Goal: Task Accomplishment & Management: Manage account settings

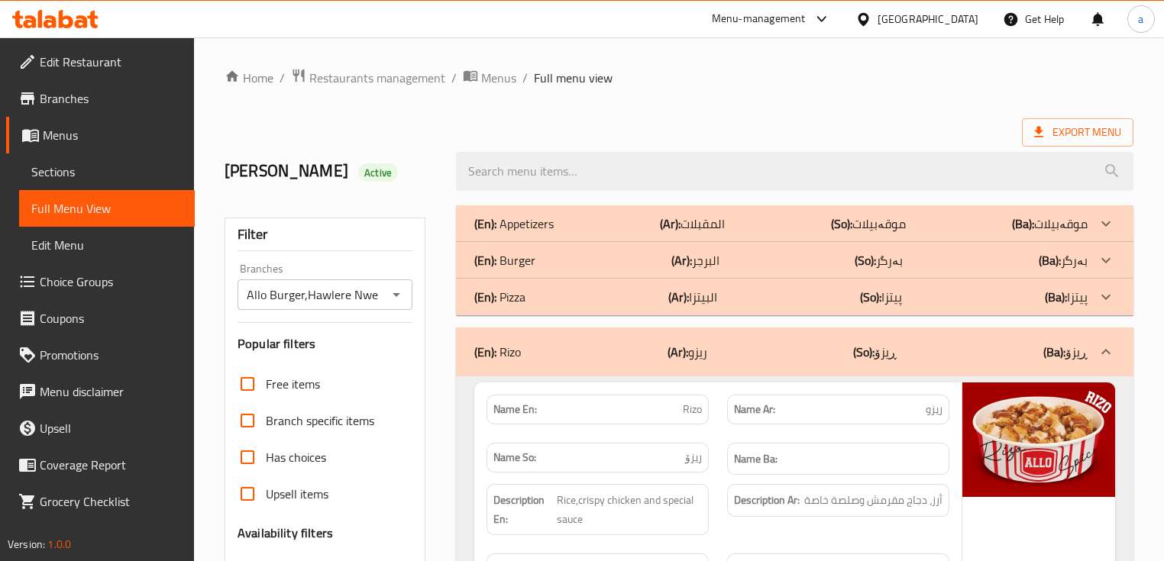
scroll to position [357, 0]
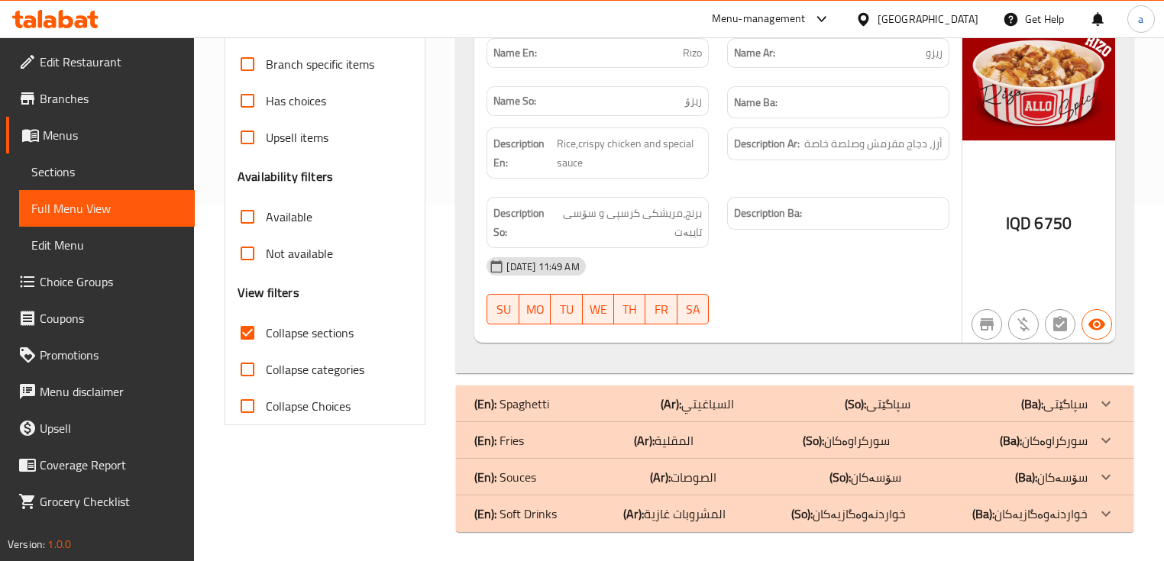
click at [78, 15] on icon at bounding box center [81, 21] width 13 height 13
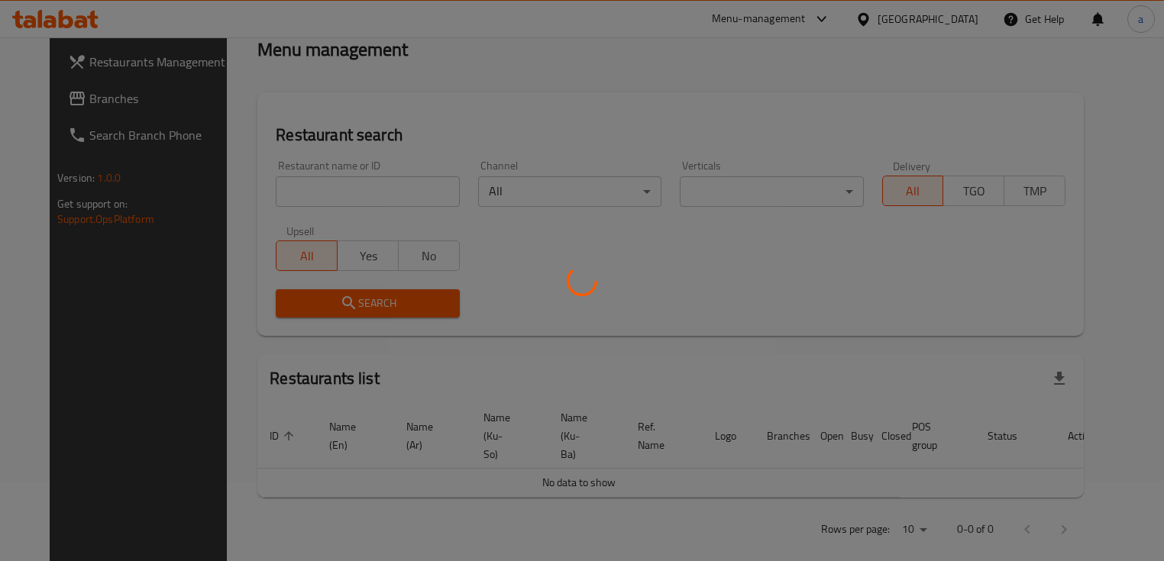
scroll to position [228, 0]
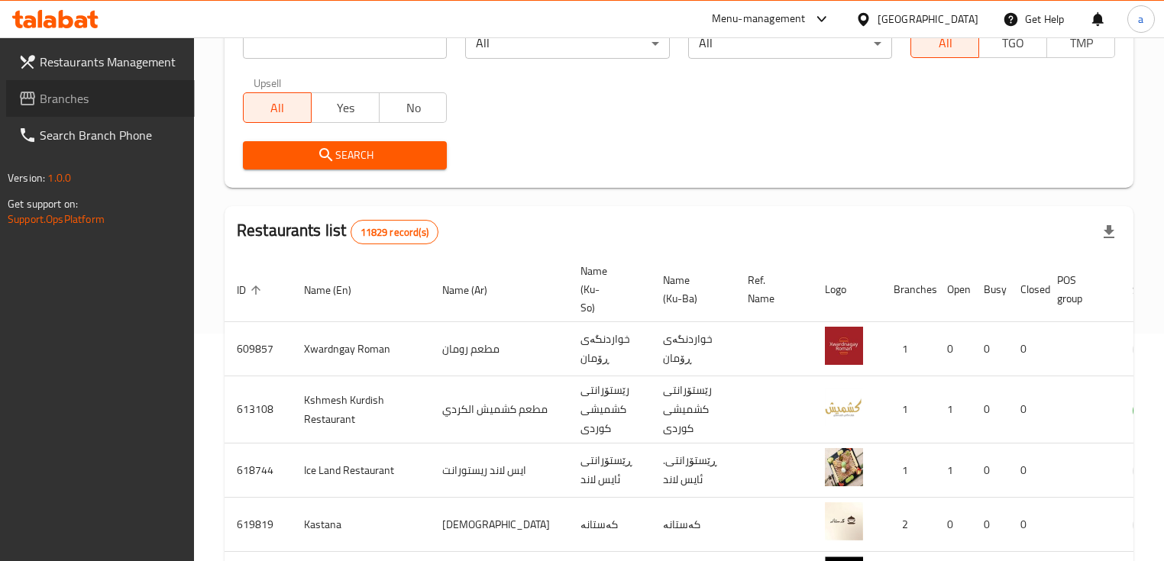
click at [55, 92] on span "Branches" at bounding box center [111, 98] width 143 height 18
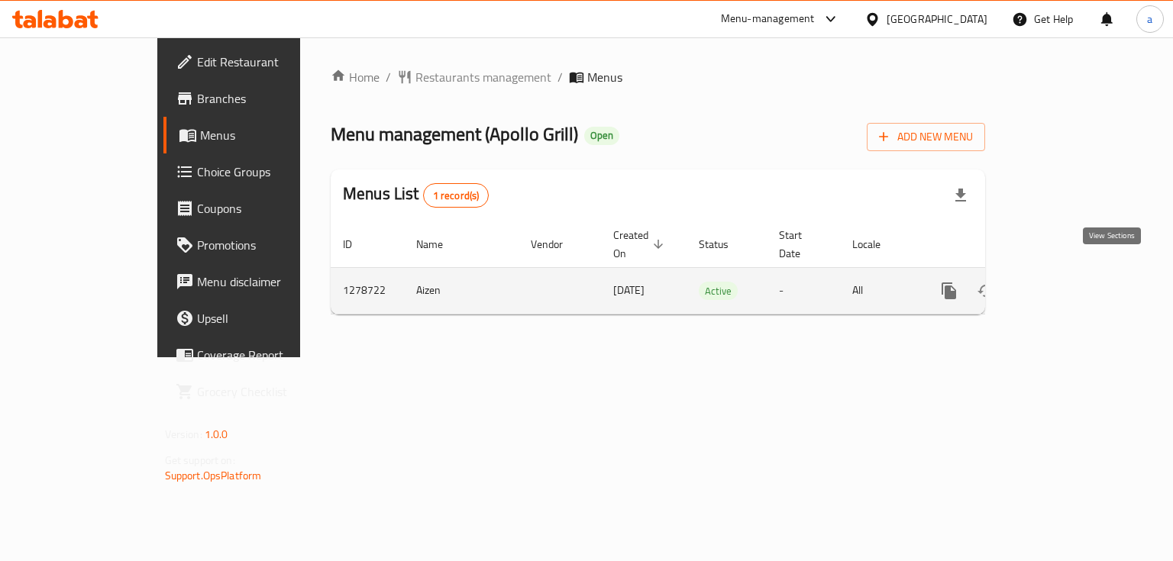
click at [1078, 274] on link "enhanced table" at bounding box center [1059, 291] width 37 height 37
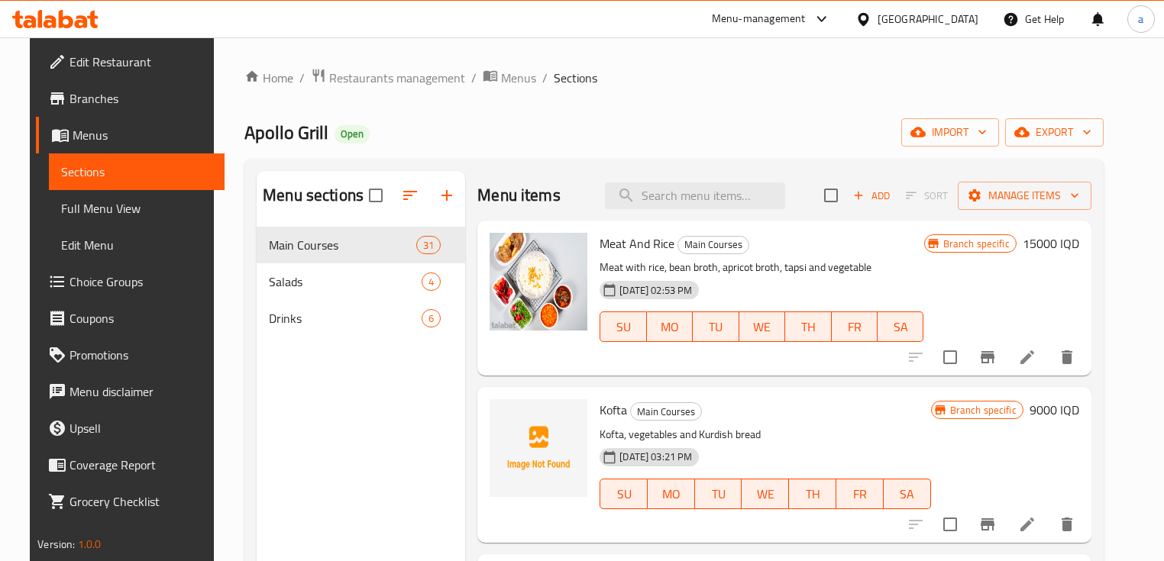
click at [668, 211] on div "Menu items Add Sort Manage items" at bounding box center [783, 196] width 613 height 50
click at [671, 206] on input "search" at bounding box center [695, 196] width 180 height 27
paste input "Chicken With Lemon Sause And Garlic"
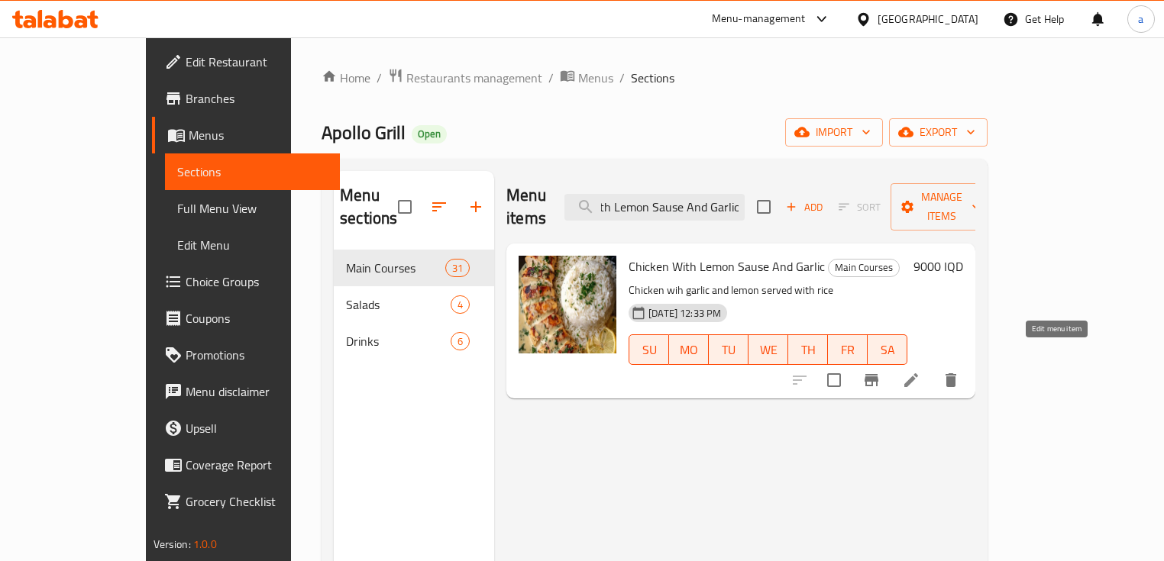
type input "Chicken With Lemon Sause And Garlic"
click at [920, 371] on icon at bounding box center [911, 380] width 18 height 18
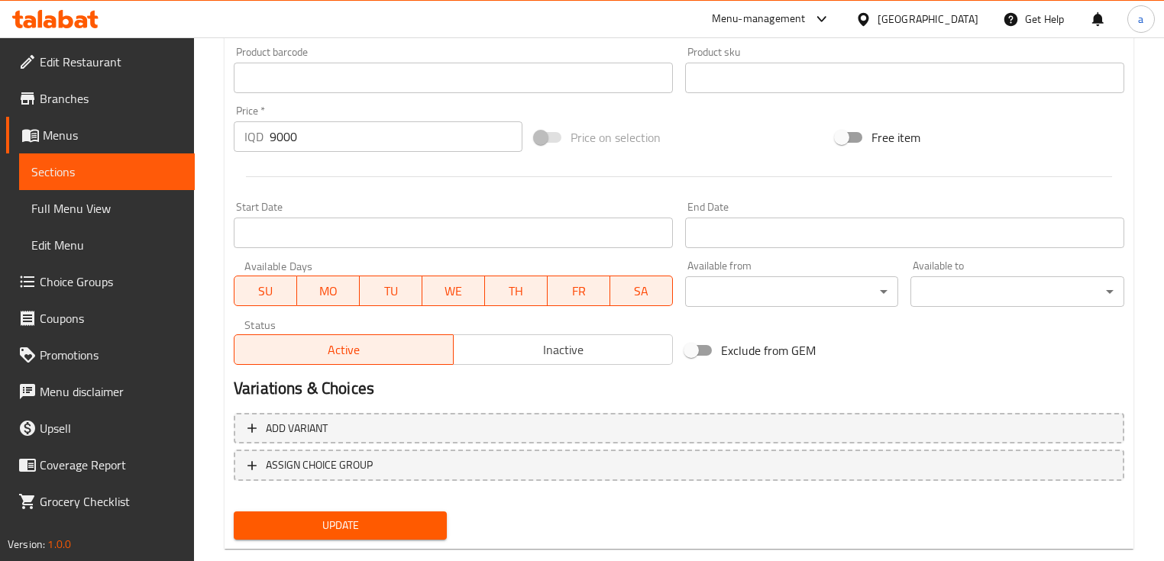
scroll to position [715, 0]
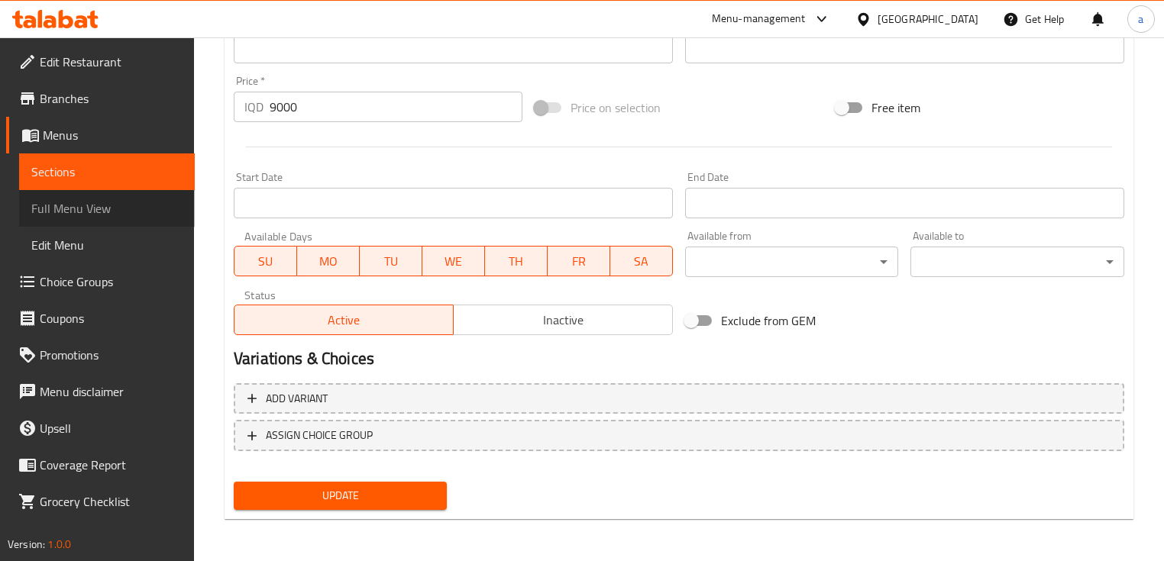
click at [129, 223] on link "Full Menu View" at bounding box center [107, 208] width 176 height 37
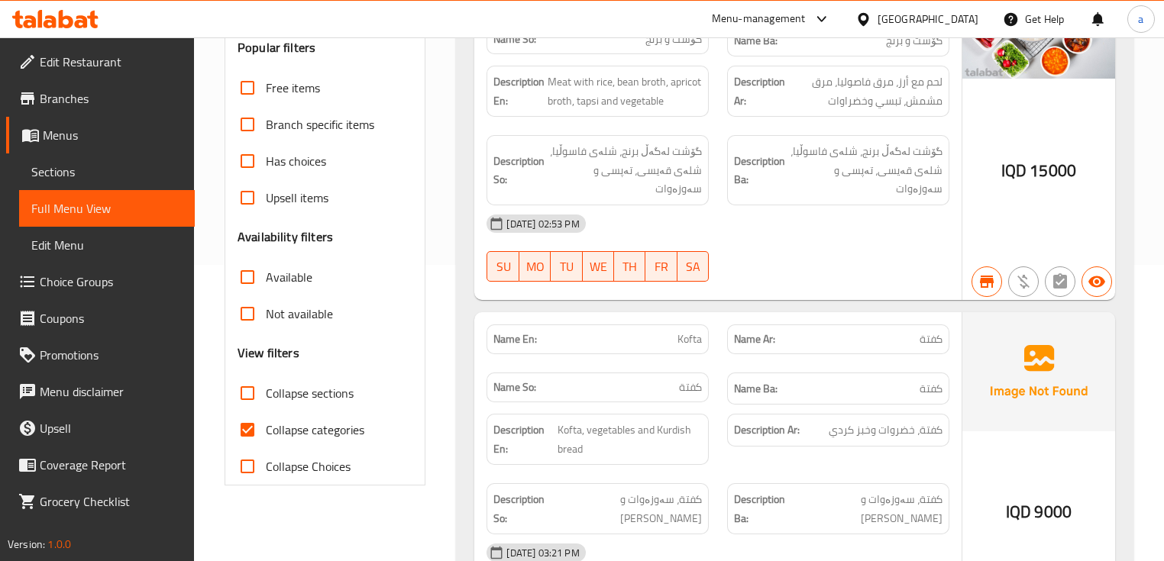
scroll to position [307, 0]
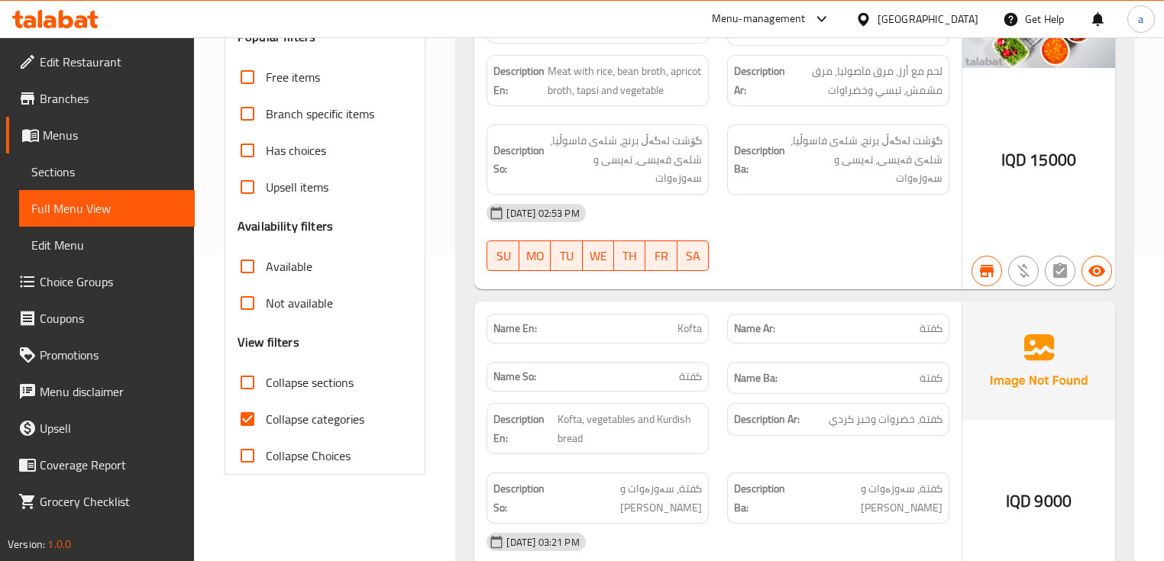
click at [270, 382] on span "Collapse sections" at bounding box center [310, 383] width 88 height 18
click at [266, 382] on input "Collapse sections" at bounding box center [247, 382] width 37 height 37
checkbox input "true"
click at [264, 412] on input "Collapse categories" at bounding box center [247, 419] width 37 height 37
checkbox input "false"
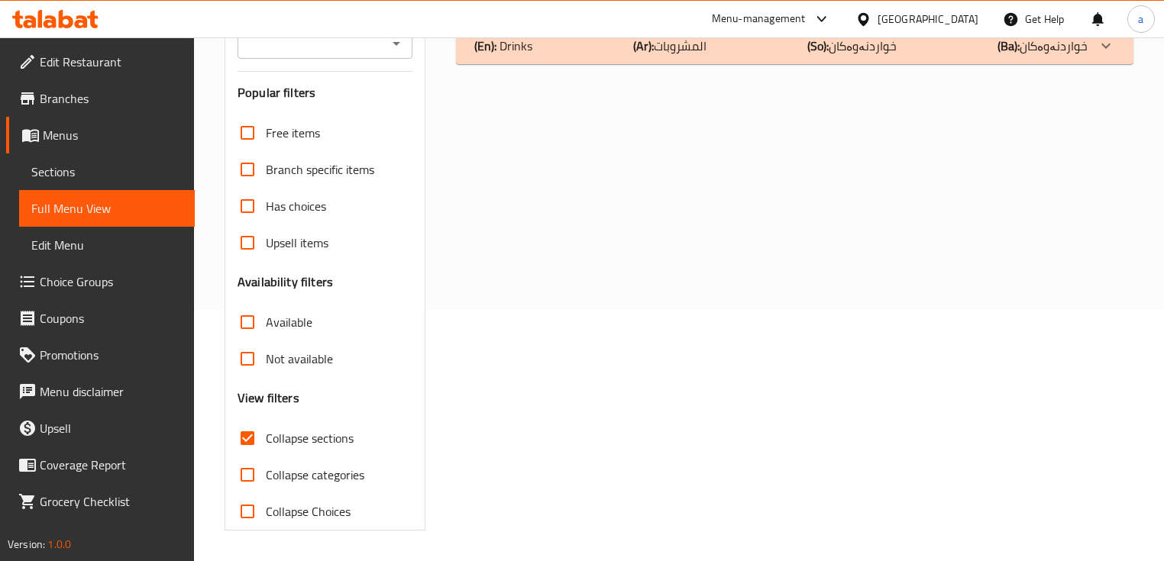
scroll to position [0, 0]
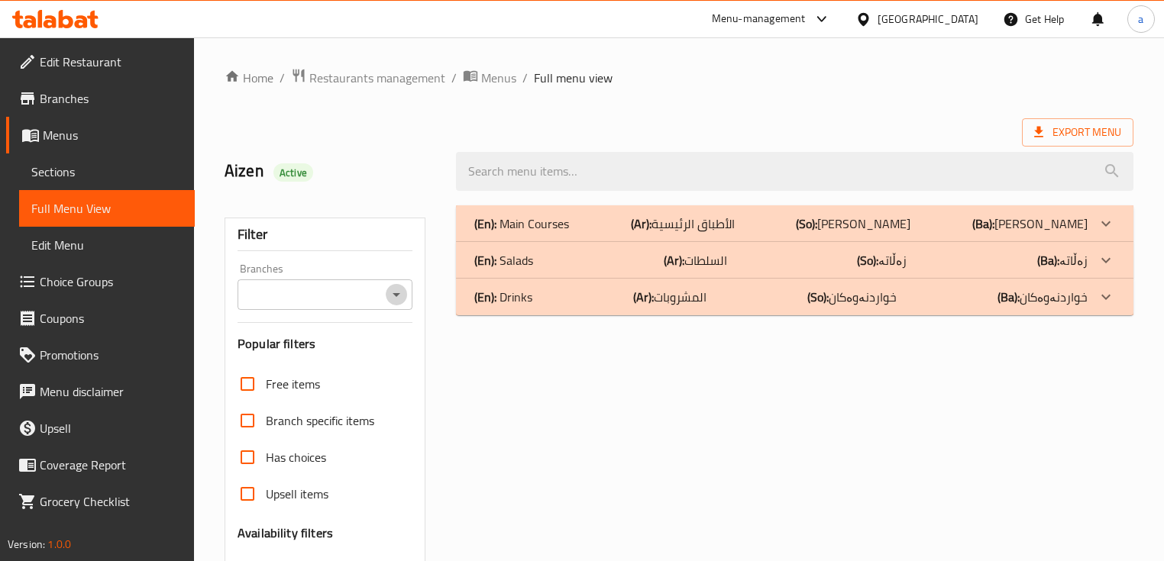
click at [399, 302] on icon "Open" at bounding box center [396, 295] width 18 height 18
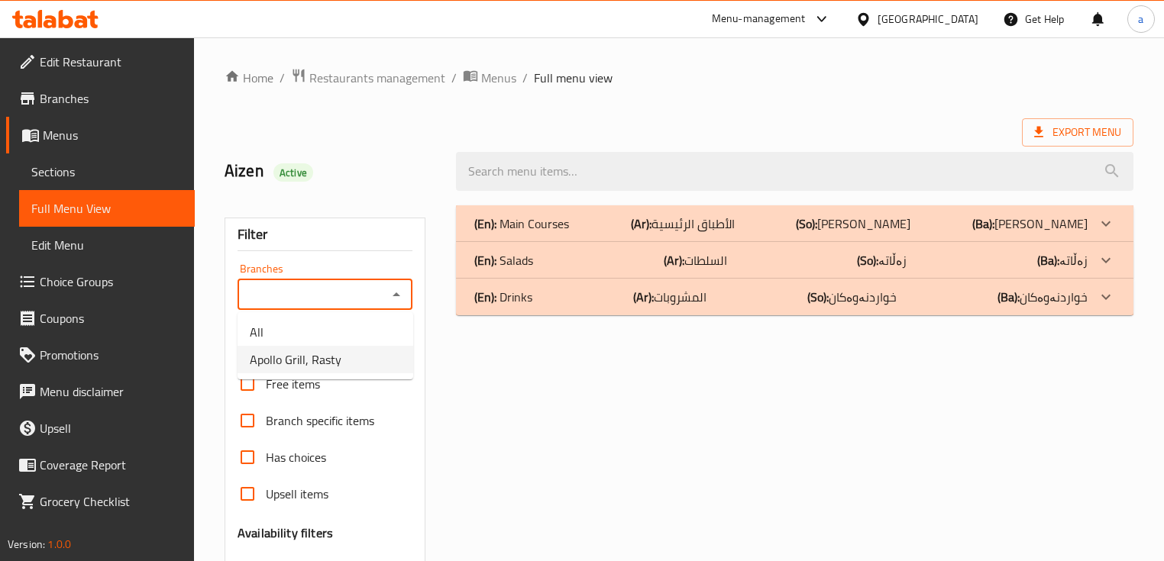
click at [371, 364] on li "Apollo Grill, Rasty" at bounding box center [326, 359] width 176 height 27
type input "Apollo Grill, Rasty"
click at [591, 177] on input "search" at bounding box center [794, 171] width 677 height 39
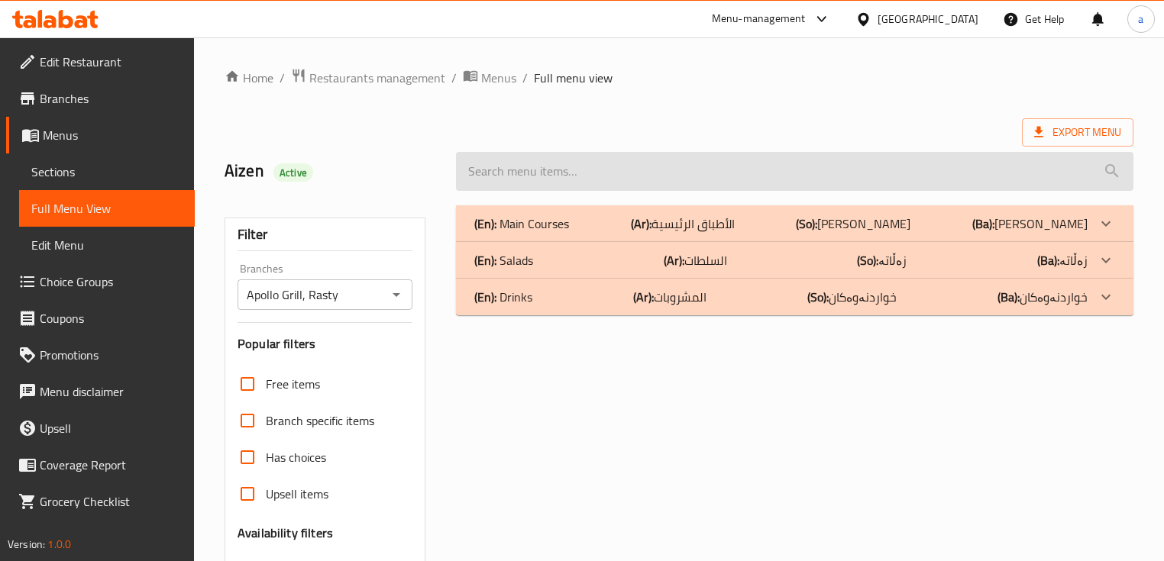
paste input "Chicken With Lemon Sause And Garlic"
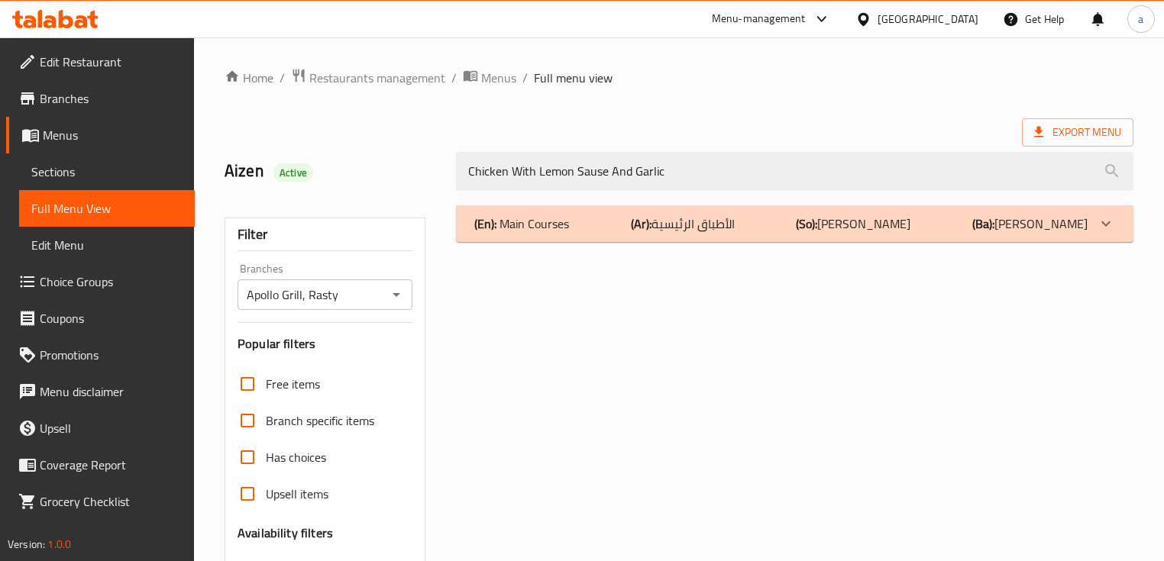
type input "Chicken With Lemon Sause And Garlic"
click at [966, 245] on div "(En): Main Courses (Ar): الأطباق الرئيسية (So): ژەمە سەرەکییەکان (Ba): ژەمە سەر…" at bounding box center [794, 493] width 695 height 595
click at [963, 237] on div "(En): Main Courses (Ar): الأطباق الرئيسية (So): ژەمە سەرەکییەکان (Ba): ژەمە سەر…" at bounding box center [794, 223] width 677 height 37
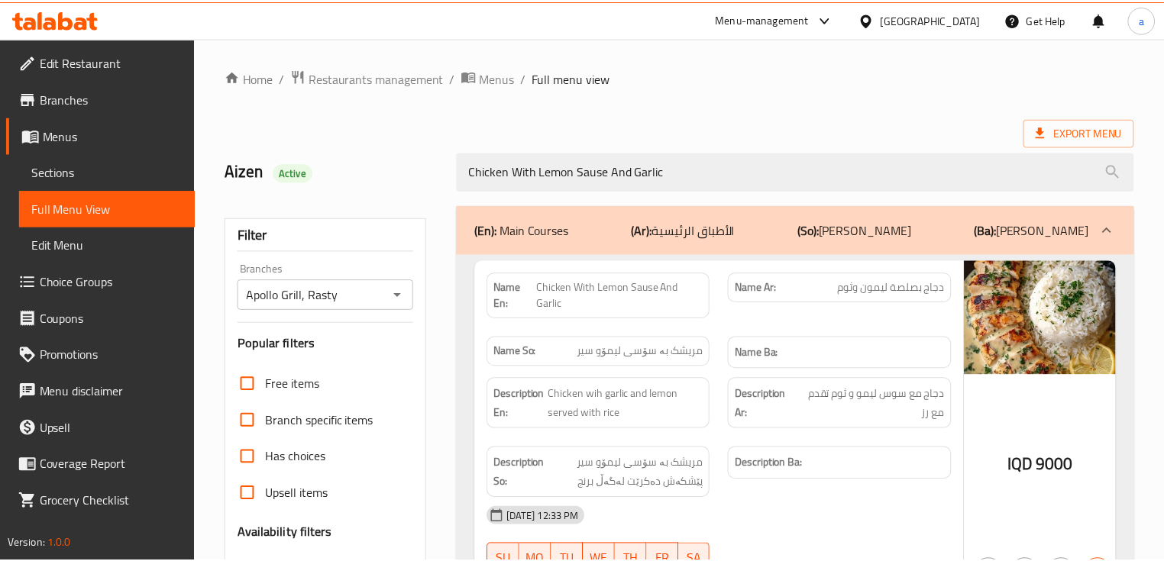
scroll to position [251, 0]
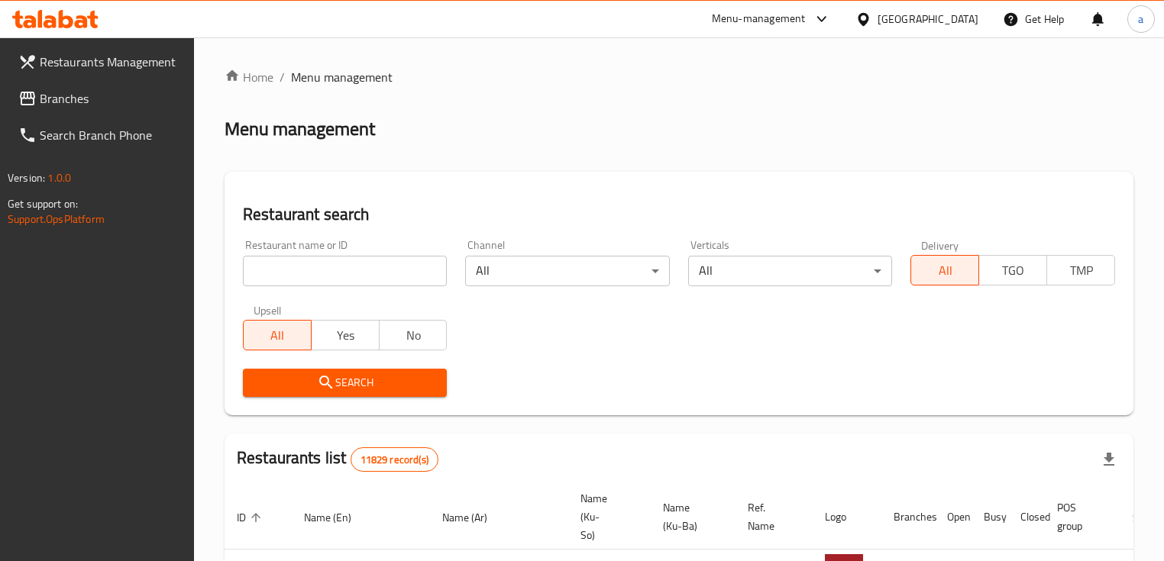
click at [163, 99] on span "Branches" at bounding box center [111, 98] width 143 height 18
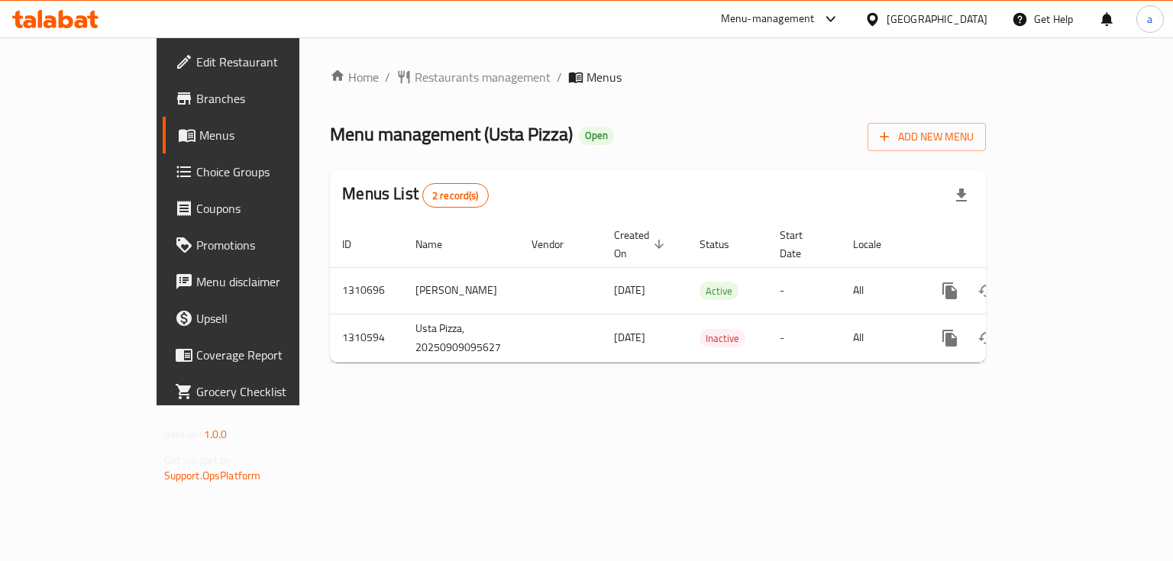
click at [196, 106] on span "Branches" at bounding box center [268, 98] width 144 height 18
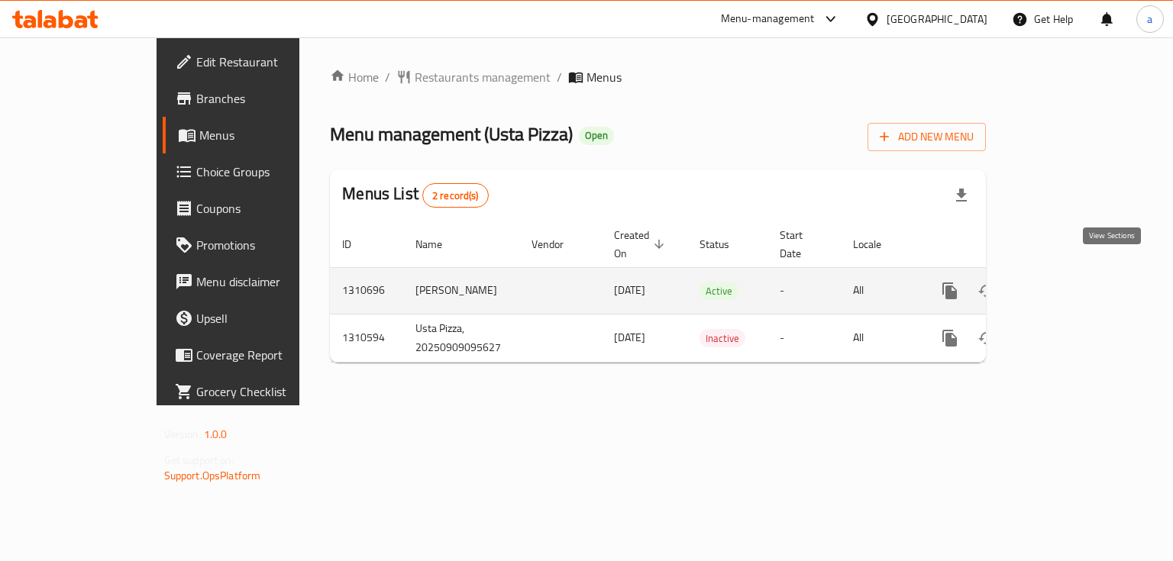
click at [1069, 282] on icon "enhanced table" at bounding box center [1060, 291] width 18 height 18
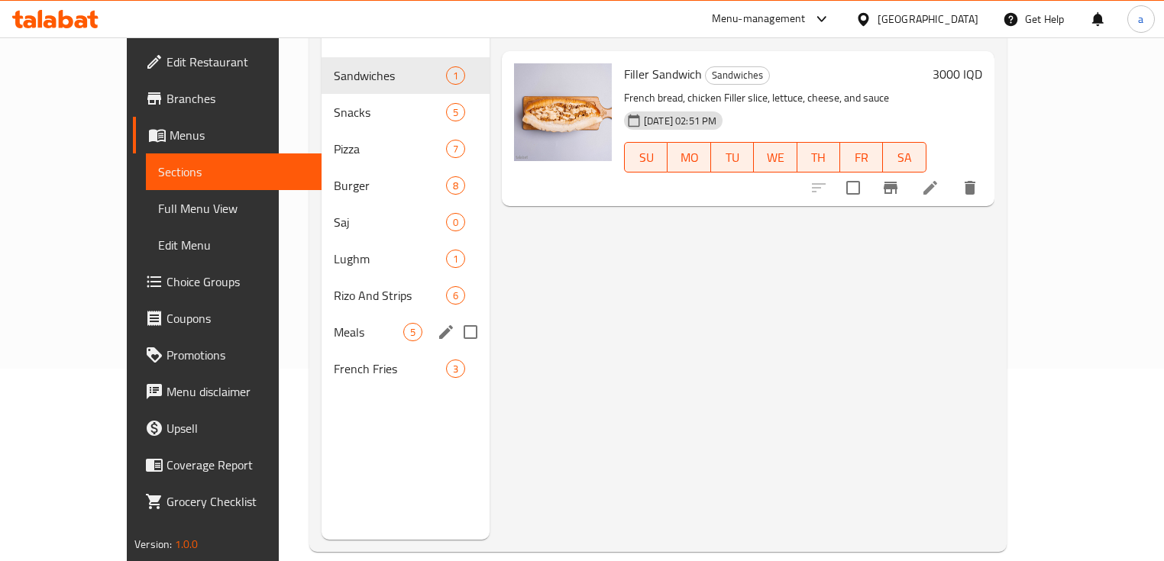
scroll to position [203, 0]
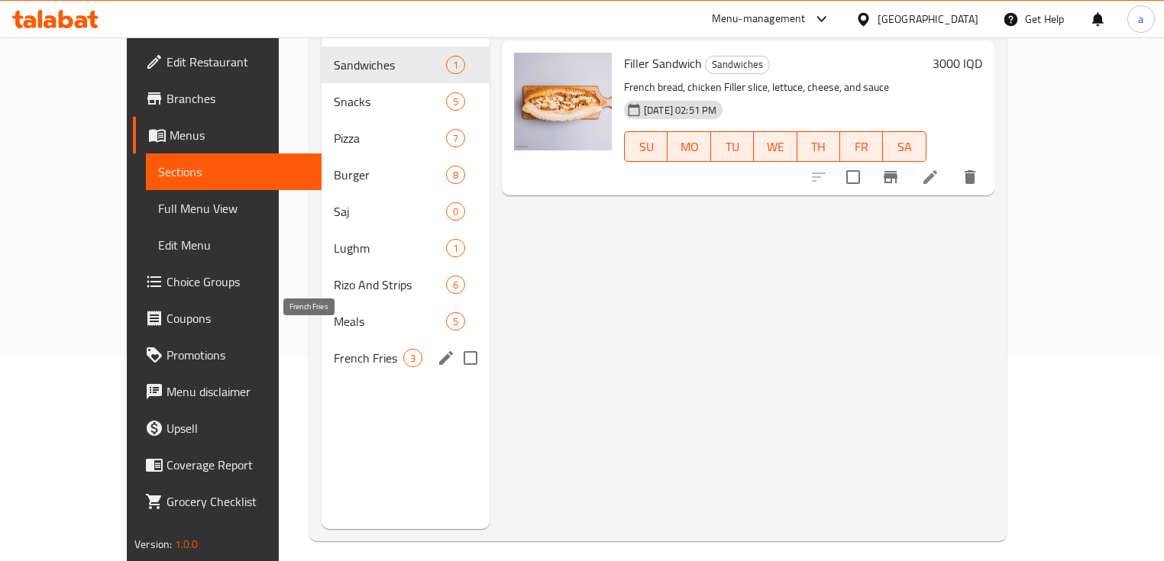
click at [356, 349] on span "French Fries" at bounding box center [369, 358] width 70 height 18
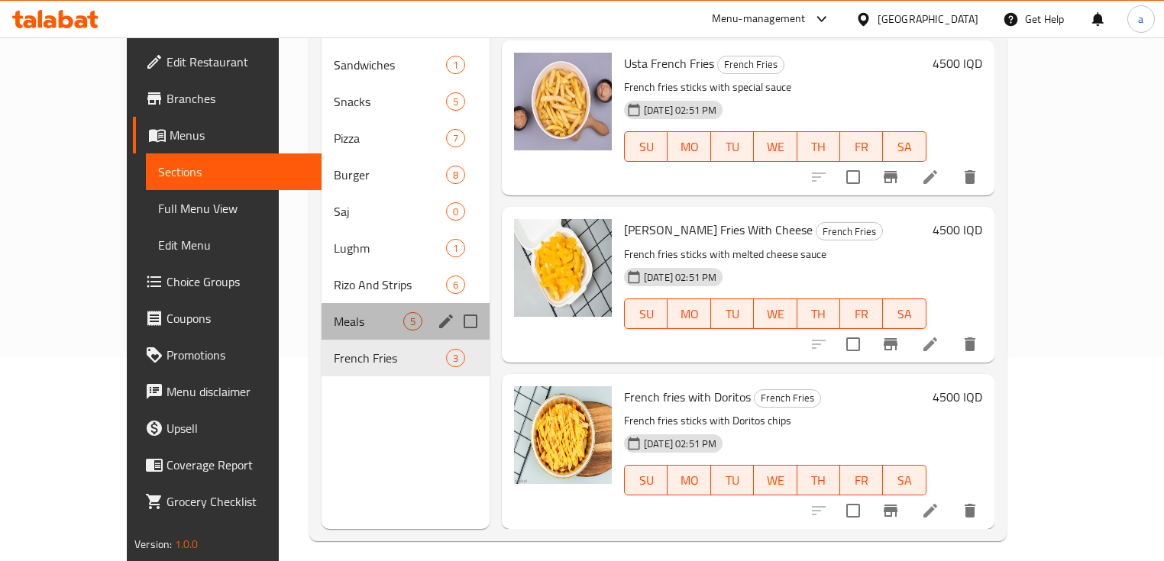
click at [353, 312] on div "Meals 5" at bounding box center [406, 321] width 168 height 37
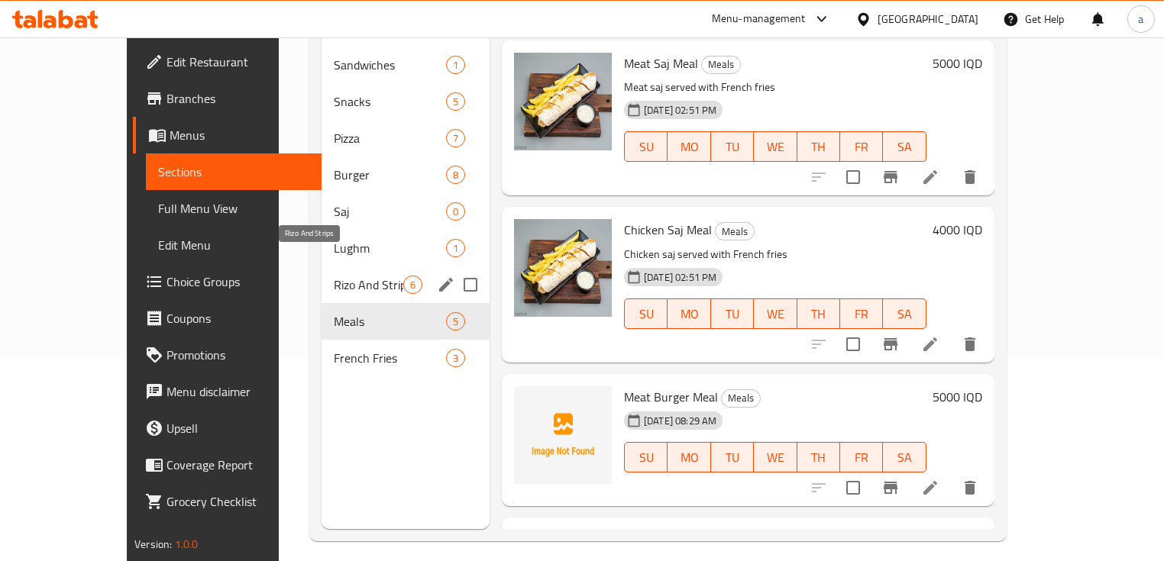
click at [353, 276] on span "Rizo And Strips" at bounding box center [369, 285] width 70 height 18
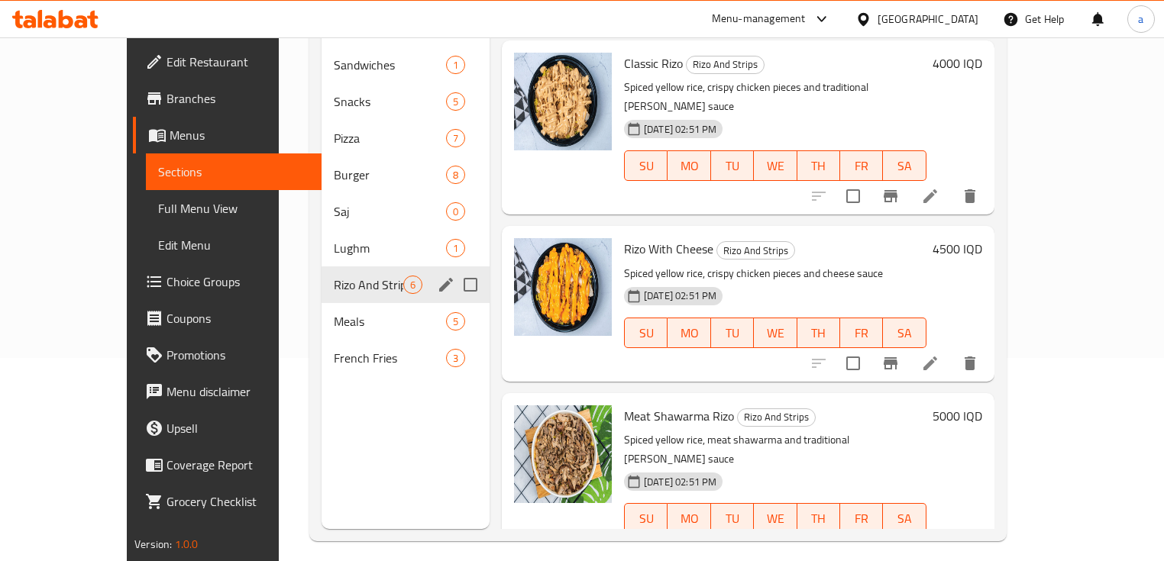
click at [357, 267] on div "Rizo And Strips 6" at bounding box center [406, 285] width 168 height 37
click at [361, 230] on div "Lughm 1" at bounding box center [406, 248] width 168 height 37
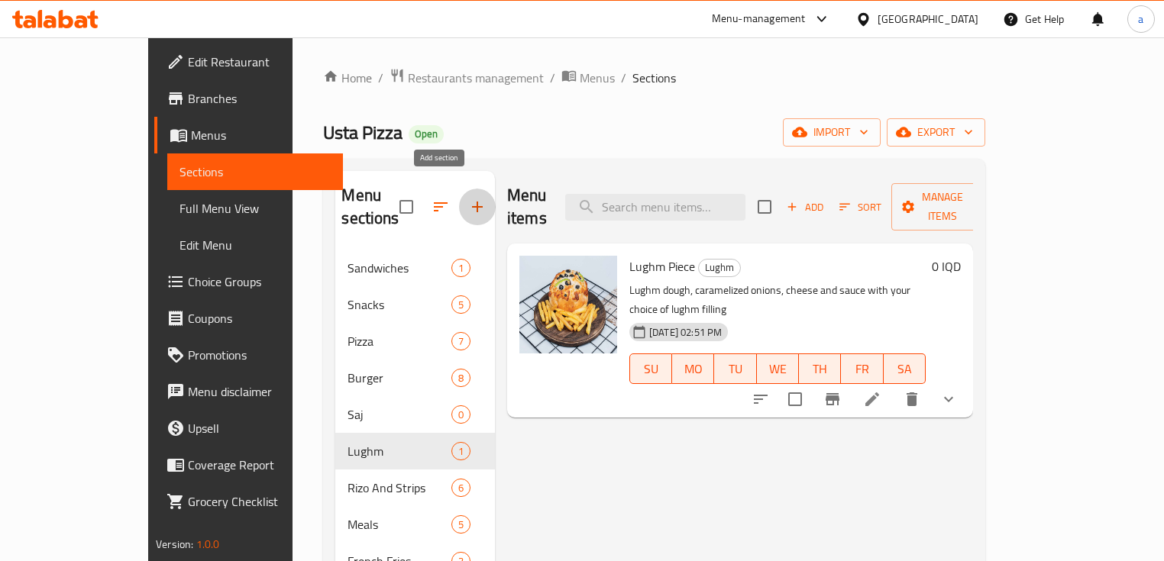
click at [459, 204] on button "button" at bounding box center [477, 207] width 37 height 37
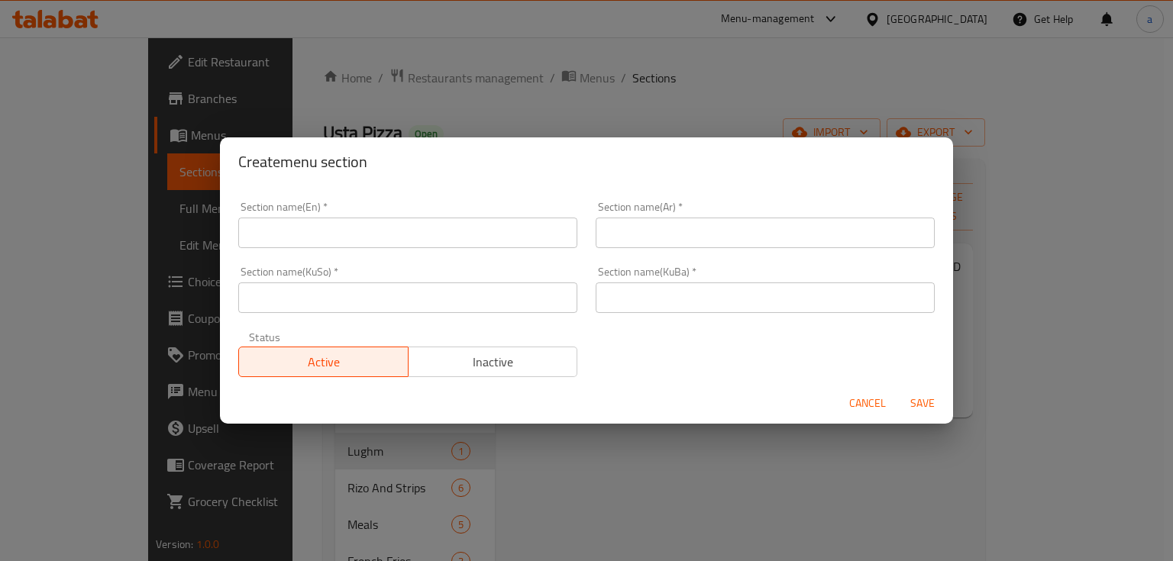
click at [565, 228] on input "text" at bounding box center [407, 233] width 339 height 31
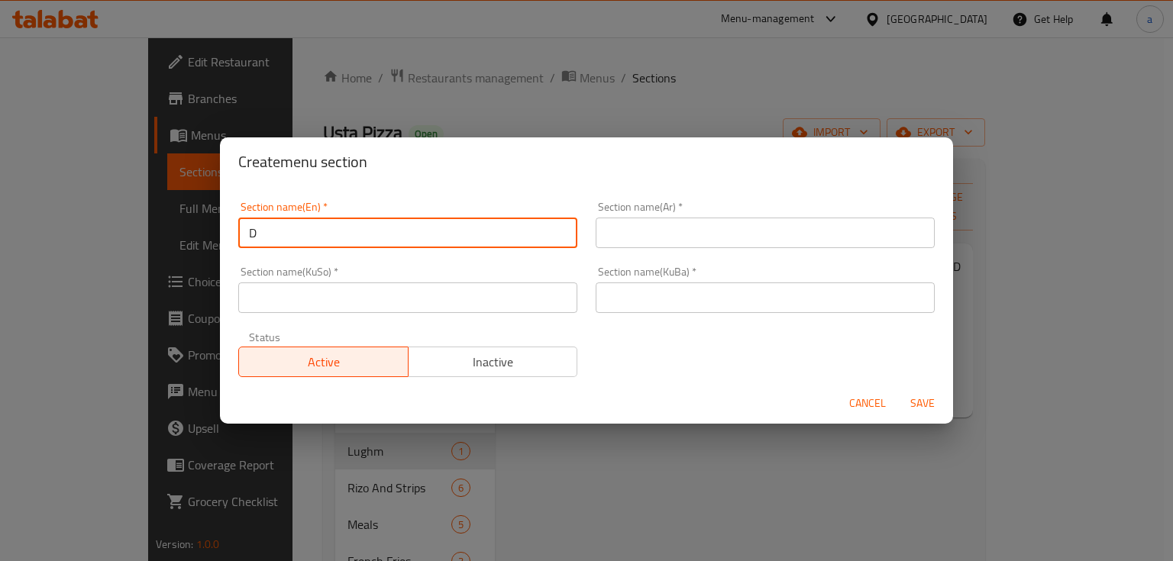
type input "Drinks"
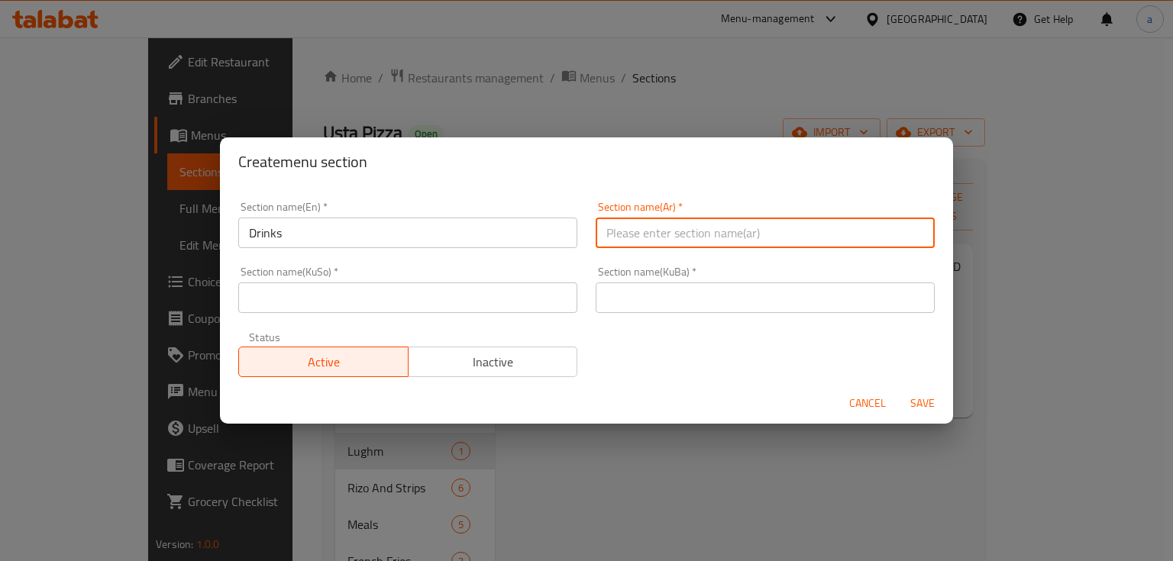
click at [698, 232] on input "text" at bounding box center [765, 233] width 339 height 31
type input "المشروبات"
click at [548, 286] on input "text" at bounding box center [407, 298] width 339 height 31
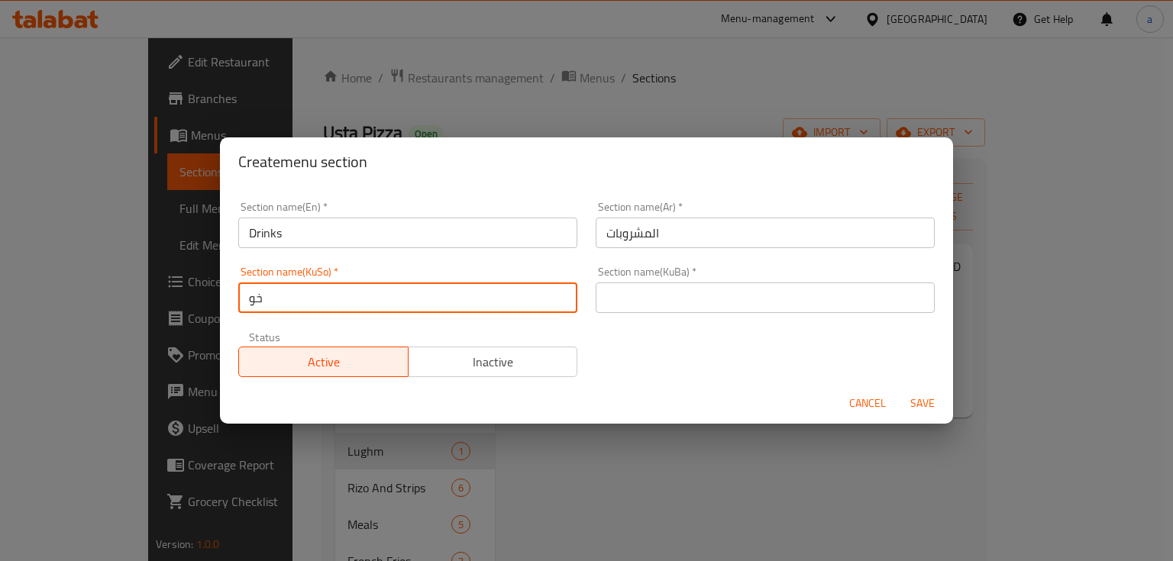
type input "خواردنەوەکان"
drag, startPoint x: 312, startPoint y: 305, endPoint x: 241, endPoint y: 305, distance: 71.0
click at [241, 305] on input "خواردنەوەکان" at bounding box center [407, 298] width 339 height 31
click at [620, 302] on input "text" at bounding box center [765, 298] width 339 height 31
paste input "خواردنەوەکان"
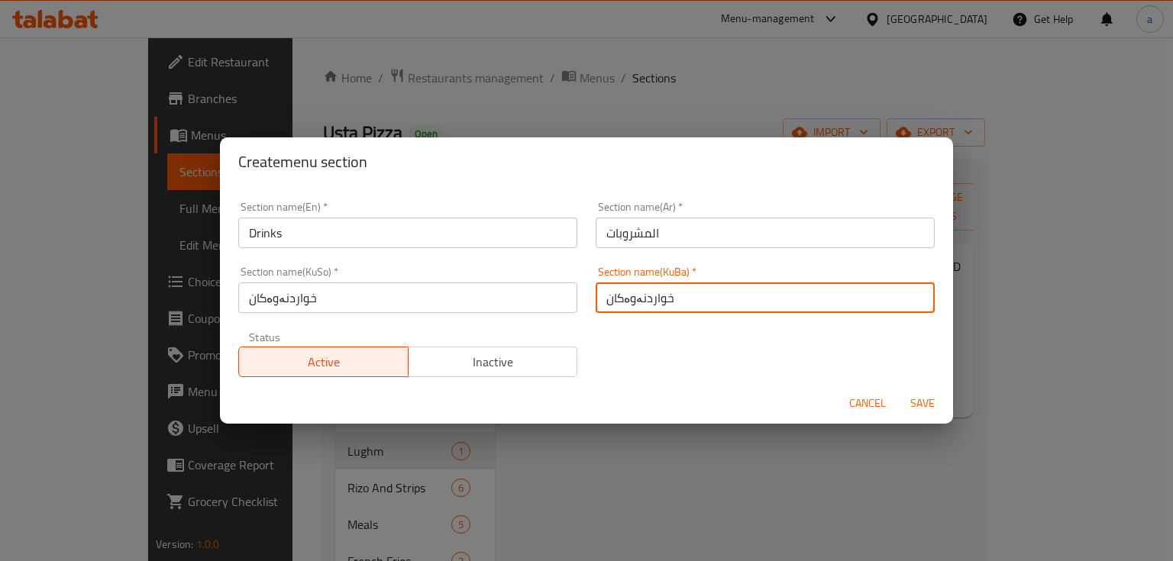
type input "خواردنەوەکان"
click at [906, 403] on span "Save" at bounding box center [922, 403] width 37 height 19
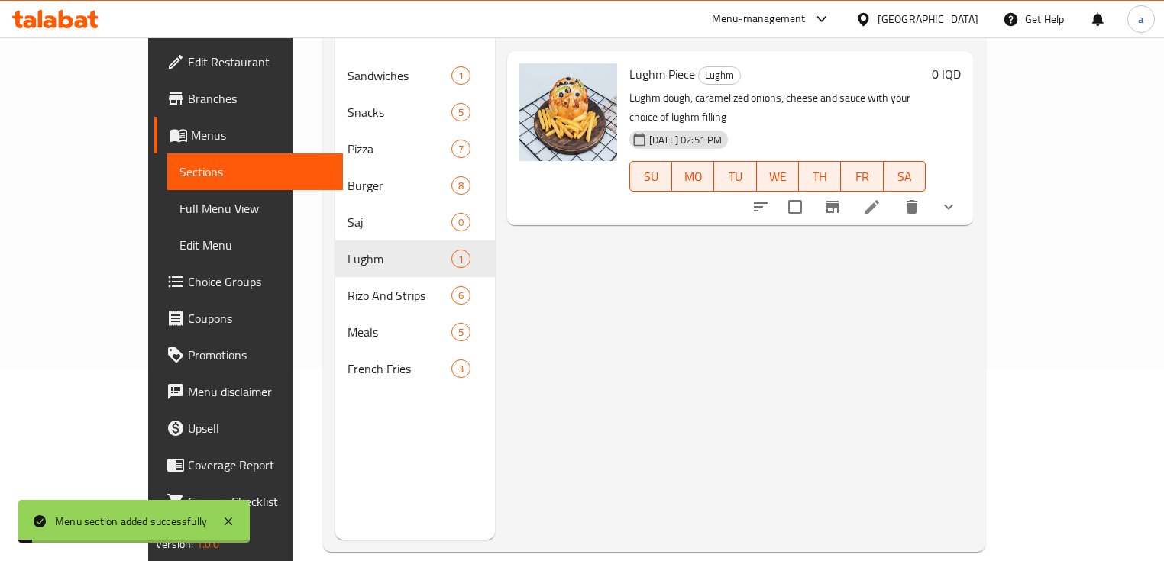
scroll to position [203, 0]
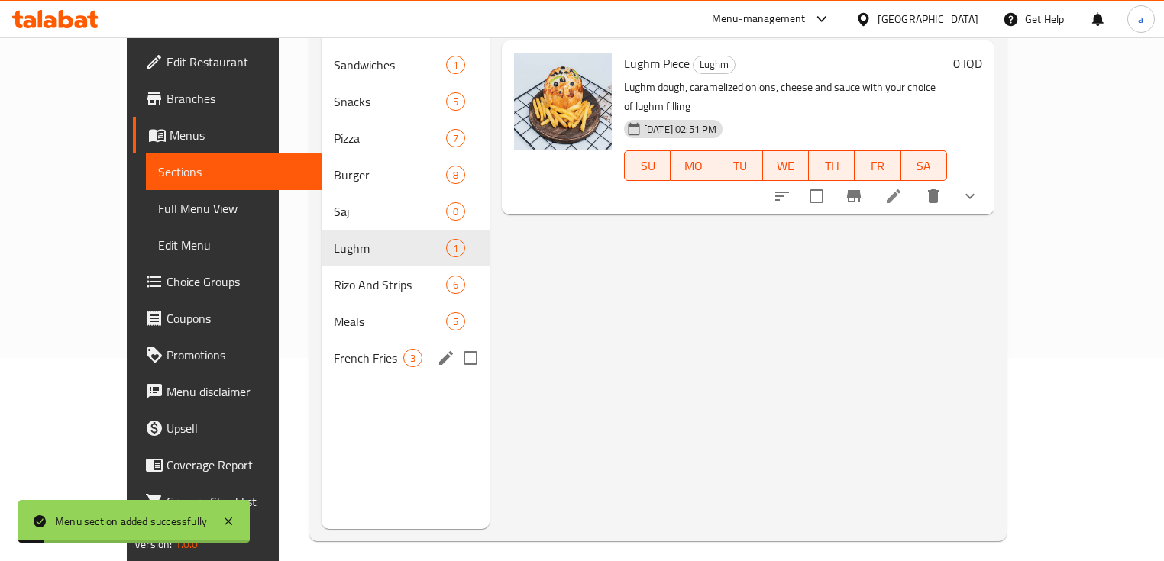
click at [344, 349] on span "French Fries" at bounding box center [369, 358] width 70 height 18
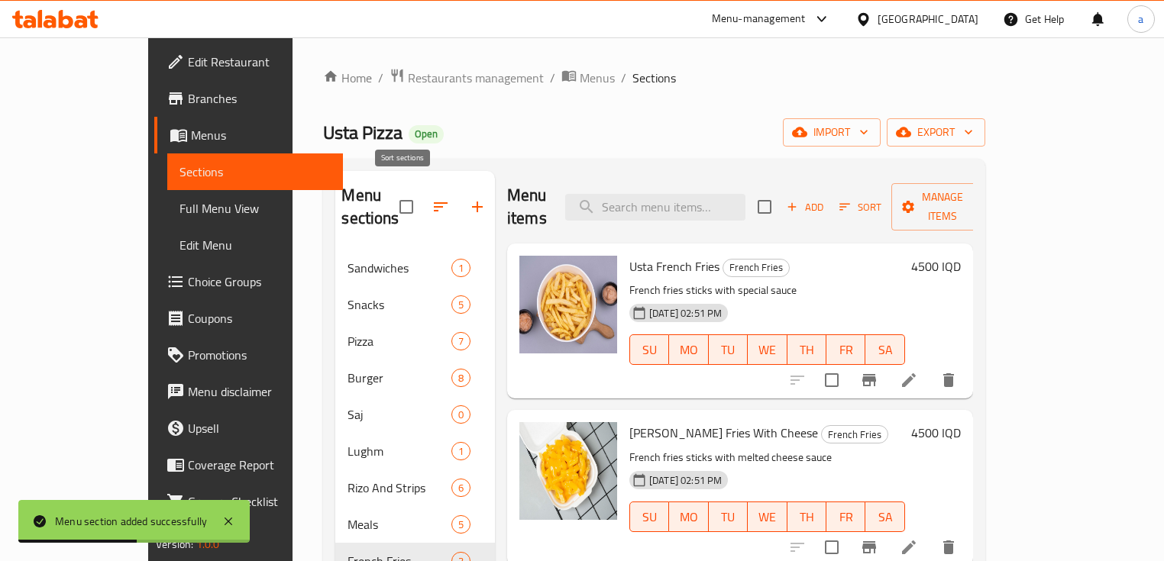
click at [422, 206] on button "button" at bounding box center [440, 207] width 37 height 37
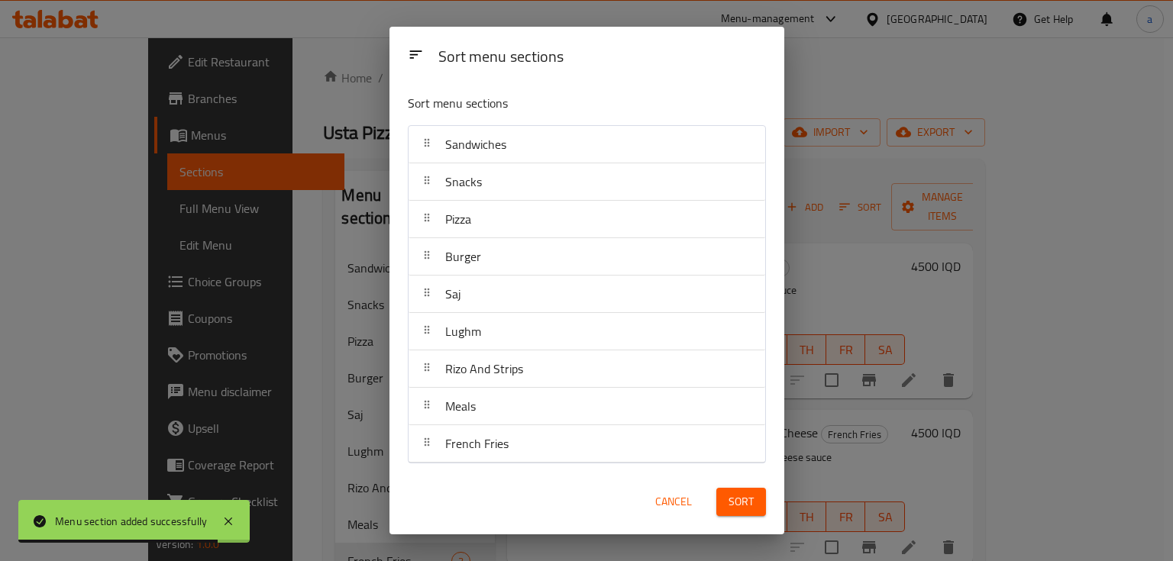
click at [658, 507] on span "Cancel" at bounding box center [673, 502] width 37 height 19
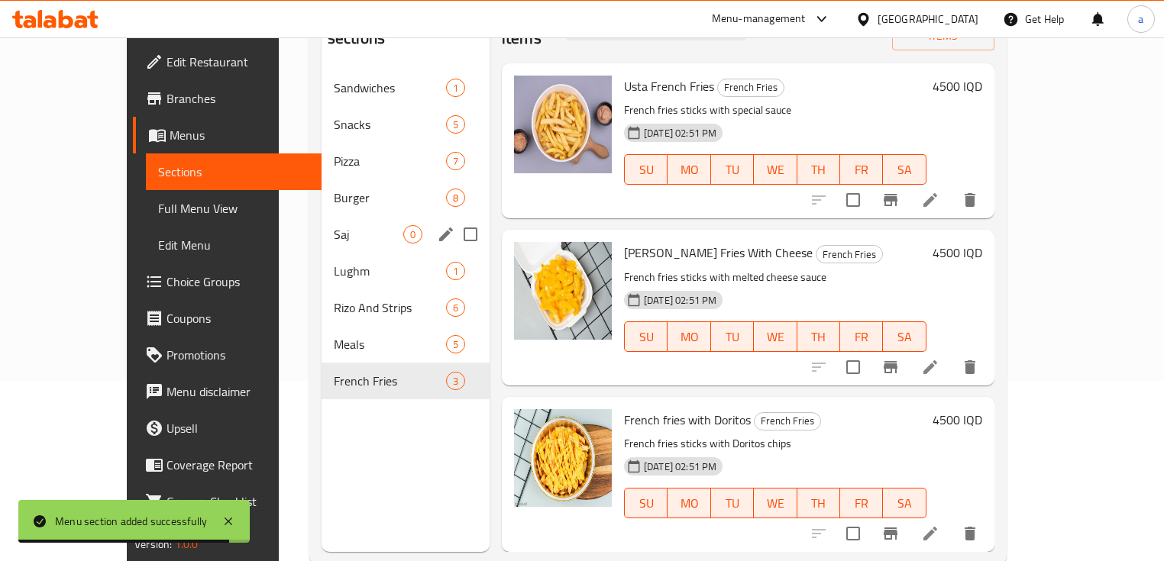
scroll to position [214, 0]
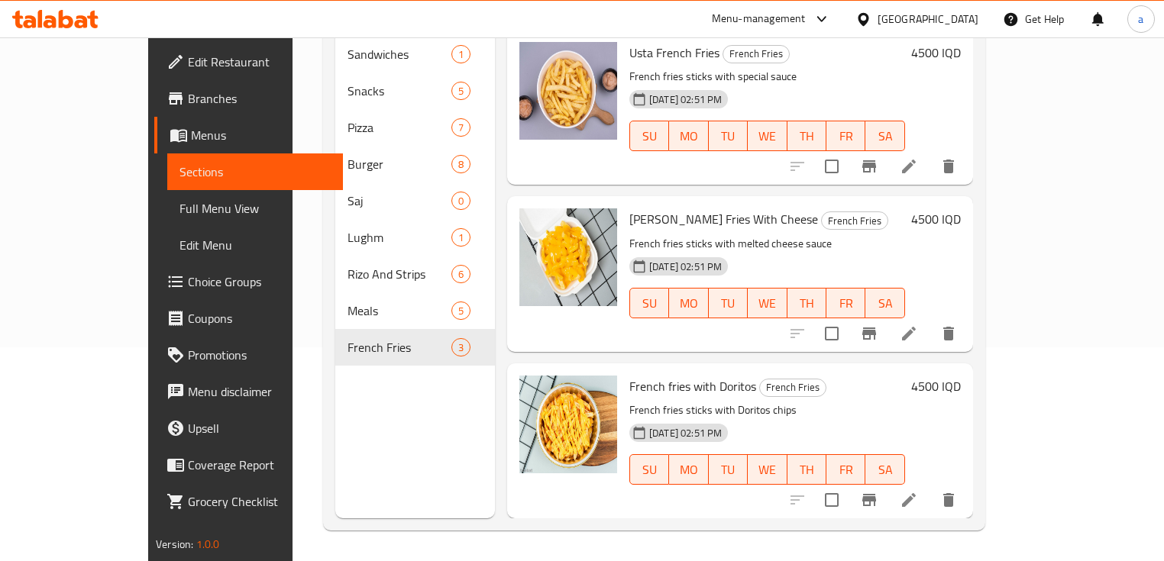
click at [180, 177] on span "Sections" at bounding box center [255, 172] width 151 height 18
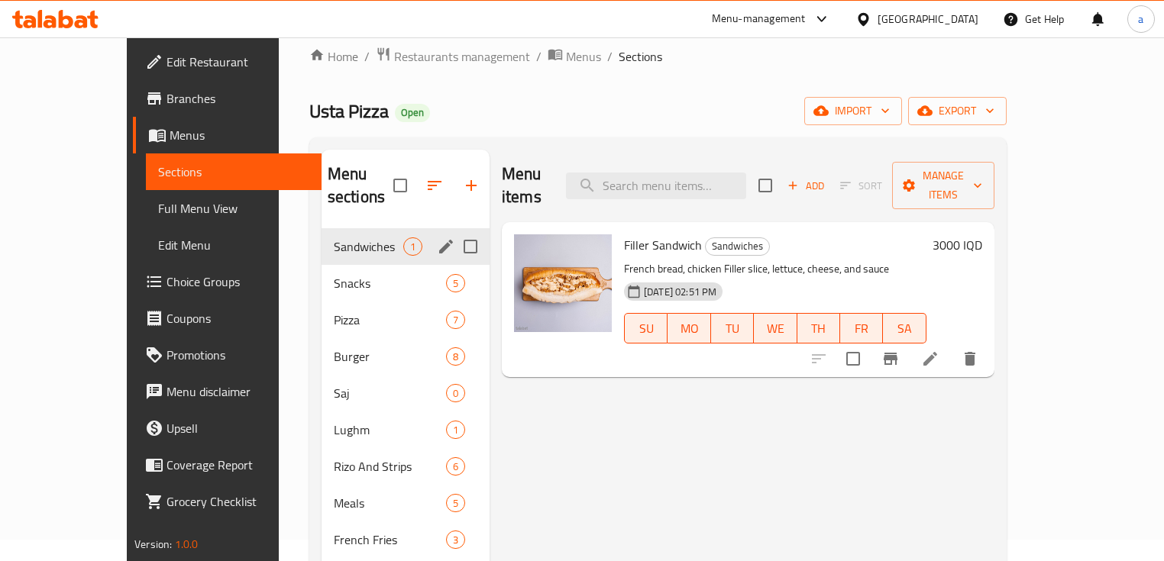
scroll to position [10, 0]
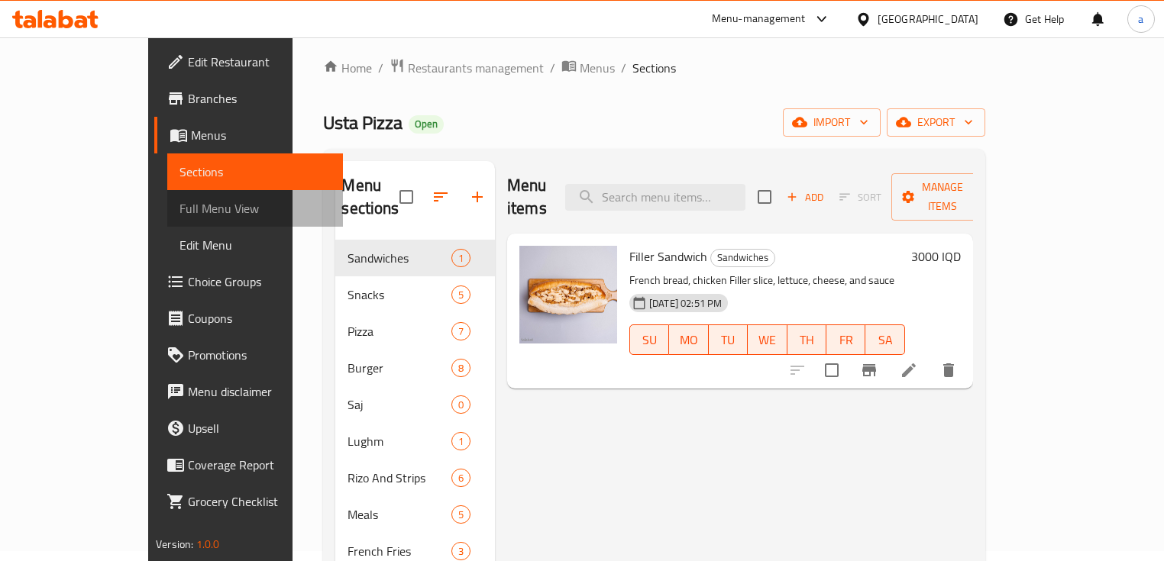
click at [180, 208] on span "Full Menu View" at bounding box center [255, 208] width 151 height 18
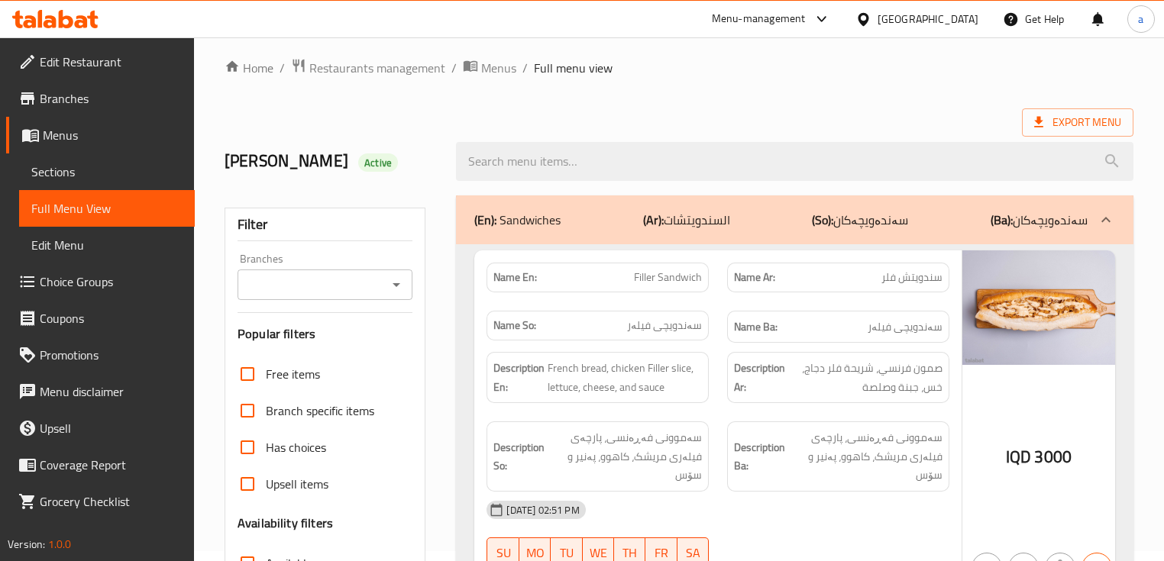
click at [131, 183] on link "Sections" at bounding box center [107, 172] width 176 height 37
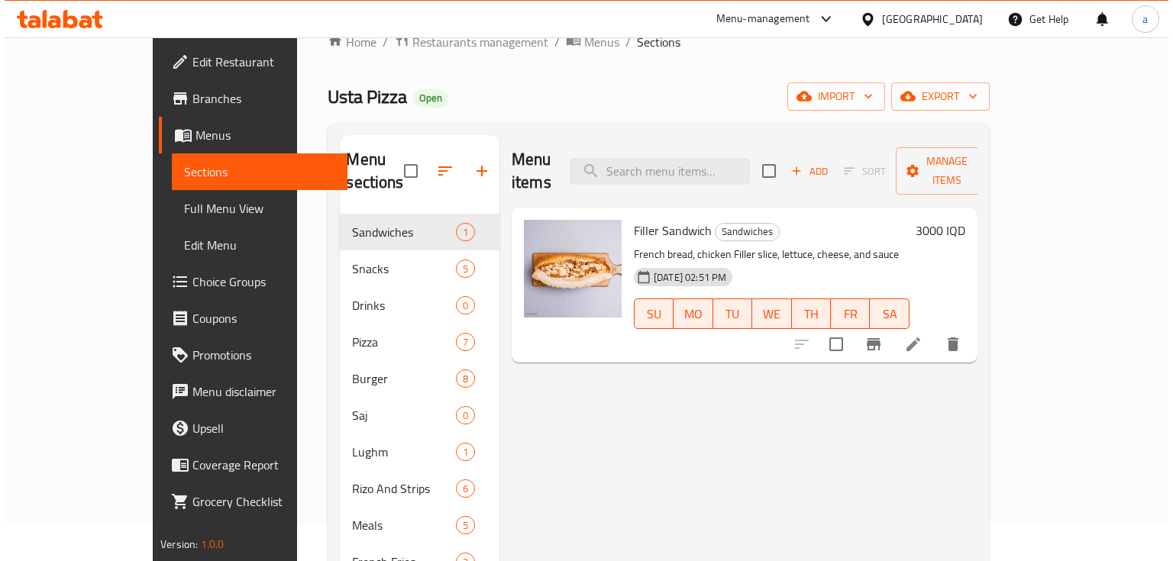
scroll to position [10, 0]
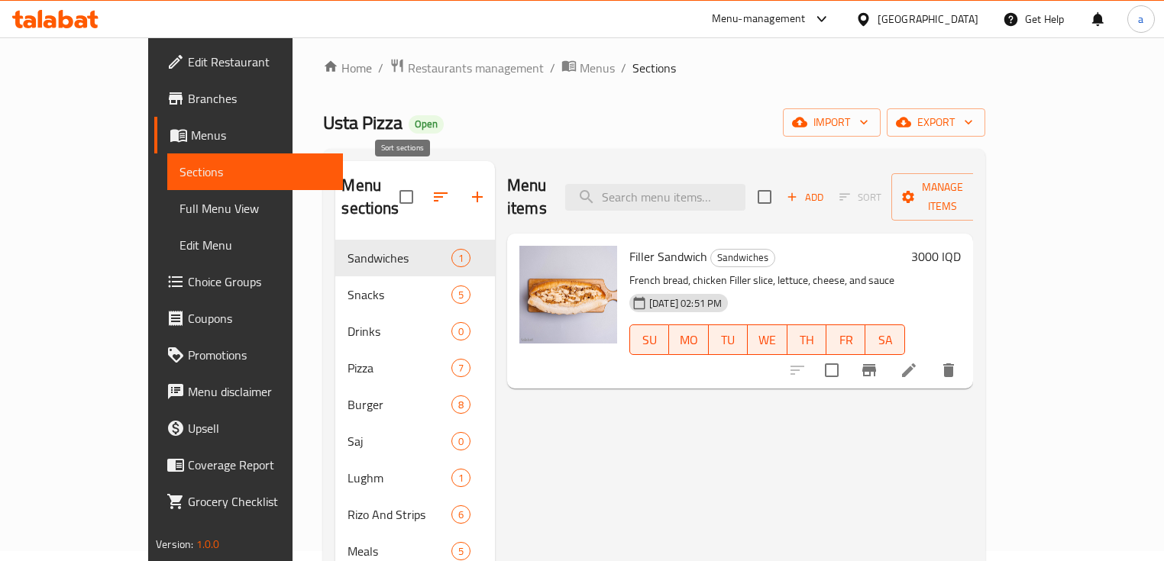
click at [432, 188] on icon "button" at bounding box center [441, 197] width 18 height 18
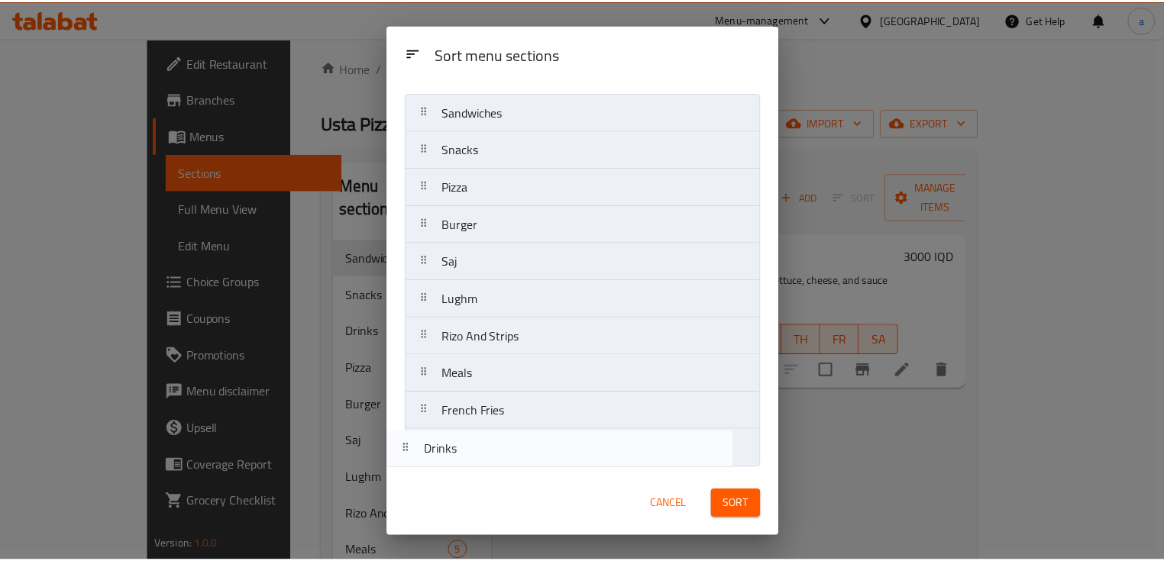
scroll to position [31, 0]
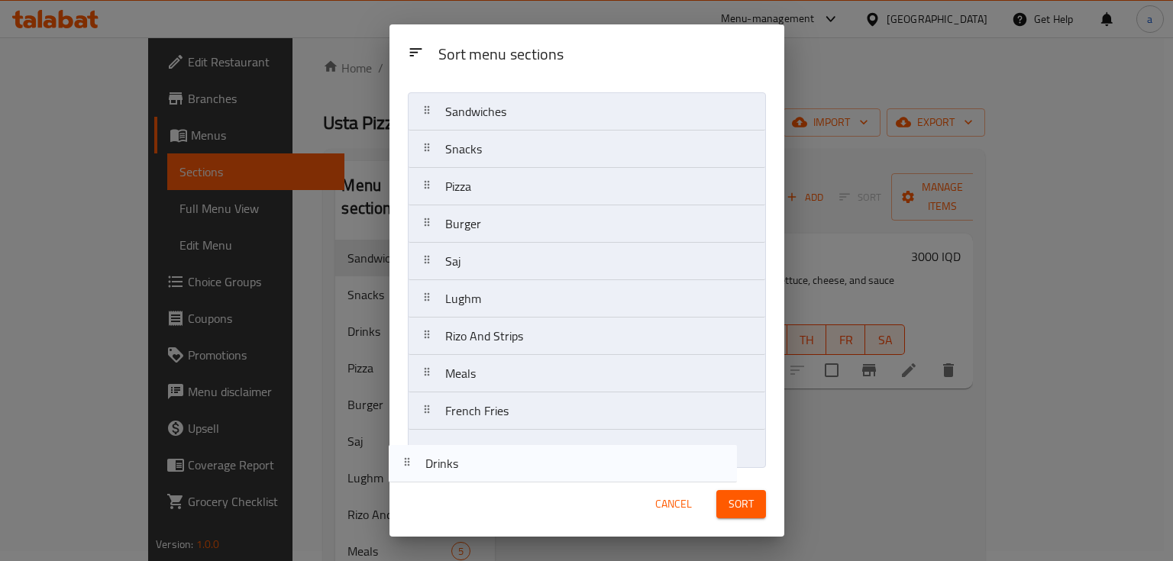
drag, startPoint x: 527, startPoint y: 214, endPoint x: 508, endPoint y: 466, distance: 252.8
click at [508, 466] on nav "Sandwiches Snacks Drinks Pizza Burger Saj Lughm Rizo And Strips Meals French Fr…" at bounding box center [587, 280] width 358 height 376
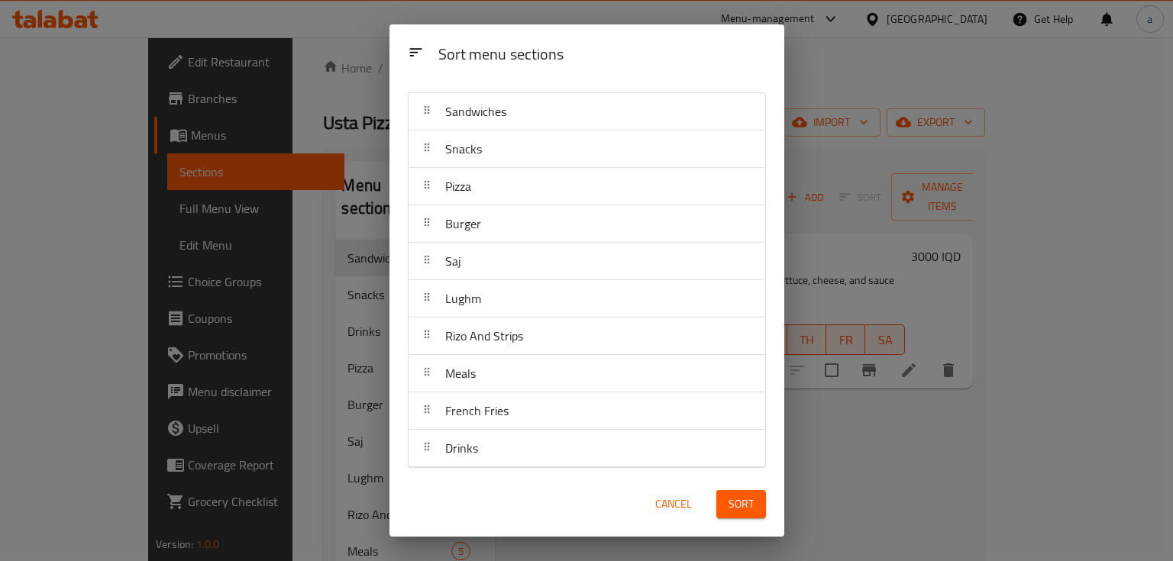
click at [731, 508] on span "Sort" at bounding box center [741, 504] width 25 height 19
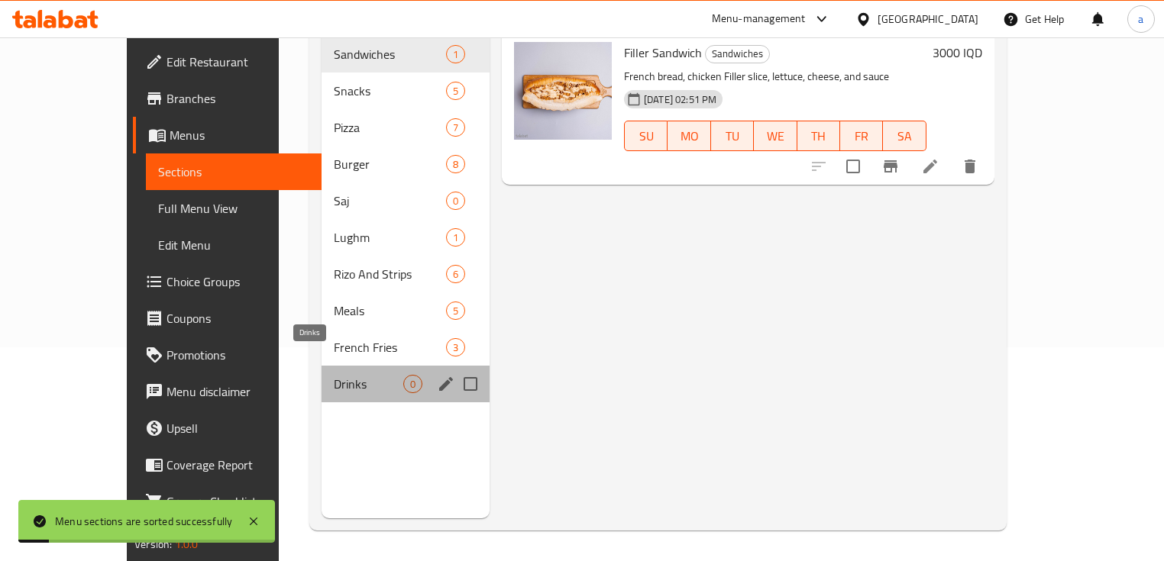
click at [342, 375] on span "Drinks" at bounding box center [369, 384] width 70 height 18
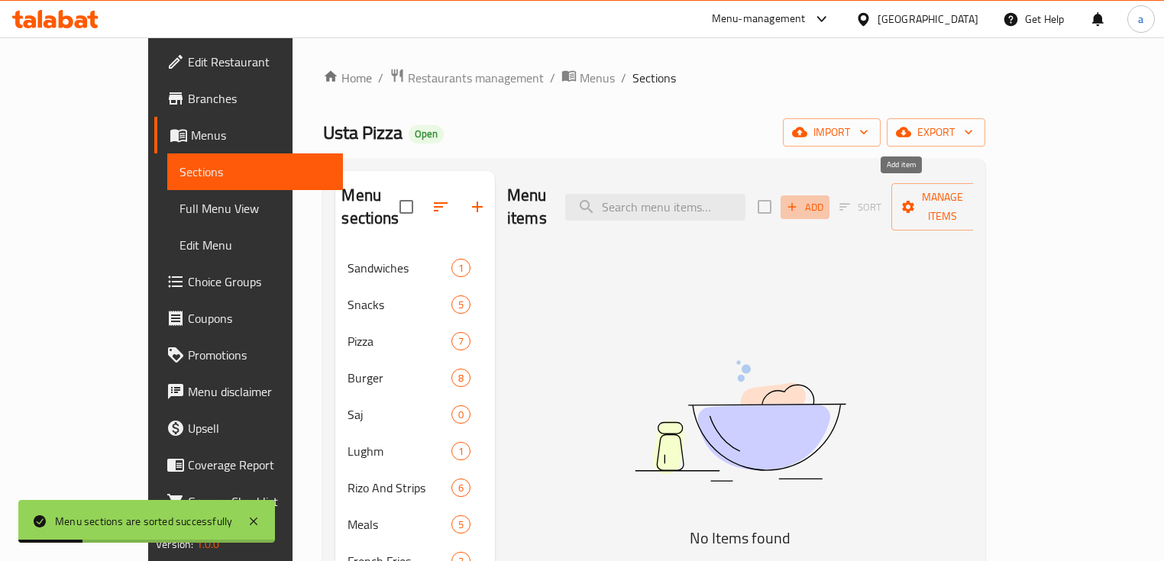
click at [826, 199] on span "Add" at bounding box center [804, 208] width 41 height 18
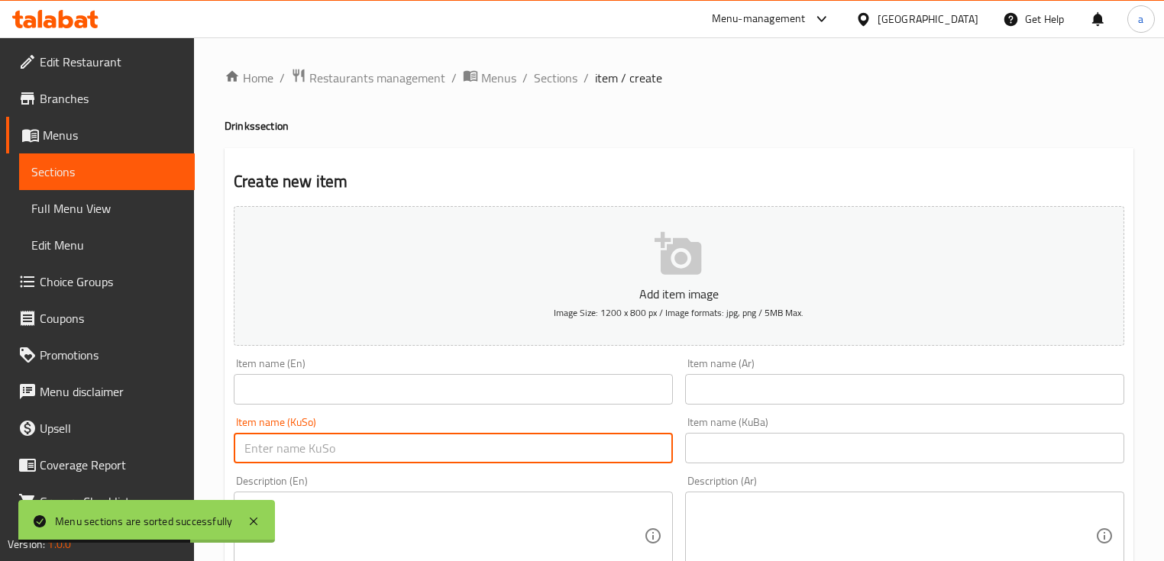
click at [408, 448] on input "text" at bounding box center [453, 448] width 439 height 31
paste input "بیپسی"
type input "بیپسی"
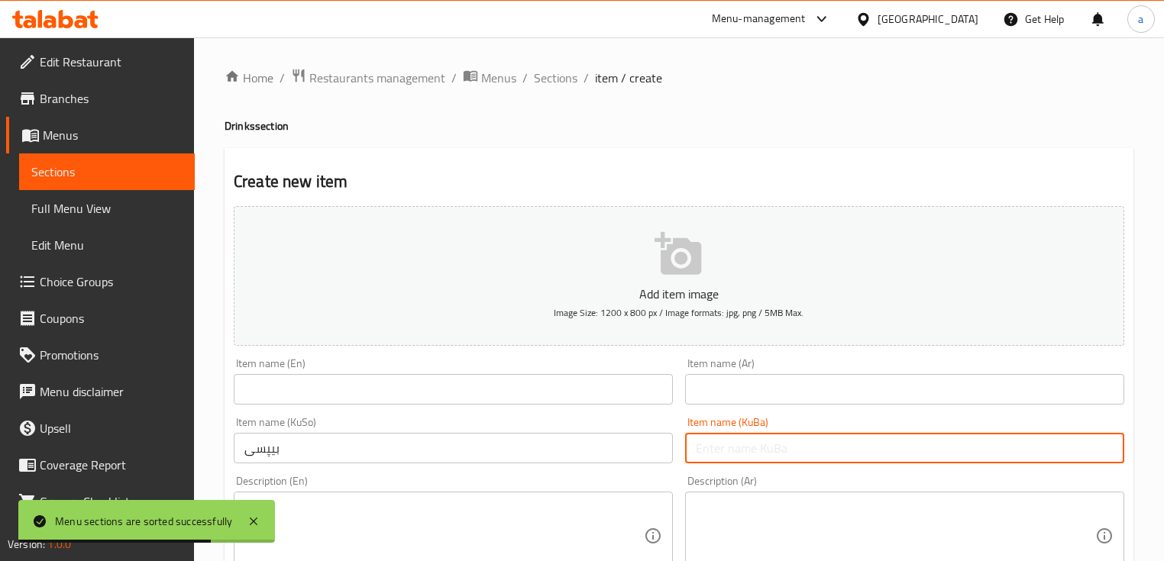
click at [704, 447] on input "text" at bounding box center [904, 448] width 439 height 31
paste input "بیپسی"
type input "بیپسی"
click at [542, 390] on input "text" at bounding box center [453, 389] width 439 height 31
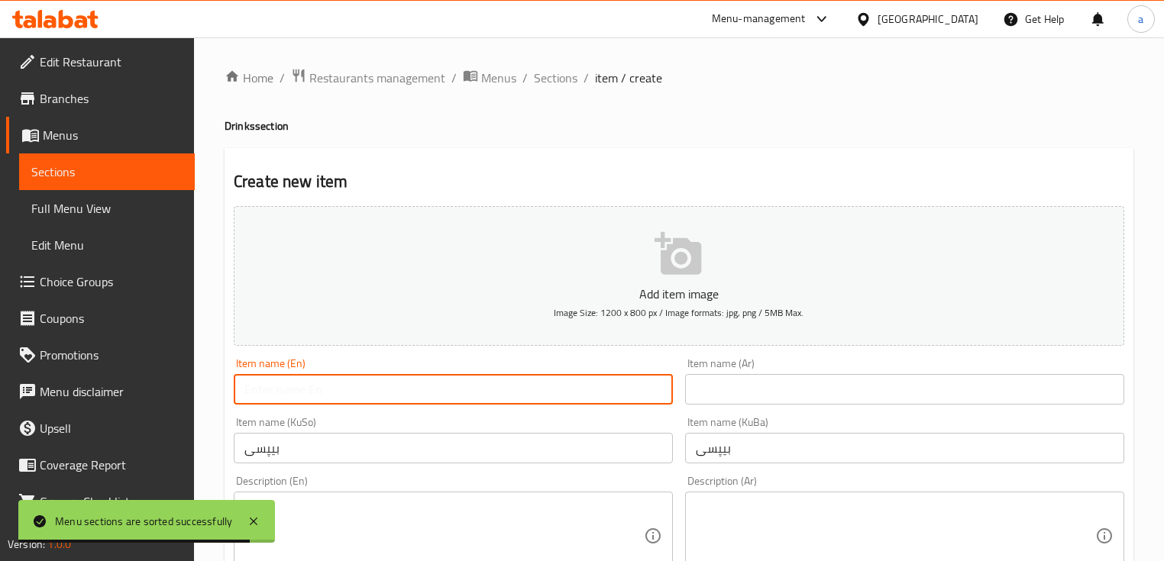
paste input "Pepsi"
type input "Pepsi"
click at [767, 375] on input "text" at bounding box center [904, 389] width 439 height 31
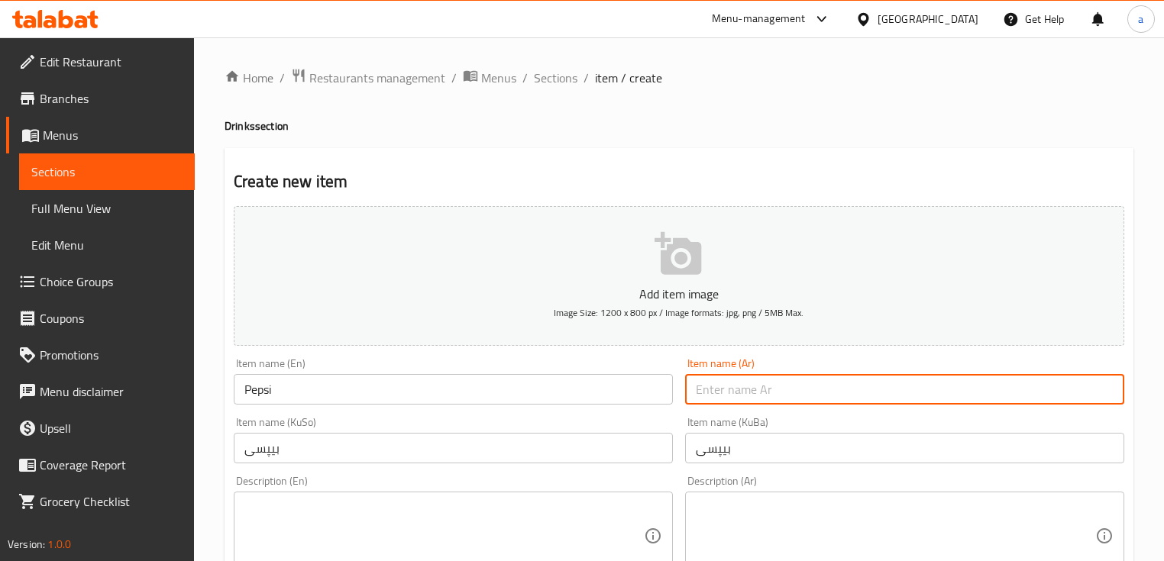
paste input "بيبسي"
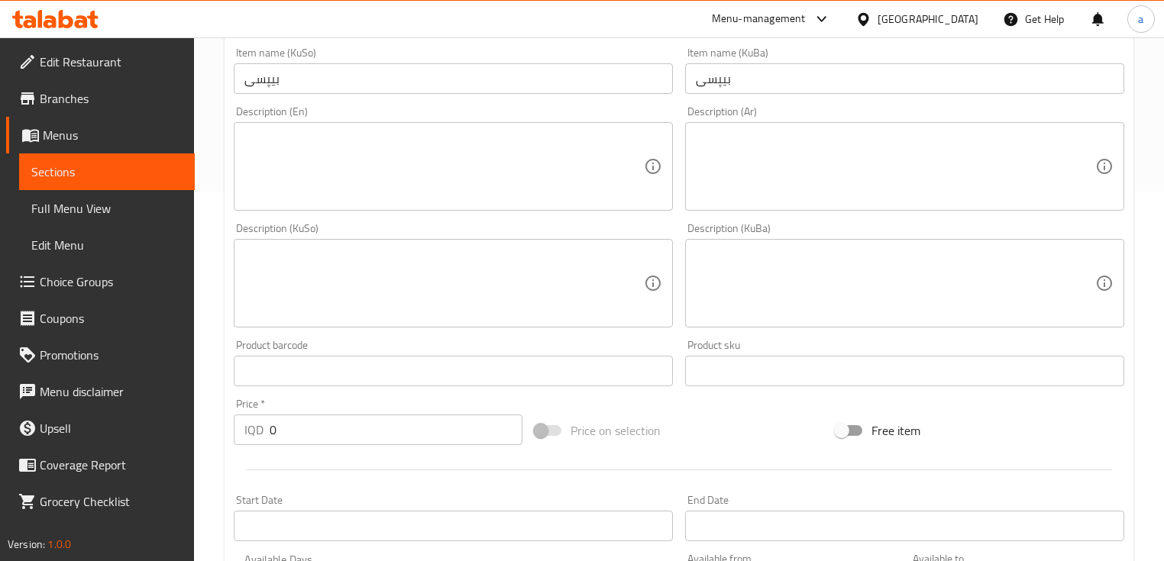
scroll to position [407, 0]
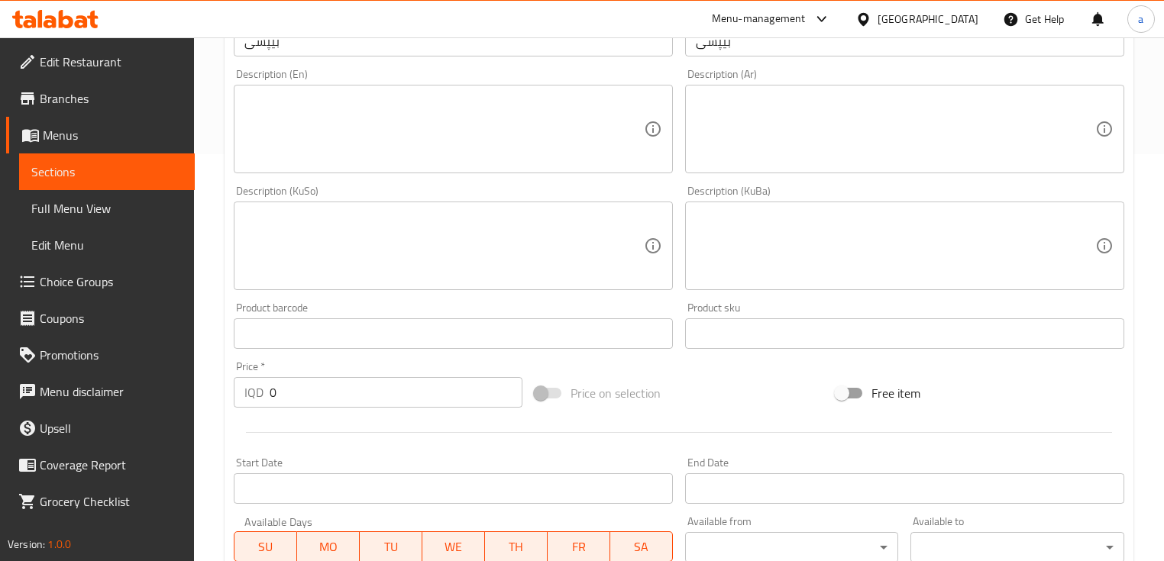
type input "بيبسي"
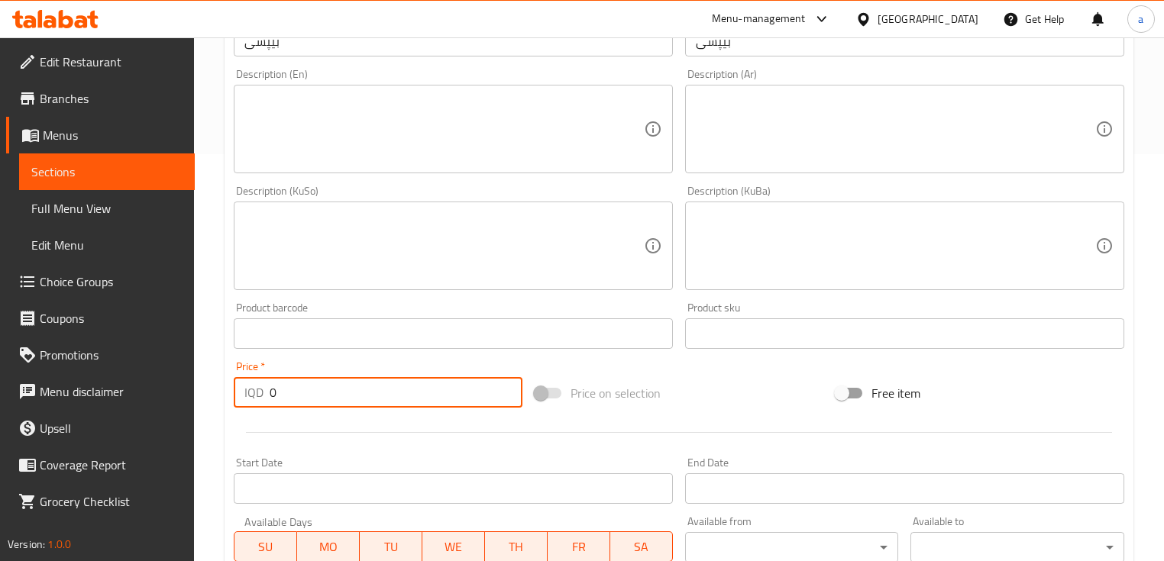
drag, startPoint x: 330, startPoint y: 396, endPoint x: 244, endPoint y: 405, distance: 86.0
click at [245, 400] on div "IQD 0 Price *" at bounding box center [378, 392] width 289 height 31
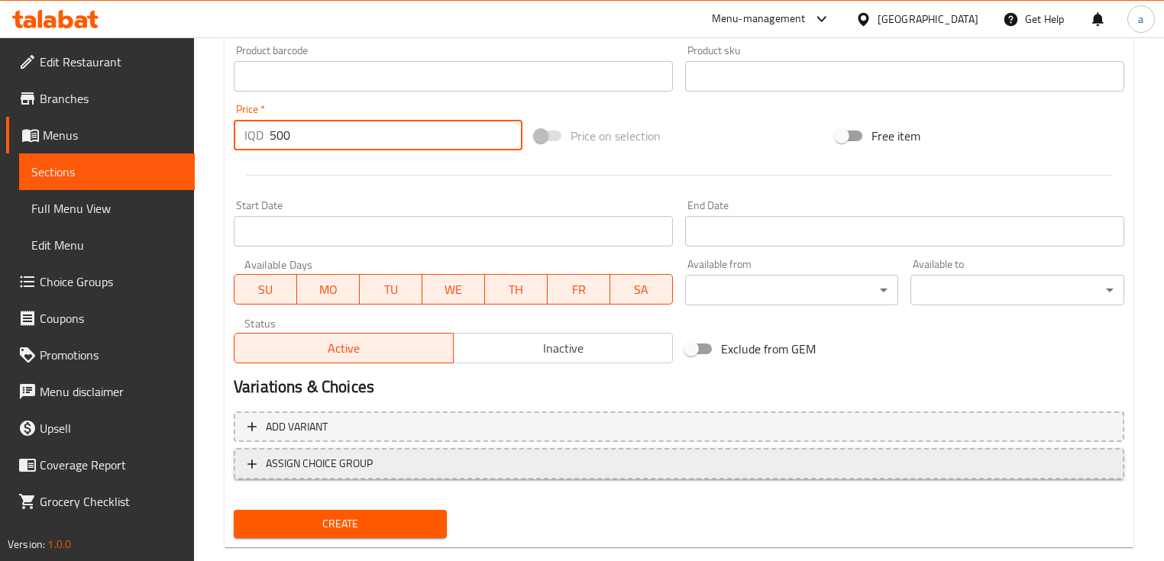
scroll to position [693, 0]
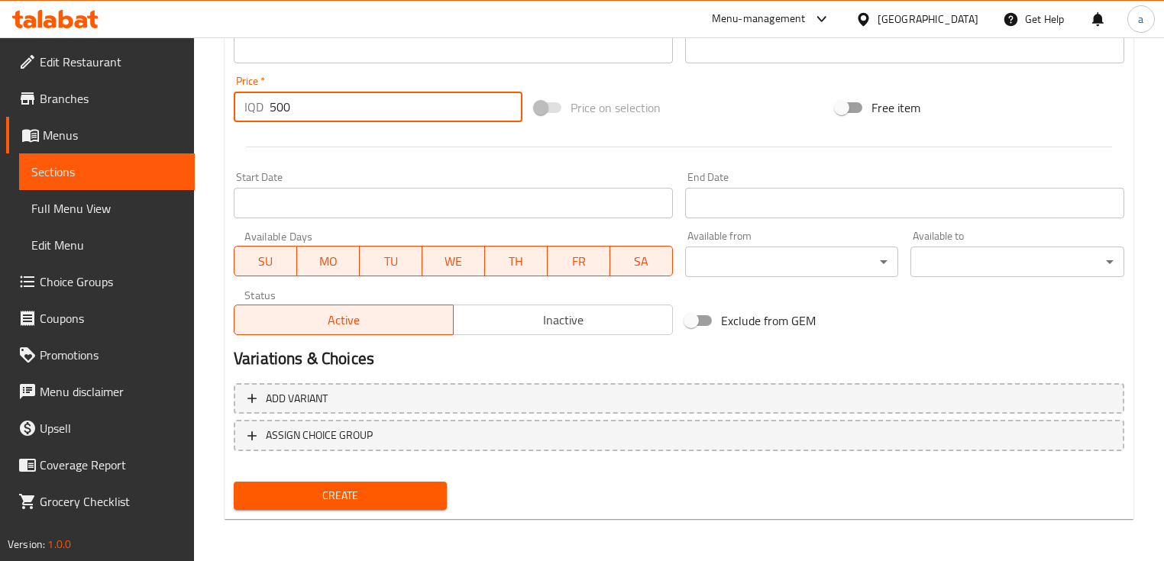
type input "500"
click at [339, 497] on span "Create" at bounding box center [340, 496] width 189 height 19
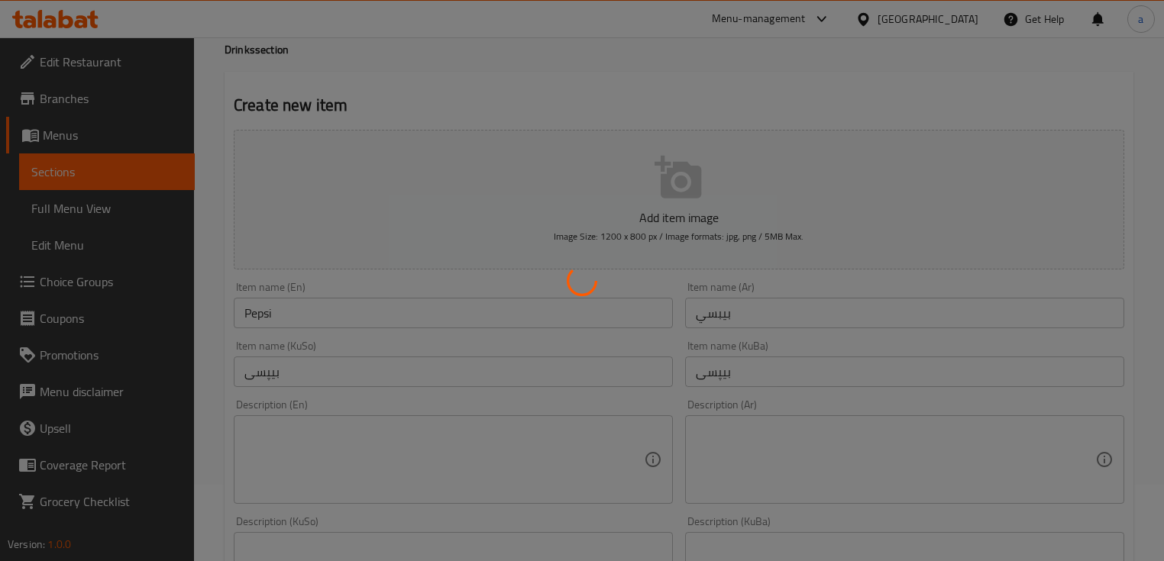
scroll to position [0, 0]
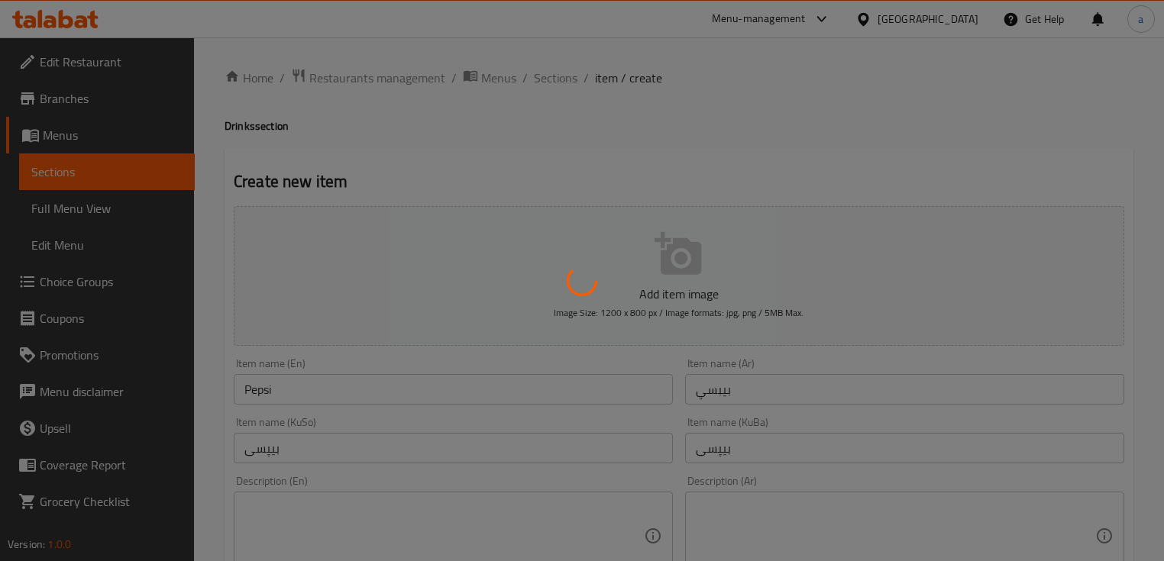
type input "0"
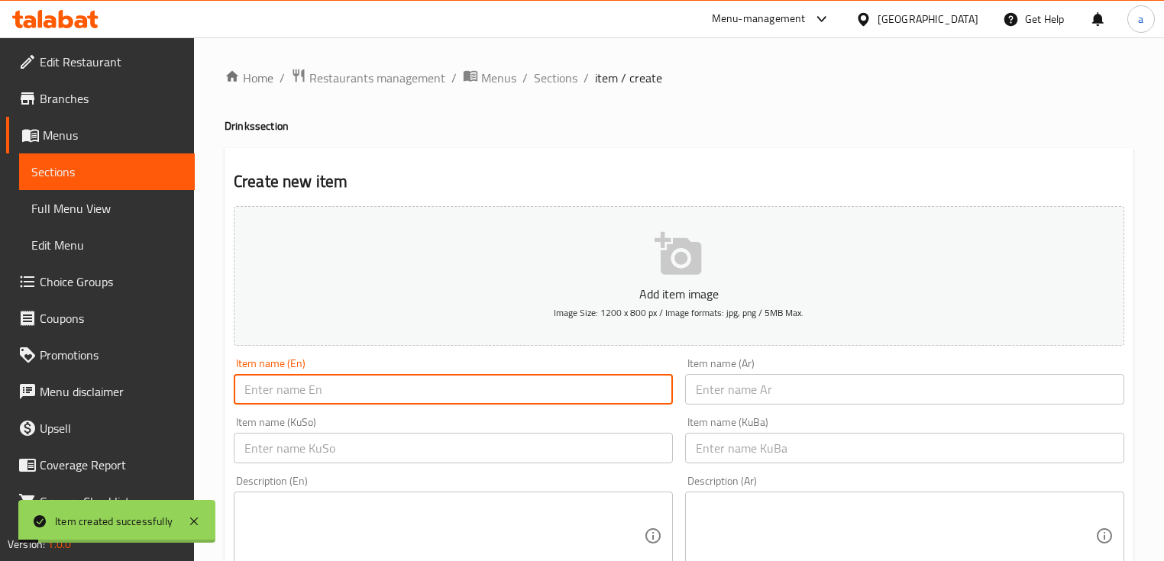
click at [314, 383] on input "text" at bounding box center [453, 389] width 439 height 31
paste input "7 Up"
type input "7 Up"
click at [506, 454] on input "text" at bounding box center [453, 448] width 439 height 31
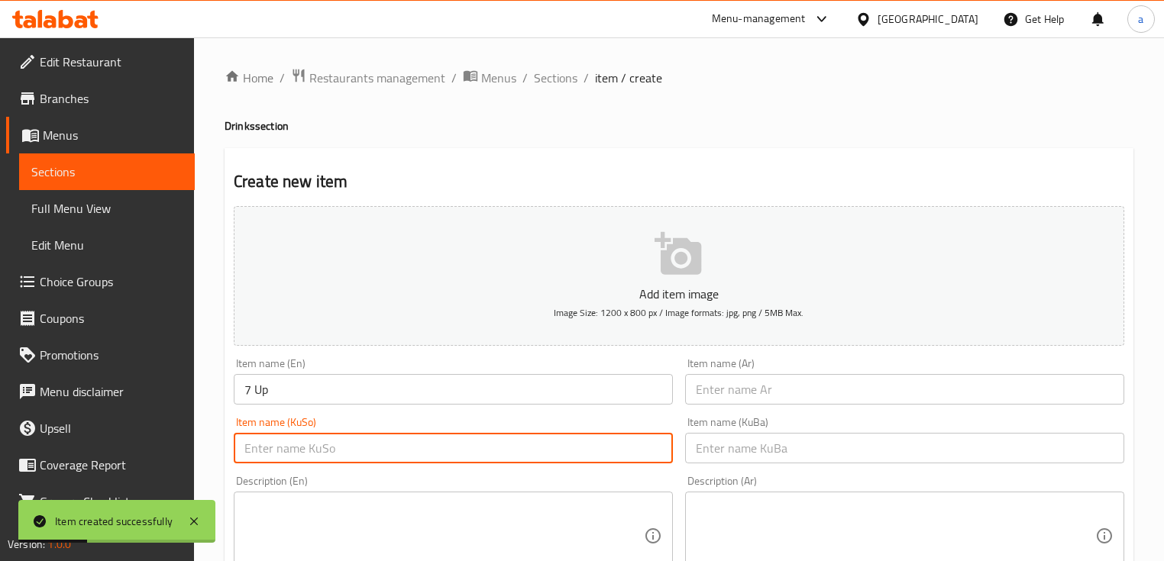
paste input "سێڤن ئاپ"
type input "سێڤن ئاپ"
click at [739, 471] on div "Description (Ar) Description (Ar)" at bounding box center [904, 528] width 451 height 117
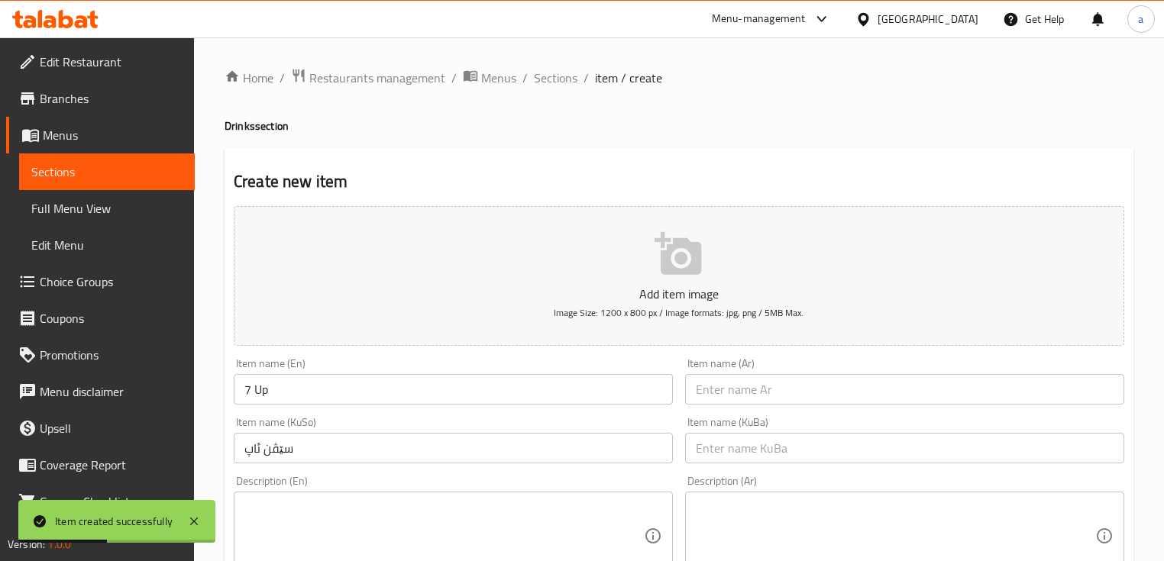
drag, startPoint x: 746, startPoint y: 452, endPoint x: 736, endPoint y: 450, distance: 10.2
click at [746, 452] on input "text" at bounding box center [904, 448] width 439 height 31
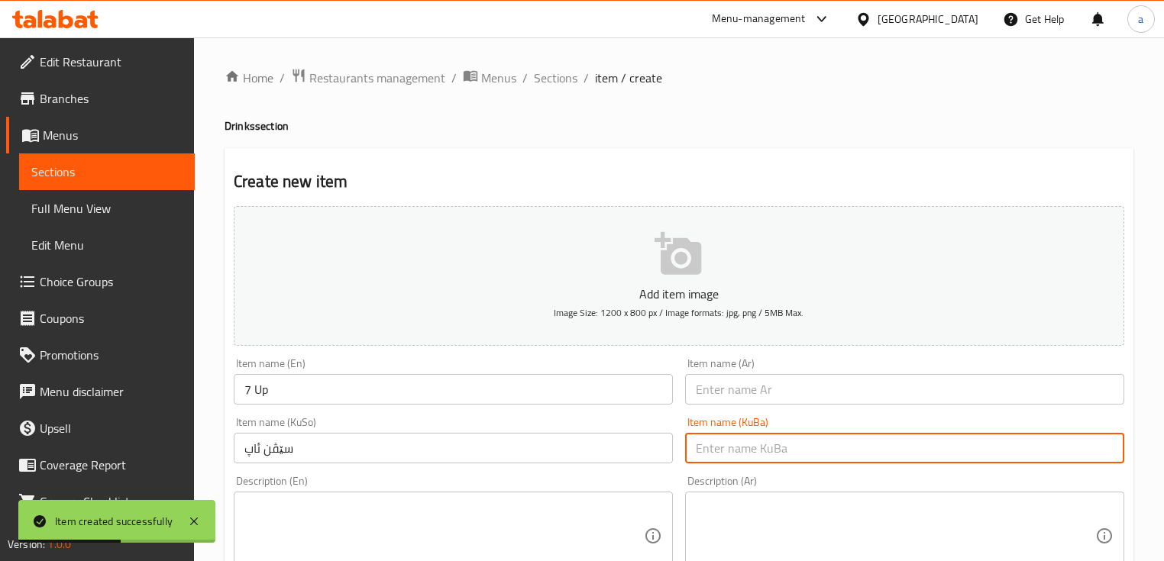
paste input "سێڤن ئاپ"
type input "سێڤن ئاپ"
click at [778, 367] on div "Item name (Ar) Item name (Ar)" at bounding box center [904, 381] width 439 height 47
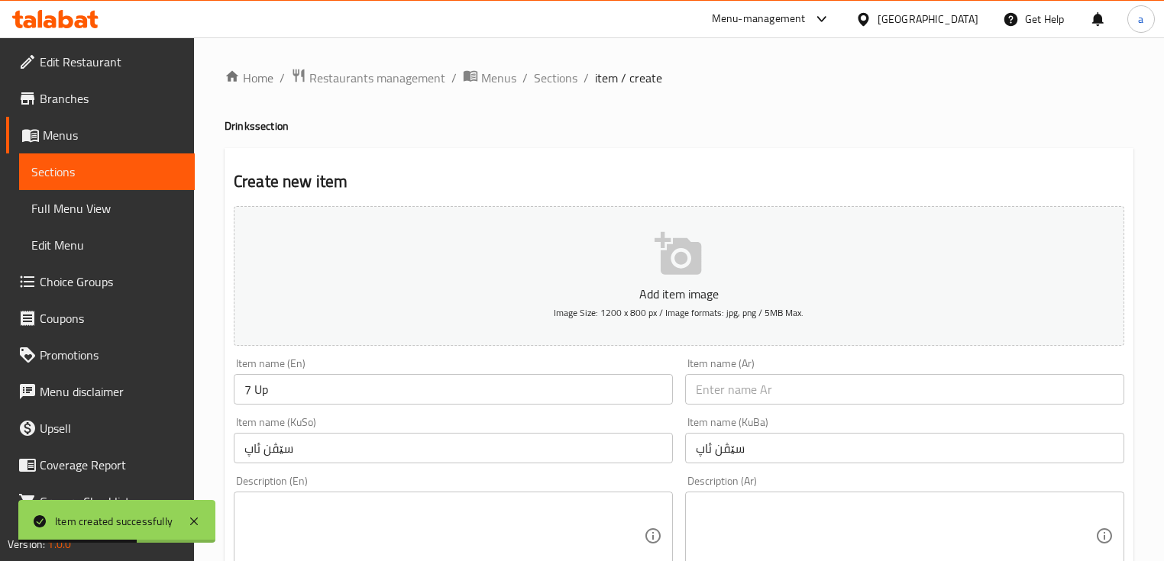
click at [765, 389] on input "text" at bounding box center [904, 389] width 439 height 31
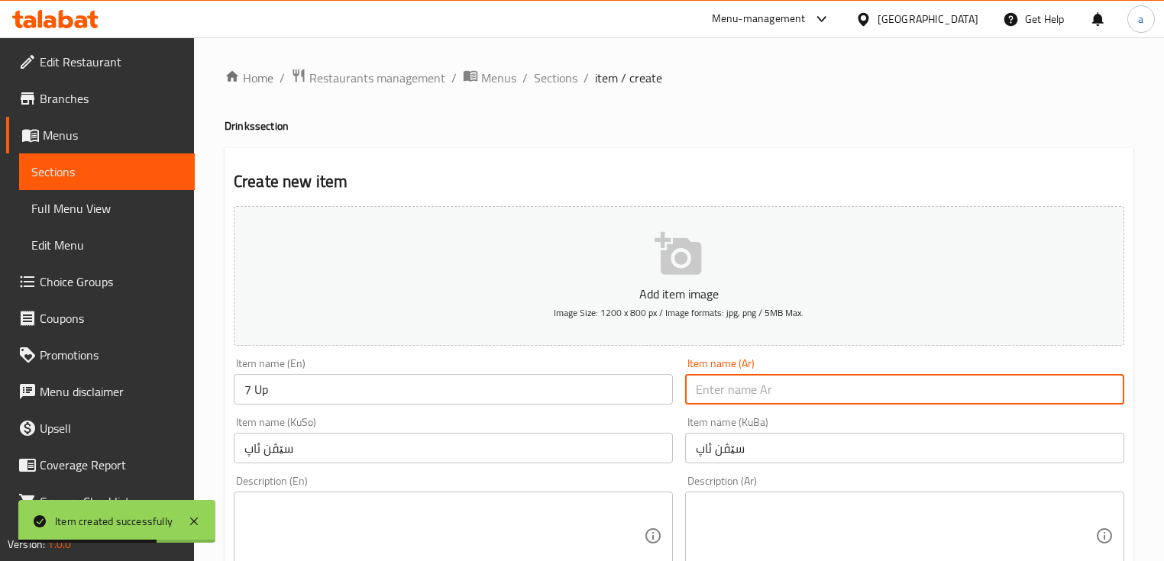
paste input "سفن أب"
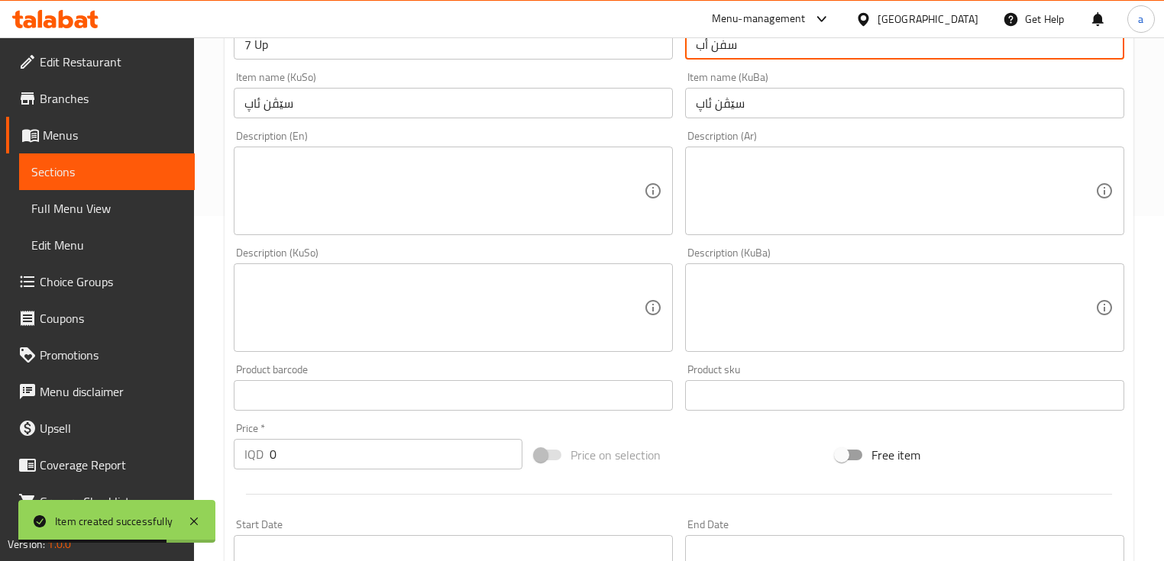
scroll to position [407, 0]
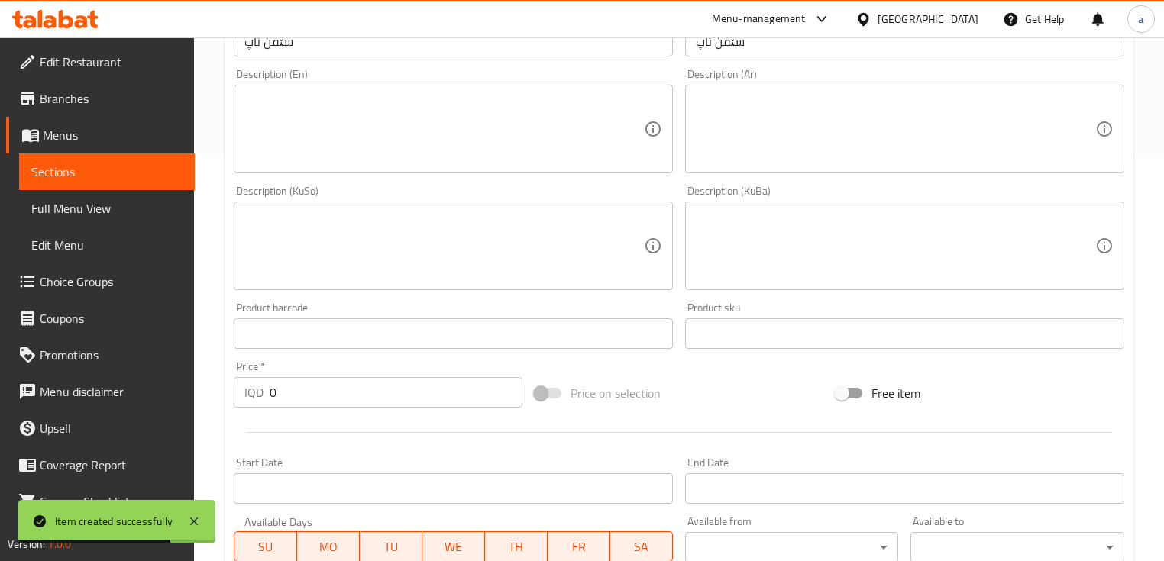
type input "سفن أب"
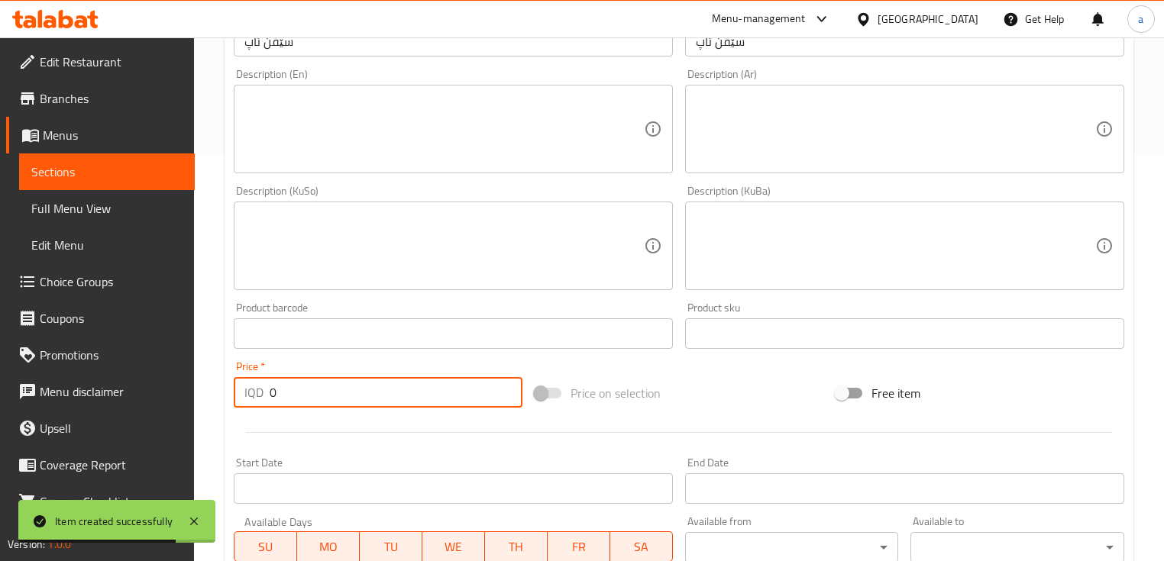
drag, startPoint x: 331, startPoint y: 382, endPoint x: 273, endPoint y: 397, distance: 59.3
click at [280, 391] on input "0" at bounding box center [396, 392] width 253 height 31
drag, startPoint x: 301, startPoint y: 396, endPoint x: 273, endPoint y: 397, distance: 28.3
click at [273, 397] on input "0" at bounding box center [396, 392] width 253 height 31
drag, startPoint x: 277, startPoint y: 397, endPoint x: 264, endPoint y: 400, distance: 13.3
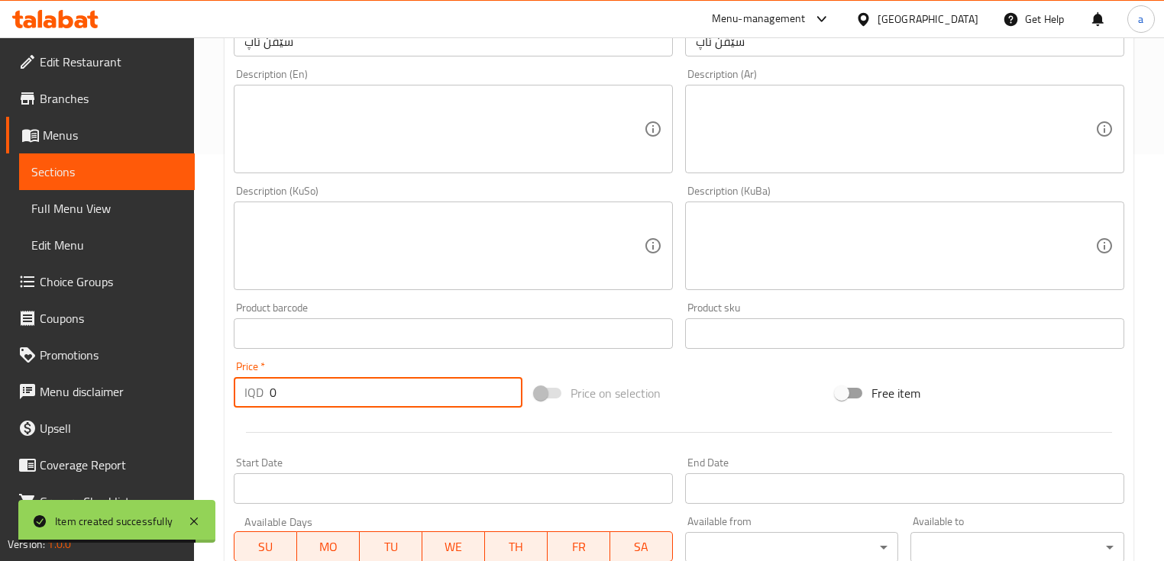
click at [264, 400] on div "IQD 0 Price *" at bounding box center [378, 392] width 289 height 31
type input "7"
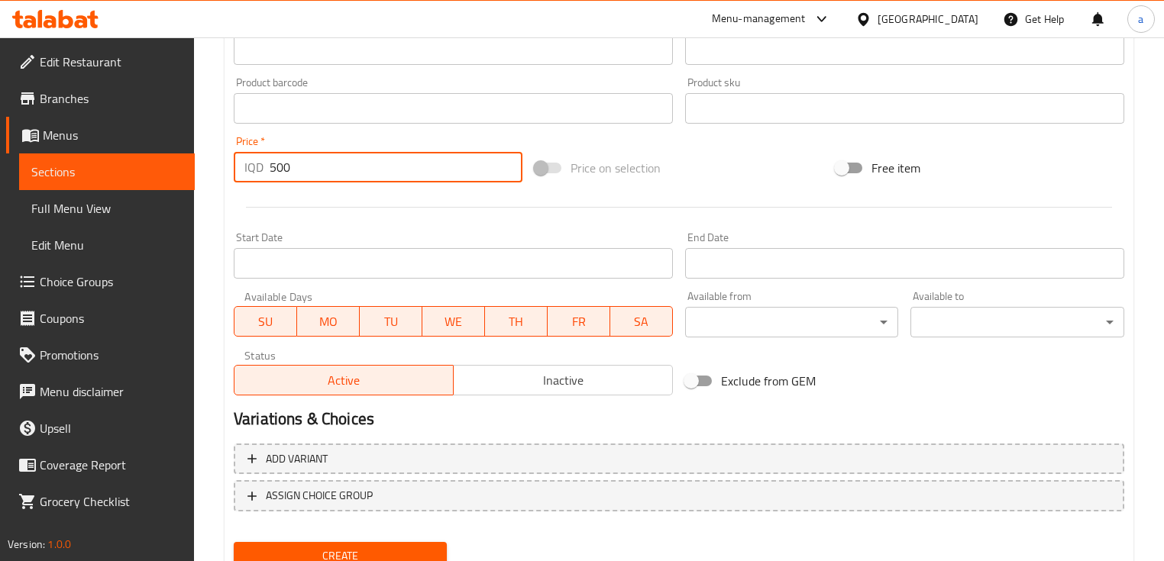
scroll to position [693, 0]
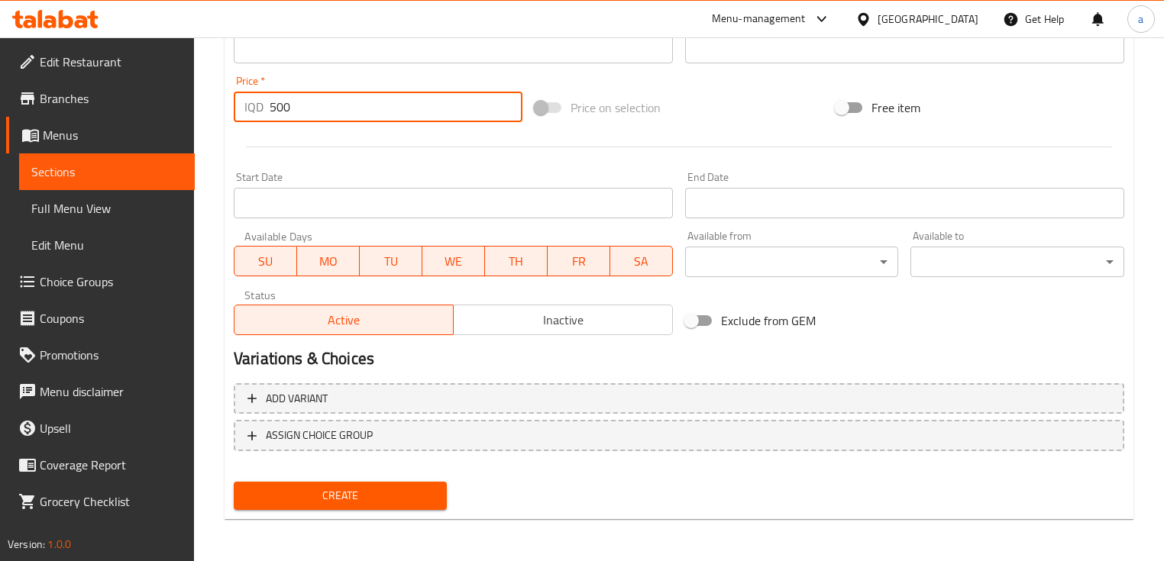
type input "500"
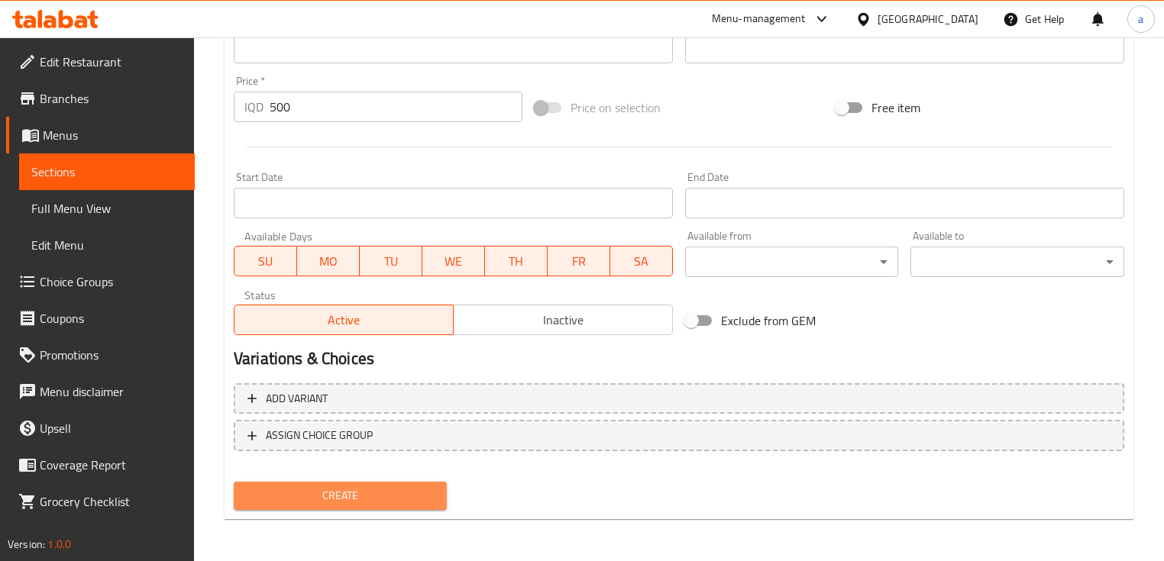
click at [345, 487] on span "Create" at bounding box center [340, 496] width 189 height 19
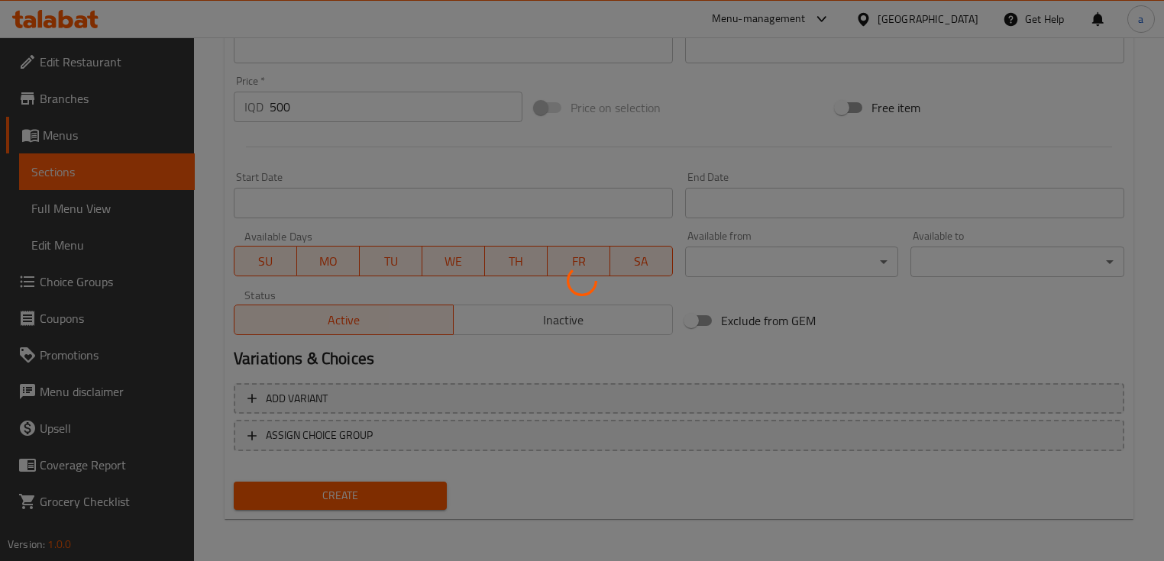
type input "0"
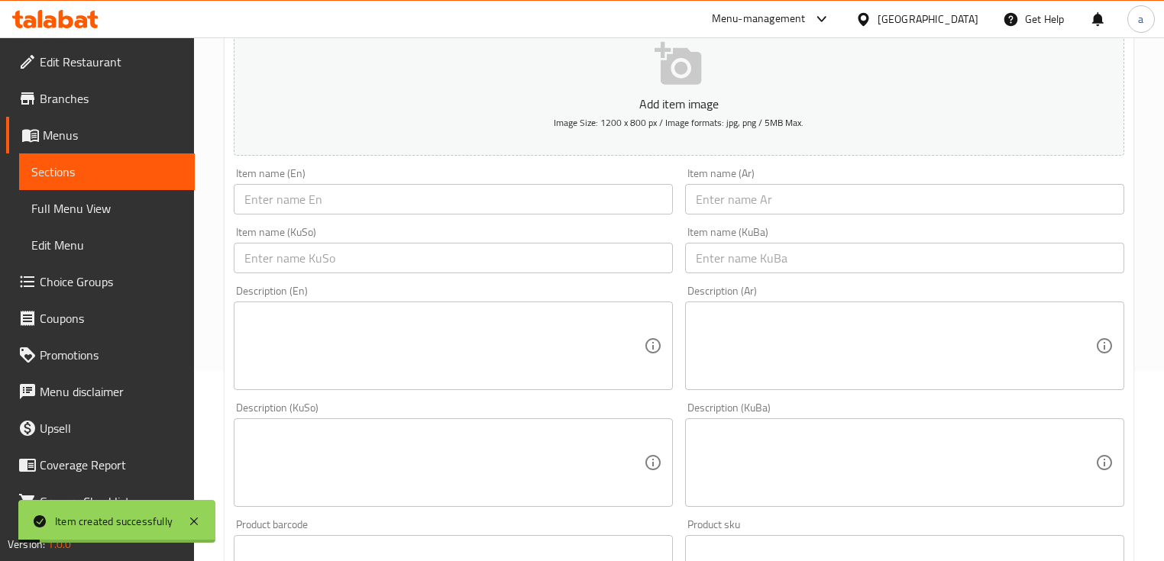
scroll to position [82, 0]
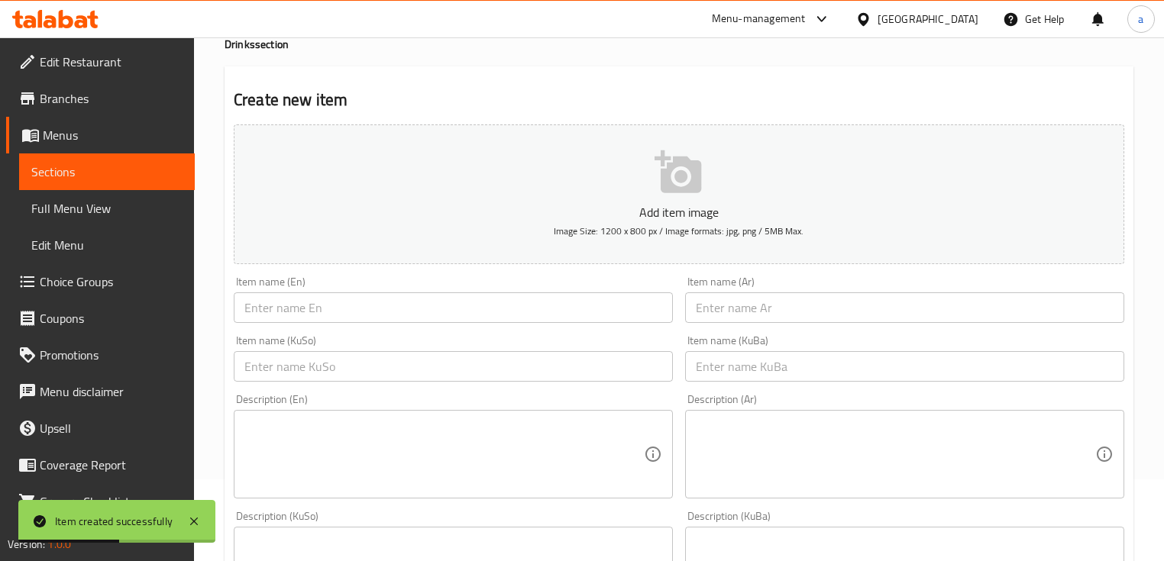
click at [372, 364] on input "text" at bounding box center [453, 366] width 439 height 31
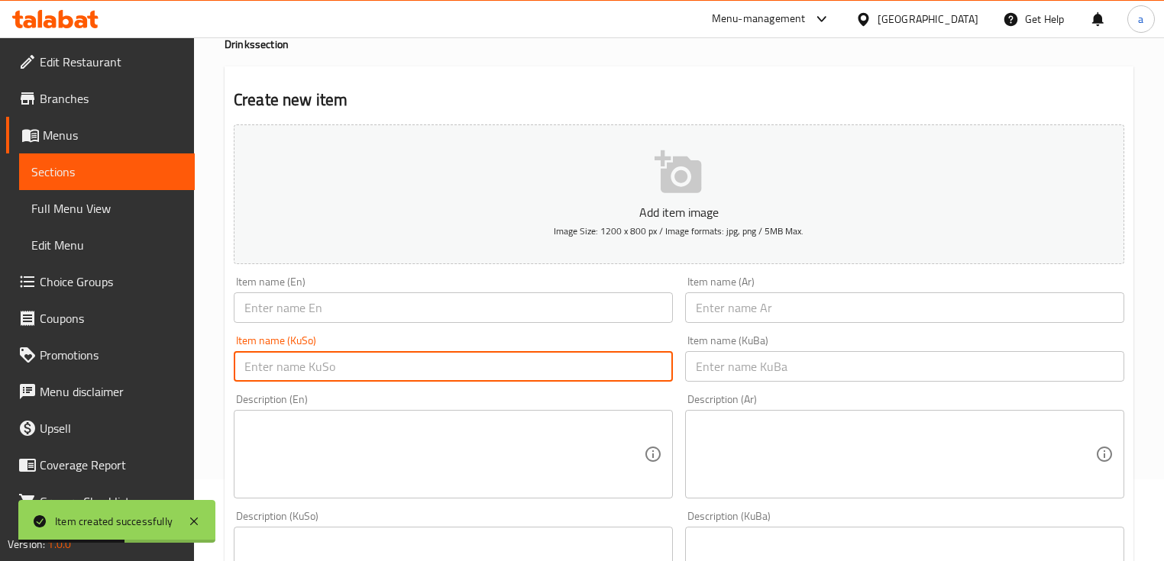
paste input "میرندا پرتەقاڵ"
type input "میرندا پرتەقاڵ"
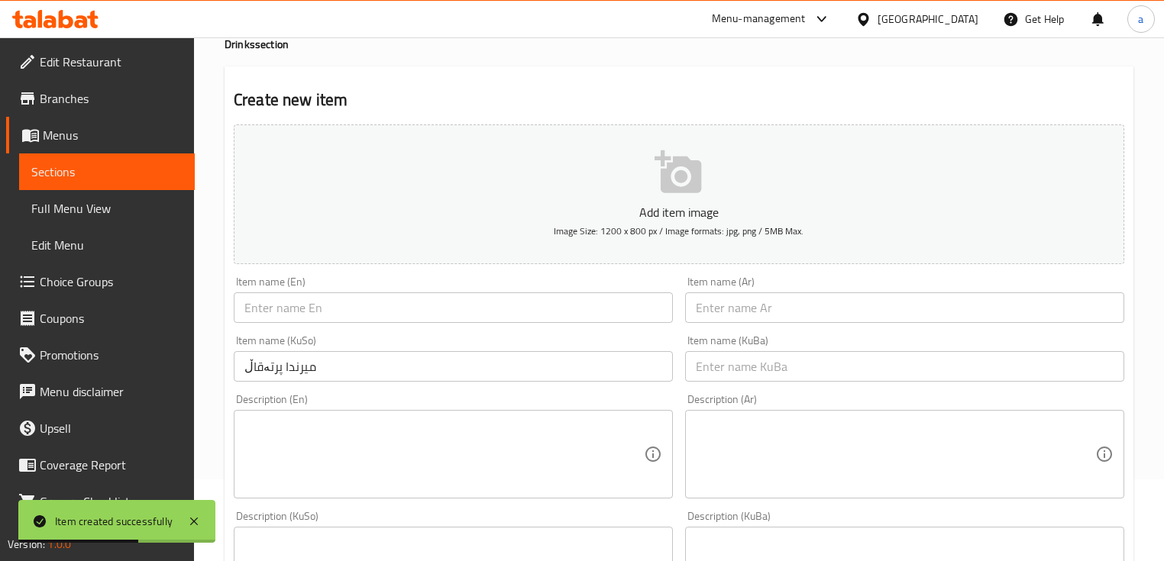
click at [677, 377] on div "Item name (KuSo) میرندا پرتەقاڵ Item name (KuSo)" at bounding box center [453, 358] width 451 height 59
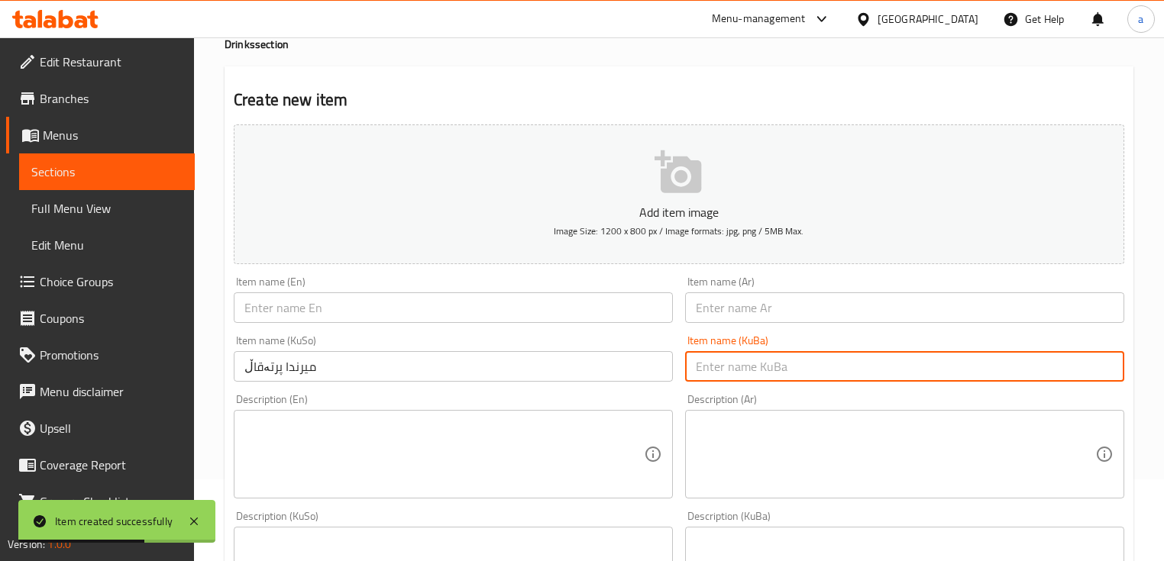
click at [718, 367] on input "text" at bounding box center [904, 366] width 439 height 31
paste input "میرندا پرتەقاڵ"
type input "میرندا پرتەقاڵ"
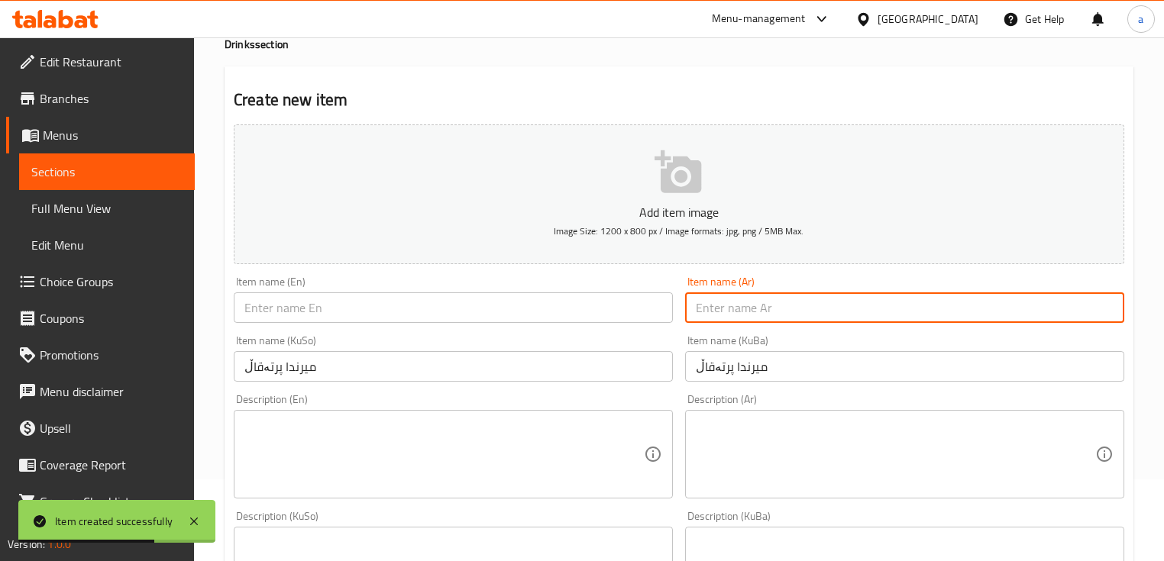
click at [762, 313] on input "text" at bounding box center [904, 308] width 439 height 31
paste input "ميرندا برتقال"
type input "ميرندا برتقال"
drag, startPoint x: 610, startPoint y: 315, endPoint x: 609, endPoint y: 306, distance: 9.3
click at [609, 307] on input "text" at bounding box center [453, 308] width 439 height 31
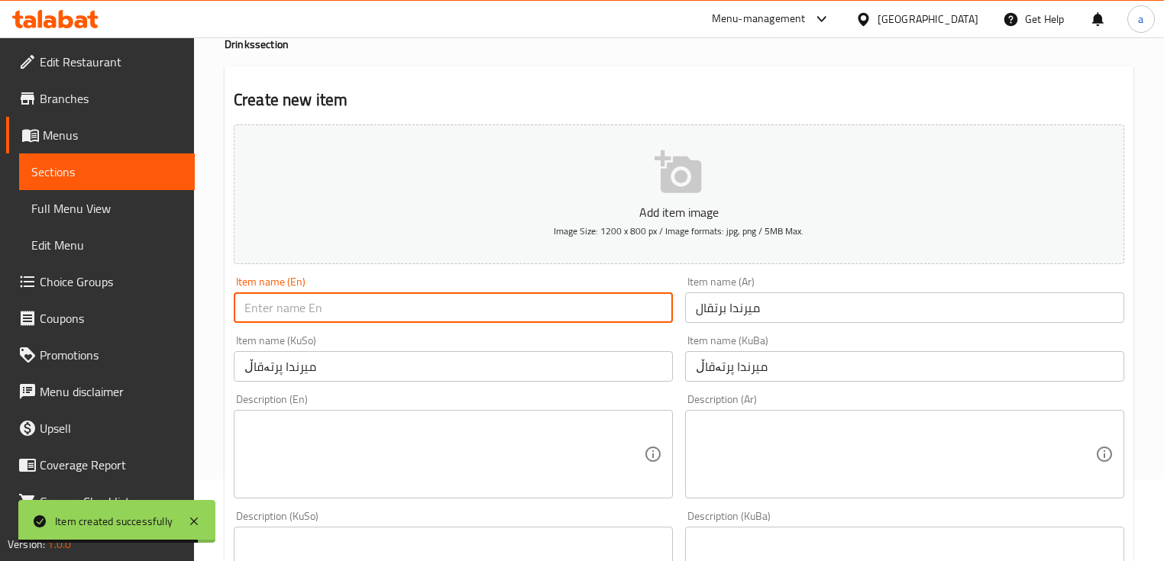
paste input "Mirinda Orange"
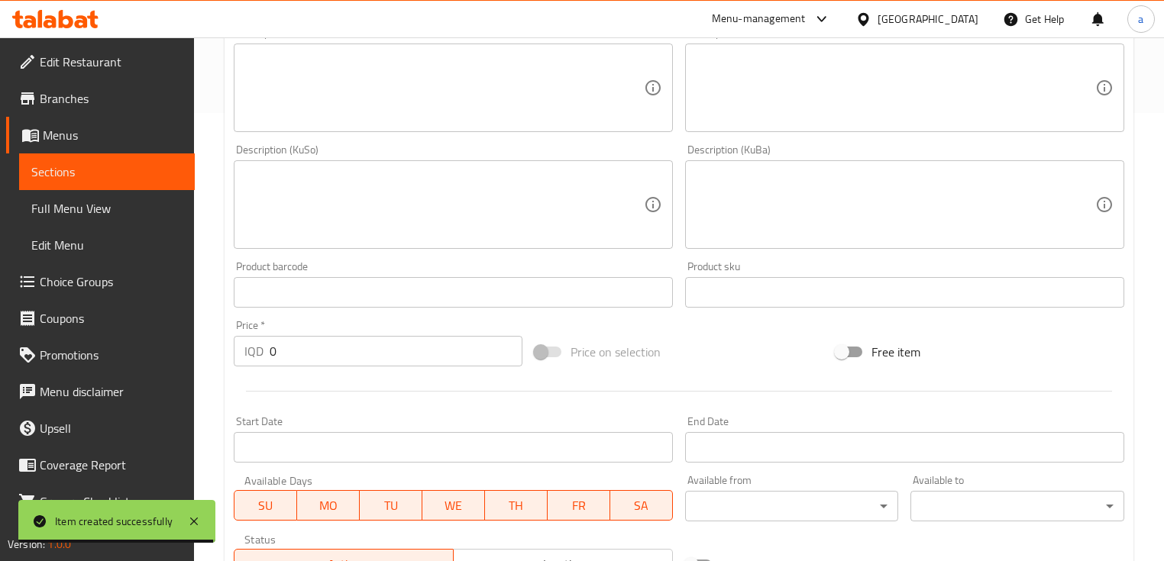
scroll to position [489, 0]
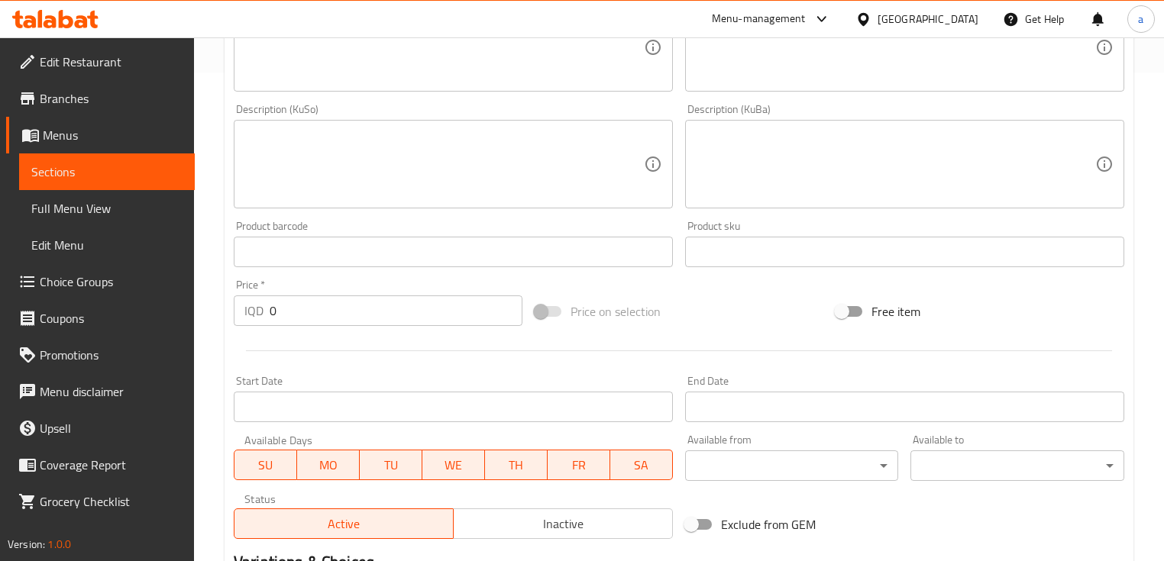
type input "Mirinda Orange"
drag, startPoint x: 272, startPoint y: 309, endPoint x: 237, endPoint y: 319, distance: 36.5
click at [237, 318] on div "IQD 0 Price *" at bounding box center [378, 311] width 289 height 31
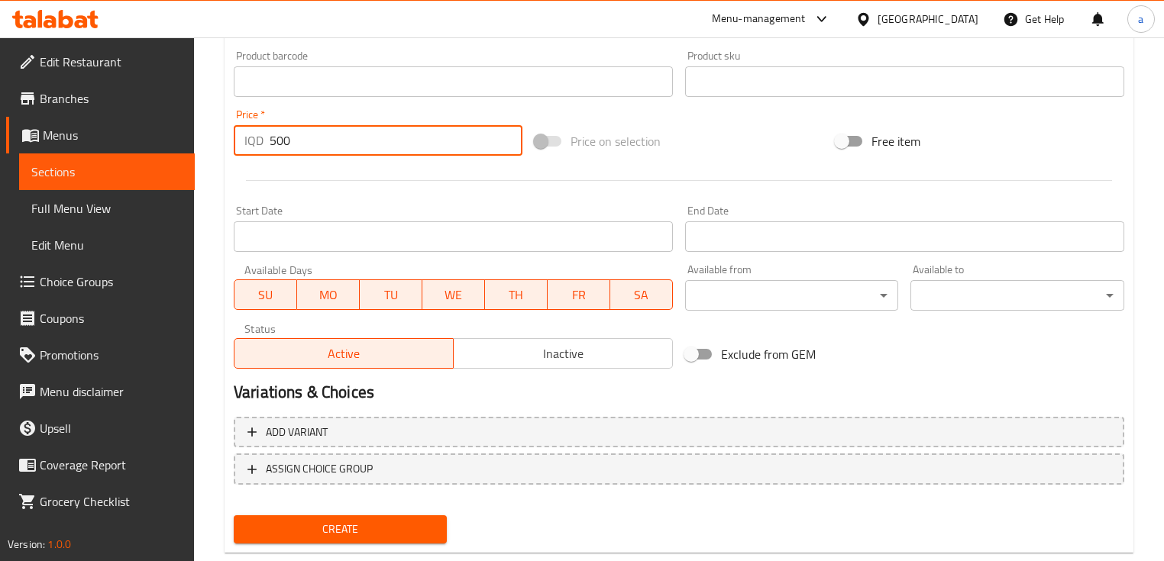
scroll to position [693, 0]
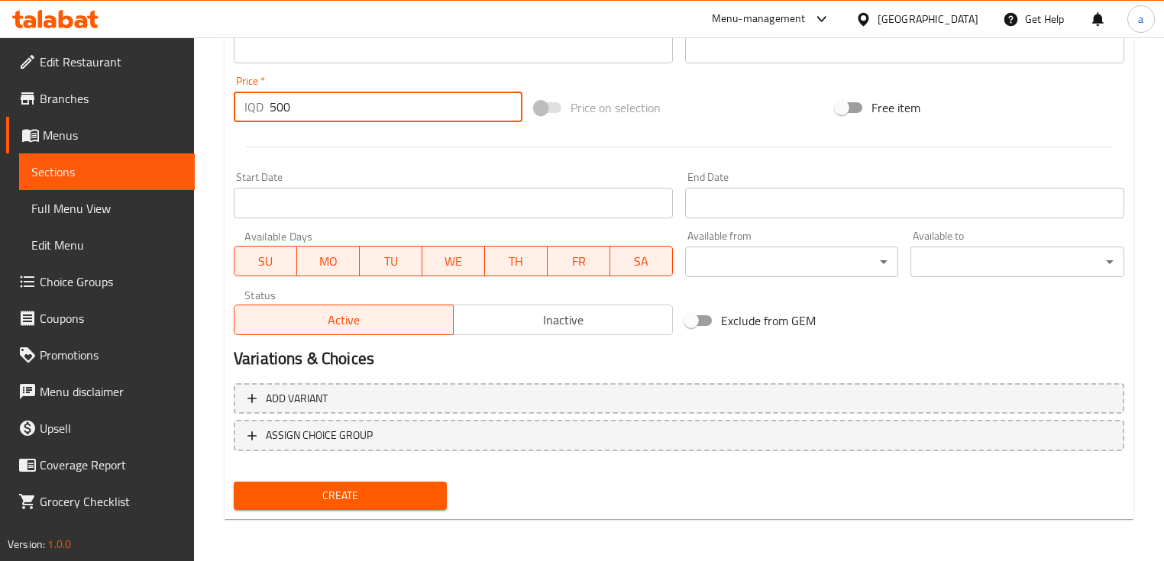
type input "500"
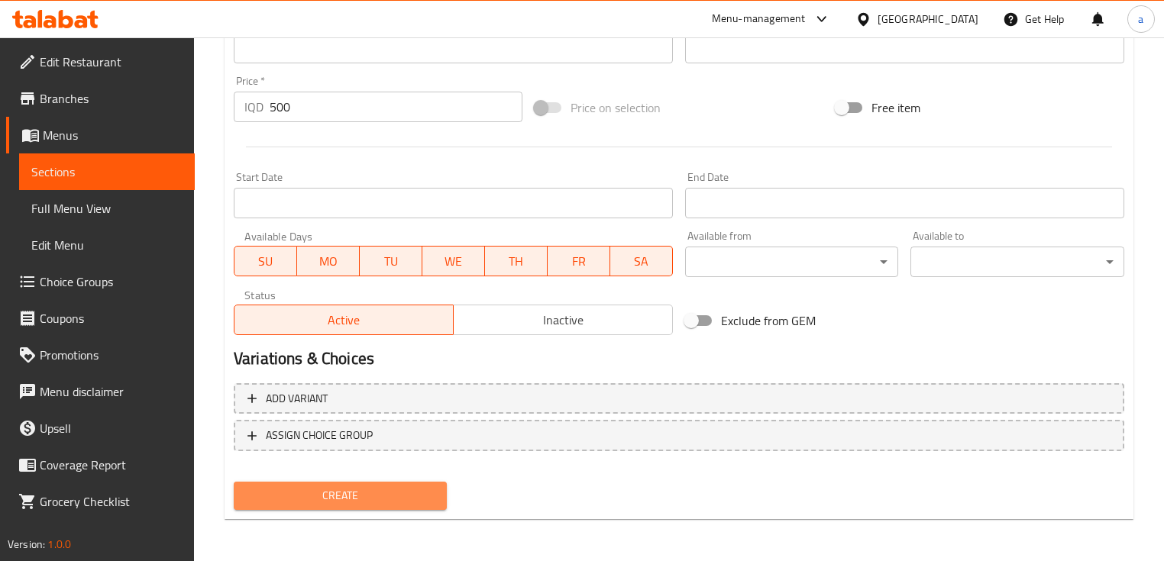
click at [337, 498] on span "Create" at bounding box center [340, 496] width 189 height 19
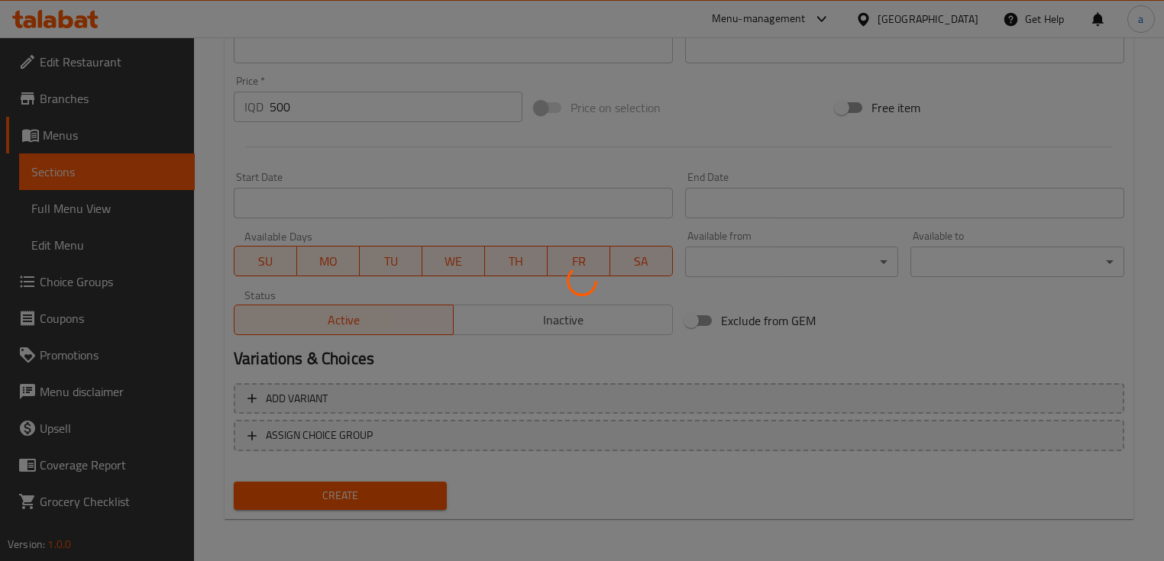
type input "0"
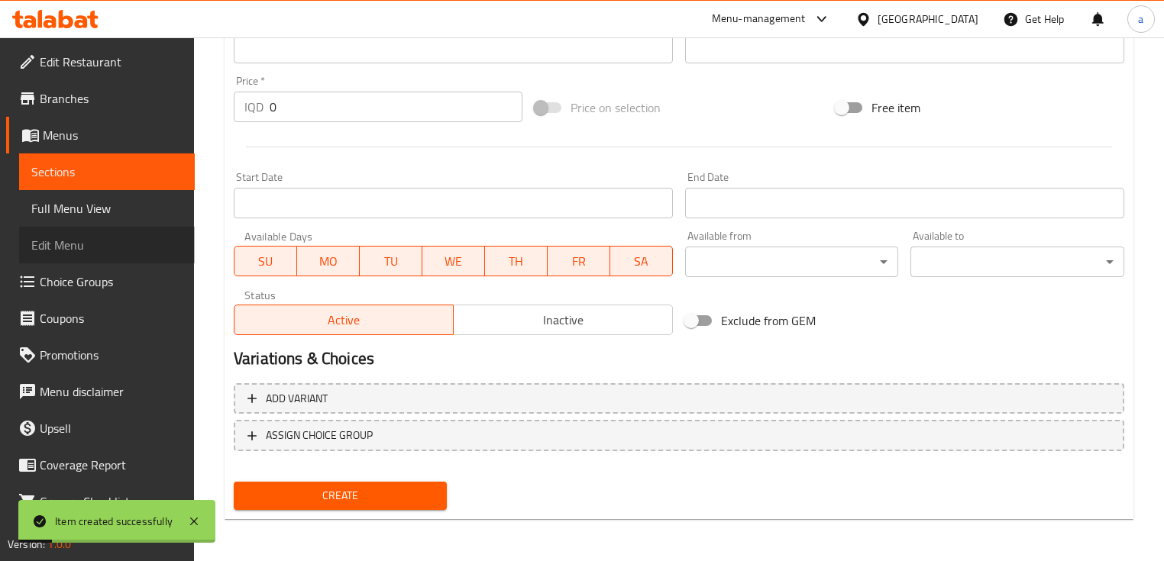
click at [131, 228] on link "Edit Menu" at bounding box center [107, 245] width 176 height 37
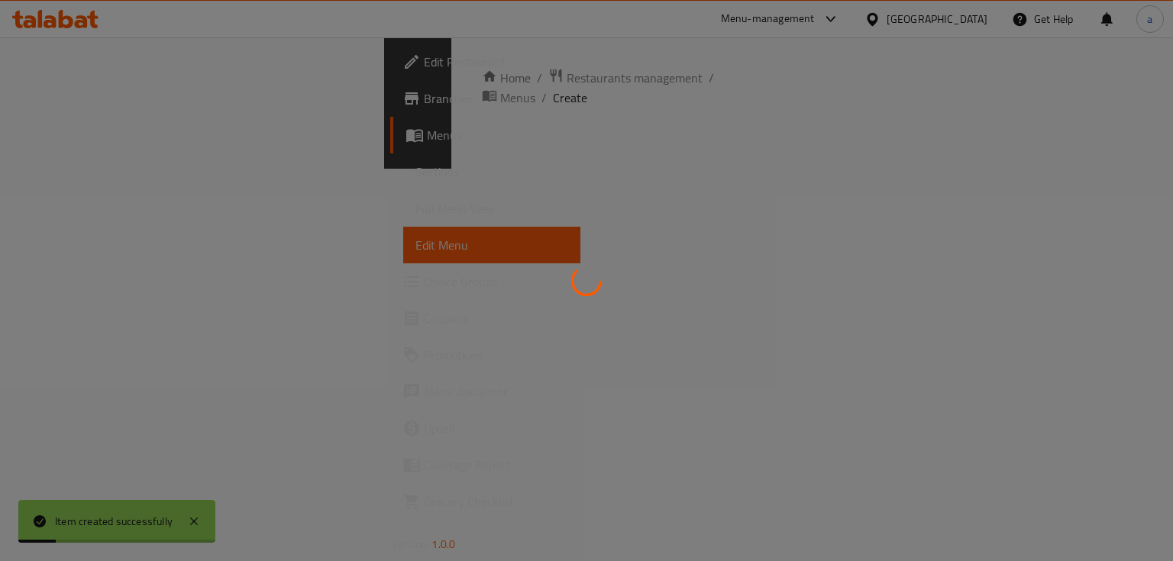
click at [416, 209] on span "Full Menu View" at bounding box center [492, 208] width 153 height 18
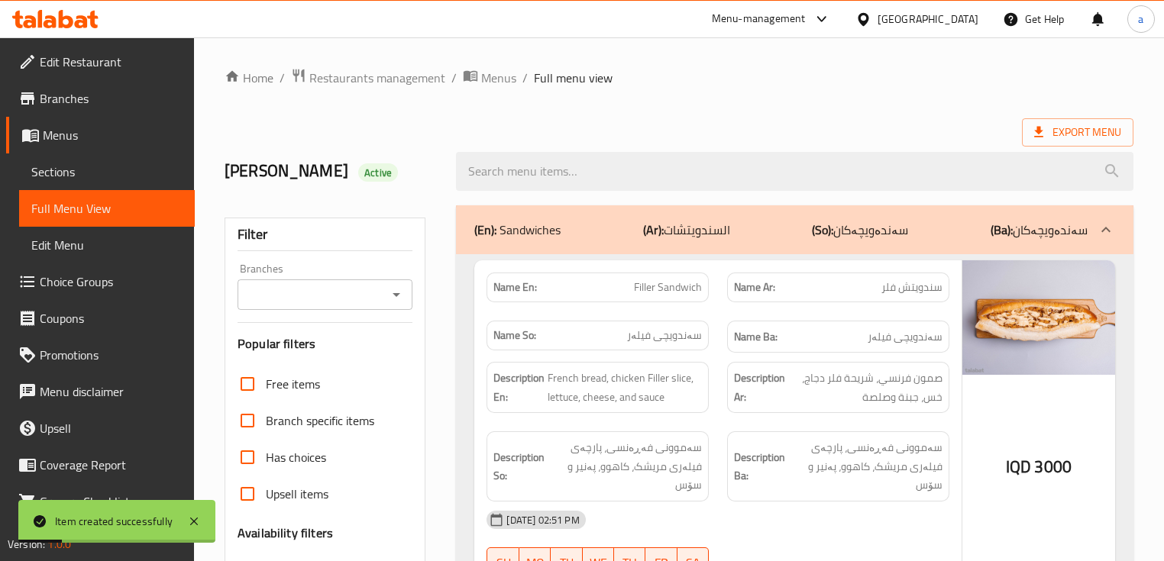
click at [130, 209] on span "Full Menu View" at bounding box center [106, 208] width 151 height 18
click at [402, 293] on icon "Open" at bounding box center [396, 295] width 18 height 18
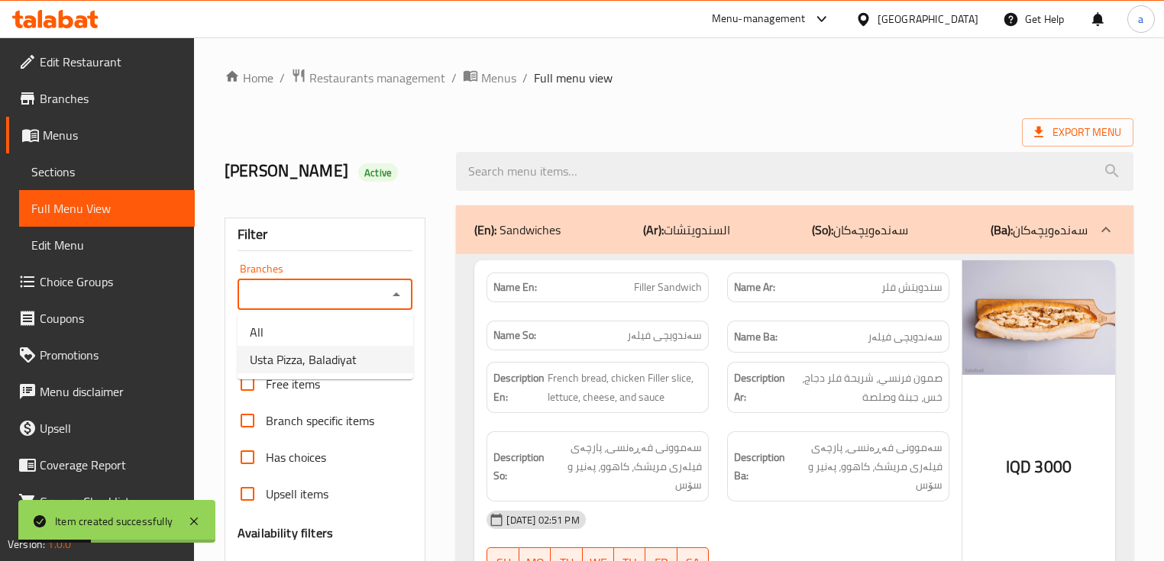
click at [358, 351] on li "Usta Pizza, Baladiyat" at bounding box center [326, 359] width 176 height 27
type input "Usta Pizza, Baladiyat"
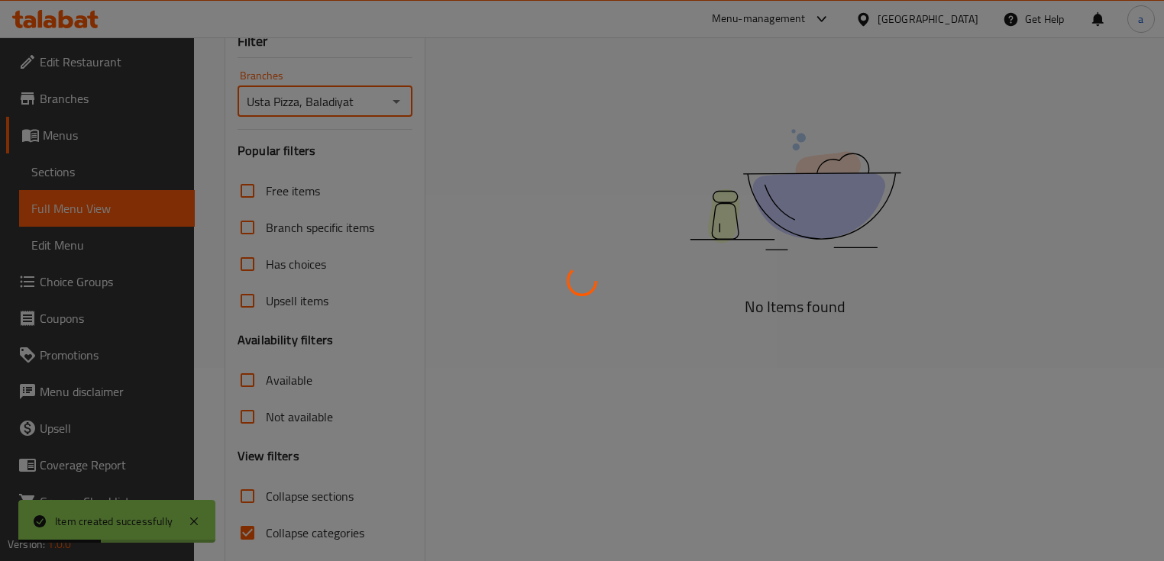
scroll to position [251, 0]
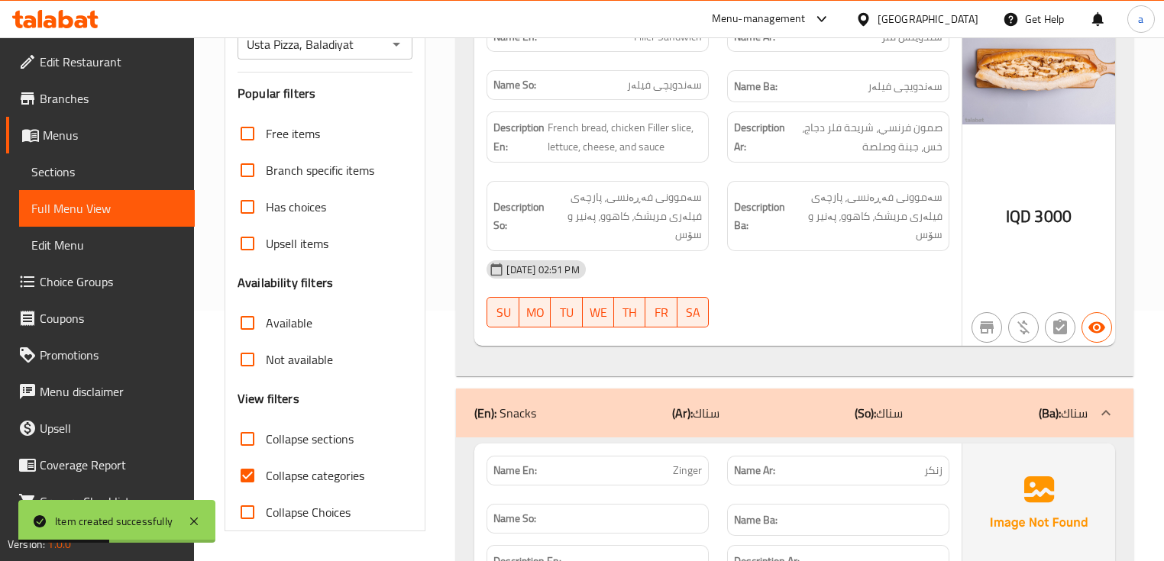
click at [328, 468] on span "Collapse categories" at bounding box center [315, 476] width 99 height 18
click at [266, 468] on input "Collapse categories" at bounding box center [247, 476] width 37 height 37
checkbox input "false"
click at [330, 437] on span "Collapse sections" at bounding box center [310, 439] width 88 height 18
click at [266, 437] on input "Collapse sections" at bounding box center [247, 439] width 37 height 37
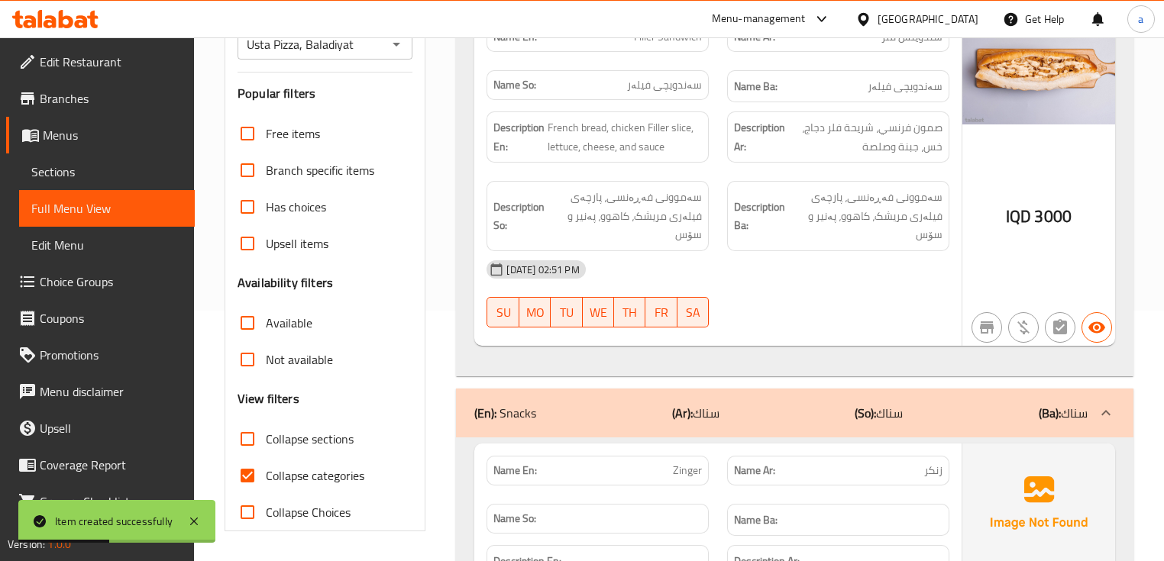
checkbox input "true"
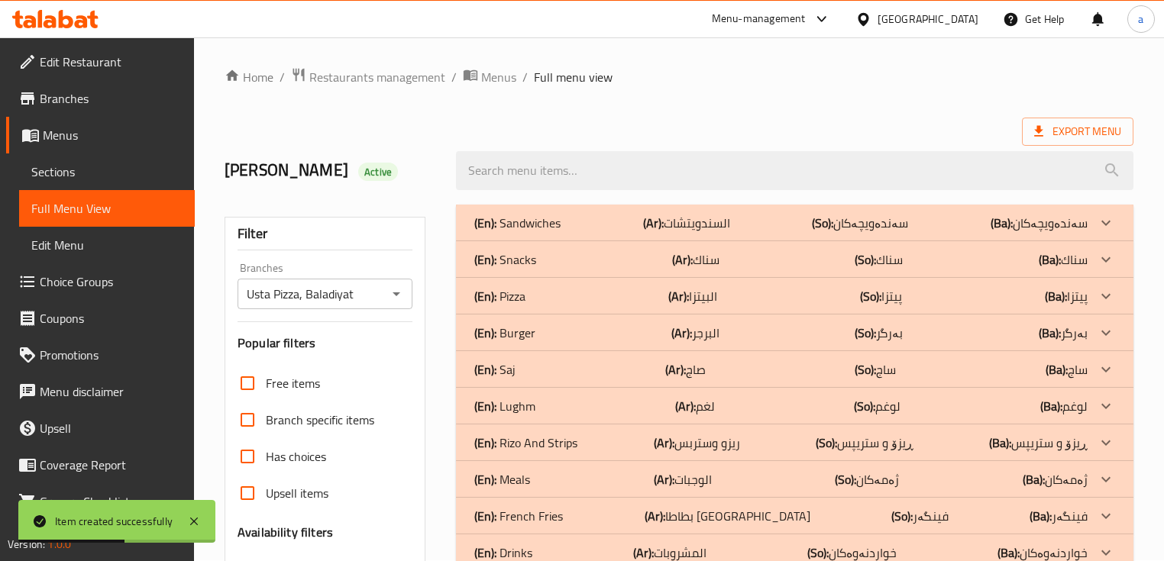
scroll to position [0, 0]
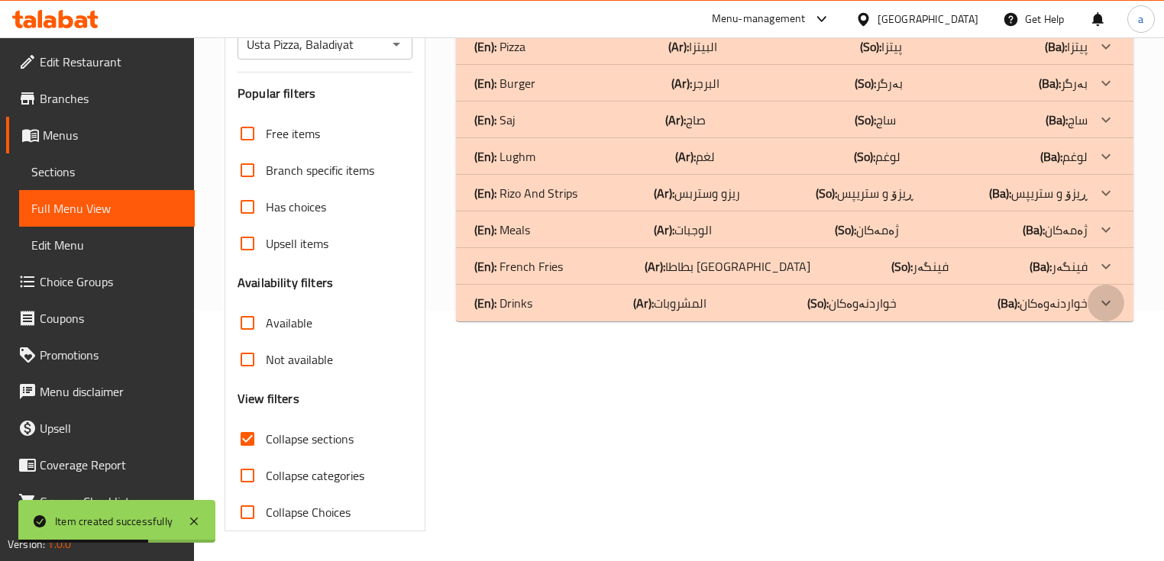
click at [1088, 302] on div at bounding box center [1106, 303] width 37 height 37
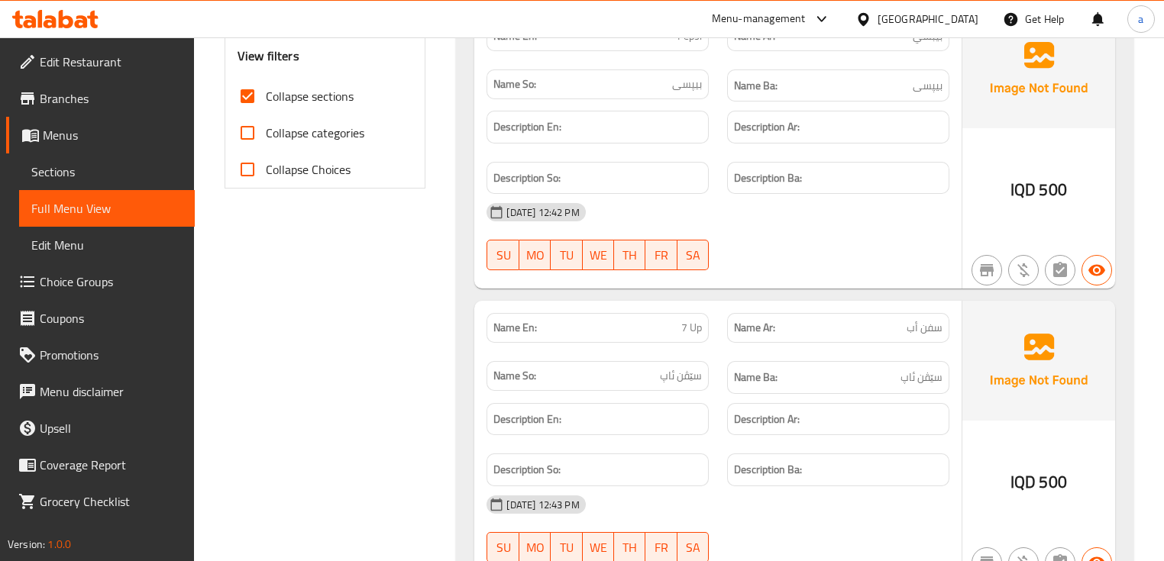
scroll to position [759, 0]
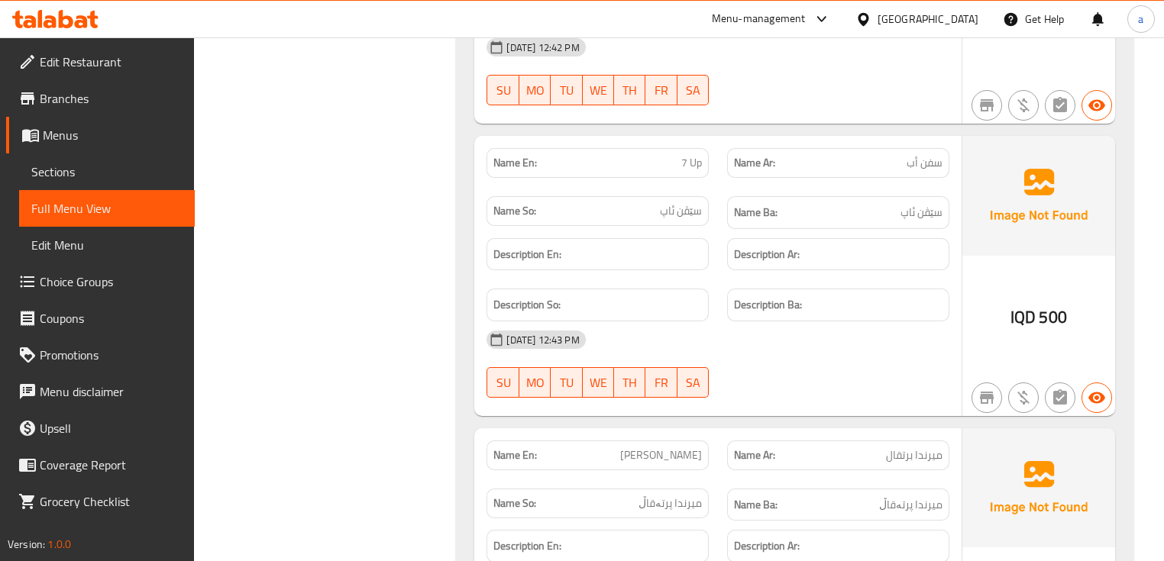
click at [80, 2] on div "Menu-management Iraq Get Help a" at bounding box center [582, 19] width 1164 height 37
click at [80, 20] on icon at bounding box center [81, 21] width 13 height 13
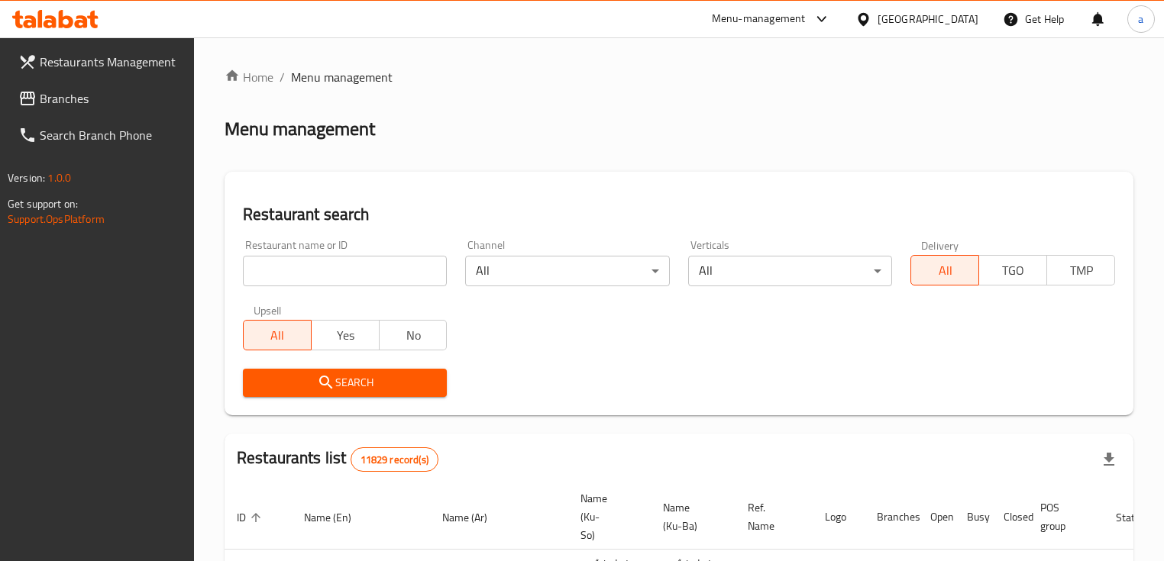
scroll to position [228, 0]
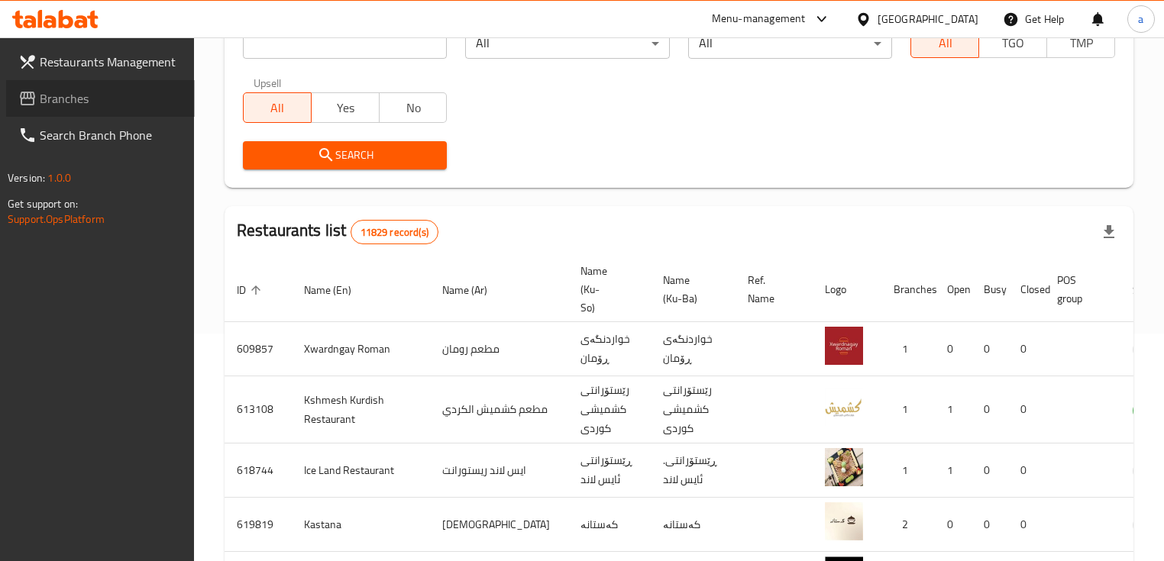
click at [119, 101] on span "Branches" at bounding box center [111, 98] width 143 height 18
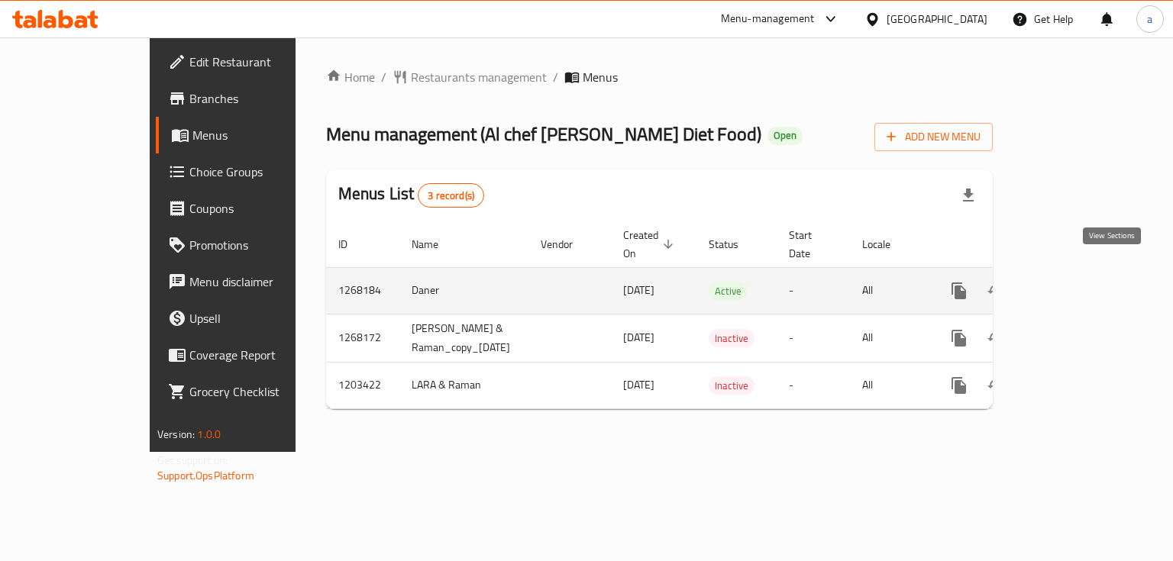
click at [1088, 273] on link "enhanced table" at bounding box center [1069, 291] width 37 height 37
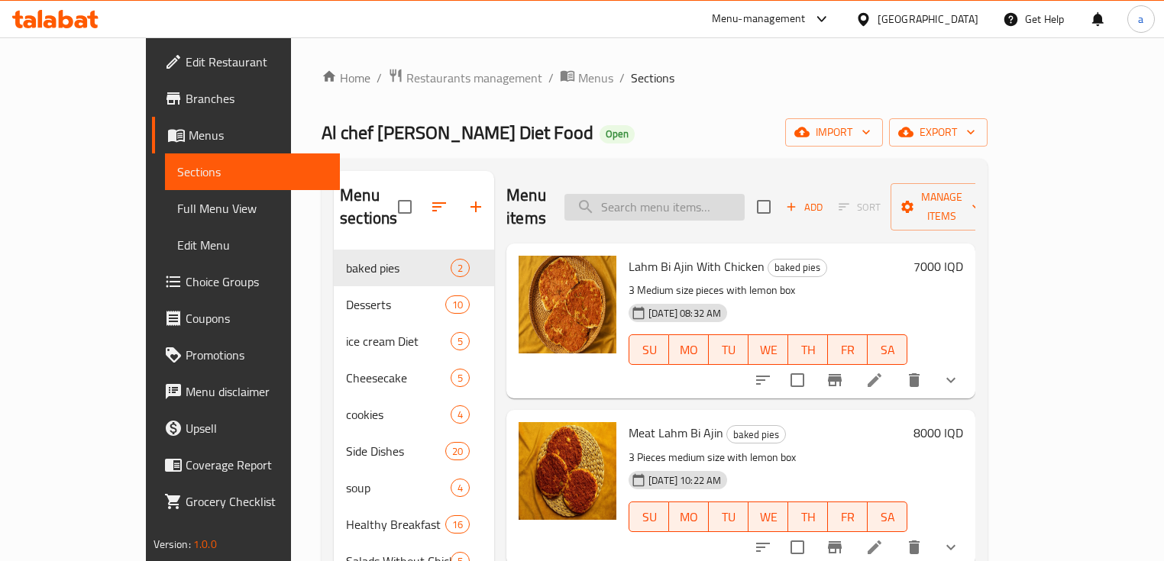
drag, startPoint x: 690, startPoint y: 192, endPoint x: 578, endPoint y: 202, distance: 111.9
click at [691, 194] on input "search" at bounding box center [654, 207] width 180 height 27
click at [684, 201] on input "search" at bounding box center [654, 207] width 180 height 27
paste input "Sandwish Naqaniq Frankfurtar Wawrshtshin"
type input "Sandwish Naqaniq Frankfurtar Wawrshtshin"
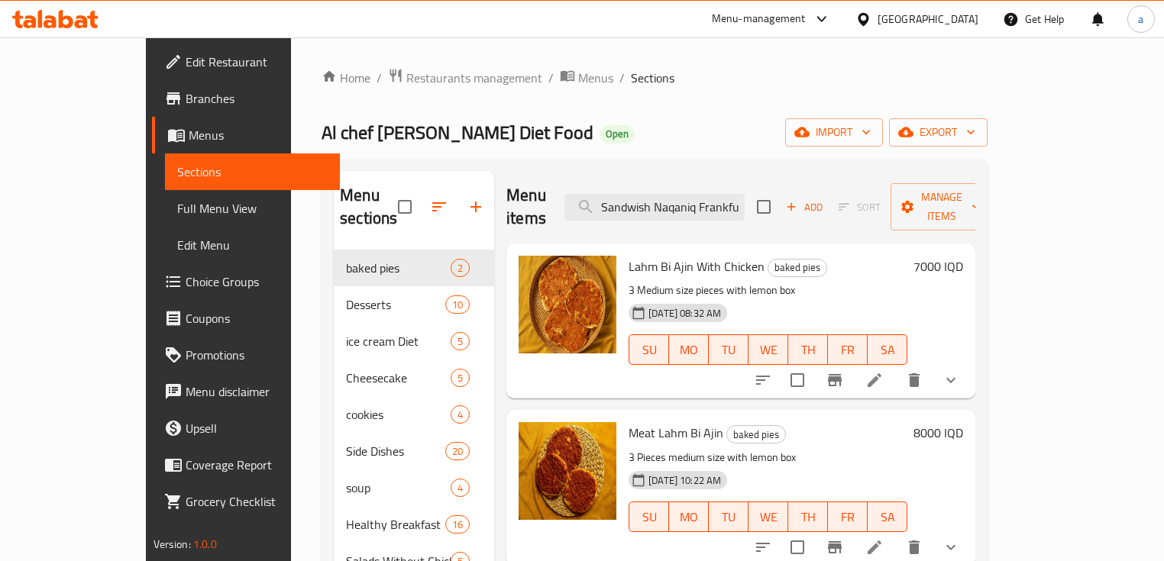
scroll to position [0, 90]
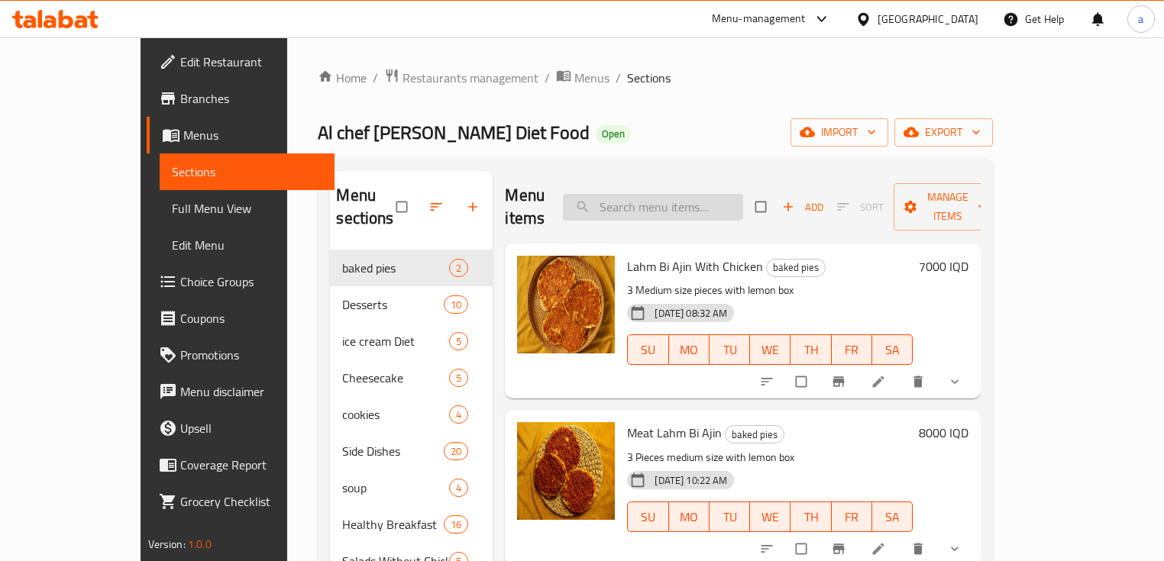
click at [715, 194] on input "search" at bounding box center [653, 207] width 180 height 27
paste input "Sandwish Naqaniq Frankfurtar Wawrshtshin"
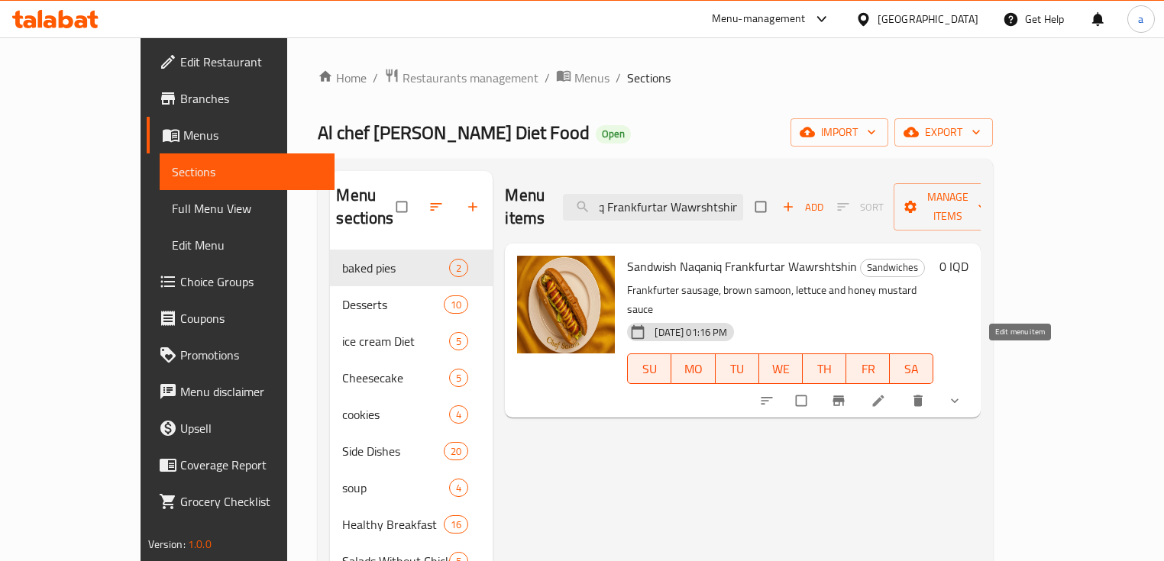
type input "Sandwish Naqaniq Frankfurtar Wawrshtshin"
click at [889, 393] on link at bounding box center [880, 400] width 18 height 15
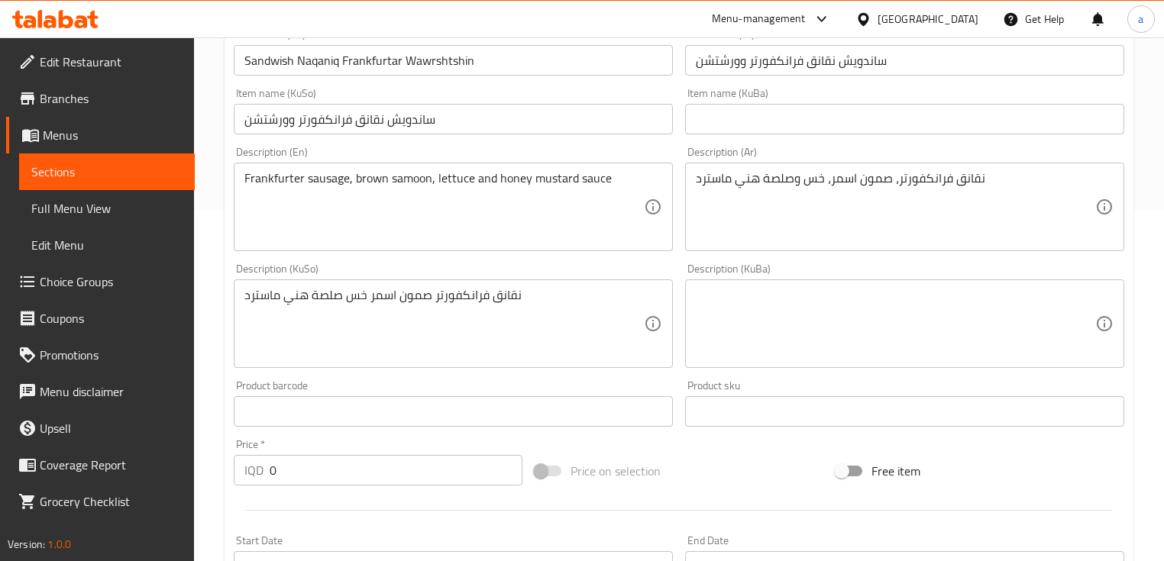
scroll to position [341, 0]
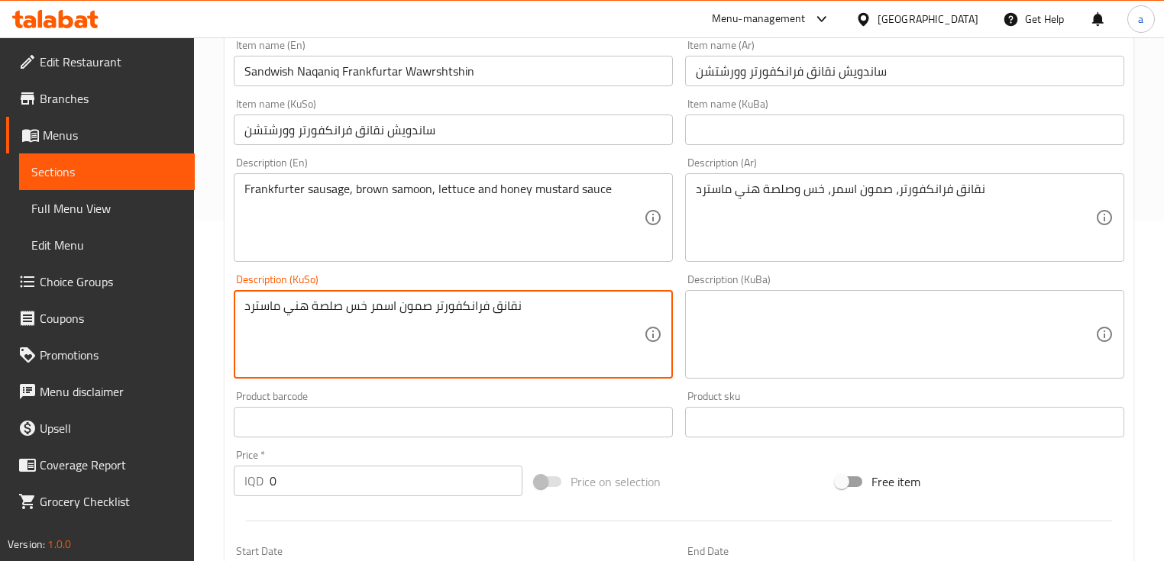
drag, startPoint x: 366, startPoint y: 299, endPoint x: 506, endPoint y: 297, distance: 139.8
click at [506, 297] on div "نقانق فرانكفورتر صمون اسمر خس صلصة هني ماسترد Description (KuSo)" at bounding box center [453, 334] width 439 height 89
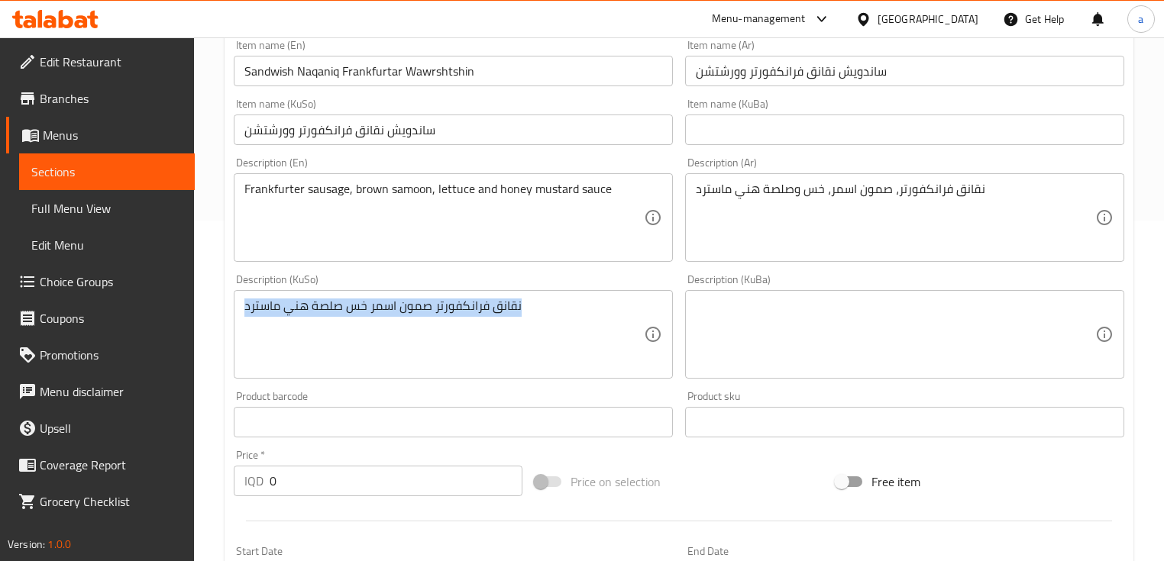
click at [506, 297] on div "نقانق فرانكفورتر صمون اسمر خس صلصة هني ماسترد Description (KuSo)" at bounding box center [453, 334] width 439 height 89
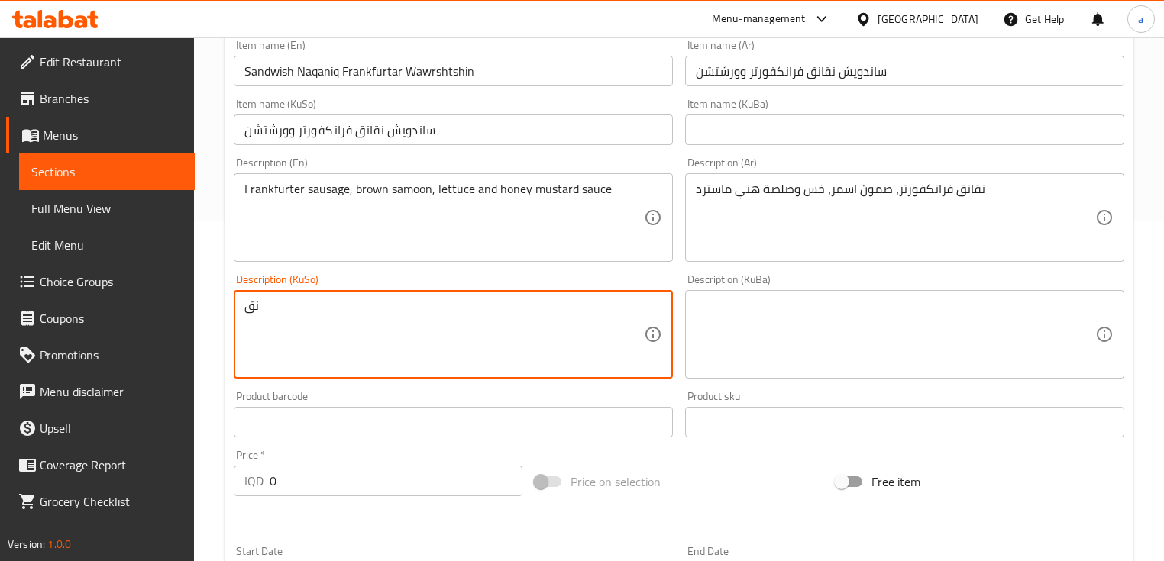
type textarea "ن"
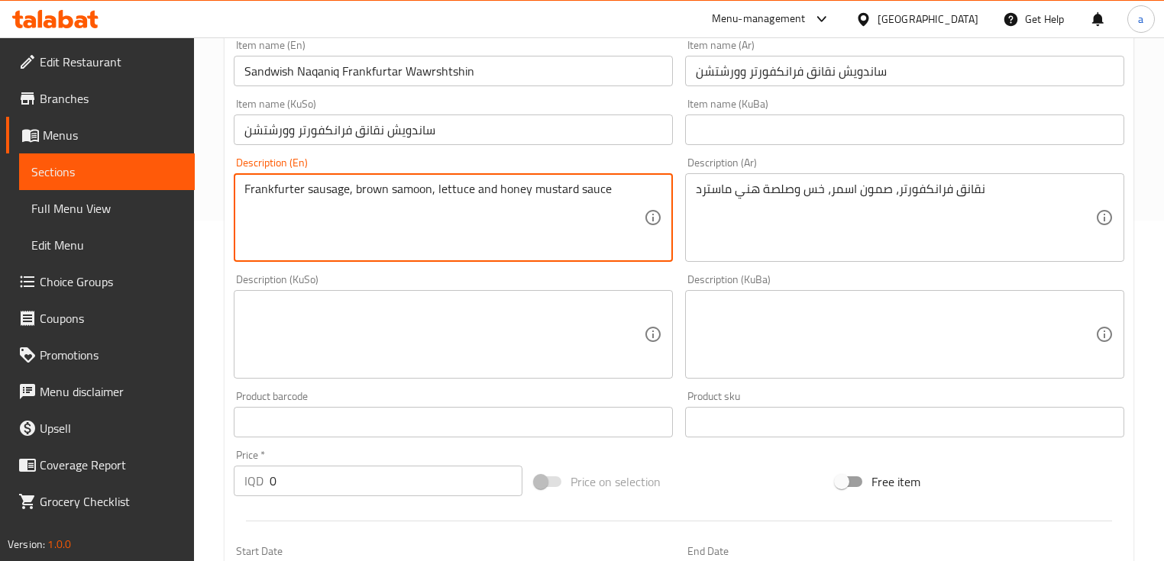
drag, startPoint x: 345, startPoint y: 191, endPoint x: 308, endPoint y: 191, distance: 37.4
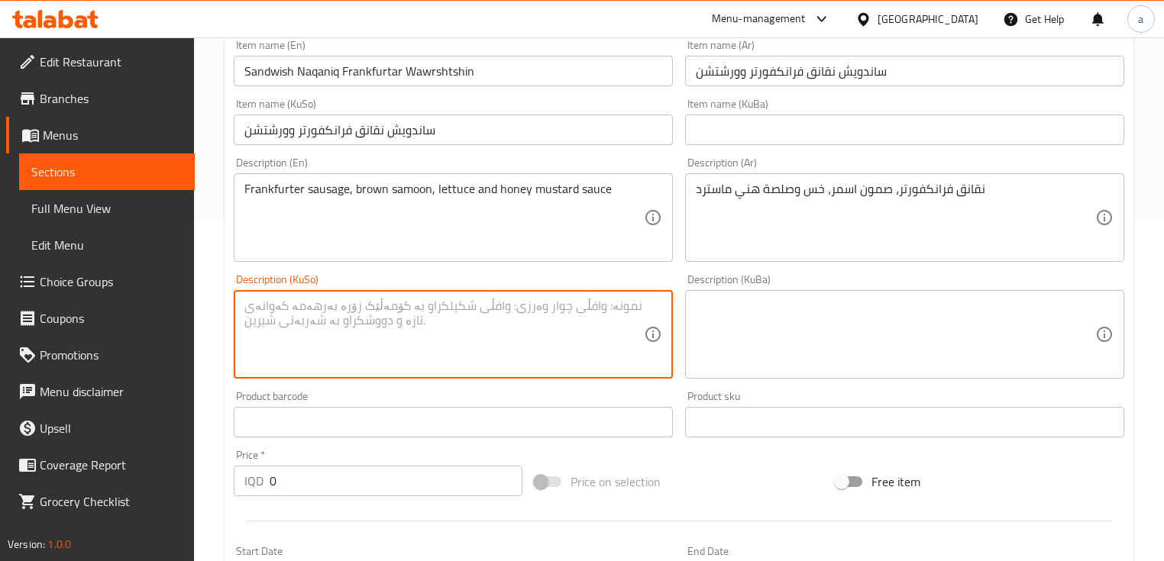
click at [373, 318] on textarea at bounding box center [443, 335] width 399 height 73
paste textarea "سجوق"
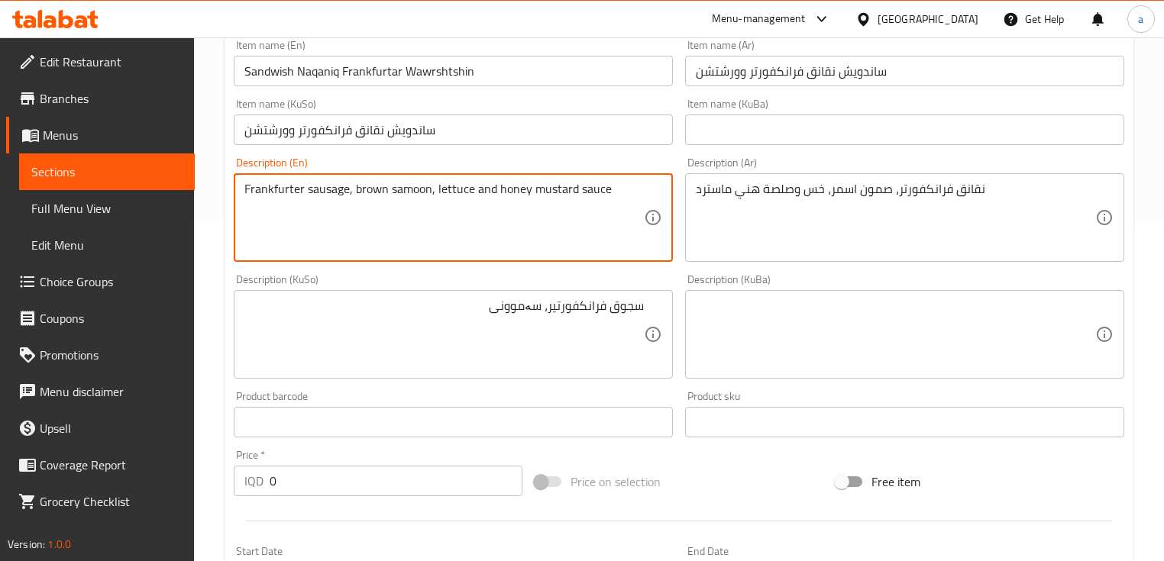
drag, startPoint x: 354, startPoint y: 187, endPoint x: 428, endPoint y: 193, distance: 74.3
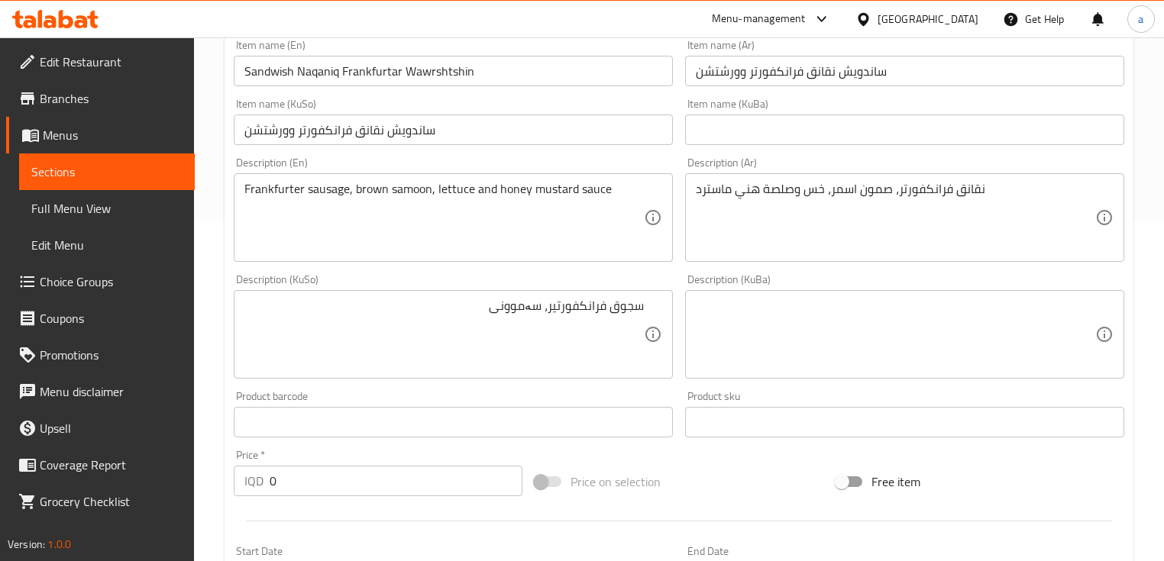
click at [475, 297] on div "سجوق فرانکفورتیر، سەموونی Description (KuSo)" at bounding box center [453, 334] width 439 height 89
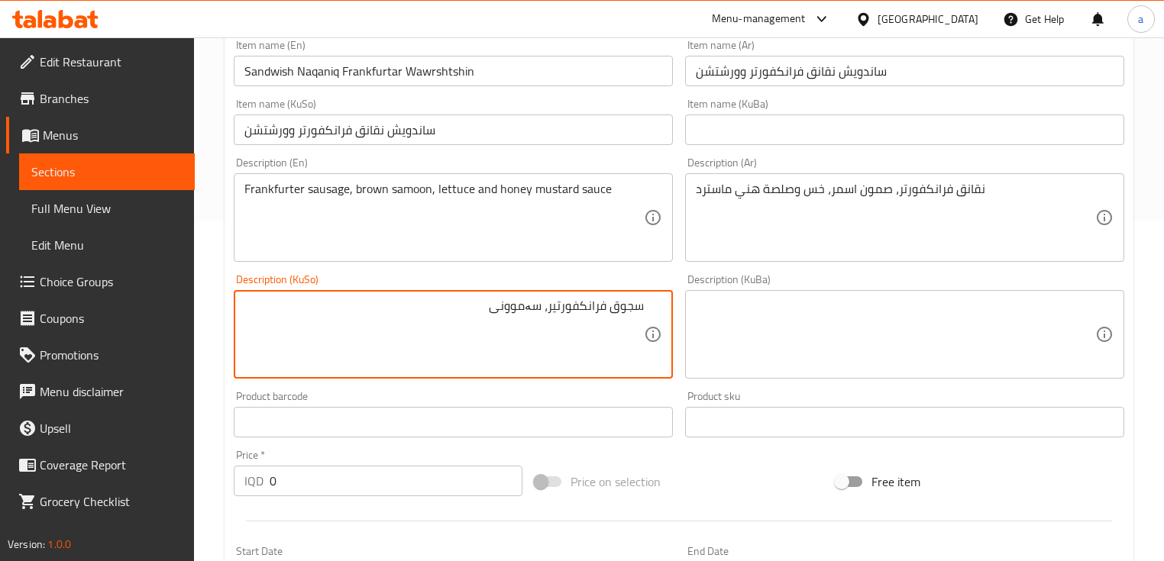
click at [477, 311] on textarea "سجوق فرانکفورتیر، سەموونی" at bounding box center [443, 335] width 399 height 73
paste textarea "قاوەی"
type textarea "سجوق فرانکفورتیر، سەموونی قاوەی، [GEOGRAPHIC_DATA] و سۆسی موستاردی هەنگوین"
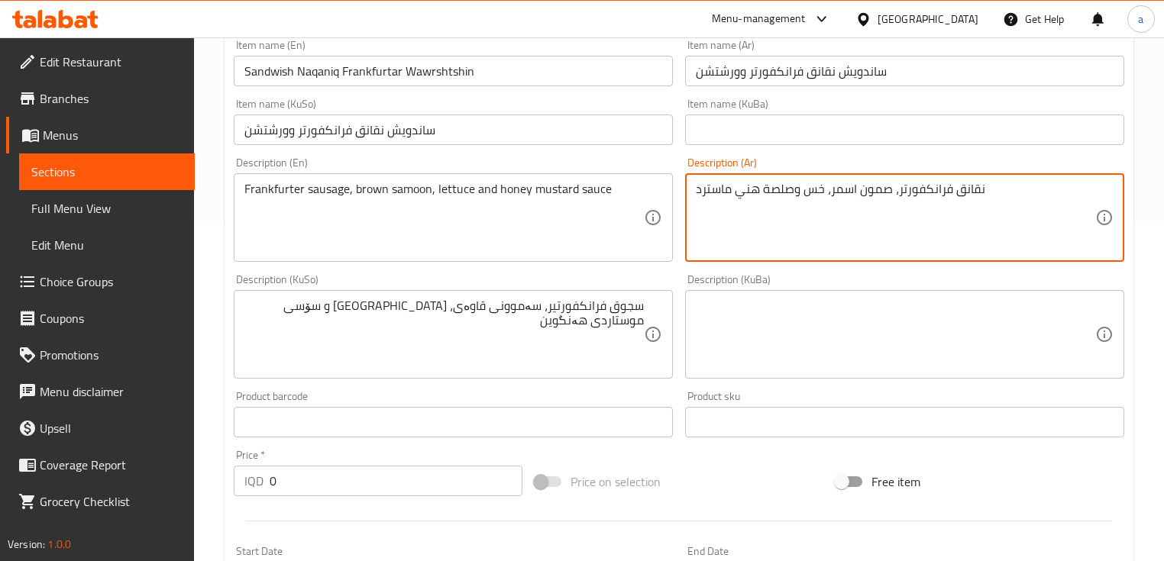
drag, startPoint x: 956, startPoint y: 187, endPoint x: 987, endPoint y: 186, distance: 30.6
click at [975, 186] on textarea "نقانق فرانكفورتر، صمون اسمر، خس وصلصة هني ماسترد" at bounding box center [895, 218] width 399 height 73
paste textarea "سجق"
type textarea "سجق فرانكفورتر، صمون اسمر، خس وصلصة هني ماسترد"
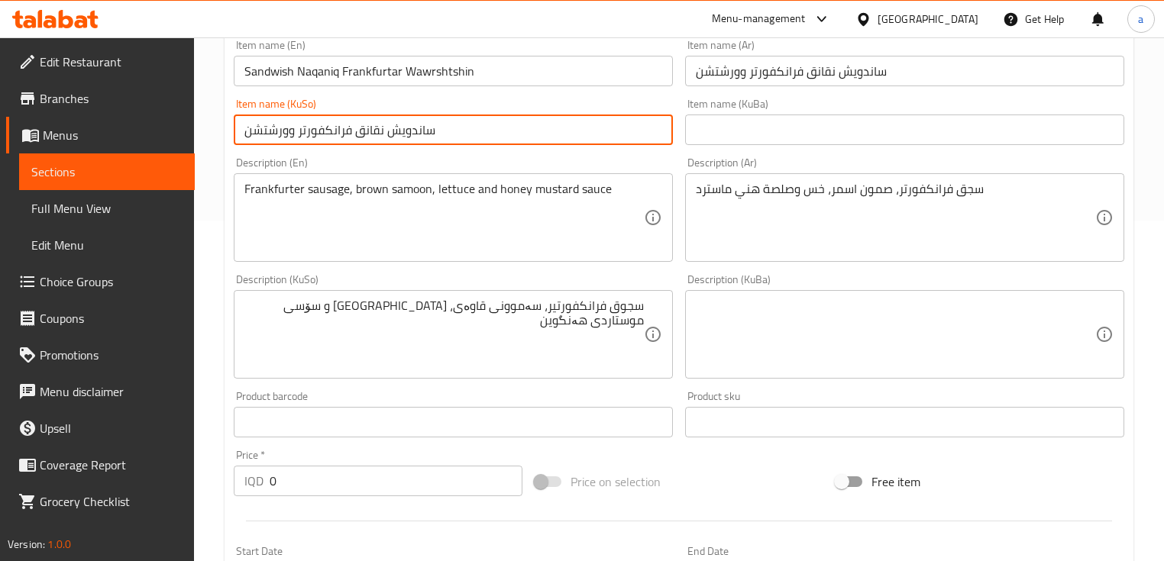
drag, startPoint x: 443, startPoint y: 131, endPoint x: 211, endPoint y: 135, distance: 232.2
click at [211, 135] on div "Home / Restaurants management / Menus / Sections / item / update Sandwiches sec…" at bounding box center [679, 334] width 970 height 1274
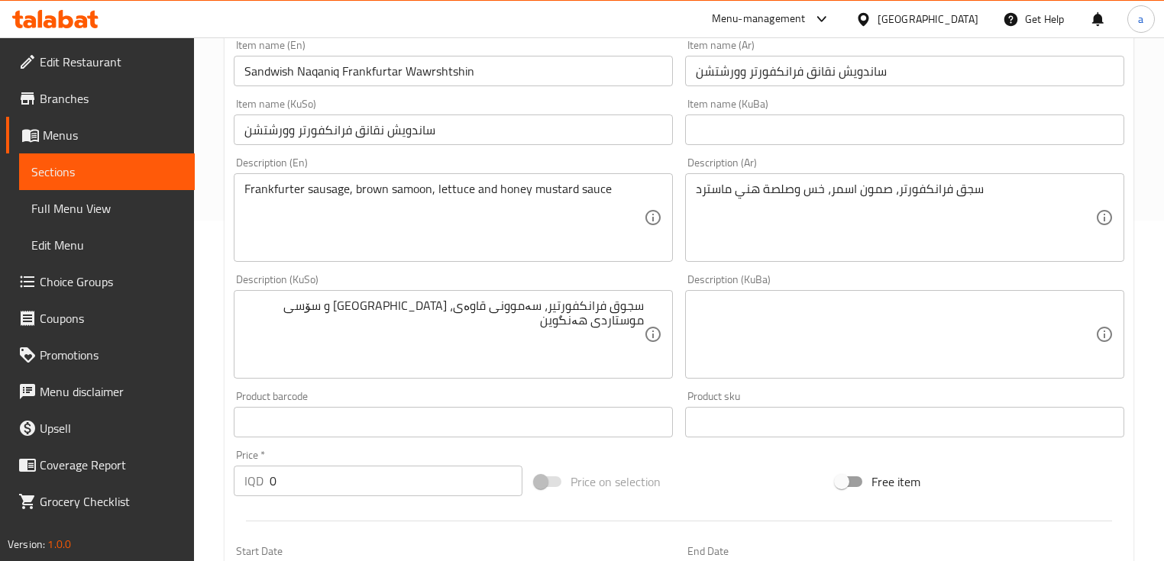
drag, startPoint x: 644, startPoint y: 306, endPoint x: 572, endPoint y: 313, distance: 72.2
click at [572, 313] on div "سجوق فرانکفورتیر، سەموونی قاوەی، کاهوو و سۆسی موستاردی هەنگوین Description (KuS…" at bounding box center [453, 334] width 439 height 89
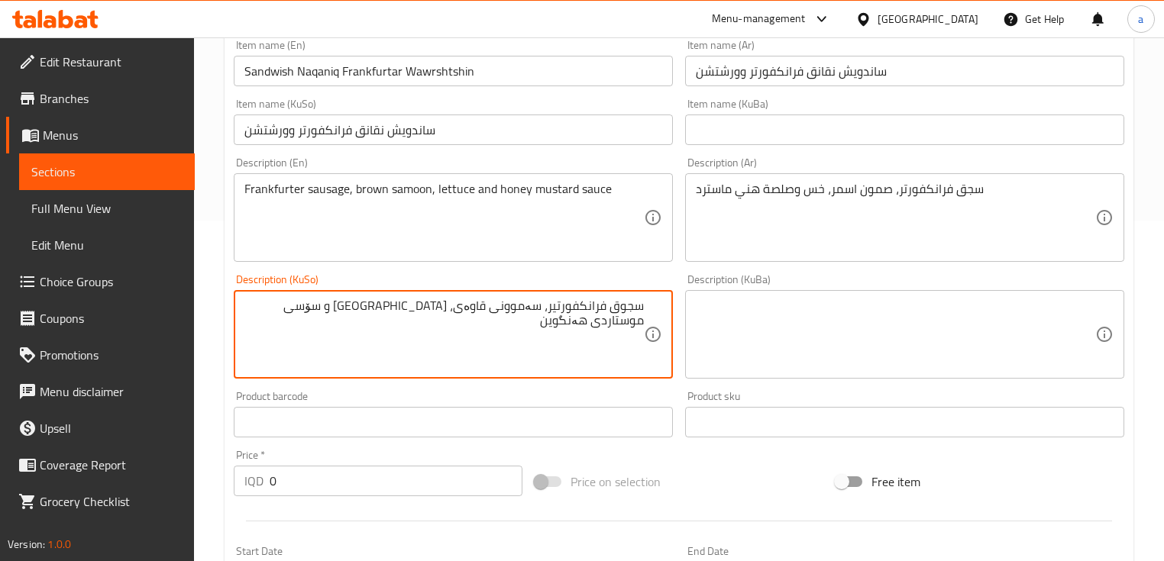
drag, startPoint x: 548, startPoint y: 307, endPoint x: 647, endPoint y: 298, distance: 99.7
click at [647, 298] on div "سجوق فرانکفورتیر، سەموونی قاوەی، کاهوو و سۆسی موستاردی هەنگوین Description (KuS…" at bounding box center [453, 334] width 439 height 89
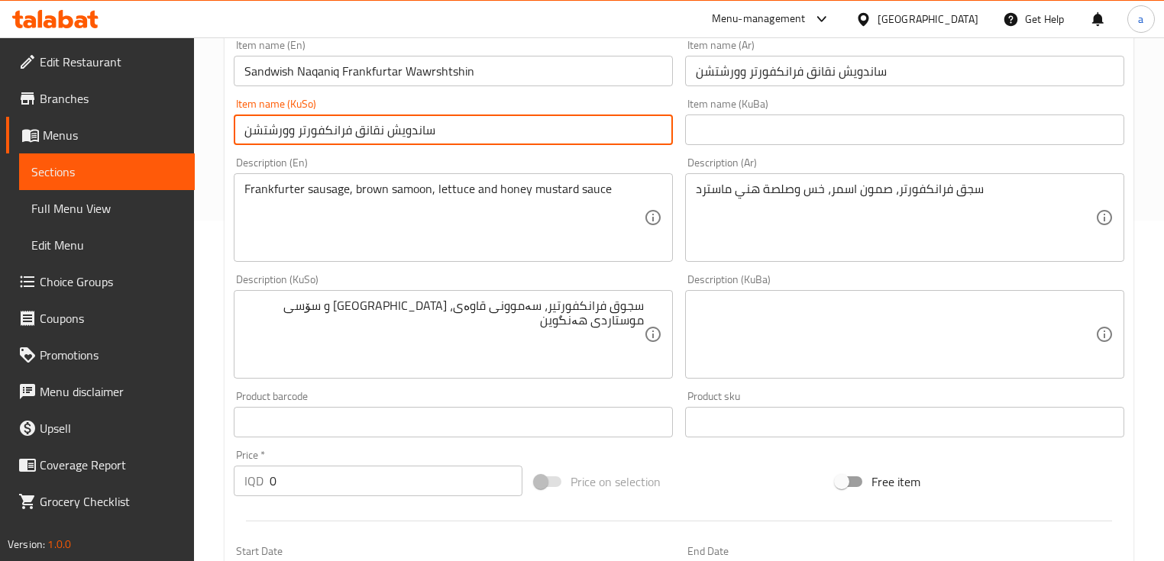
click at [397, 139] on input "ساندويش نقانق فرانكفورتر وورشتشن" at bounding box center [453, 130] width 439 height 31
click at [385, 136] on input "ساندويش نقانق فرانكفورتر وورشتشن" at bounding box center [453, 130] width 439 height 31
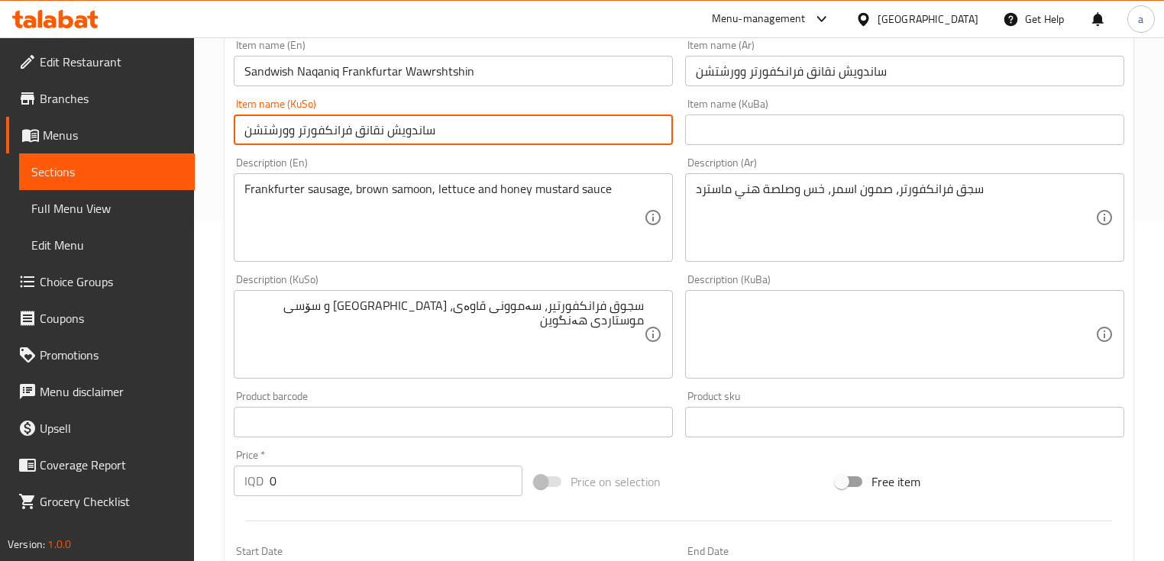
paste input "وق فرانکفورتیر"
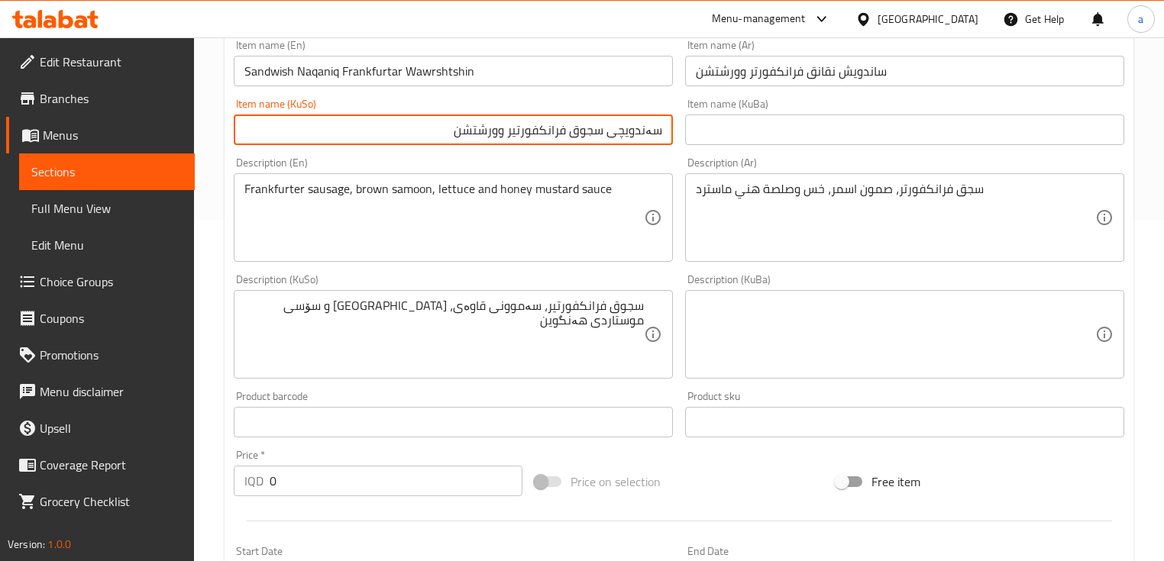
type input "سەندویچی سجوق فرانکفورتیر وورشتشن"
click at [817, 67] on input "ساندويش نقانق فرانكفورتر وورشتشن" at bounding box center [904, 71] width 439 height 31
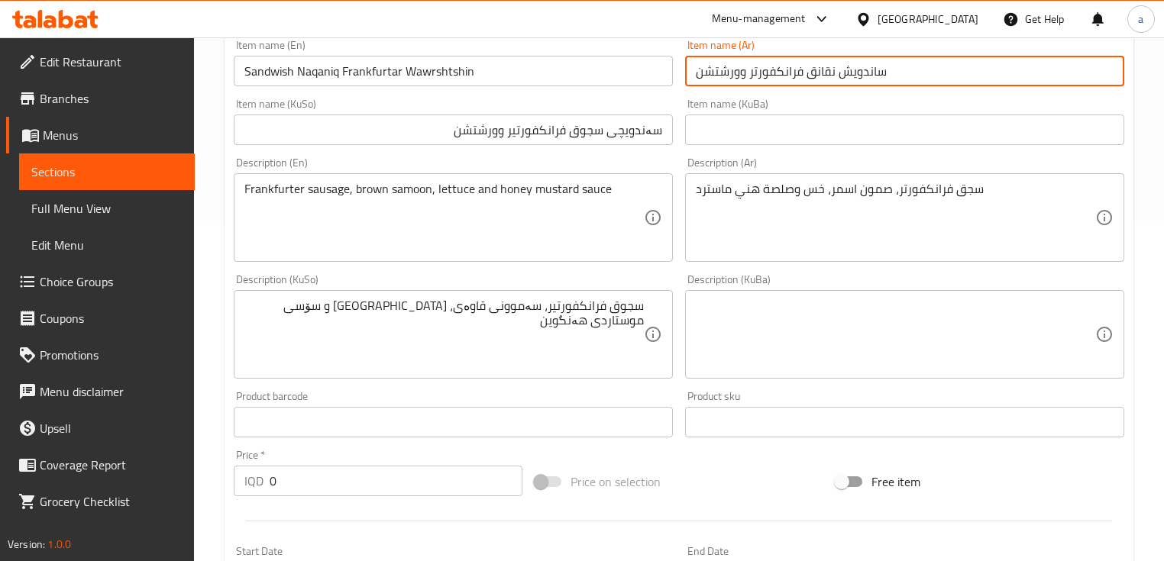
click at [817, 67] on input "ساندويش نقانق فرانكفورتر وورشتشن" at bounding box center [904, 71] width 439 height 31
paste input "سجق"
click at [869, 73] on input "ساندويش سجق فرانكفورتر وورشتشن" at bounding box center [904, 71] width 439 height 31
click at [872, 71] on input "ساندويش سجق فرانكفورتر وورشتشن" at bounding box center [904, 71] width 439 height 31
click at [848, 76] on input "سندويش سجق فرانكفورتر وورشتشن" at bounding box center [904, 71] width 439 height 31
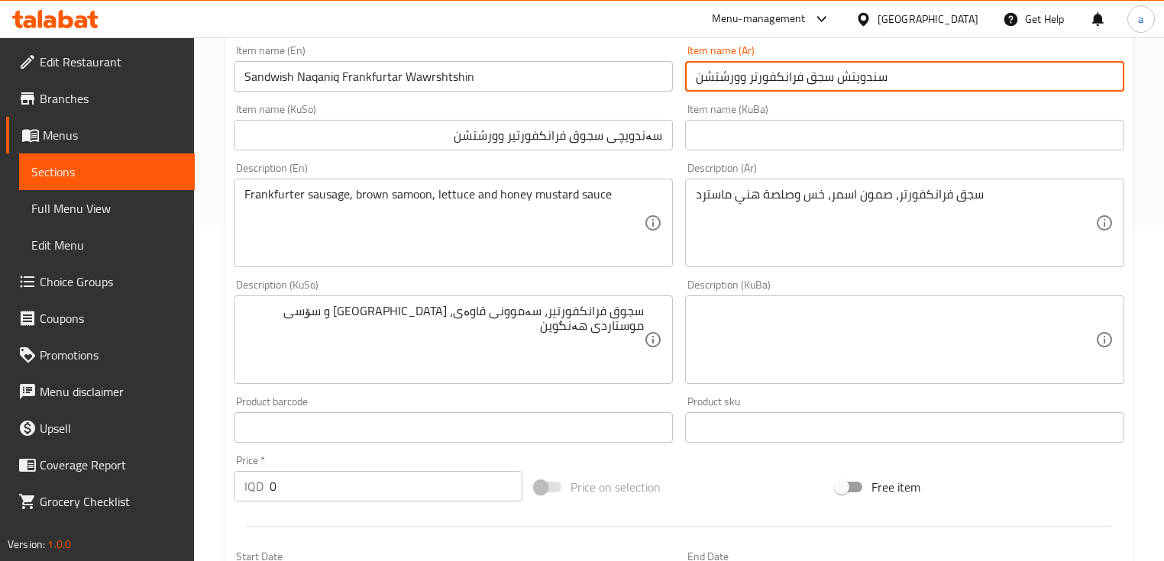
scroll to position [137, 0]
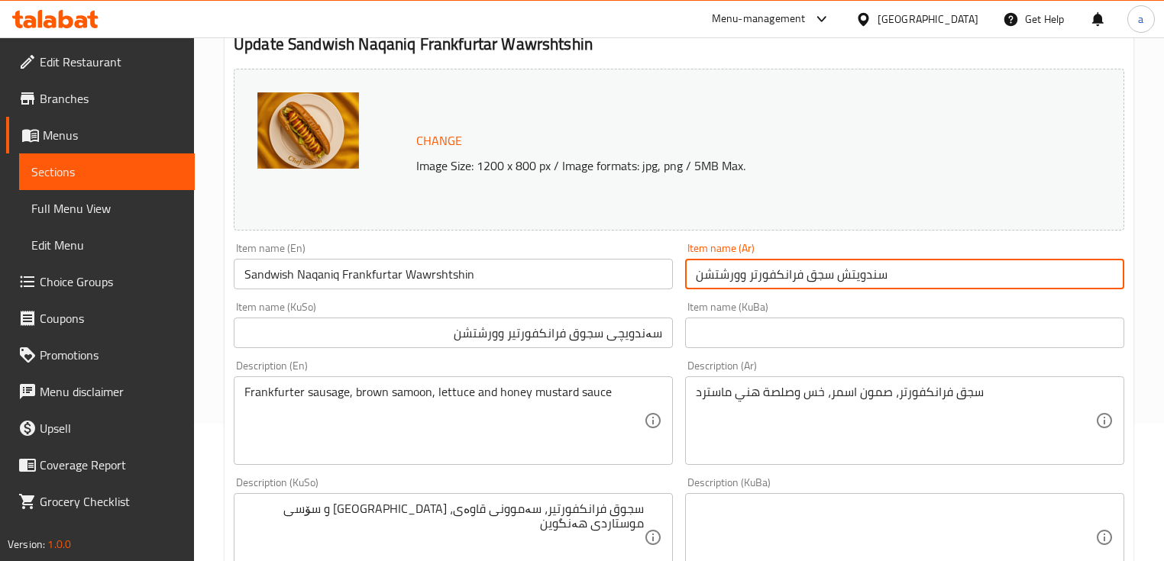
type input "سندويتش سجق فرانكفورتر وورشتشن"
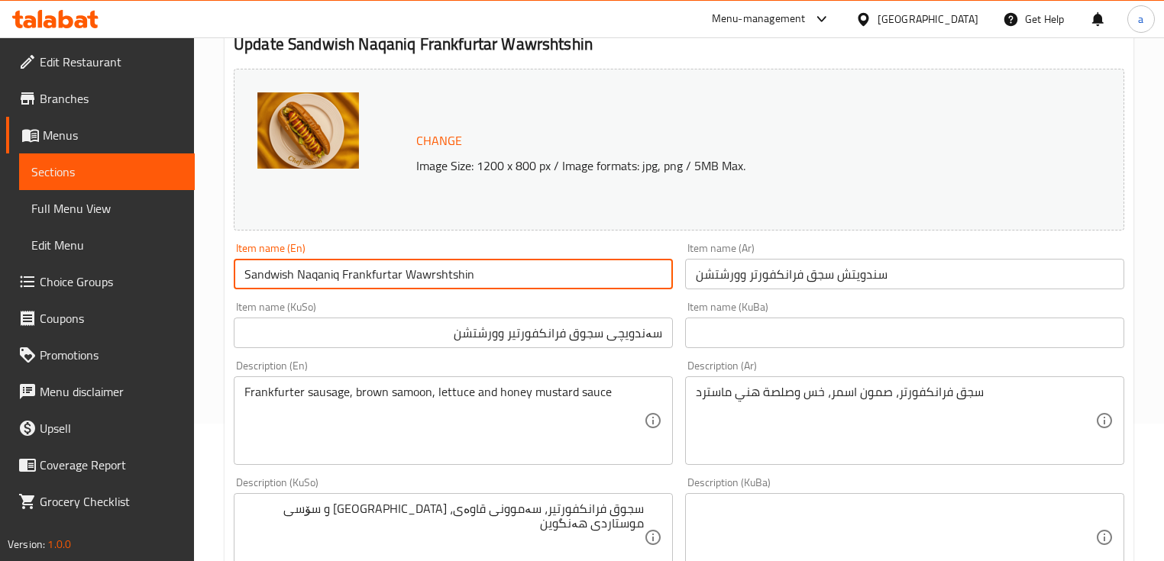
drag, startPoint x: 477, startPoint y: 273, endPoint x: 224, endPoint y: 286, distance: 253.9
click at [225, 286] on div "Update Sandwish Naqaniq Frankfurtar Wawrshtshin Change Image Size: 1200 x 800 p…" at bounding box center [679, 571] width 909 height 1121
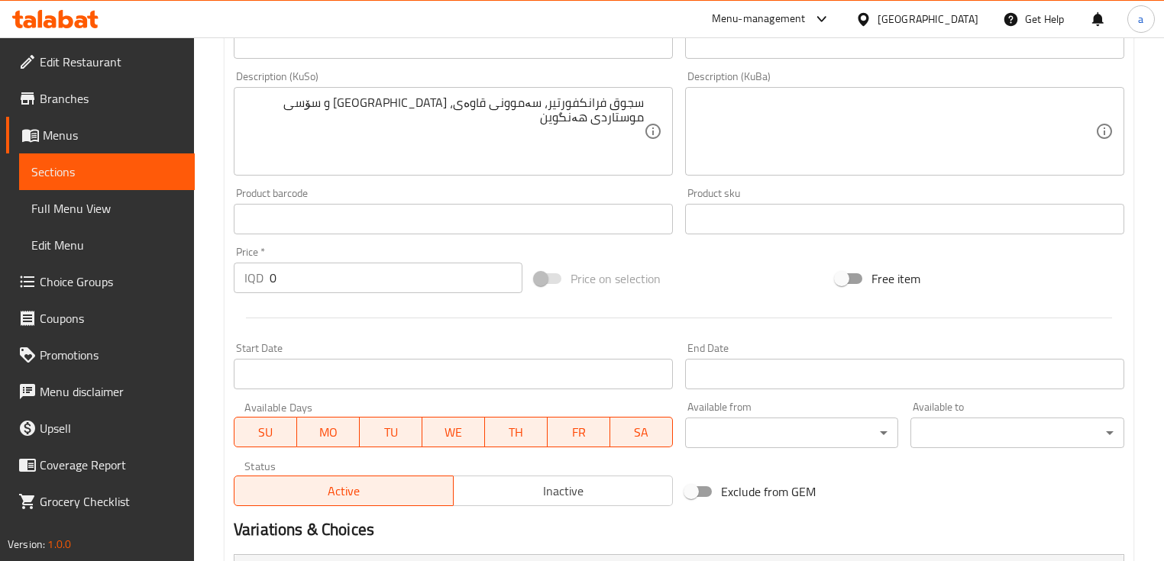
scroll to position [749, 0]
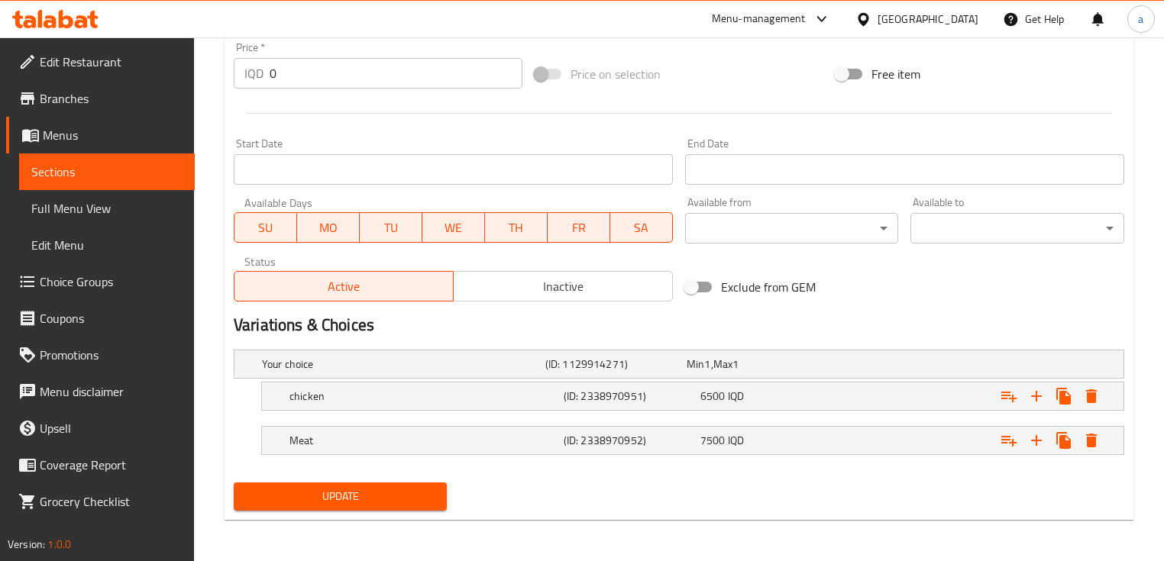
click at [351, 483] on button "Update" at bounding box center [340, 497] width 213 height 28
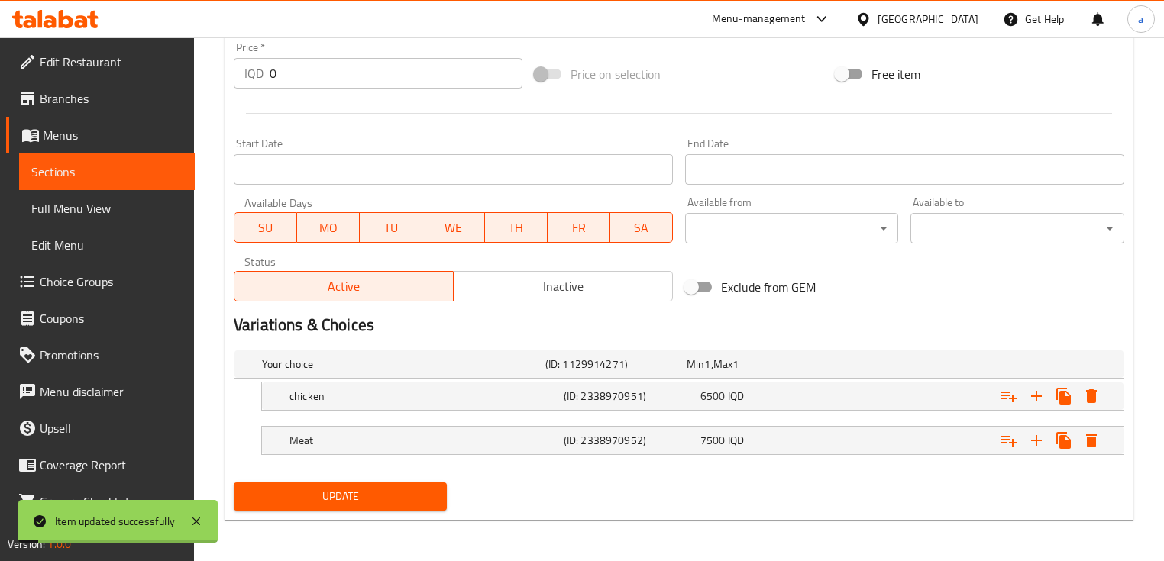
click at [157, 214] on span "Full Menu View" at bounding box center [106, 208] width 151 height 18
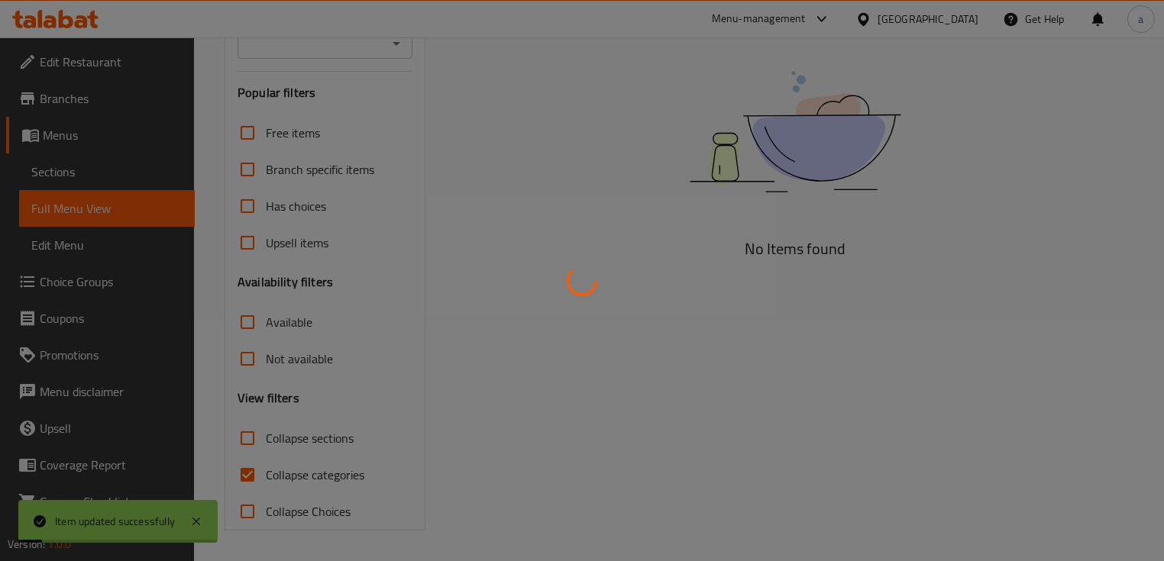
scroll to position [240, 0]
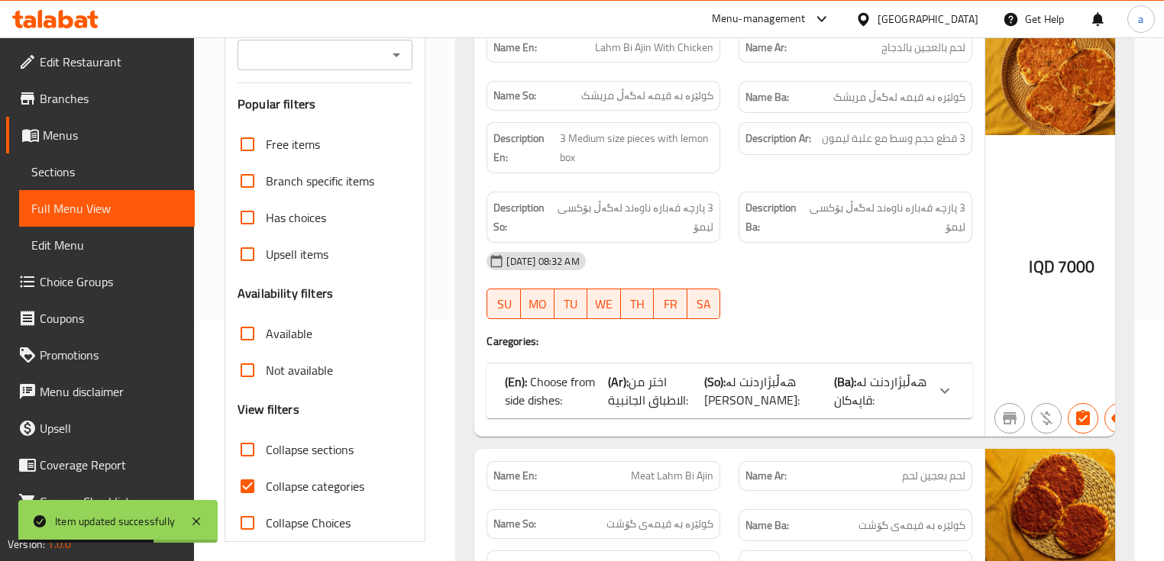
click at [330, 435] on label "Collapse sections" at bounding box center [291, 450] width 125 height 37
click at [266, 435] on input "Collapse sections" at bounding box center [247, 450] width 37 height 37
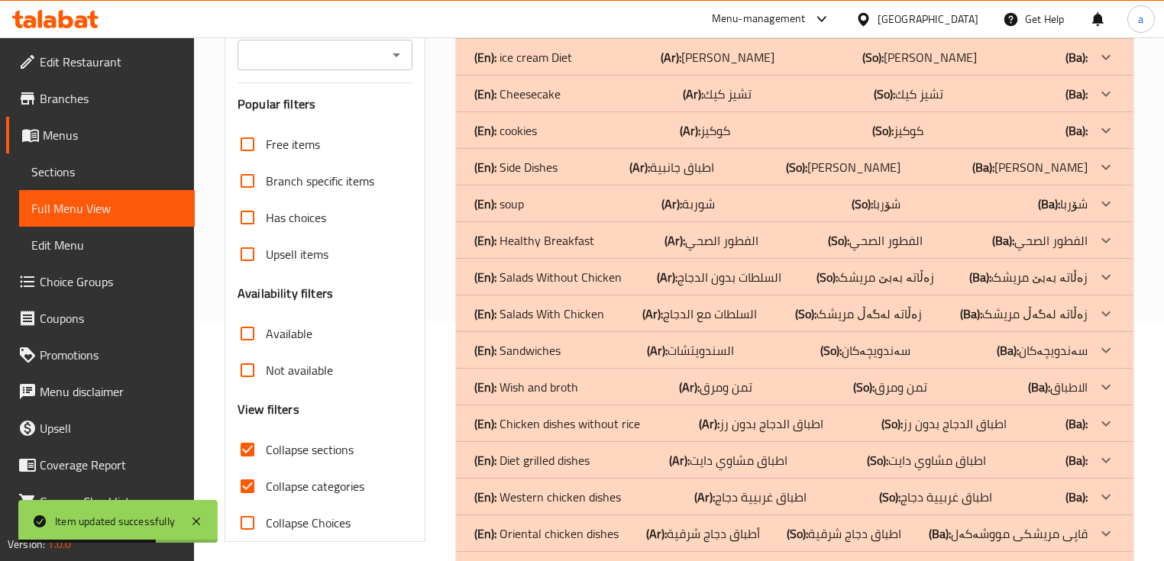
click at [264, 446] on input "Collapse sections" at bounding box center [247, 450] width 37 height 37
checkbox input "false"
click at [257, 475] on input "Collapse categories" at bounding box center [247, 486] width 37 height 37
checkbox input "false"
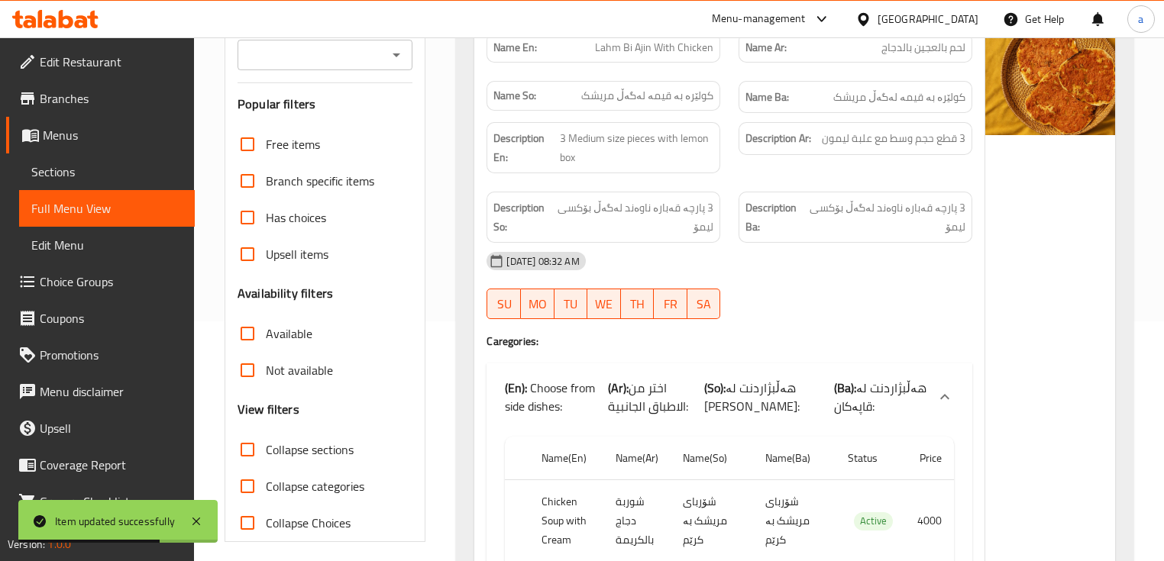
scroll to position [407, 0]
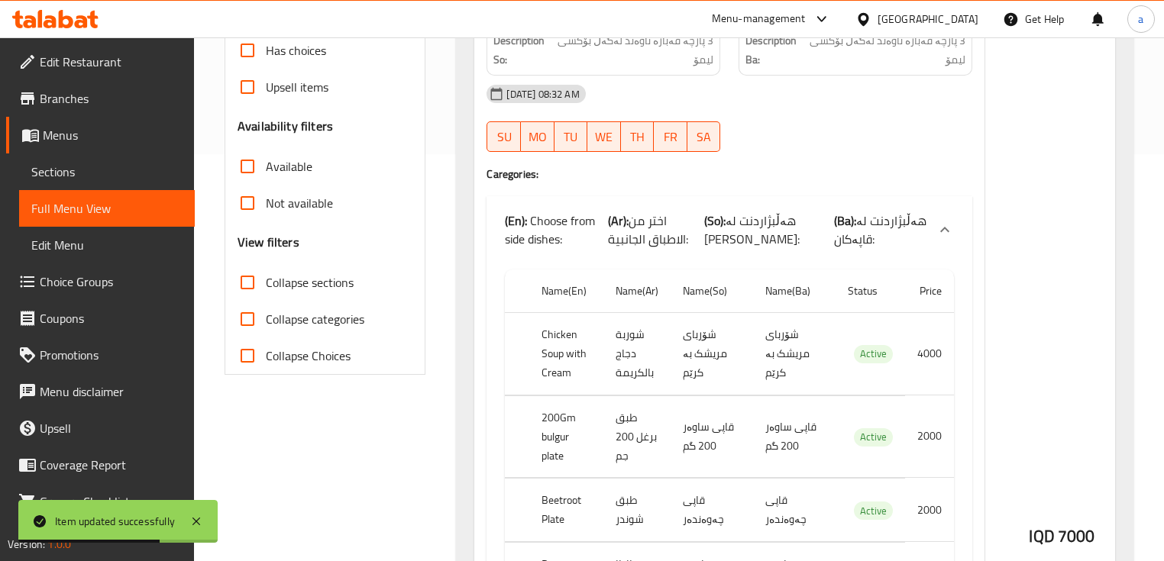
click at [253, 280] on input "Collapse sections" at bounding box center [247, 282] width 37 height 37
checkbox input "true"
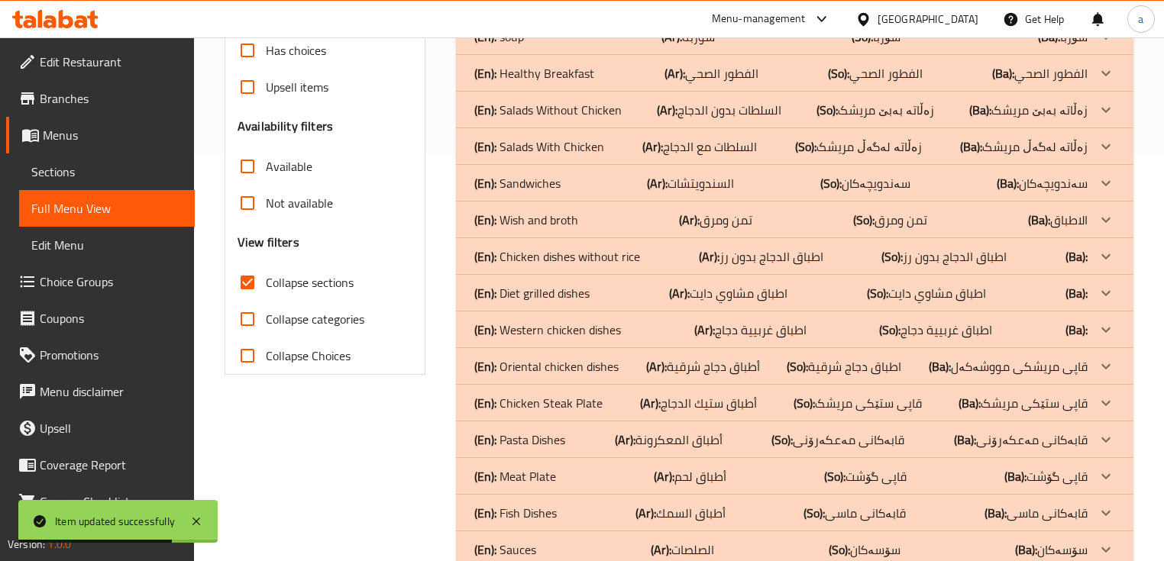
scroll to position [203, 0]
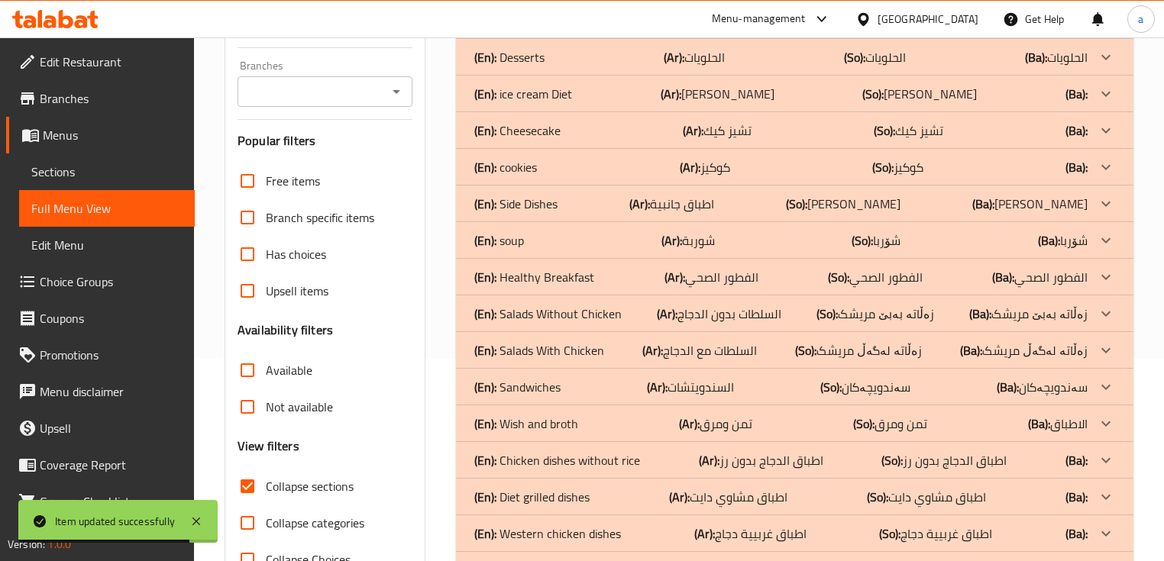
click at [402, 89] on icon "Open" at bounding box center [396, 91] width 18 height 18
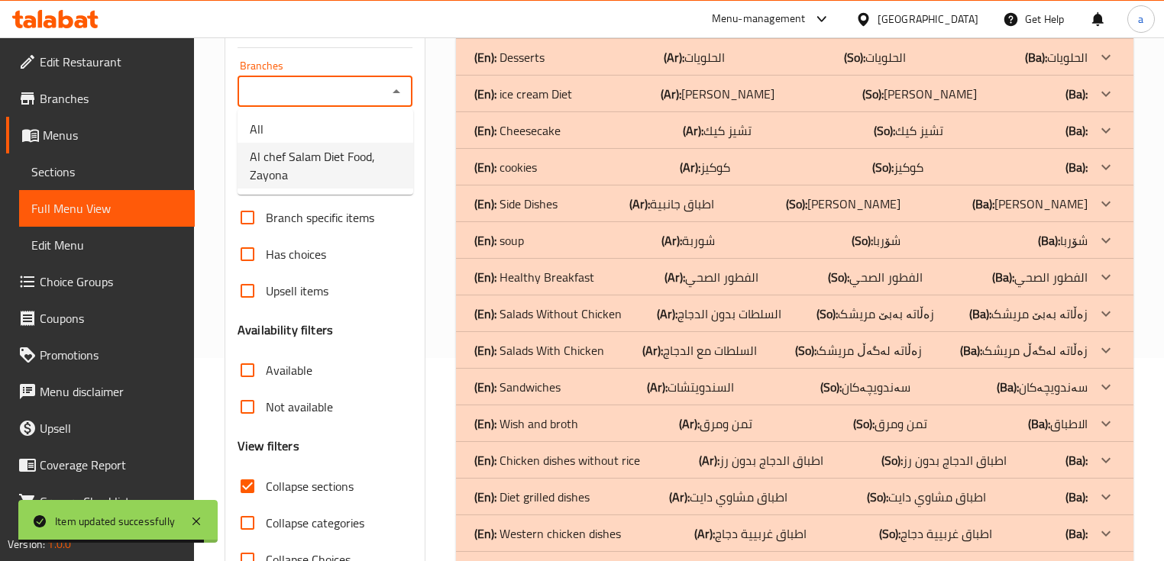
click at [378, 148] on span "Al chef Salam Diet Food, Zayona" at bounding box center [325, 165] width 151 height 37
type input "Al chef Salam Diet Food, Zayona"
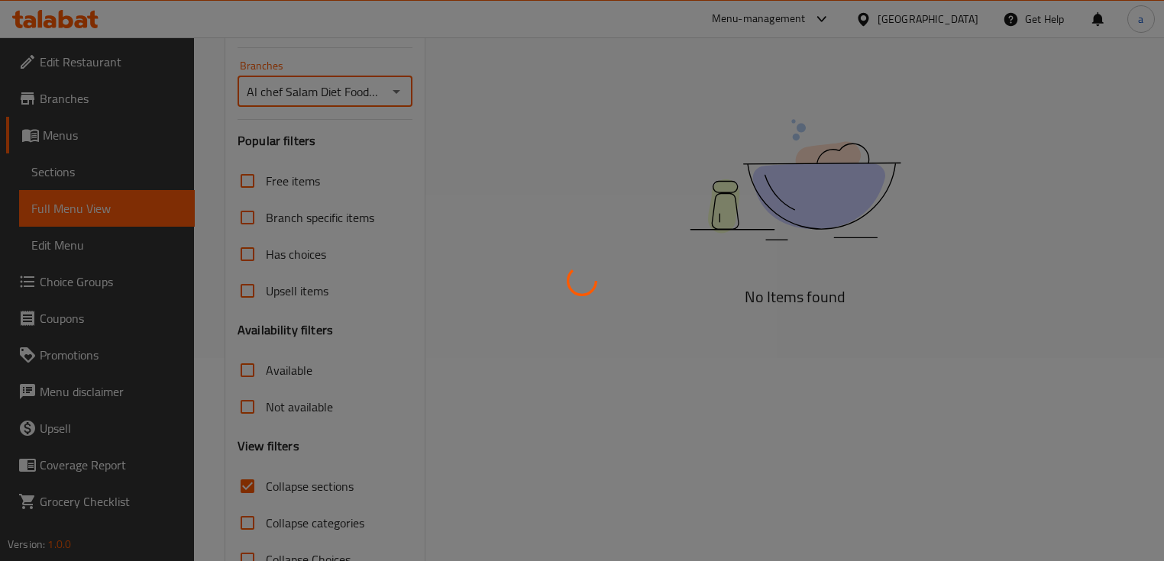
click at [626, 172] on div at bounding box center [582, 280] width 1164 height 561
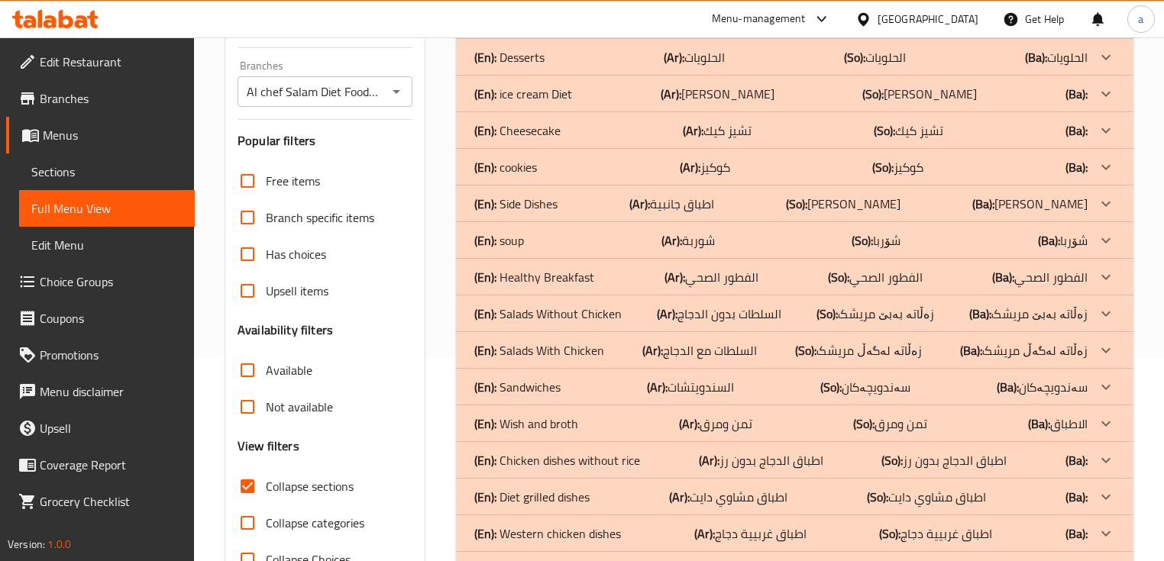
click at [594, 177] on div at bounding box center [582, 280] width 1164 height 561
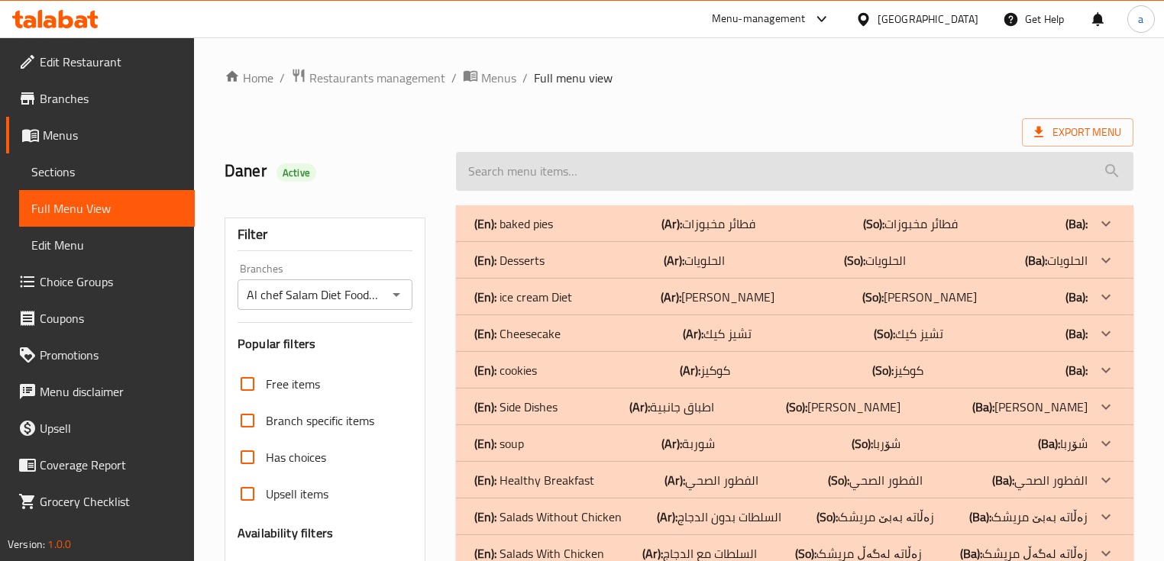
click at [592, 165] on input "search" at bounding box center [794, 171] width 677 height 39
paste input "Sandwish Naqaniq Frankfurtar Wawrshtshin"
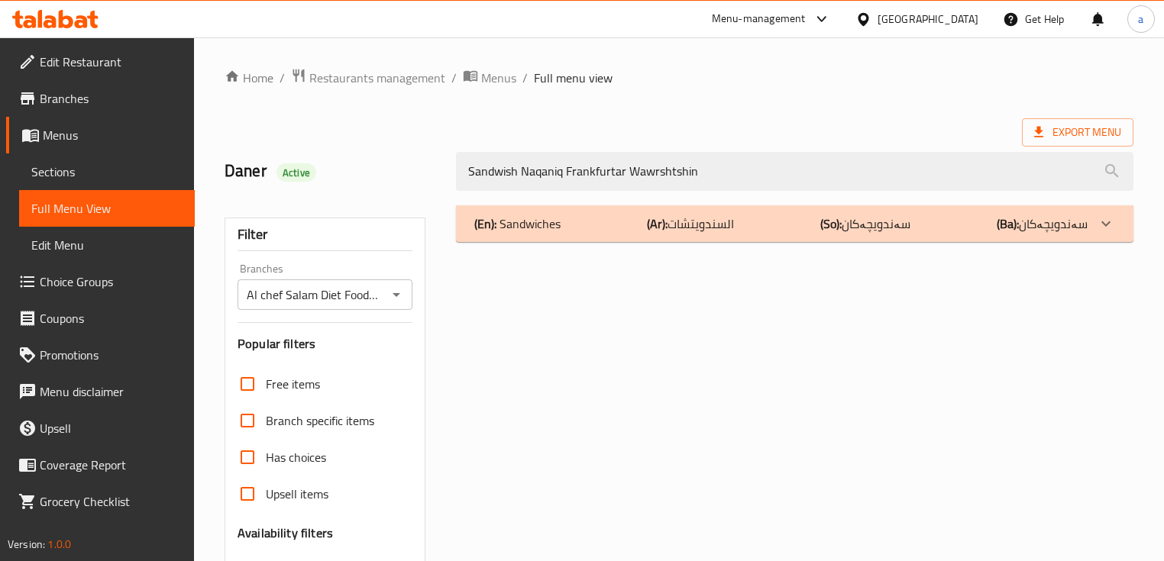
type input "Sandwish Naqaniq Frankfurtar Wawrshtshin"
click at [582, 233] on div "(En): Sandwiches (Ar): السندويتشات (So): سەندویچەکان (Ba): سەندویچەکان" at bounding box center [794, 223] width 677 height 37
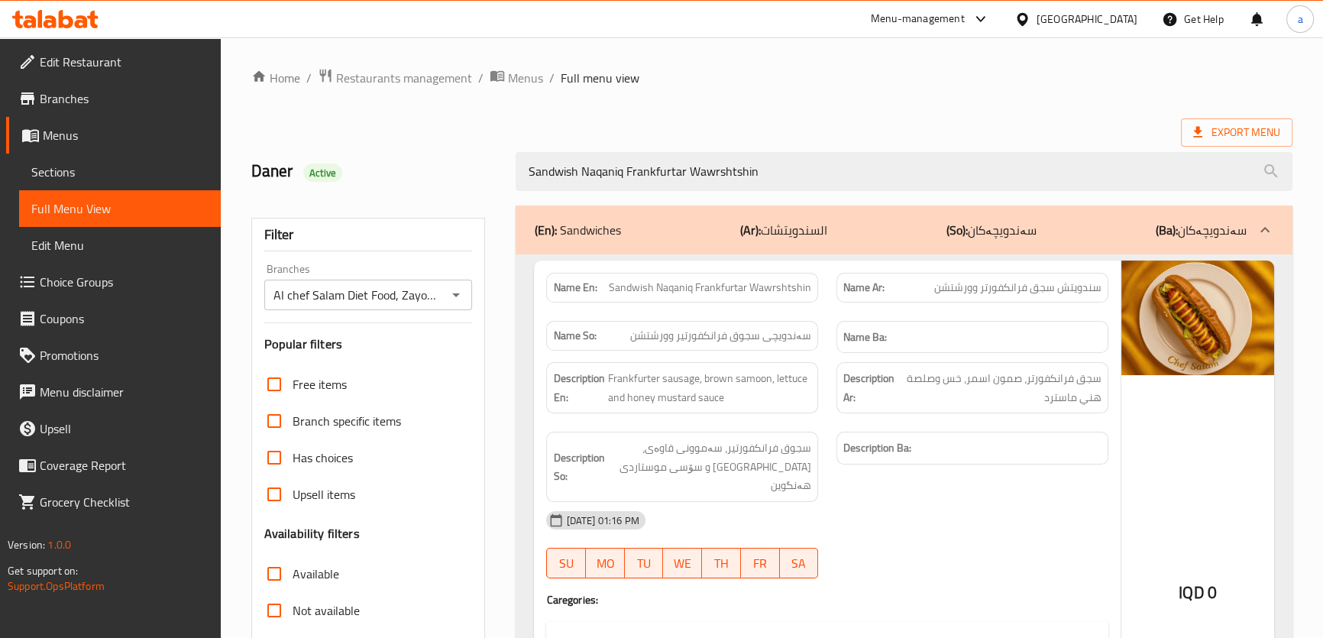
click at [77, 25] on icon at bounding box center [81, 21] width 13 height 13
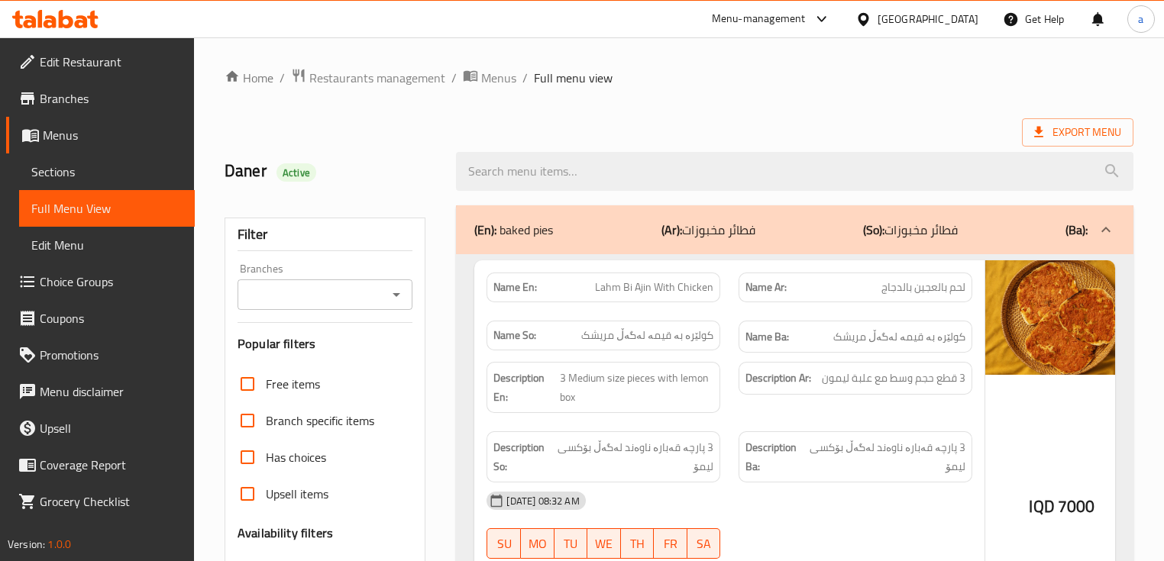
click at [126, 180] on div at bounding box center [582, 280] width 1164 height 561
click at [126, 170] on span "Sections" at bounding box center [106, 172] width 151 height 18
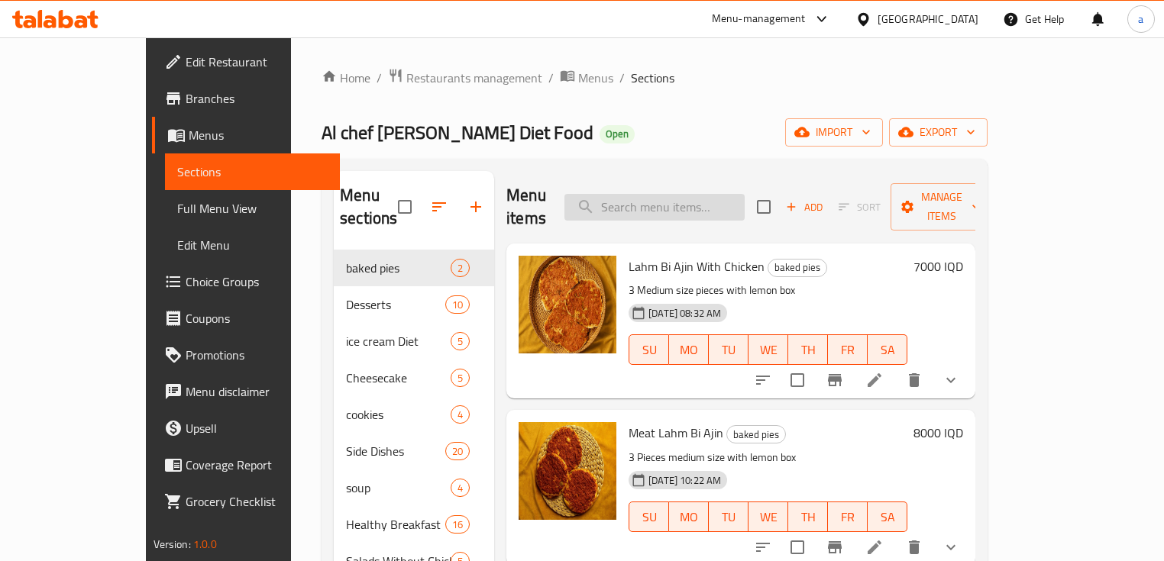
click at [673, 194] on input "search" at bounding box center [654, 207] width 180 height 27
paste input "Sandwish Naqaniq Frankfurtar Wawrshtshin"
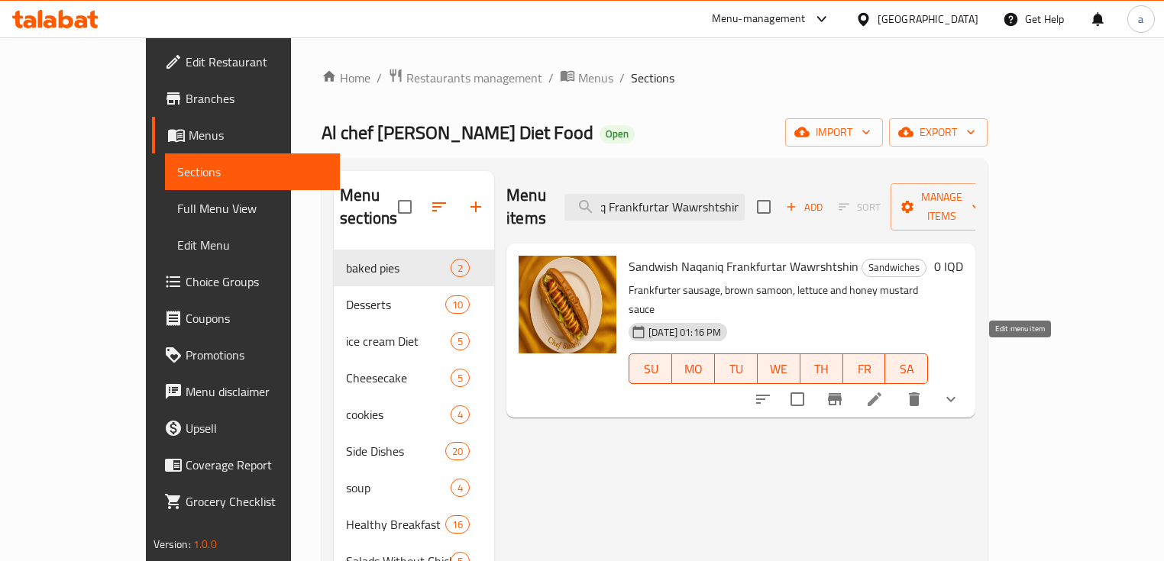
type input "Sandwish Naqaniq Frankfurtar Wawrshtshin"
click at [884, 390] on icon at bounding box center [874, 399] width 18 height 18
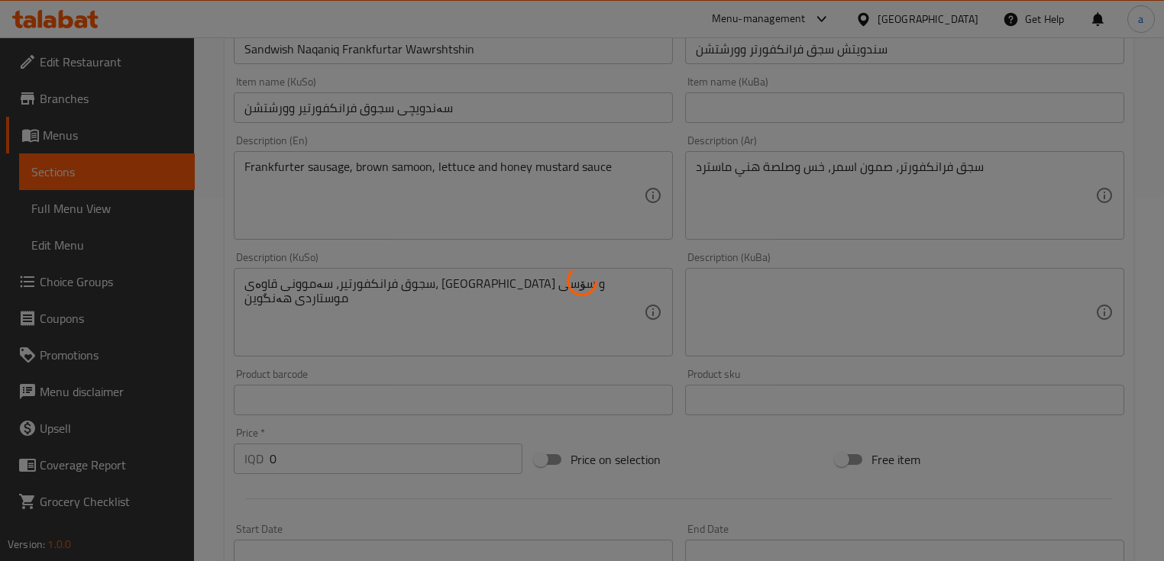
scroll to position [611, 0]
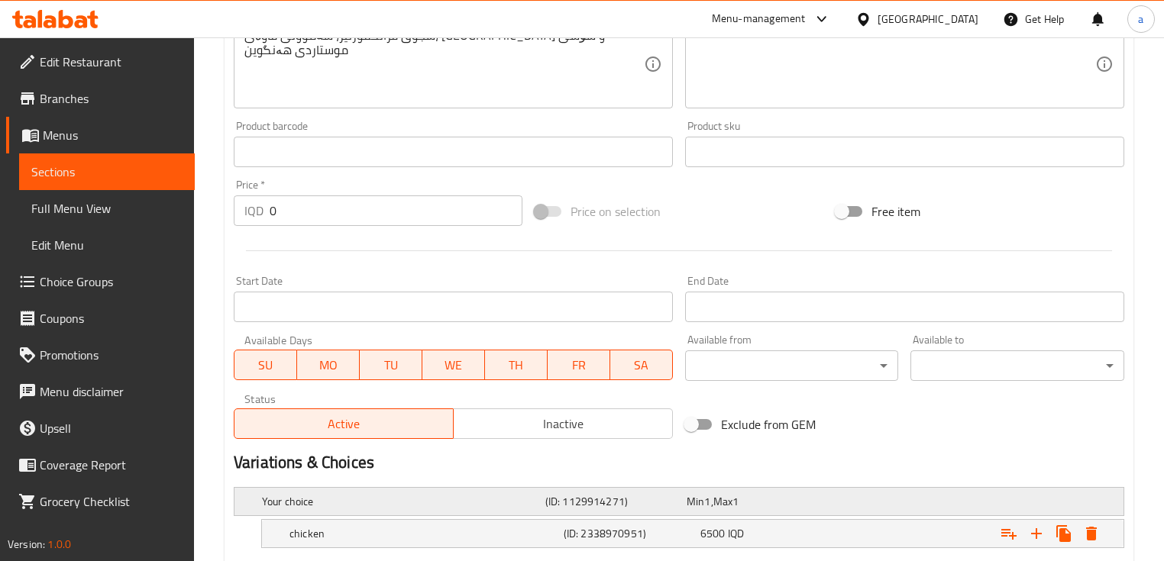
click at [581, 489] on div "Your choice (ID: 1129914271) Min 1 , Max 1" at bounding box center [683, 502] width 849 height 34
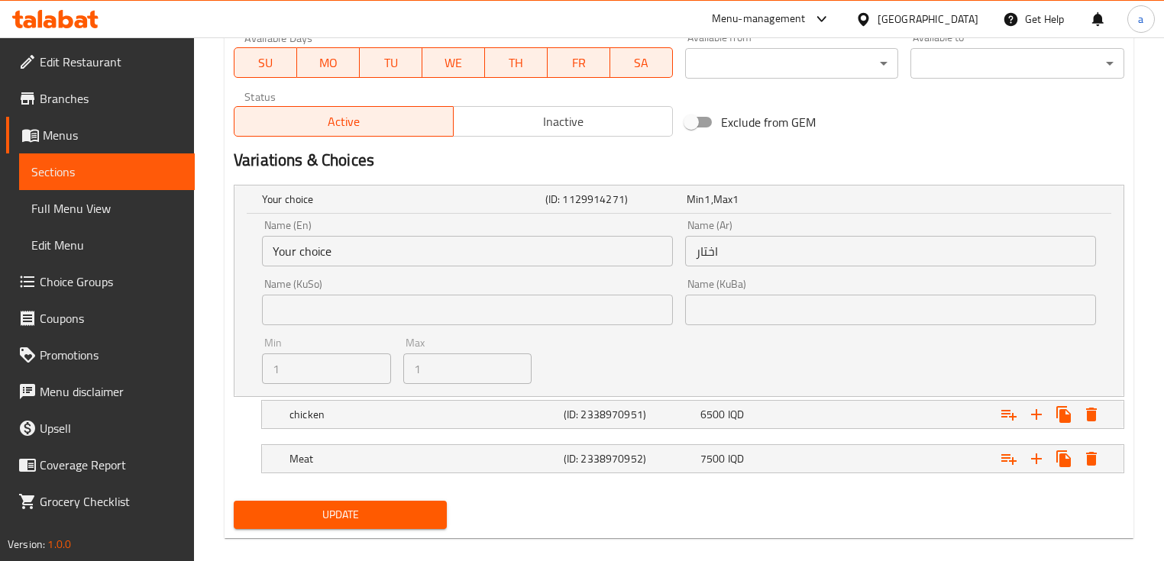
scroll to position [927, 0]
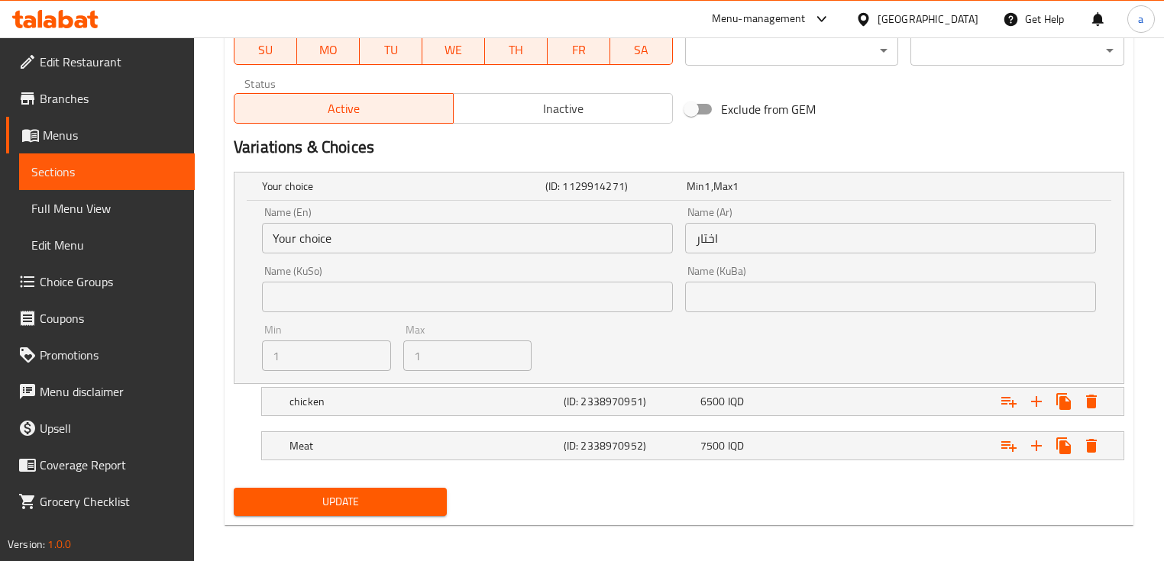
click at [608, 282] on input "text" at bounding box center [467, 297] width 411 height 31
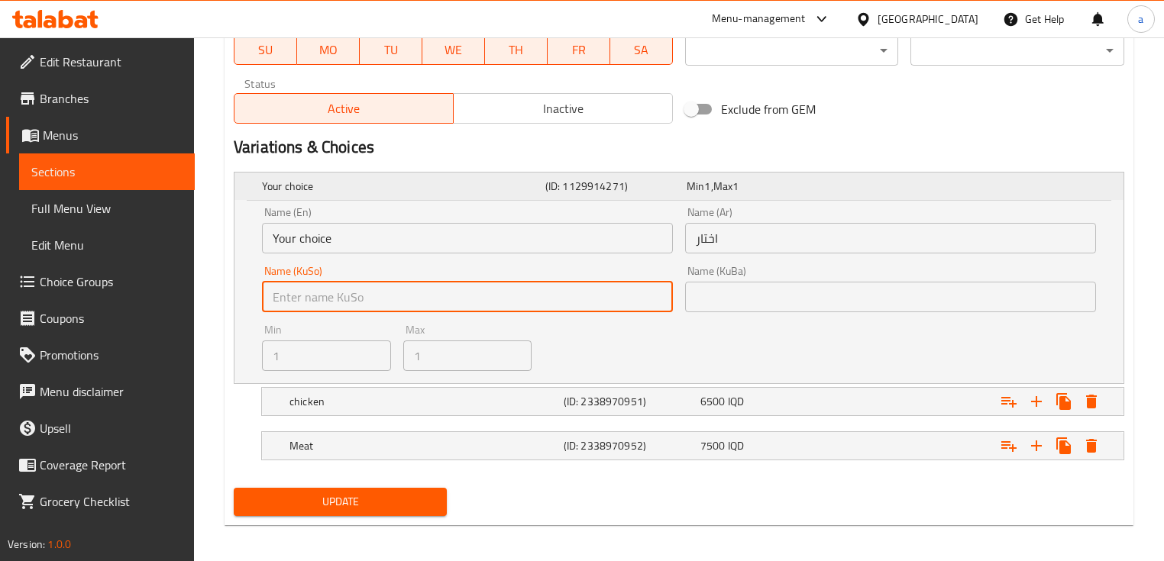
click at [556, 196] on div "Your choice (ID: 1129914271) Min 1 , Max 1" at bounding box center [683, 187] width 849 height 34
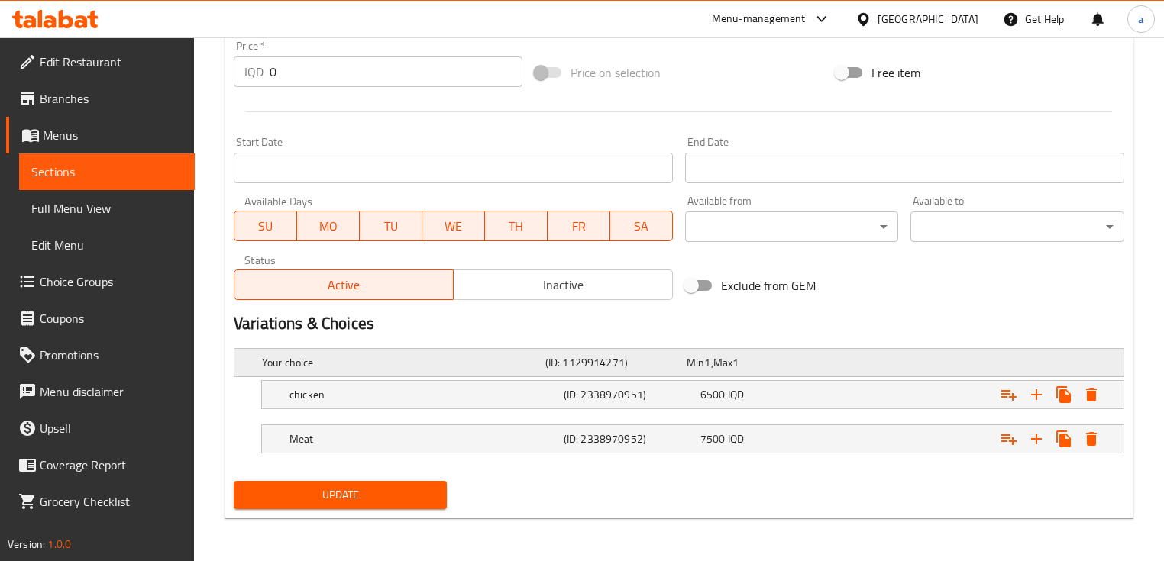
scroll to position [749, 0]
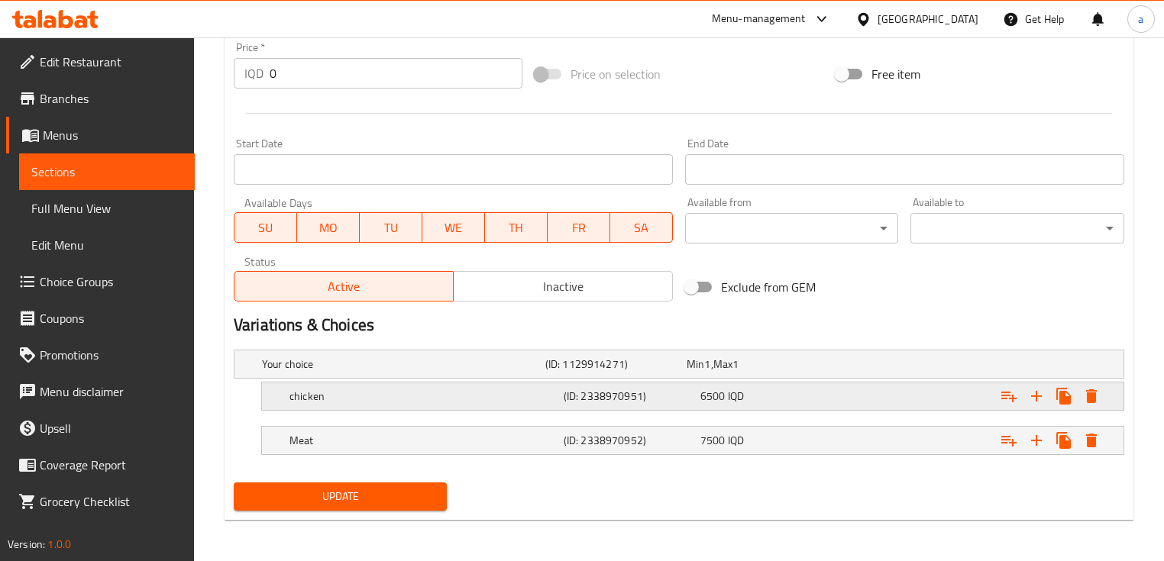
click at [532, 394] on h5 "chicken" at bounding box center [424, 396] width 268 height 15
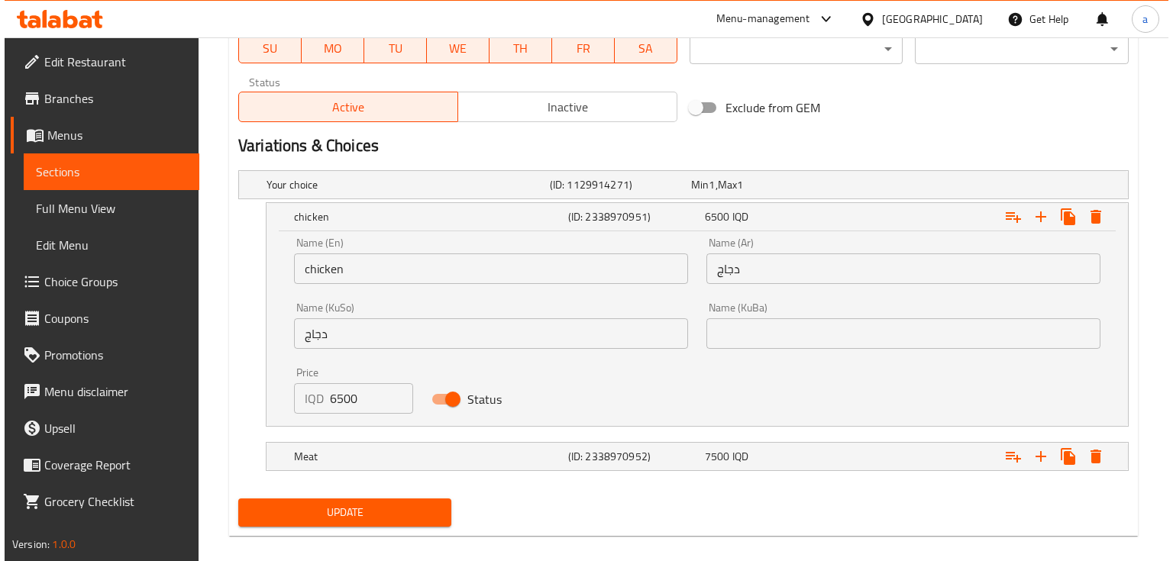
scroll to position [943, 0]
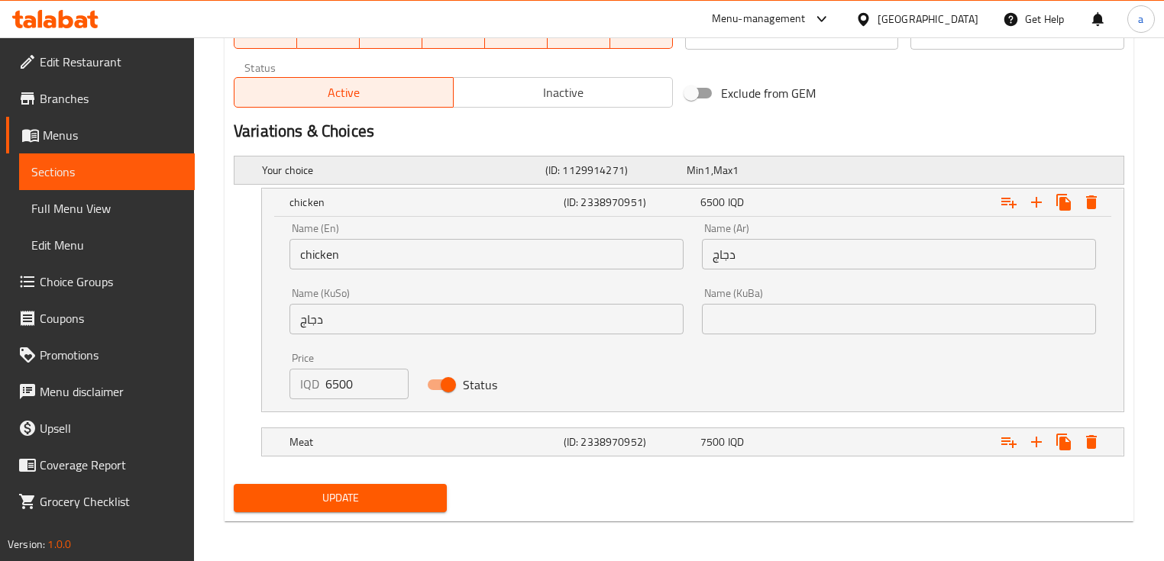
click at [452, 157] on div "Your choice (ID: 1129914271) Min 1 , Max 1" at bounding box center [683, 171] width 849 height 34
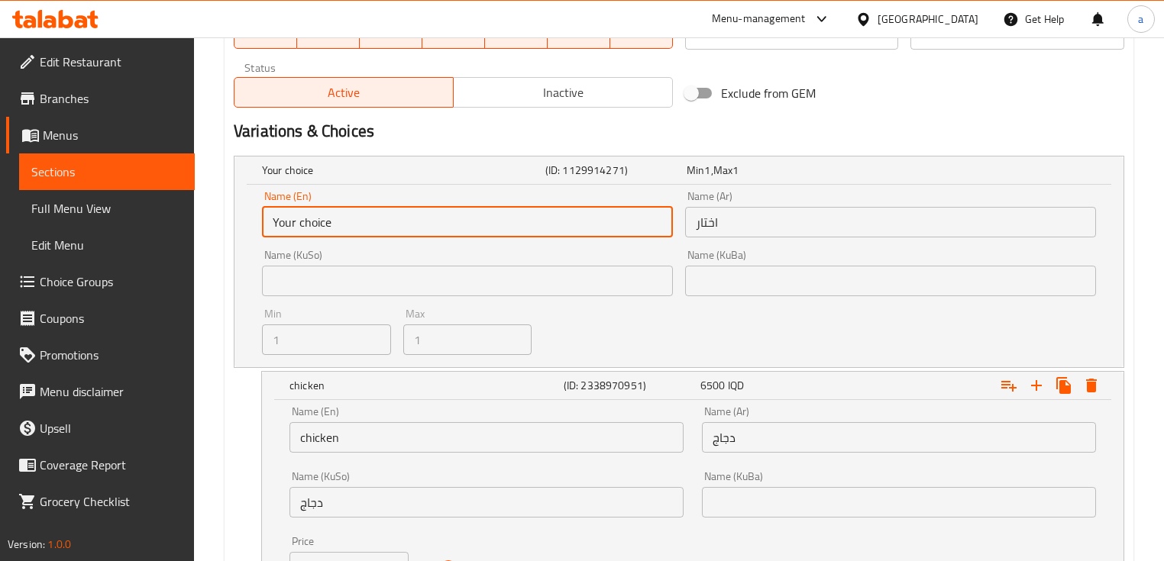
drag, startPoint x: 340, startPoint y: 223, endPoint x: 198, endPoint y: 222, distance: 142.1
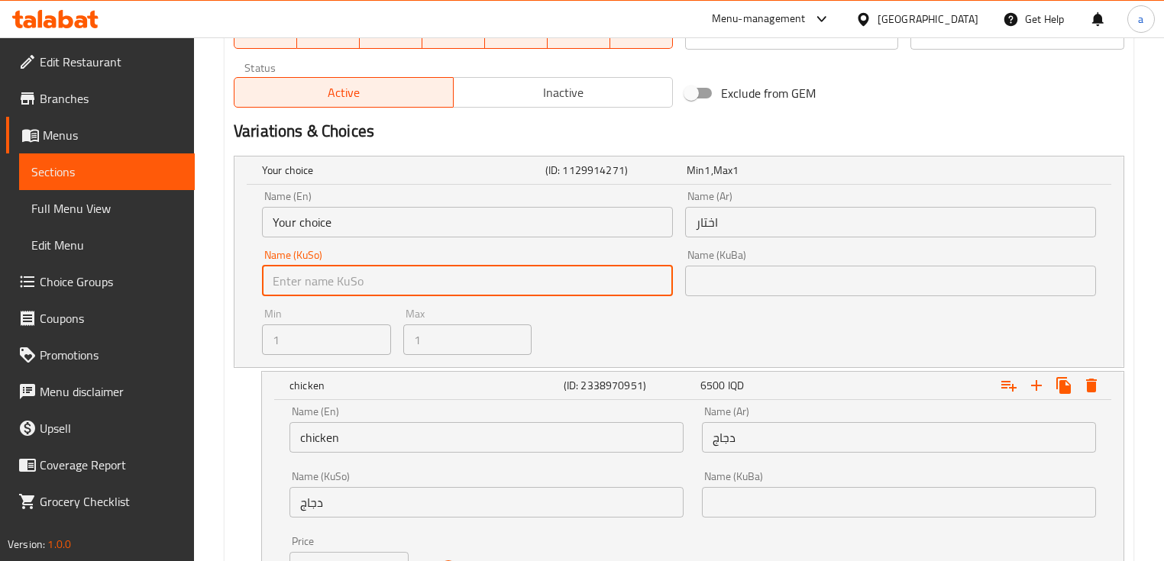
click at [367, 272] on input "text" at bounding box center [467, 281] width 411 height 31
click at [608, 272] on input "text" at bounding box center [467, 281] width 411 height 31
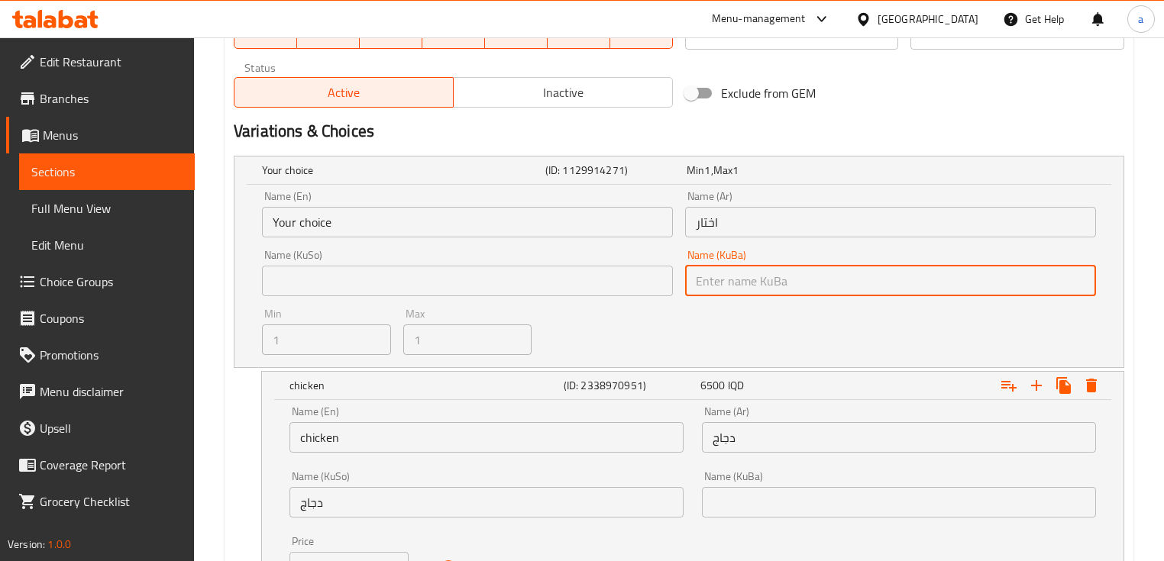
click at [754, 290] on input "text" at bounding box center [890, 281] width 411 height 31
click at [684, 173] on div "Min 1 , Max 1" at bounding box center [754, 170] width 141 height 21
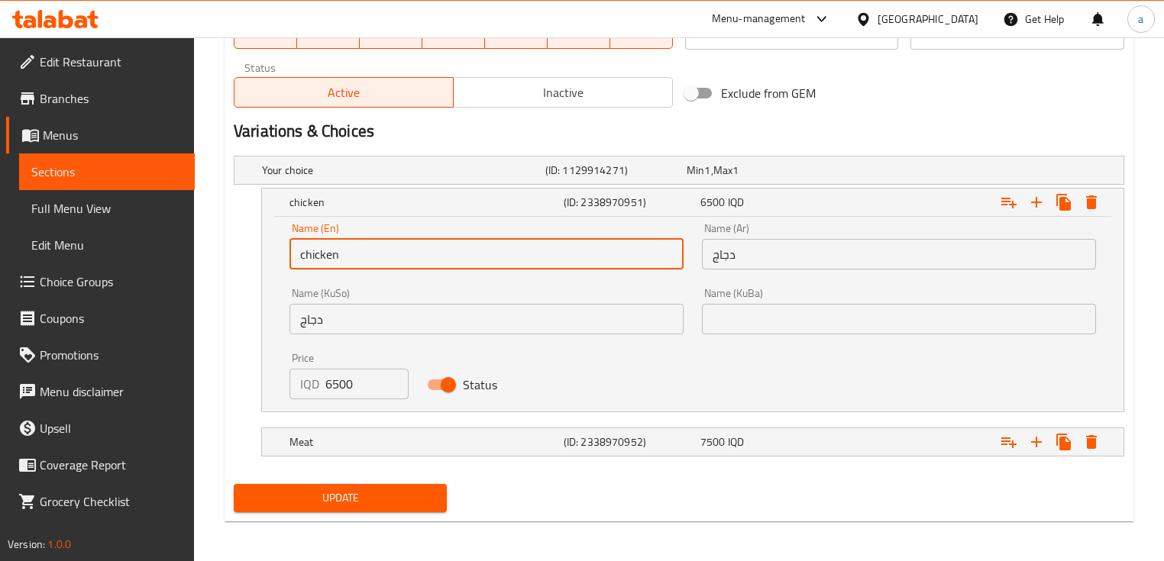
drag, startPoint x: 401, startPoint y: 254, endPoint x: 281, endPoint y: 273, distance: 121.6
click at [281, 273] on div "Name (En) chicken Name (En)" at bounding box center [486, 246] width 412 height 65
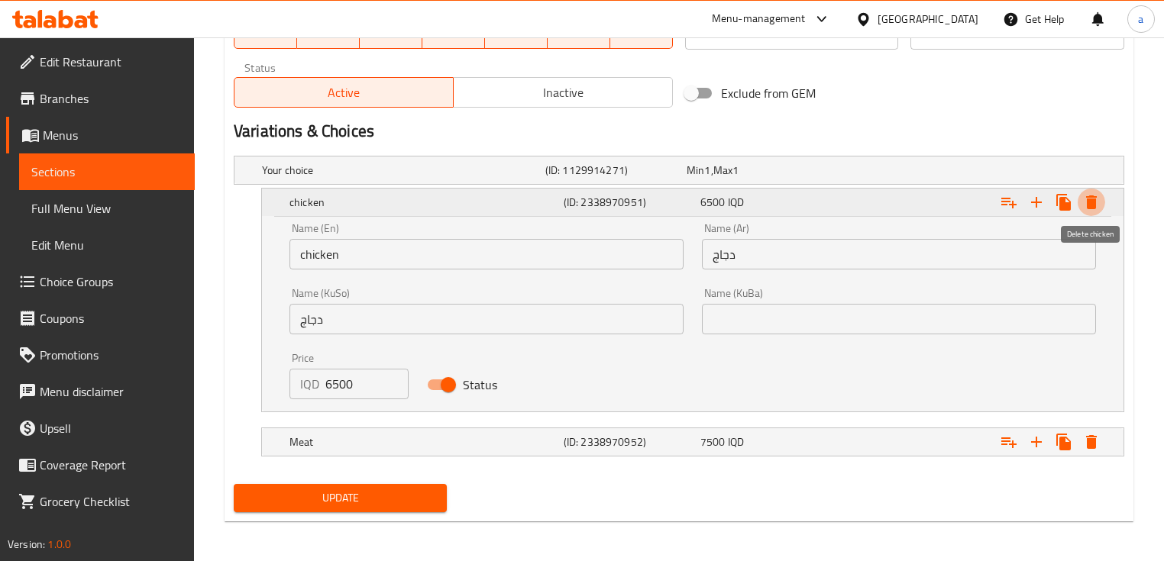
click at [1093, 208] on icon "Expand" at bounding box center [1091, 203] width 11 height 14
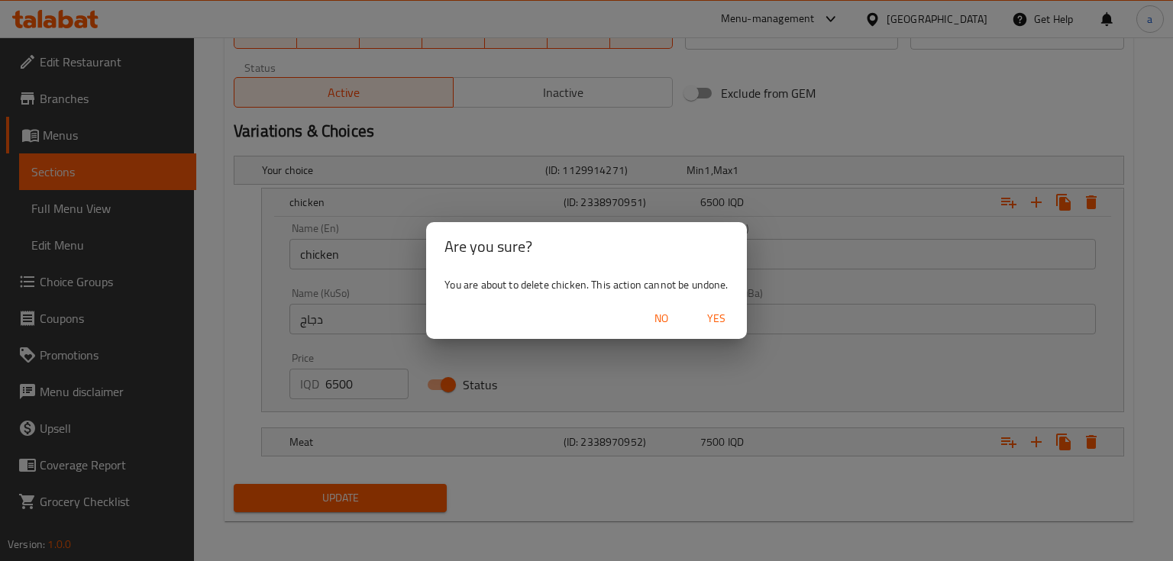
click at [736, 322] on button "Yes" at bounding box center [716, 319] width 49 height 28
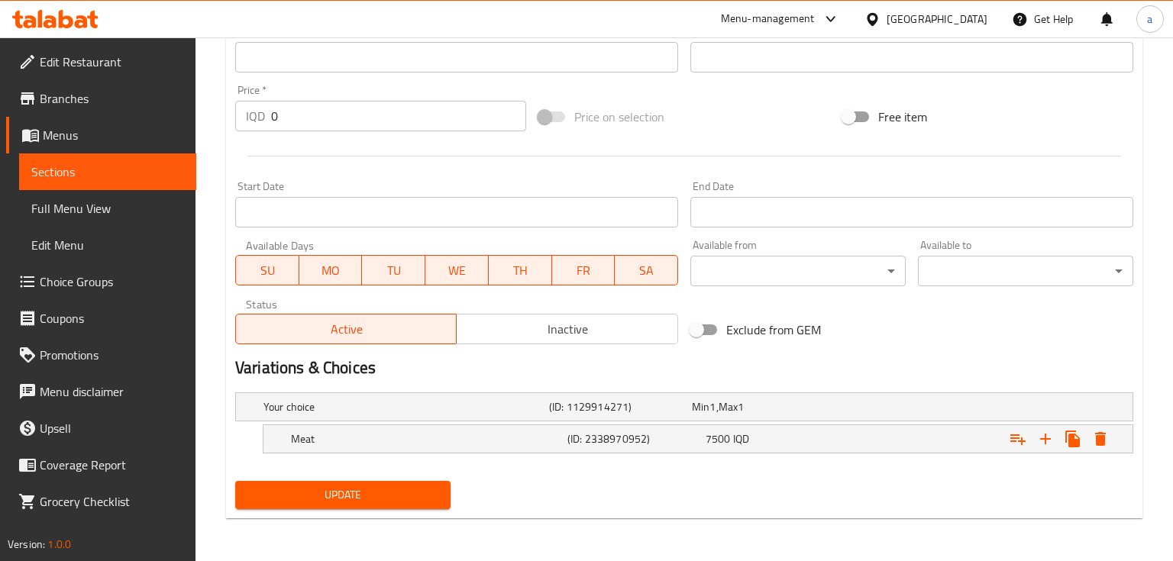
scroll to position [704, 0]
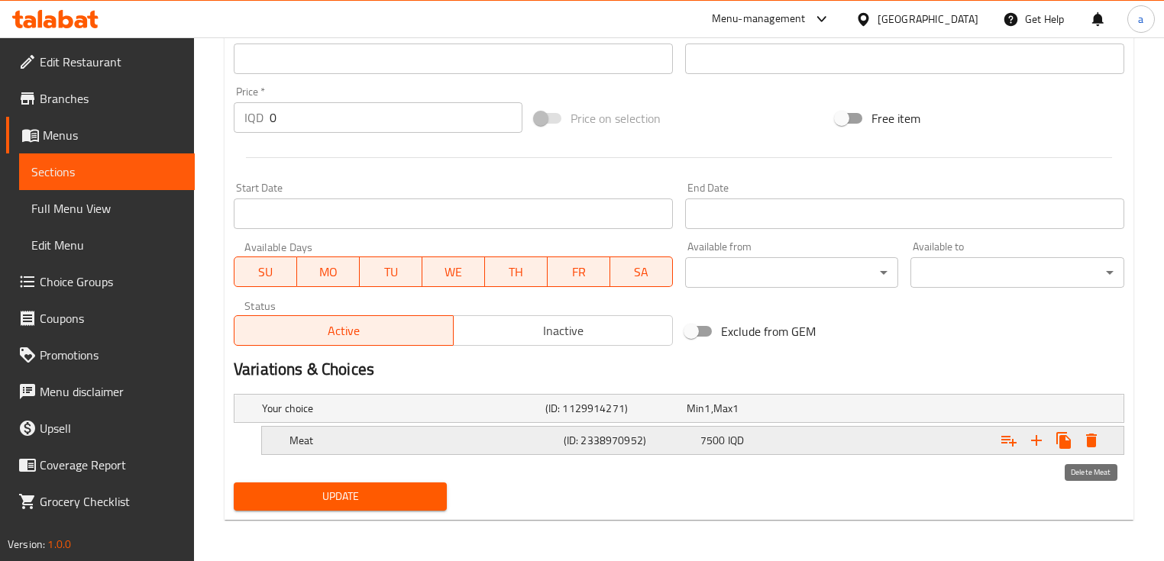
click at [1094, 439] on icon "Expand" at bounding box center [1091, 441] width 11 height 14
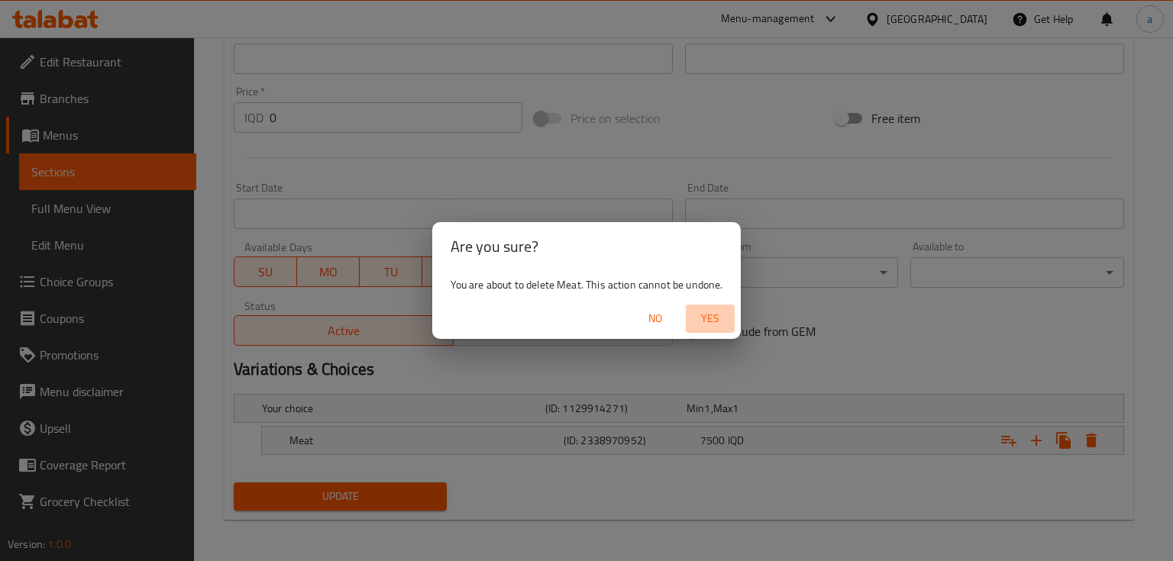
click at [726, 327] on span "Yes" at bounding box center [710, 318] width 37 height 19
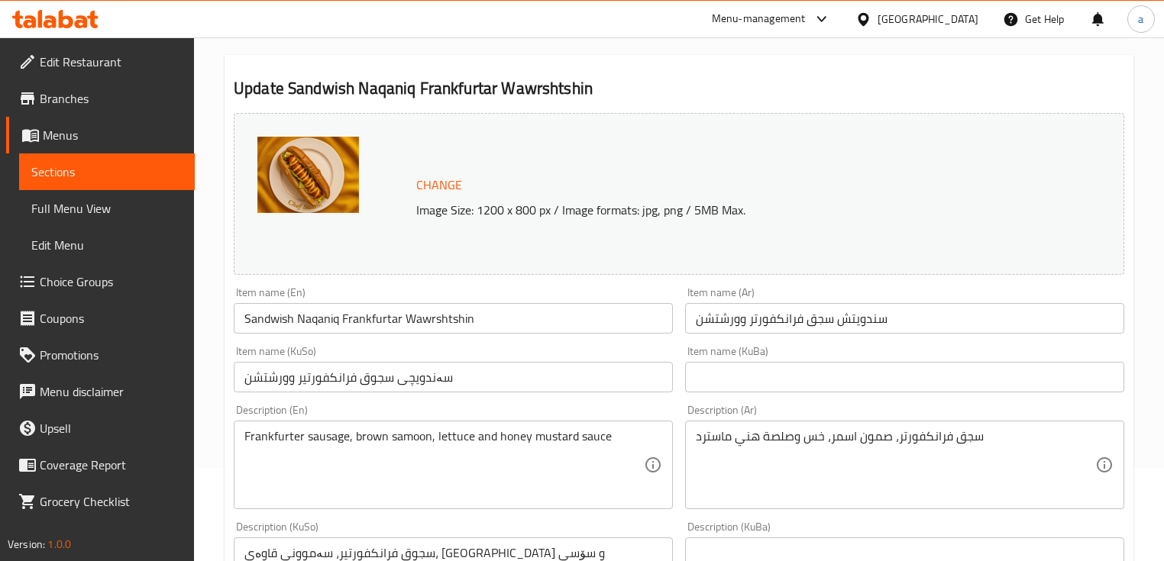
scroll to position [89, 0]
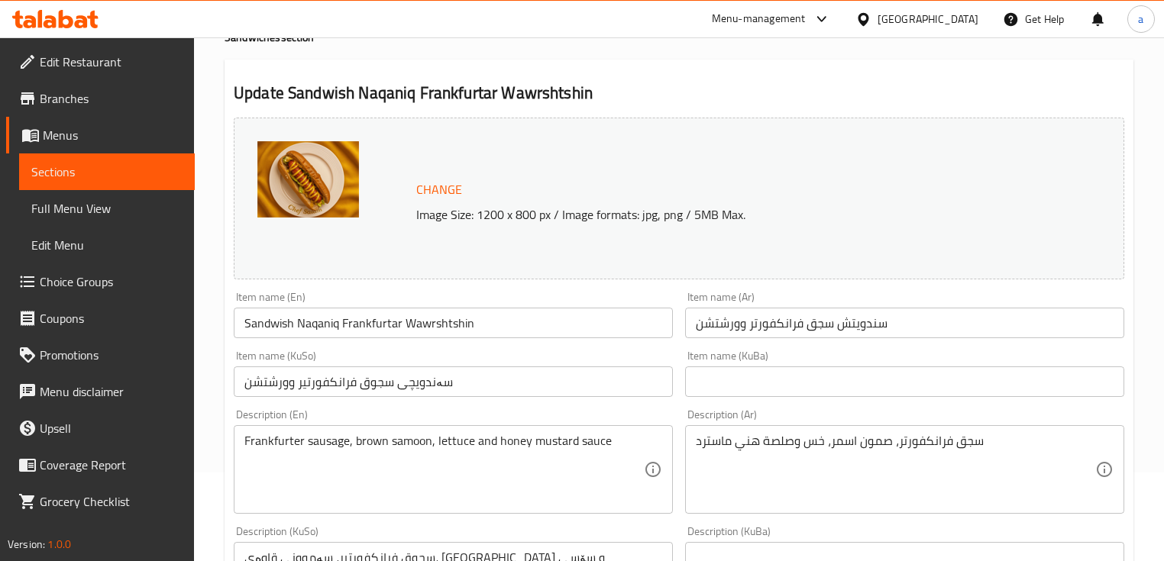
click at [115, 273] on span "Choice Groups" at bounding box center [111, 282] width 143 height 18
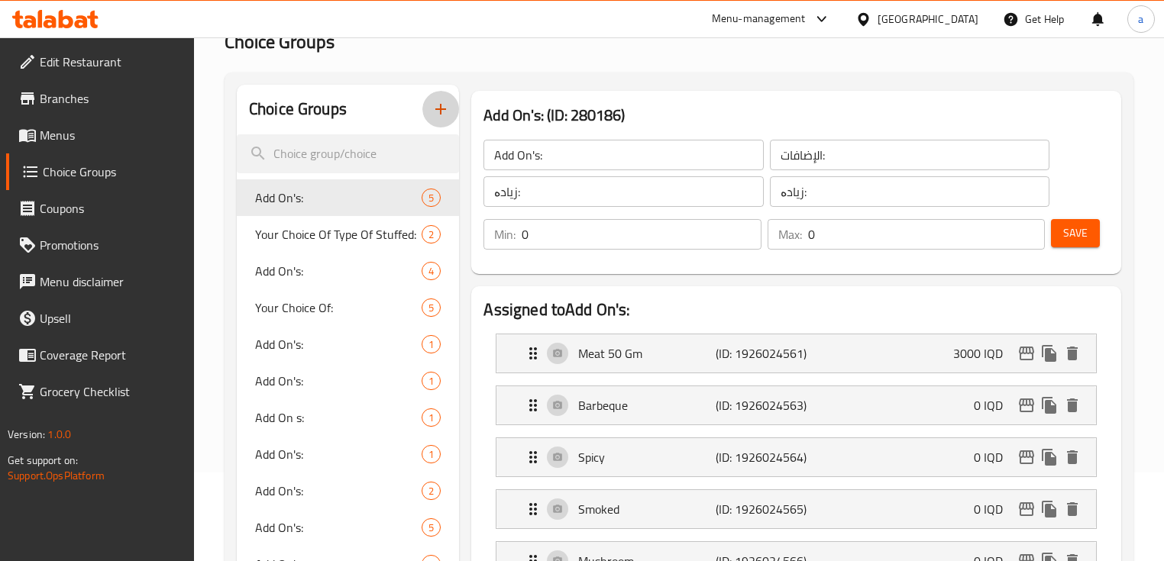
click at [455, 111] on button "button" at bounding box center [440, 109] width 37 height 37
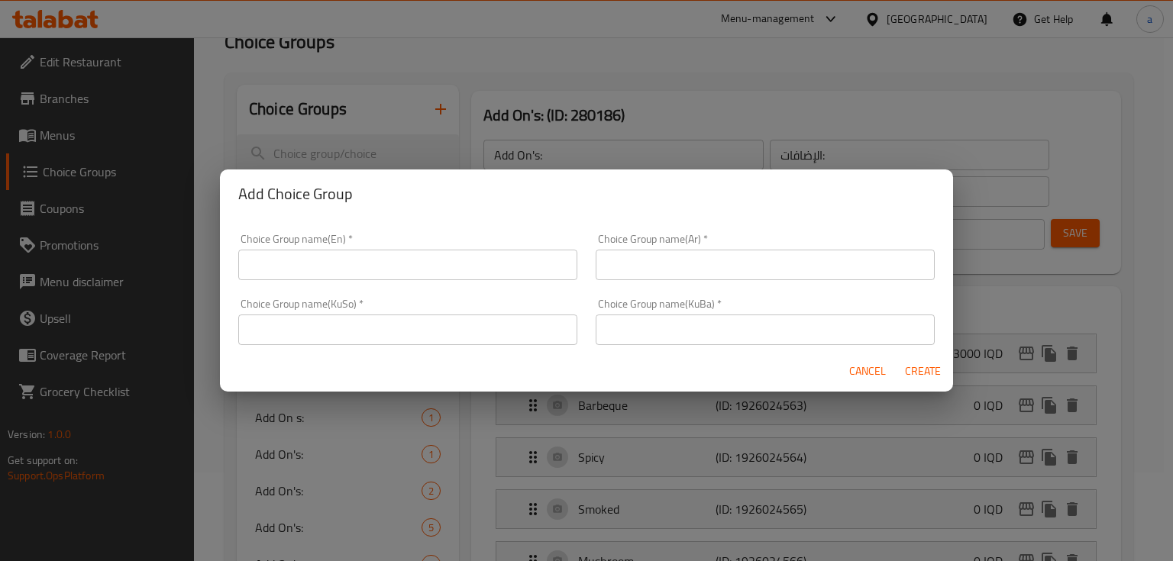
click at [438, 244] on div "Choice Group name(En)   * Choice Group name(En) *" at bounding box center [407, 257] width 339 height 47
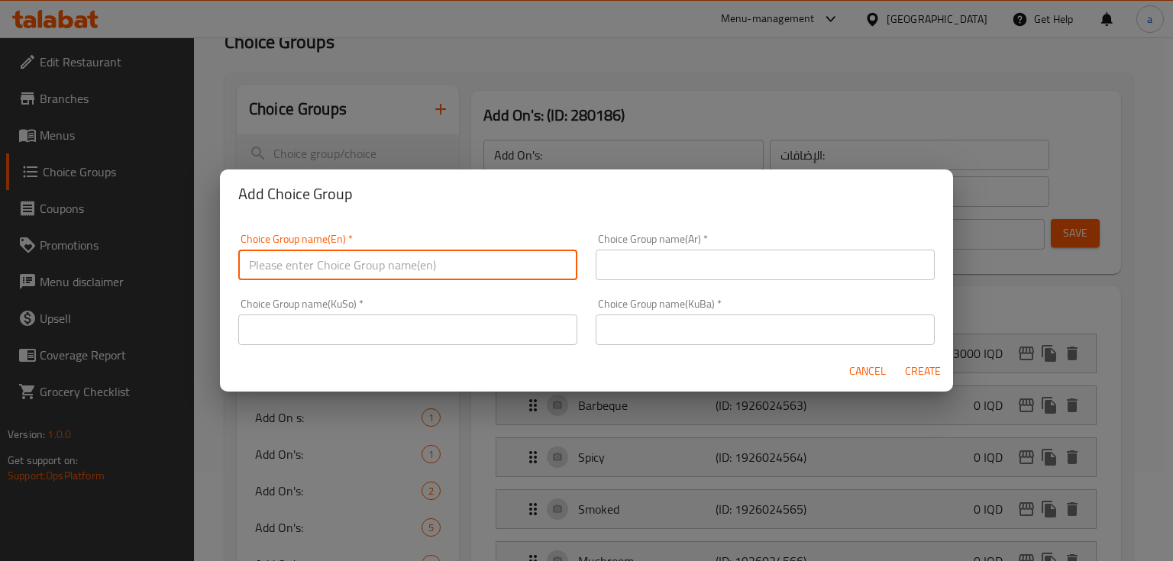
click at [438, 271] on input "text" at bounding box center [407, 265] width 339 height 31
paste input "Your Choice Of:"
type input "Your Choice Of:"
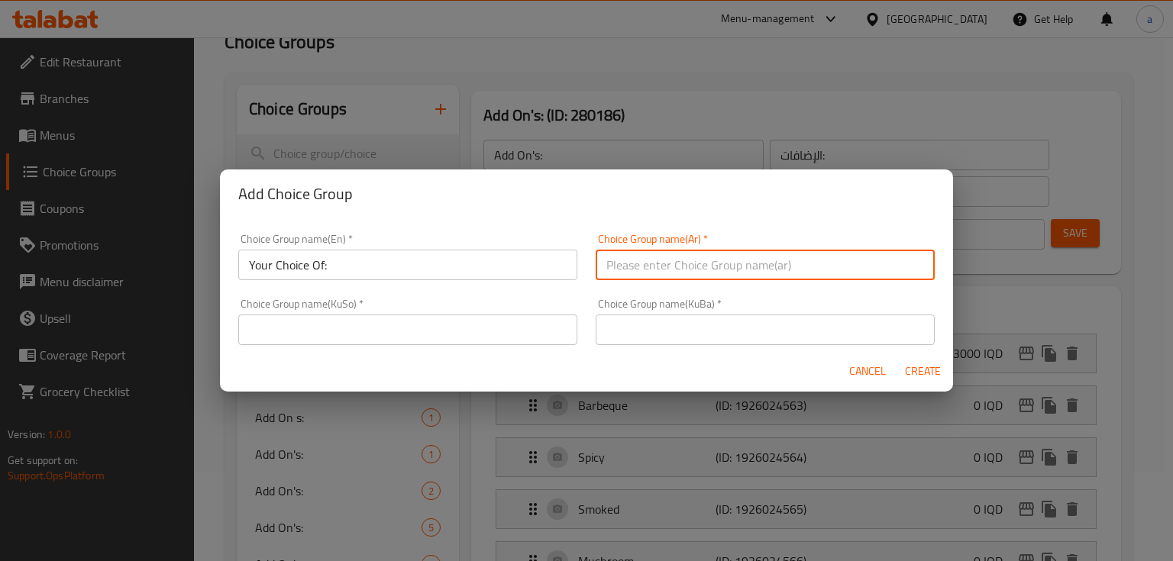
click at [620, 276] on input "text" at bounding box center [765, 265] width 339 height 31
paste input "إختيارك من:"
type input "إختيارك من:"
drag, startPoint x: 532, startPoint y: 333, endPoint x: 516, endPoint y: 344, distance: 20.3
click at [532, 333] on input "text" at bounding box center [407, 330] width 339 height 31
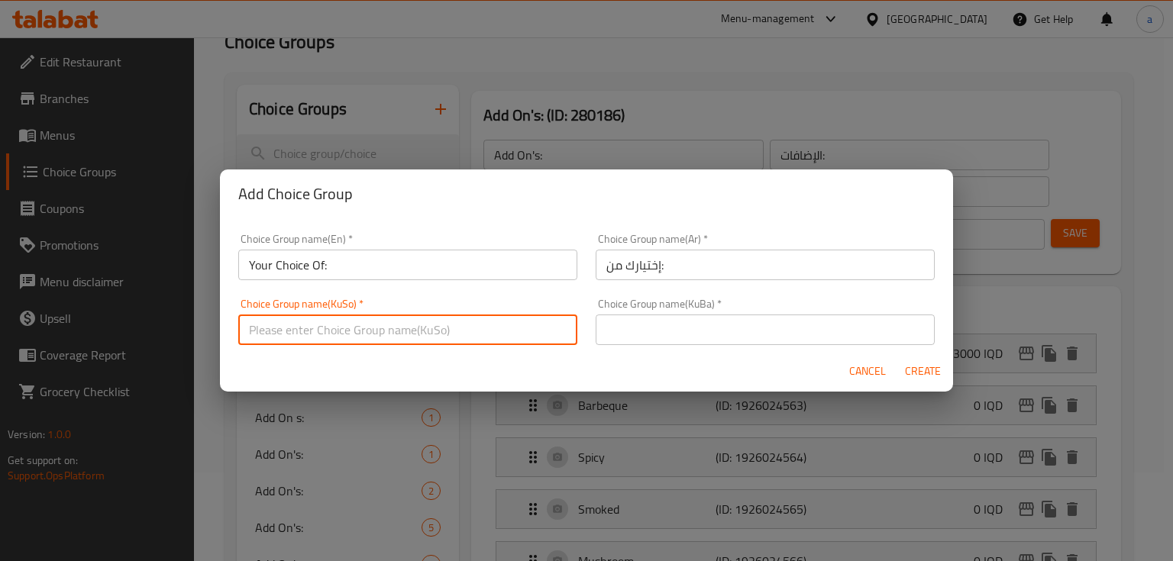
paste input "هەڵبژاردنت لە:"
type input "هەڵبژاردنت لە:"
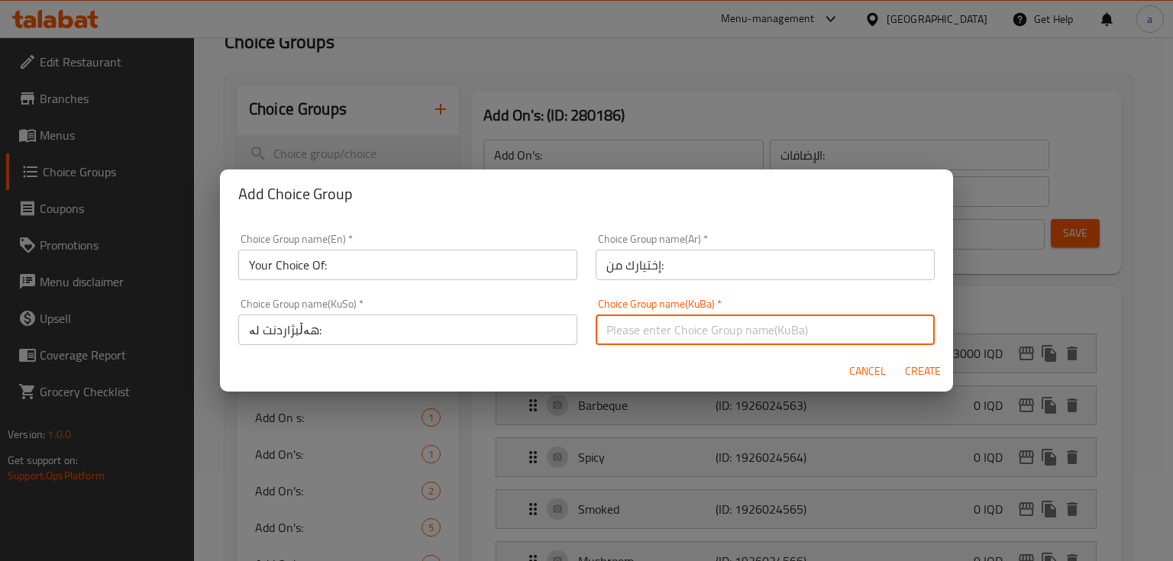
drag, startPoint x: 702, startPoint y: 319, endPoint x: 687, endPoint y: 342, distance: 27.1
click at [702, 319] on input "text" at bounding box center [765, 330] width 339 height 31
paste input "هەڵبژاردنت لە:"
type input "هەڵبژاردنت لە:"
click at [480, 244] on div "Choice Group name(En)   * Your Choice Of: Choice Group name(En) *" at bounding box center [407, 257] width 339 height 47
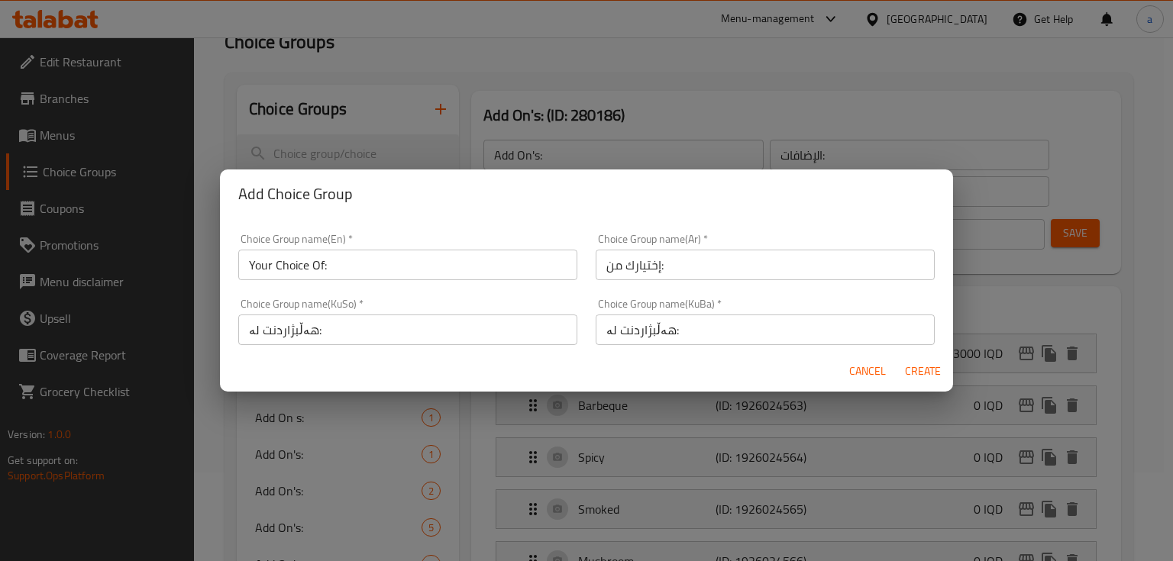
click at [471, 260] on input "Your Choice Of:" at bounding box center [407, 265] width 339 height 31
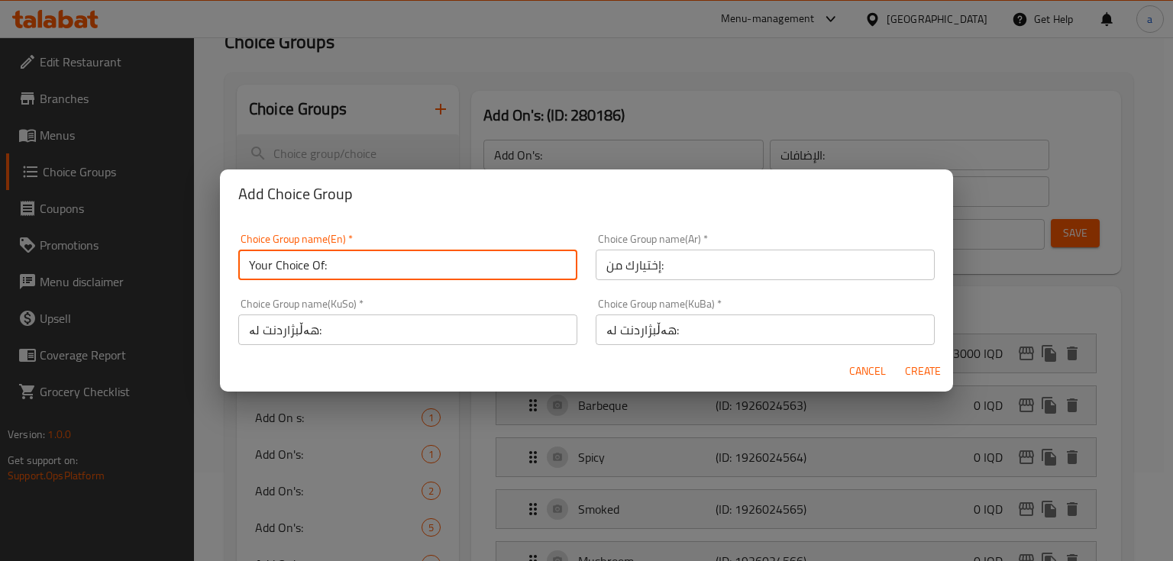
type input "Your Choice Of:"
click at [930, 365] on span "Create" at bounding box center [922, 371] width 37 height 19
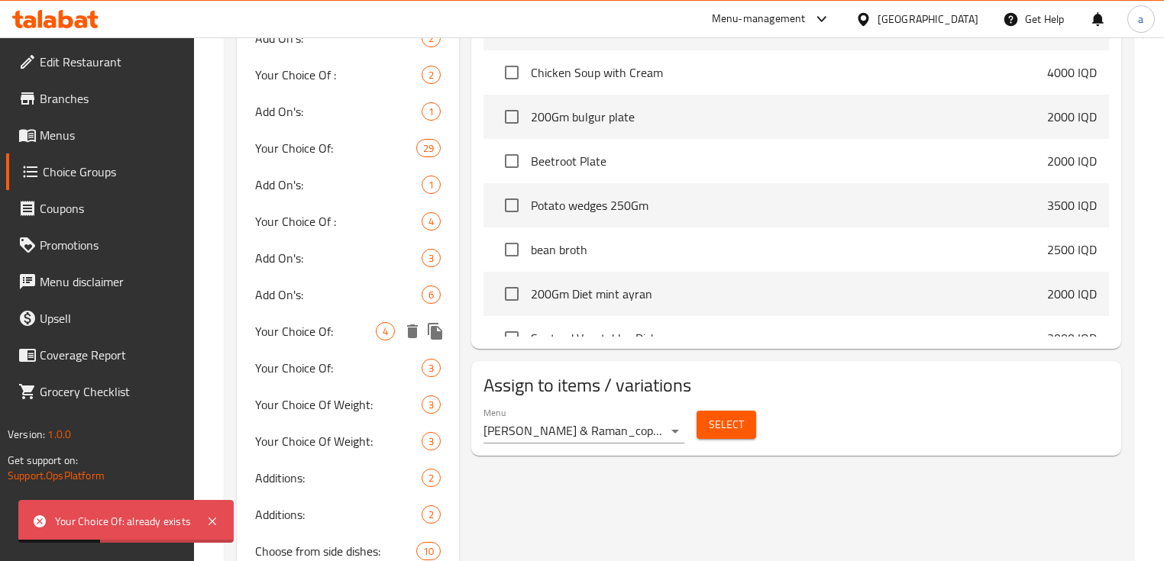
scroll to position [904, 0]
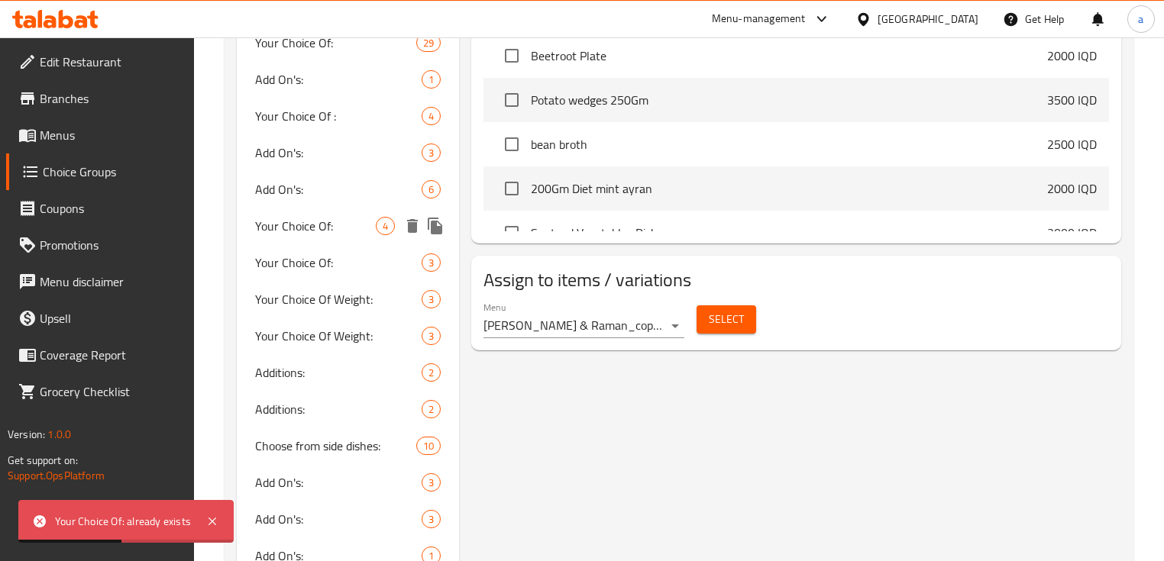
click at [345, 226] on span "Your Choice Of:" at bounding box center [315, 226] width 121 height 18
type input "Your Choice Of:"
type input "إختيارك من:"
type input "هەڵبژاردنت لە:"
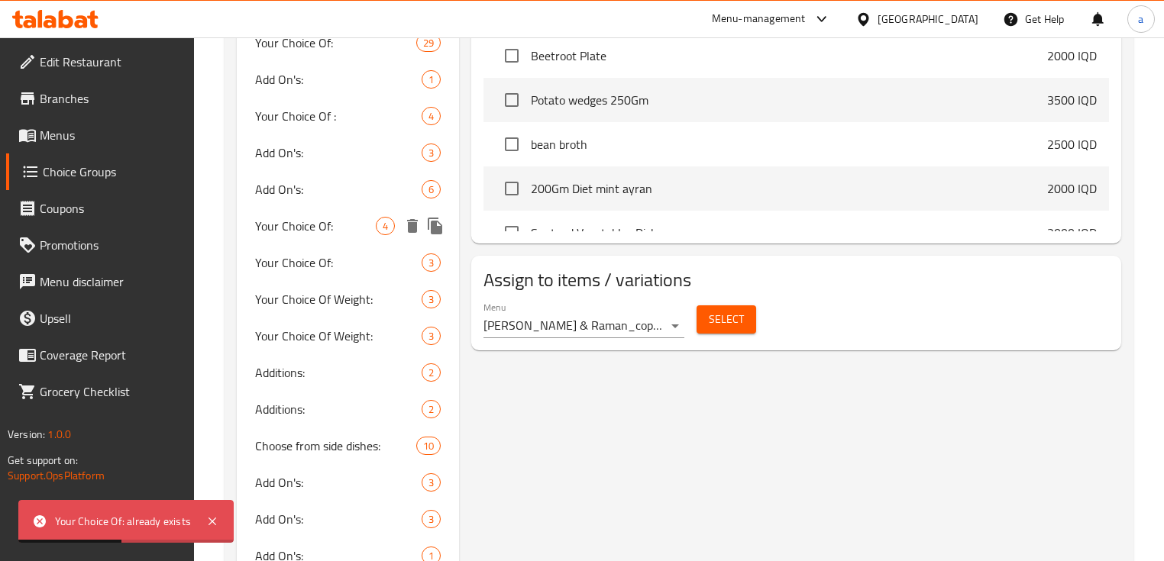
type input "1"
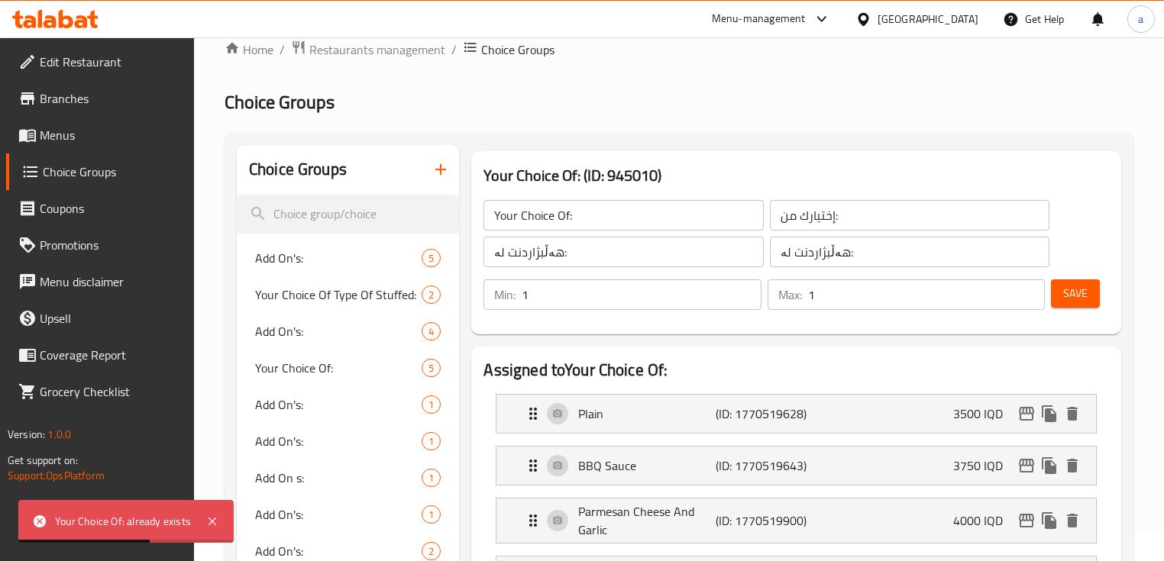
scroll to position [0, 0]
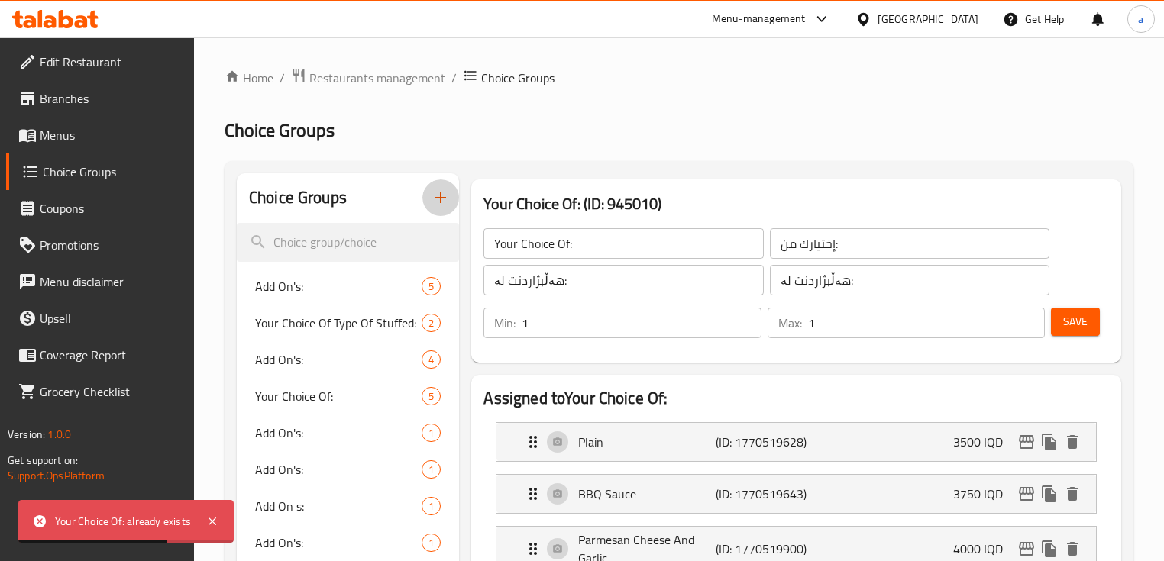
click at [428, 192] on button "button" at bounding box center [440, 198] width 37 height 37
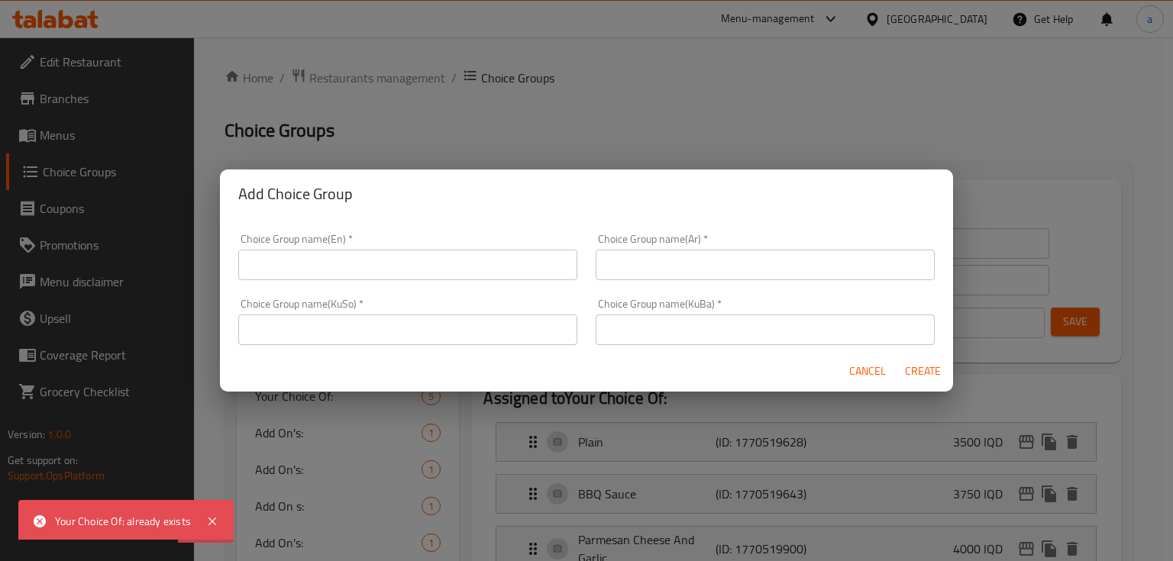
click at [396, 268] on input "text" at bounding box center [407, 265] width 339 height 31
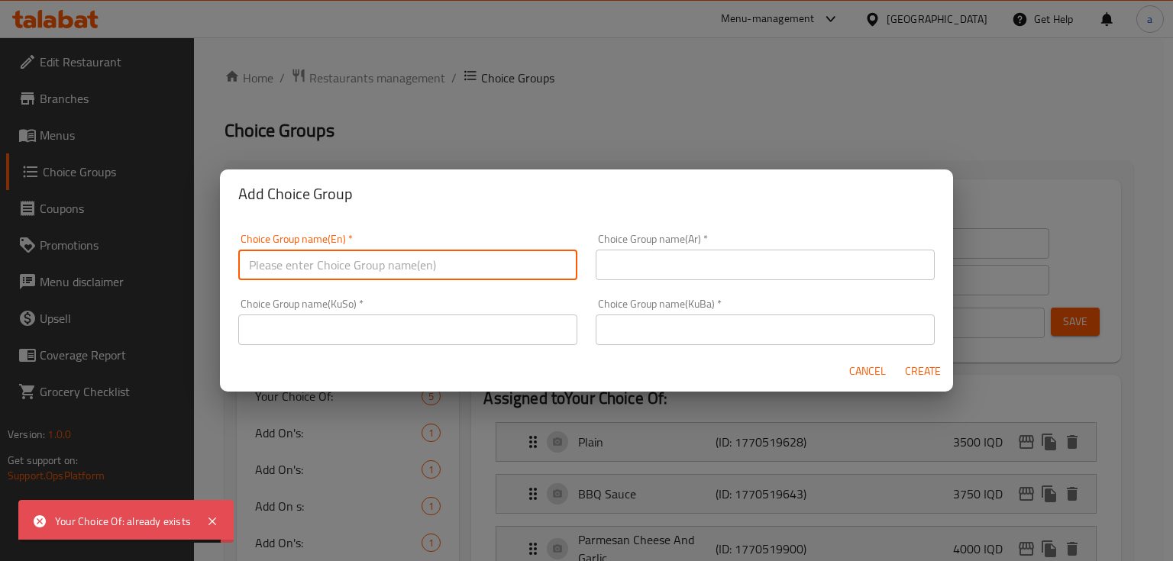
paste input "Your Choice Of:"
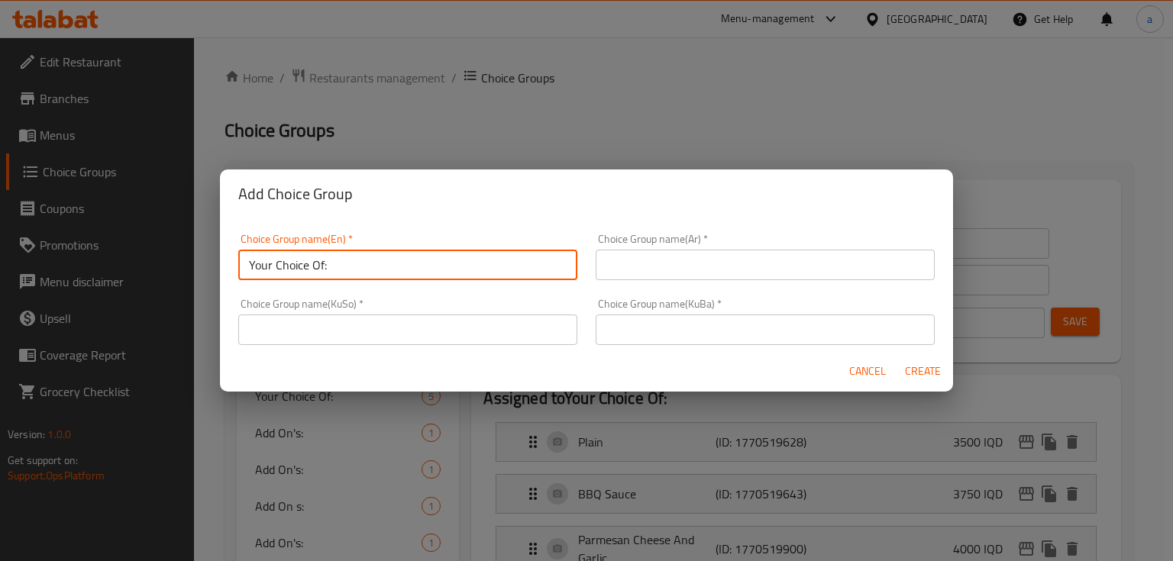
type input "Your Choice Of:"
click at [674, 270] on input "text" at bounding box center [765, 265] width 339 height 31
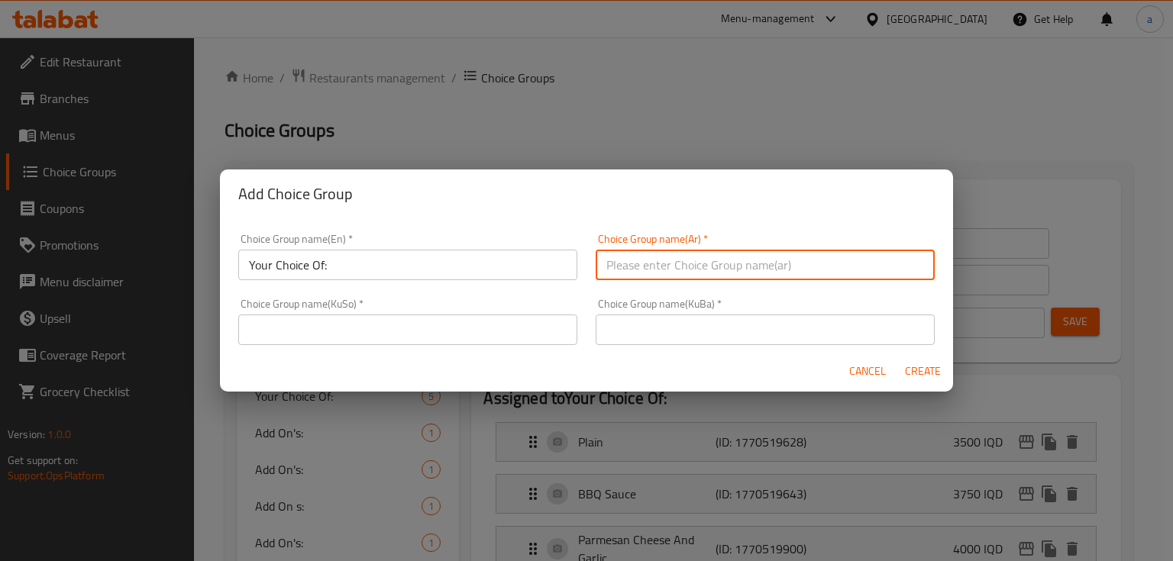
paste input "إختيارك من:"
type input "إختيارك من:"
click at [513, 323] on input "text" at bounding box center [407, 330] width 339 height 31
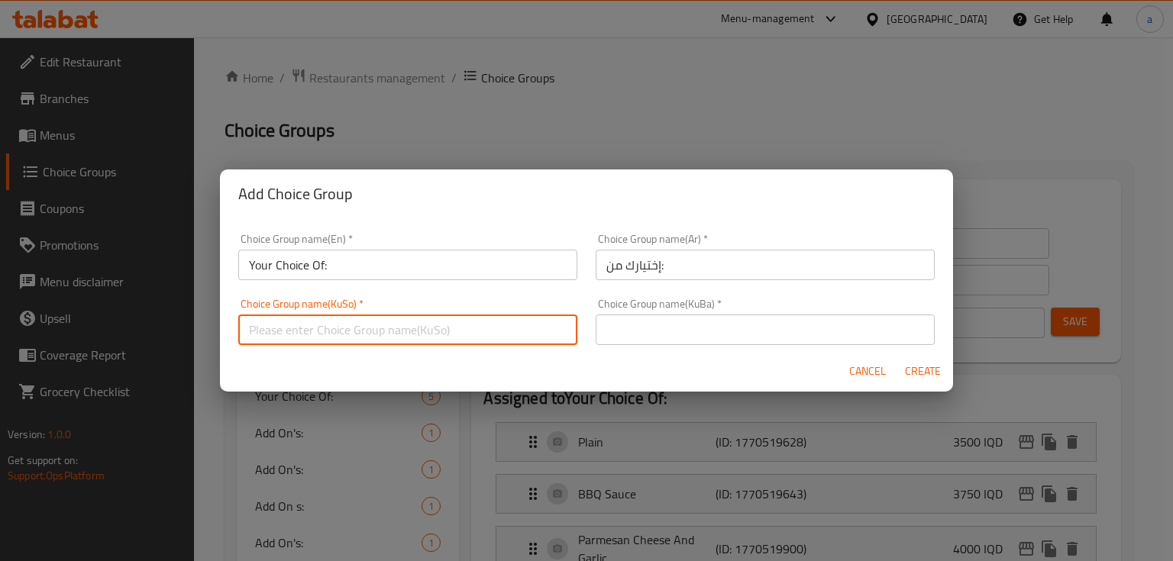
paste input "هەڵبژاردنت لە:"
type input "هەڵبژاردنت لە:"
click at [651, 322] on input "text" at bounding box center [765, 330] width 339 height 31
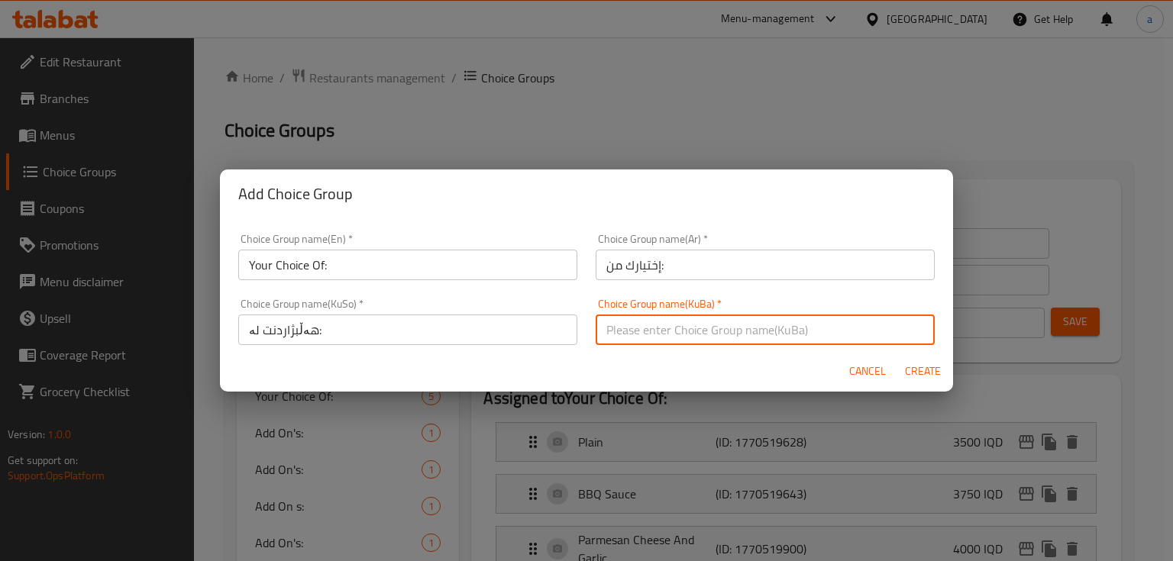
paste input "هەڵبژاردنت لە:"
type input "هەڵبژاردنت لە:"
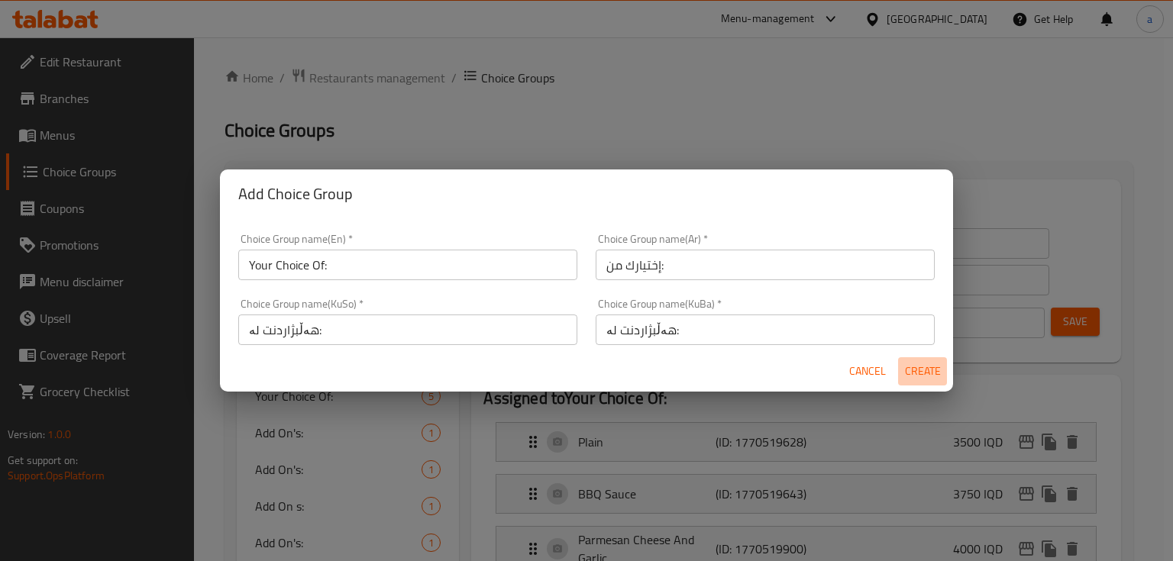
click at [930, 371] on span "Create" at bounding box center [922, 371] width 37 height 19
type input "Your Choice Of:"
type input "0"
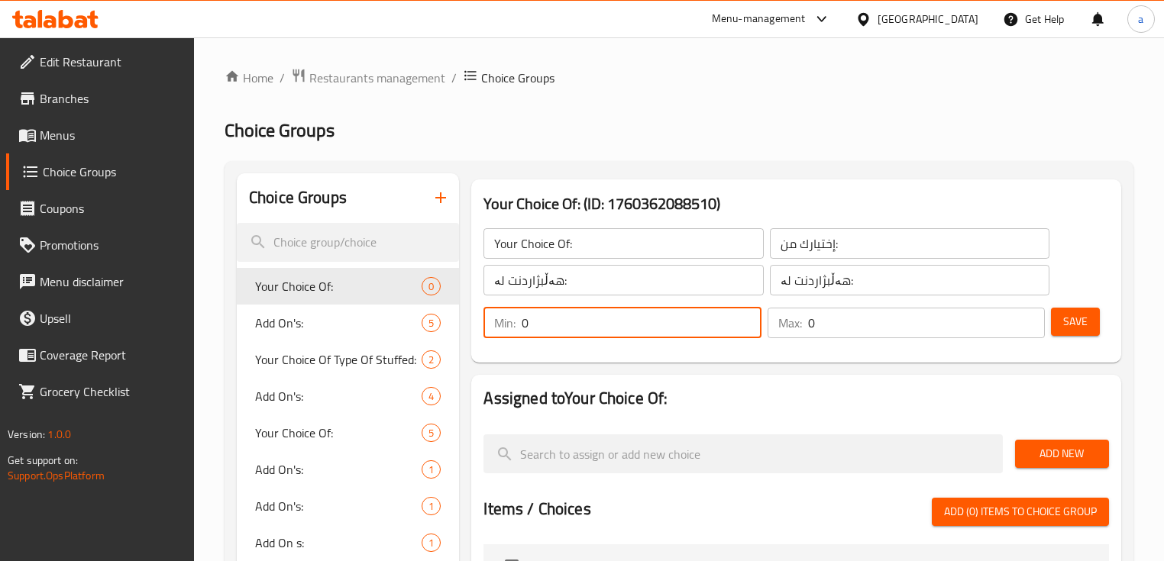
drag, startPoint x: 510, startPoint y: 331, endPoint x: 497, endPoint y: 332, distance: 13.0
click at [497, 332] on div "Min: 0 ​" at bounding box center [622, 323] width 277 height 31
type input "1"
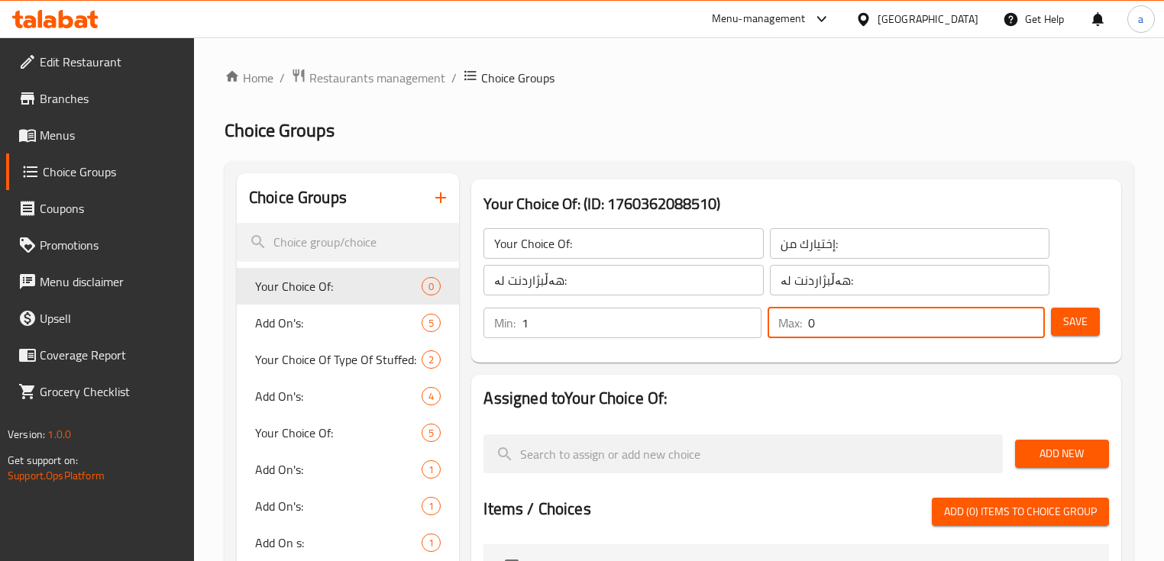
drag, startPoint x: 819, startPoint y: 330, endPoint x: 871, endPoint y: 354, distance: 57.4
click at [801, 330] on div "Max: 0 ​" at bounding box center [906, 323] width 277 height 31
type input "1"
click at [1068, 312] on button "Save" at bounding box center [1075, 322] width 49 height 28
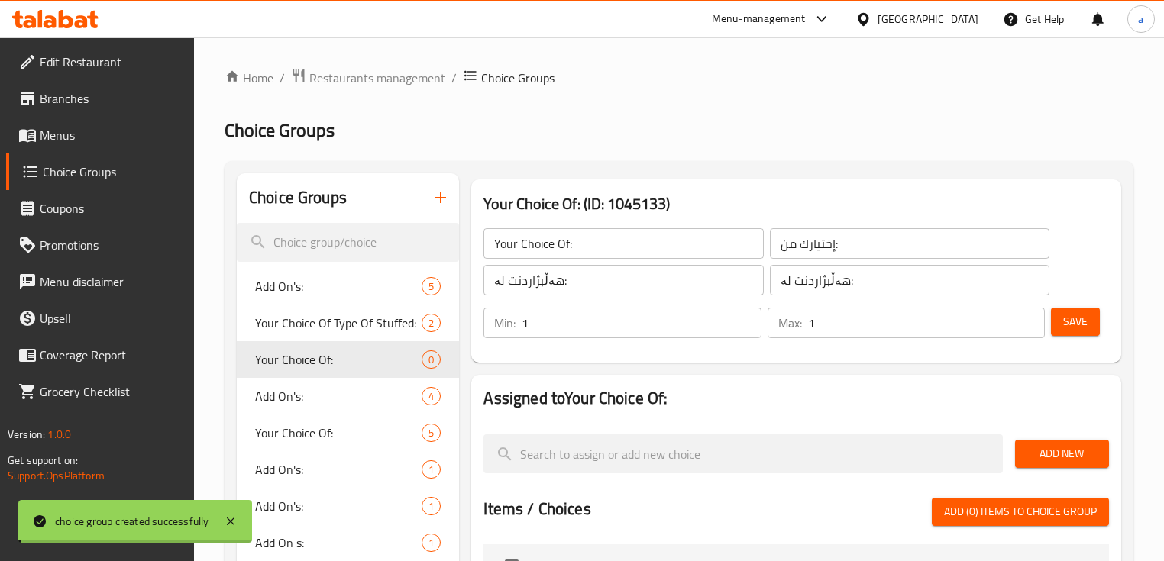
click at [1063, 455] on span "Add New" at bounding box center [1062, 454] width 70 height 19
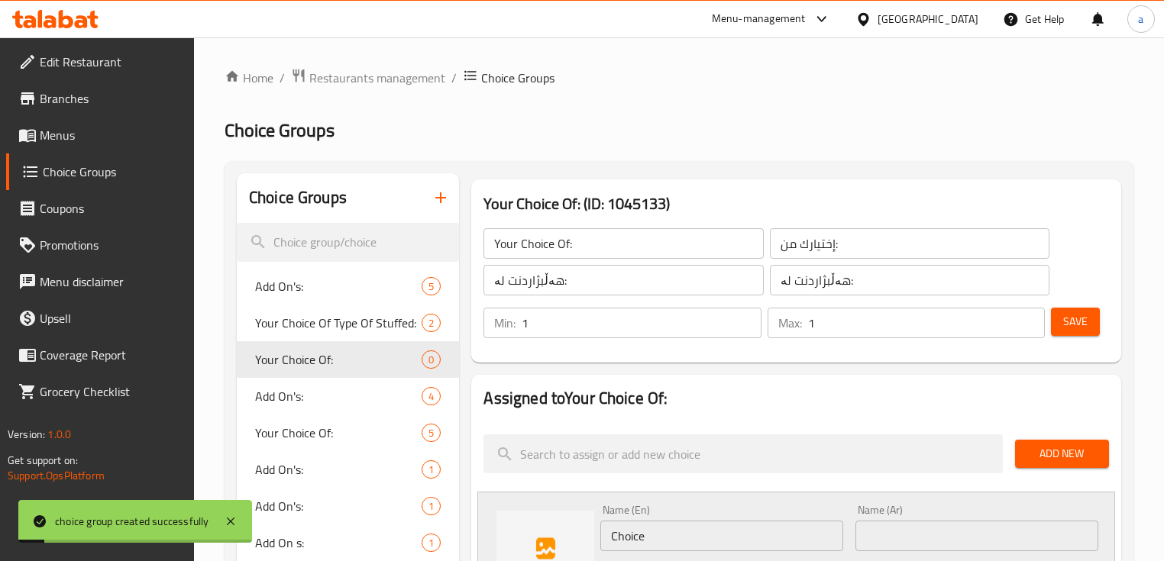
scroll to position [407, 0]
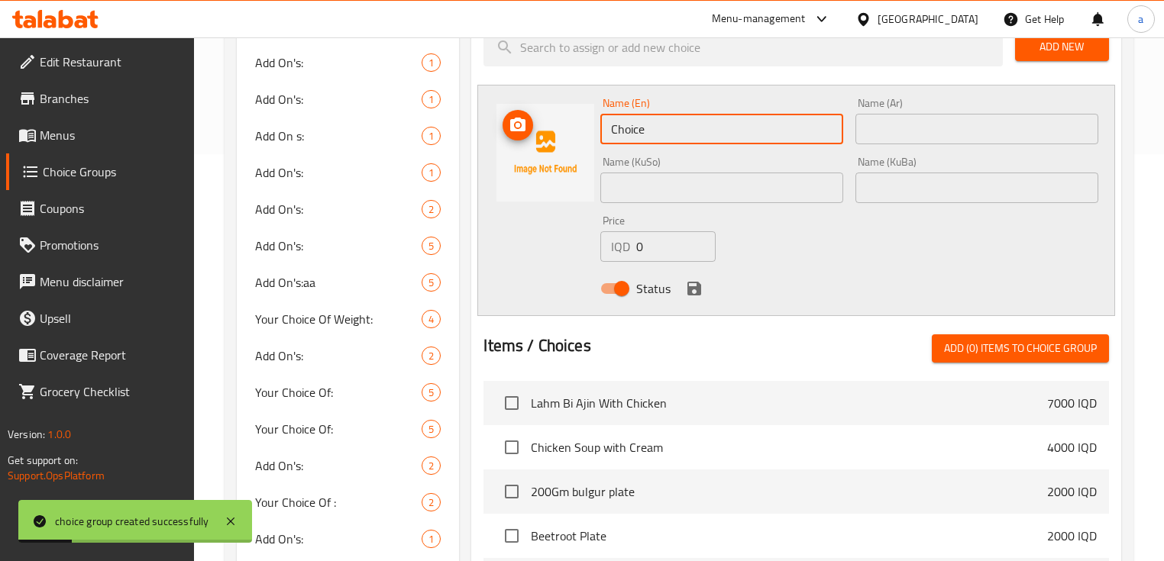
click at [594, 135] on div "Name (En) Choice Name (En) Name (Ar) Name (Ar) Name (KuSo) Name (KuSo) Name (Ku…" at bounding box center [795, 200] width 637 height 231
type input "Chicken"
click at [938, 137] on input "text" at bounding box center [977, 129] width 243 height 31
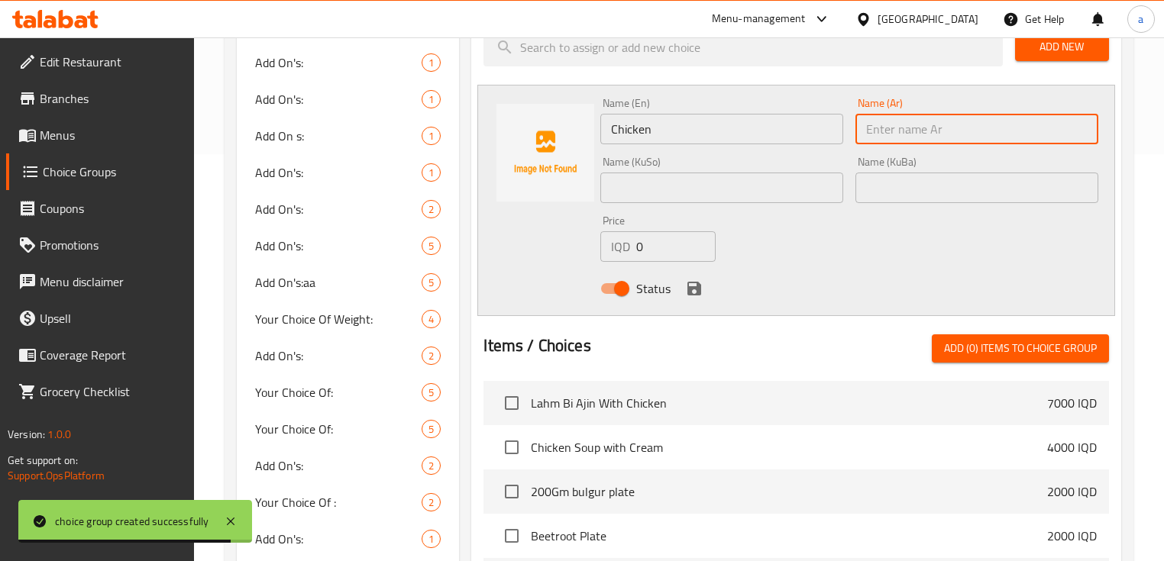
type input "ج"
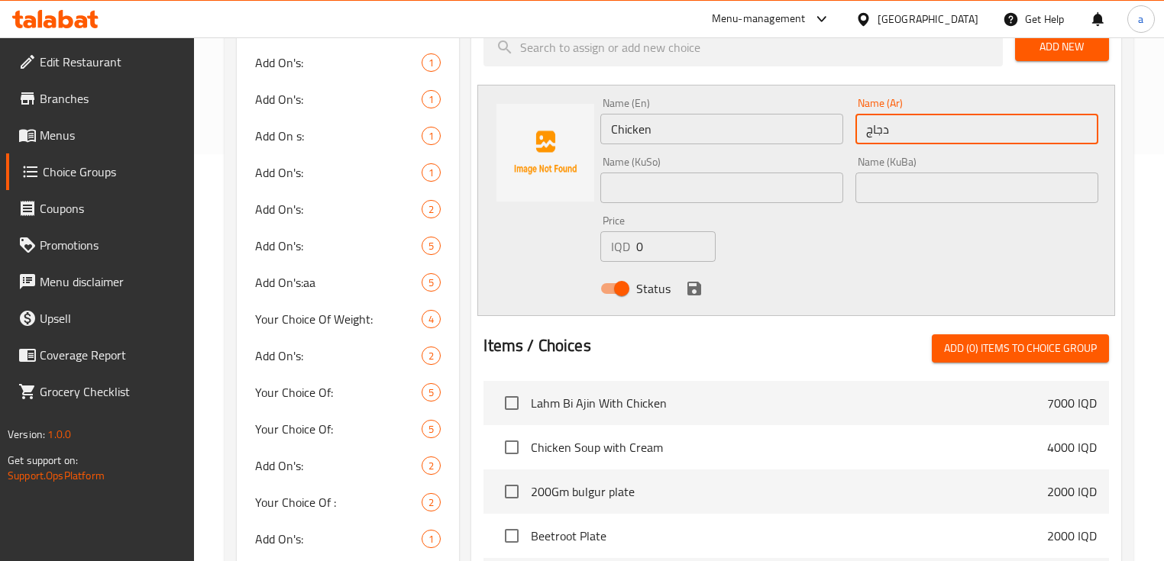
type input "دجاج"
click at [752, 174] on input "text" at bounding box center [721, 188] width 243 height 31
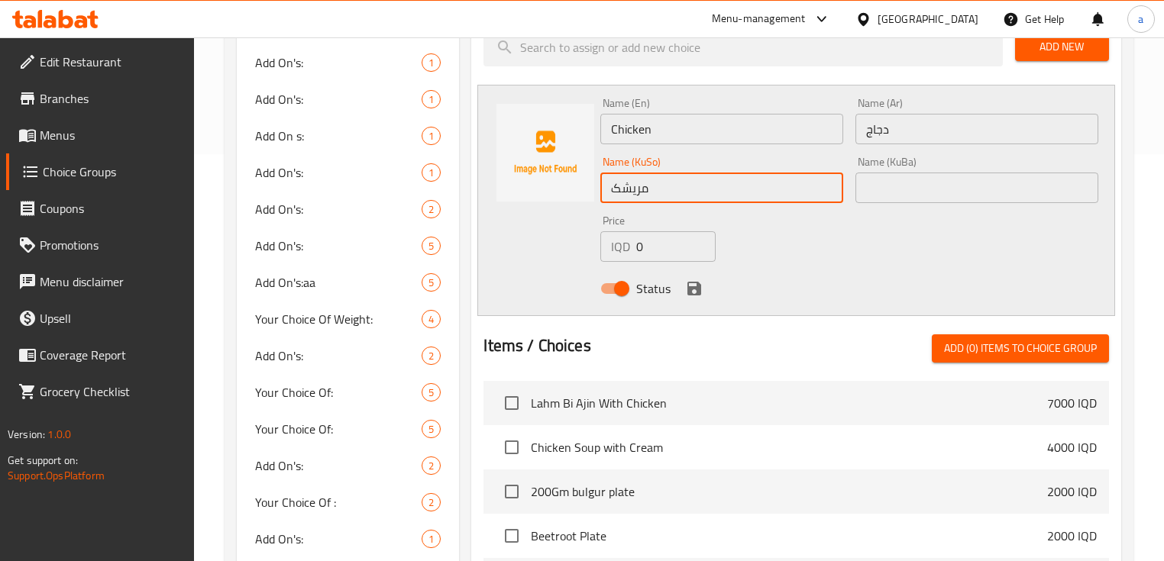
type input "مریشک"
click at [1029, 204] on div "Name (KuBa) Name (KuBa)" at bounding box center [976, 179] width 255 height 59
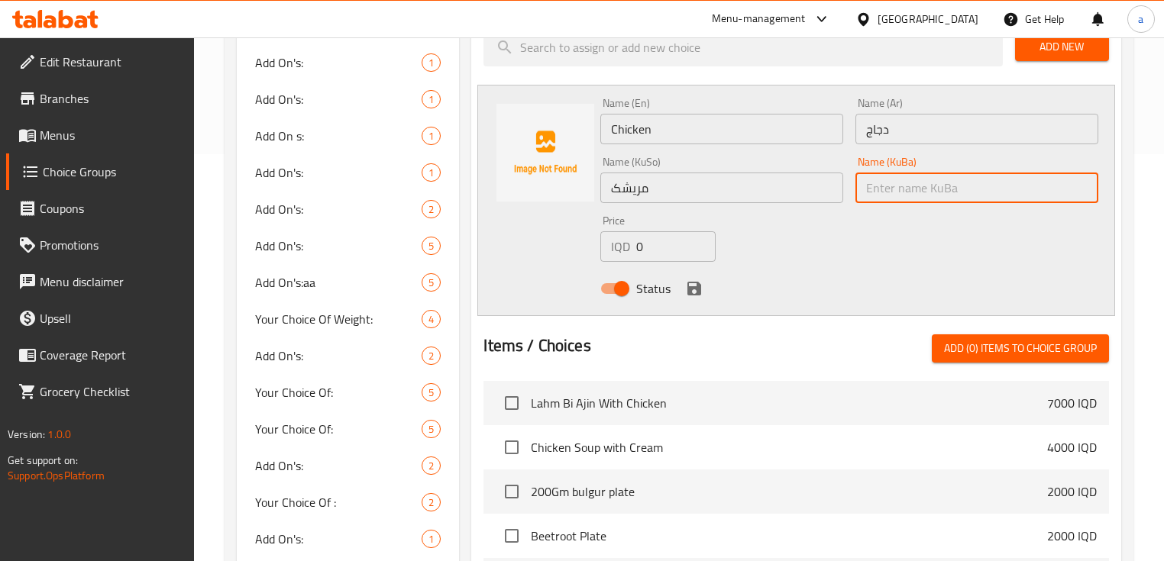
click at [1024, 199] on input "text" at bounding box center [977, 188] width 243 height 31
type input "مریشک"
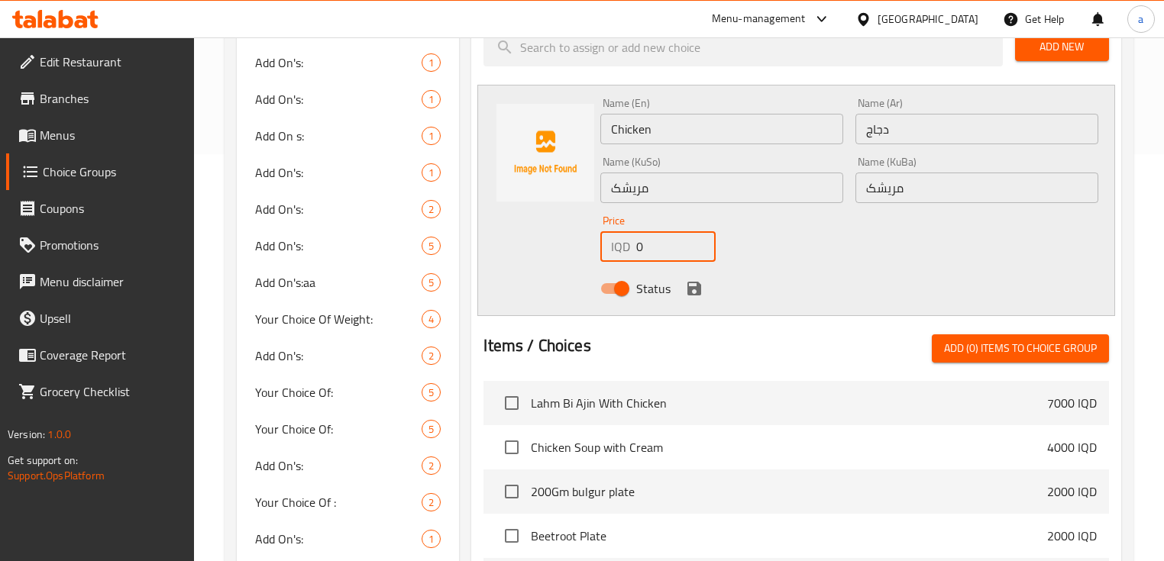
drag, startPoint x: 636, startPoint y: 244, endPoint x: 651, endPoint y: 247, distance: 15.6
click at [651, 247] on input "0" at bounding box center [675, 246] width 79 height 31
type input "7"
type input "6500"
click at [687, 286] on icon "save" at bounding box center [694, 289] width 14 height 14
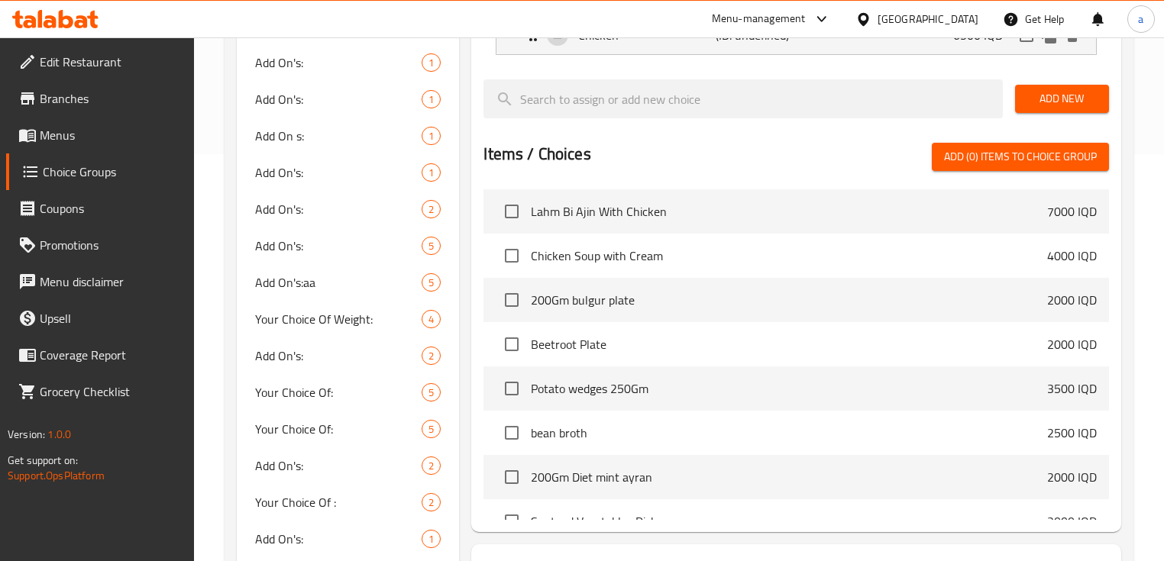
scroll to position [0, 0]
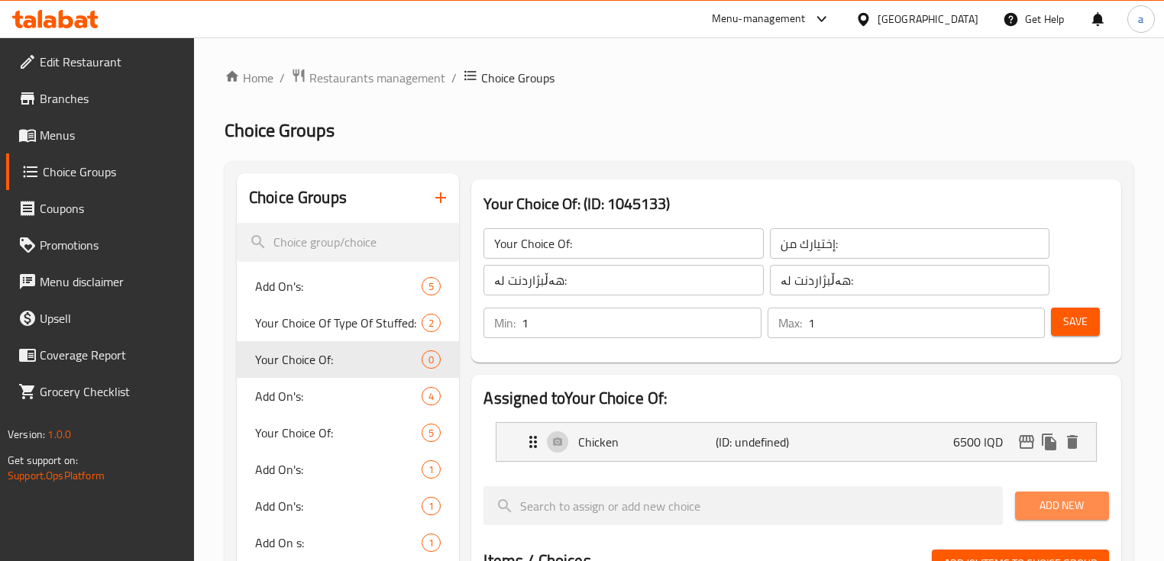
click at [1034, 498] on span "Add New" at bounding box center [1062, 506] width 70 height 19
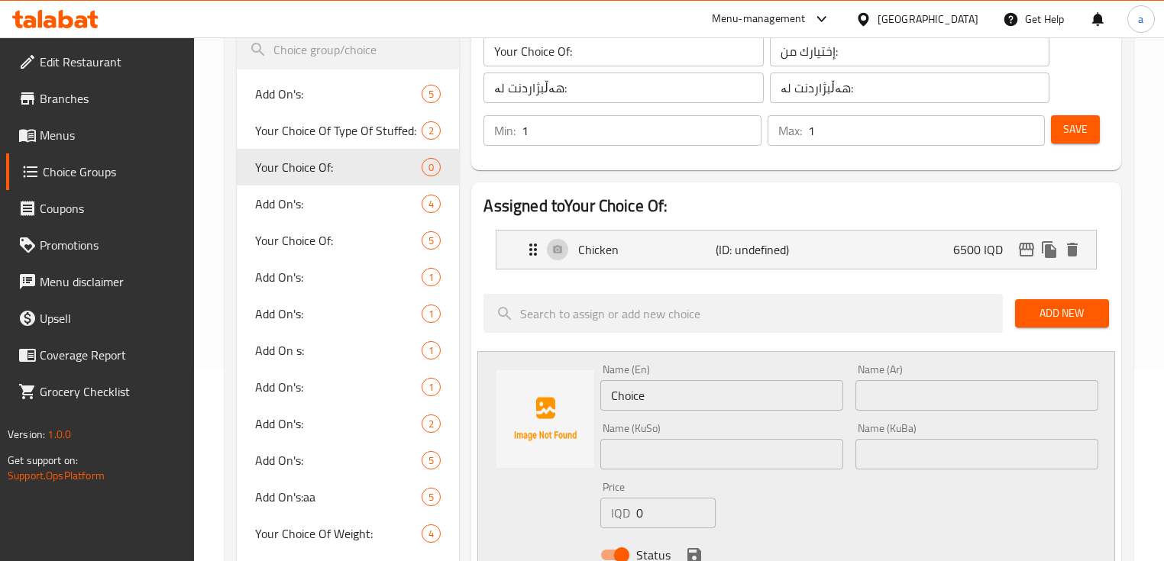
scroll to position [203, 0]
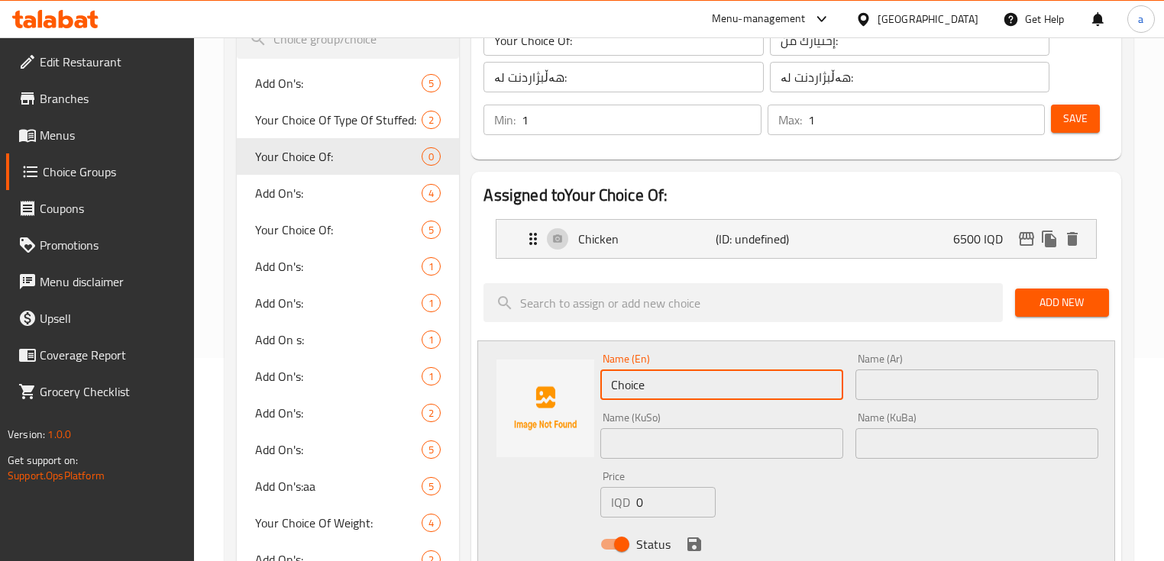
drag, startPoint x: 725, startPoint y: 391, endPoint x: 608, endPoint y: 396, distance: 117.0
click at [608, 396] on input "Choice" at bounding box center [721, 385] width 243 height 31
type input "Meat"
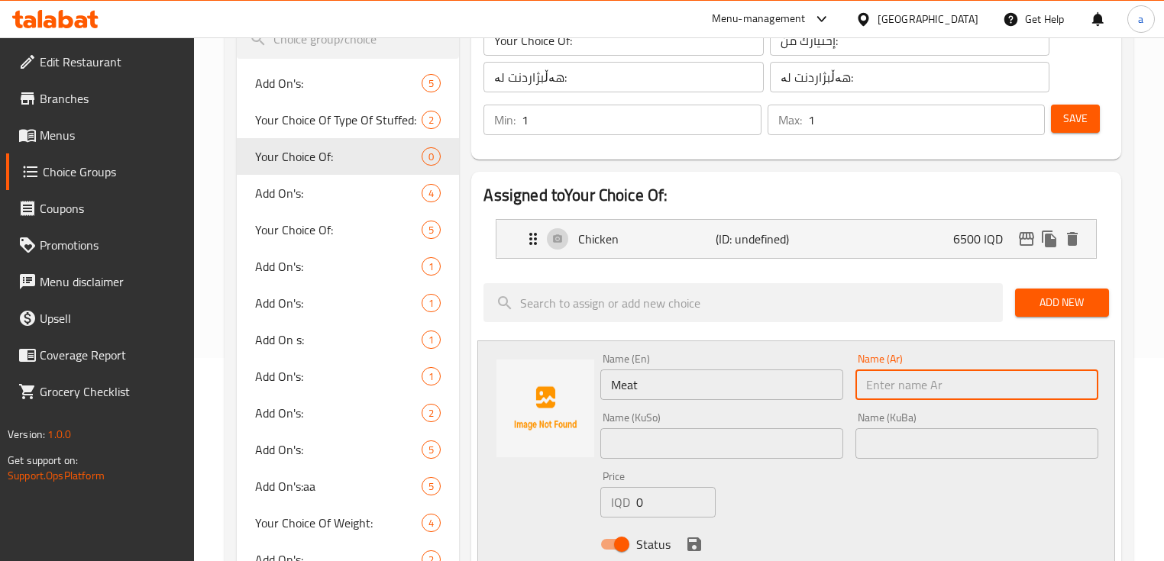
click at [869, 385] on input "text" at bounding box center [977, 385] width 243 height 31
paste input "لحم"
type input "لحم"
click at [785, 445] on input "text" at bounding box center [721, 444] width 243 height 31
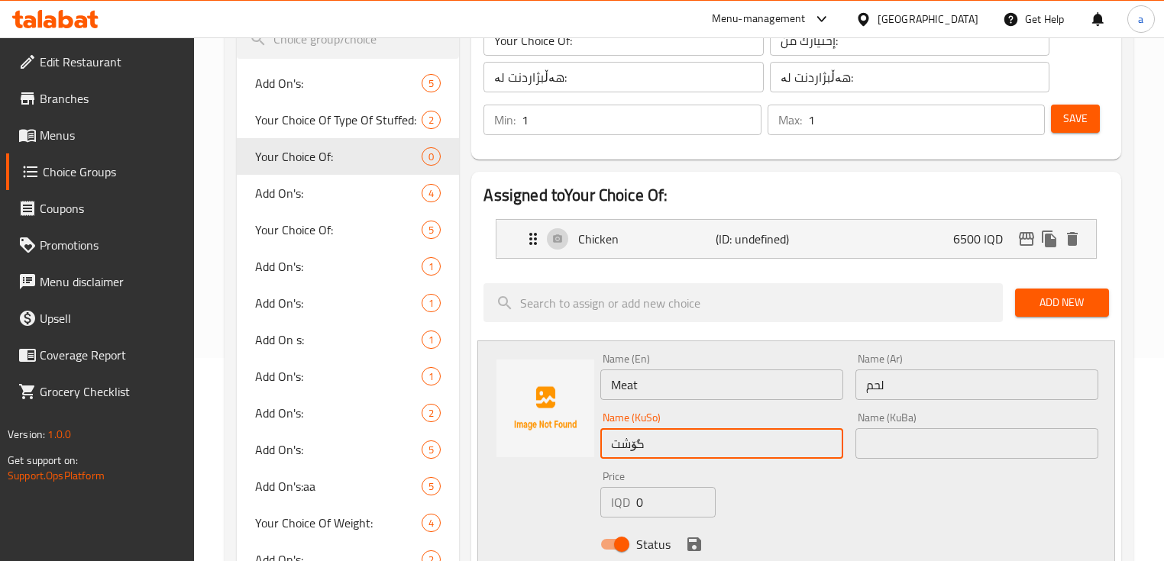
type input "گۆشت"
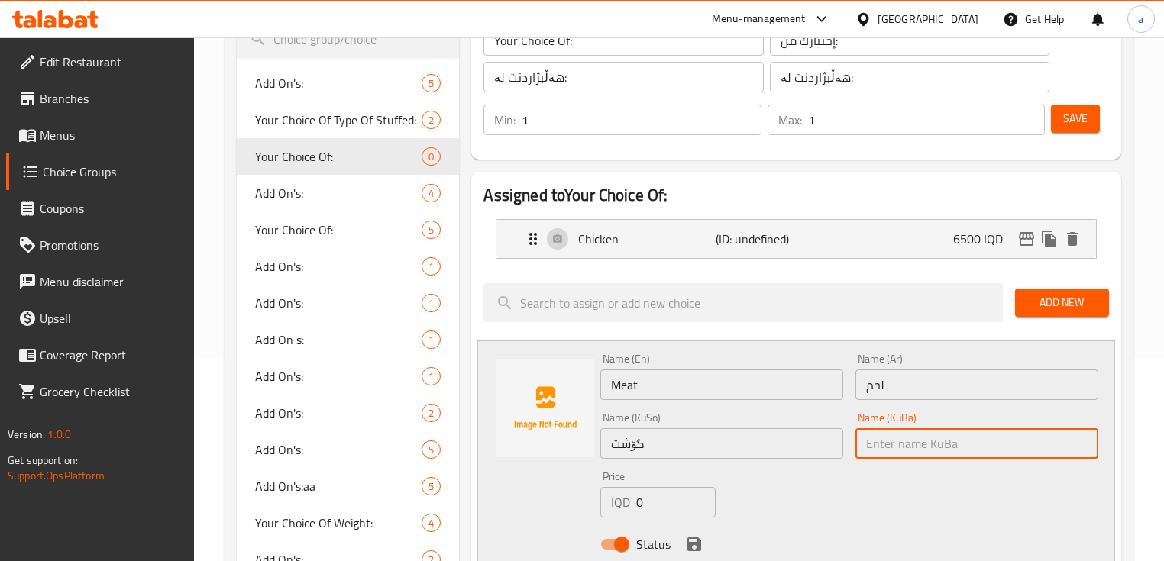
click at [901, 448] on input "text" at bounding box center [977, 444] width 243 height 31
type input "گۆشت"
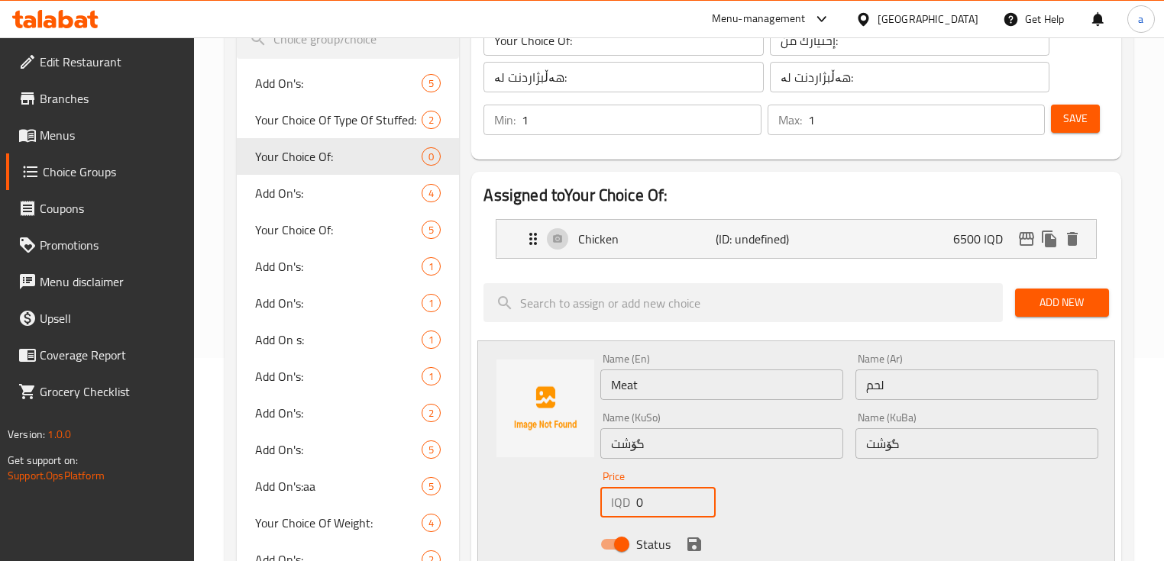
drag, startPoint x: 661, startPoint y: 497, endPoint x: 636, endPoint y: 505, distance: 27.1
click at [636, 505] on div "IQD 0 Price" at bounding box center [657, 502] width 115 height 31
type input "7500"
click at [694, 547] on icon "save" at bounding box center [694, 544] width 18 height 18
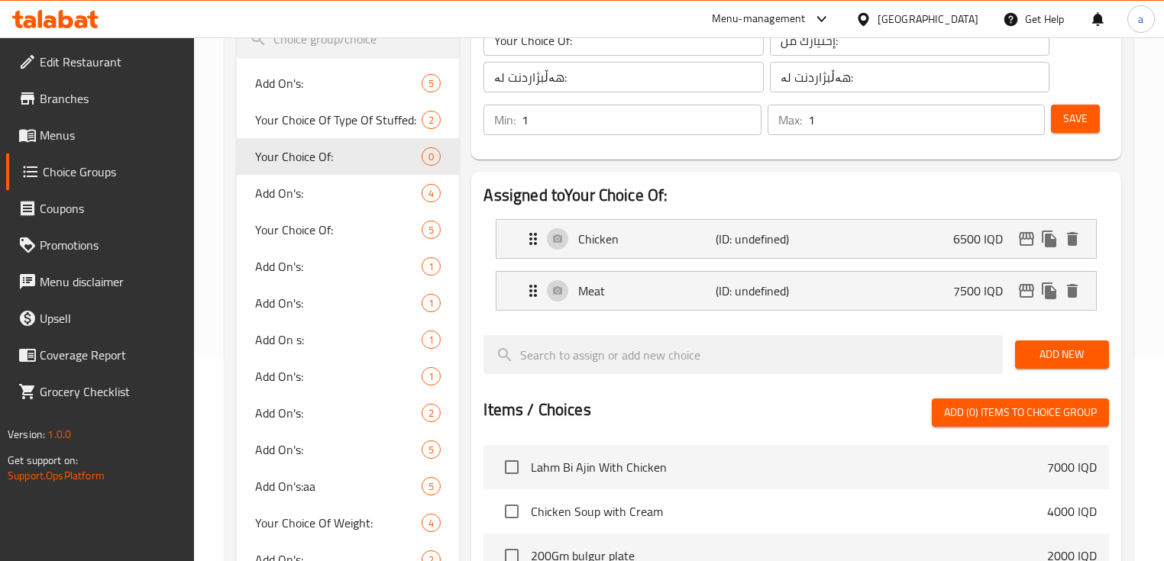
click at [1065, 134] on div "Save" at bounding box center [1074, 120] width 52 height 37
click at [1070, 131] on button "Save" at bounding box center [1075, 119] width 49 height 28
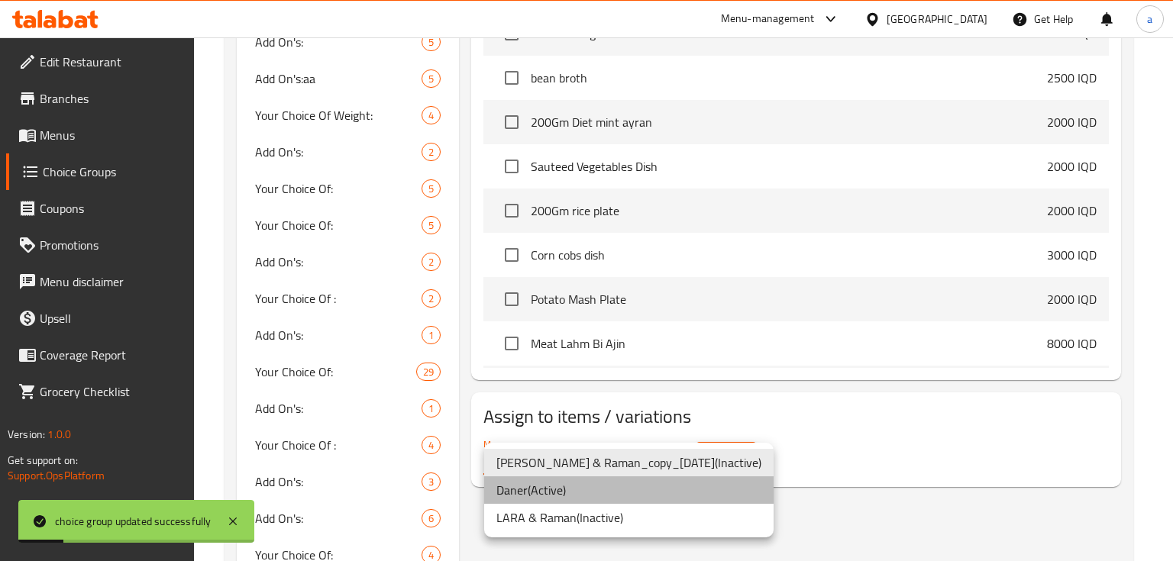
click at [654, 489] on li "[PERSON_NAME] ( Active )" at bounding box center [629, 490] width 290 height 27
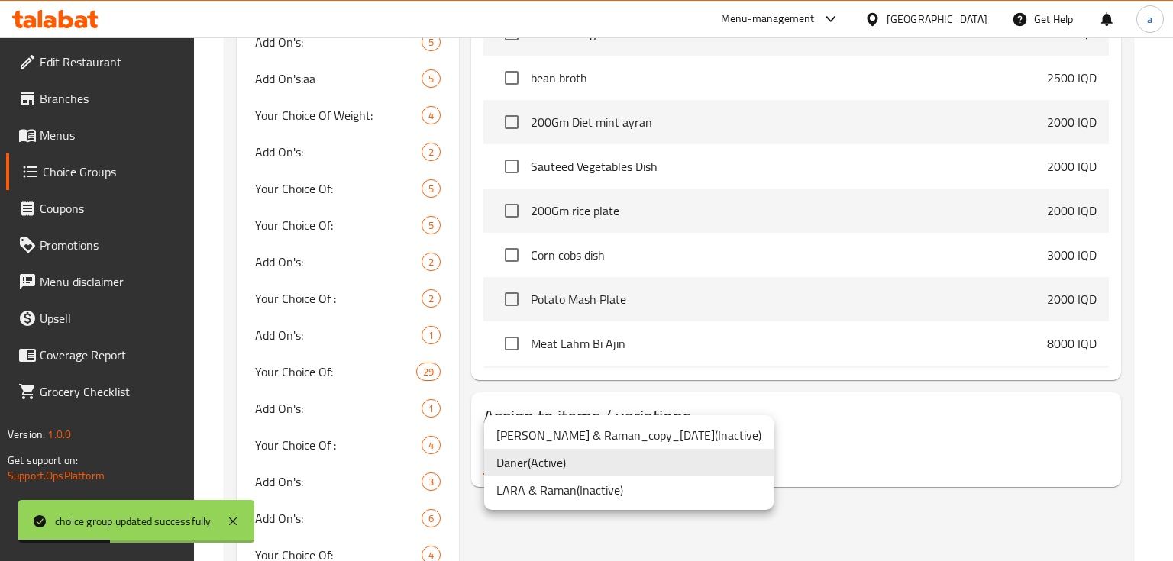
click at [814, 427] on div at bounding box center [586, 280] width 1173 height 561
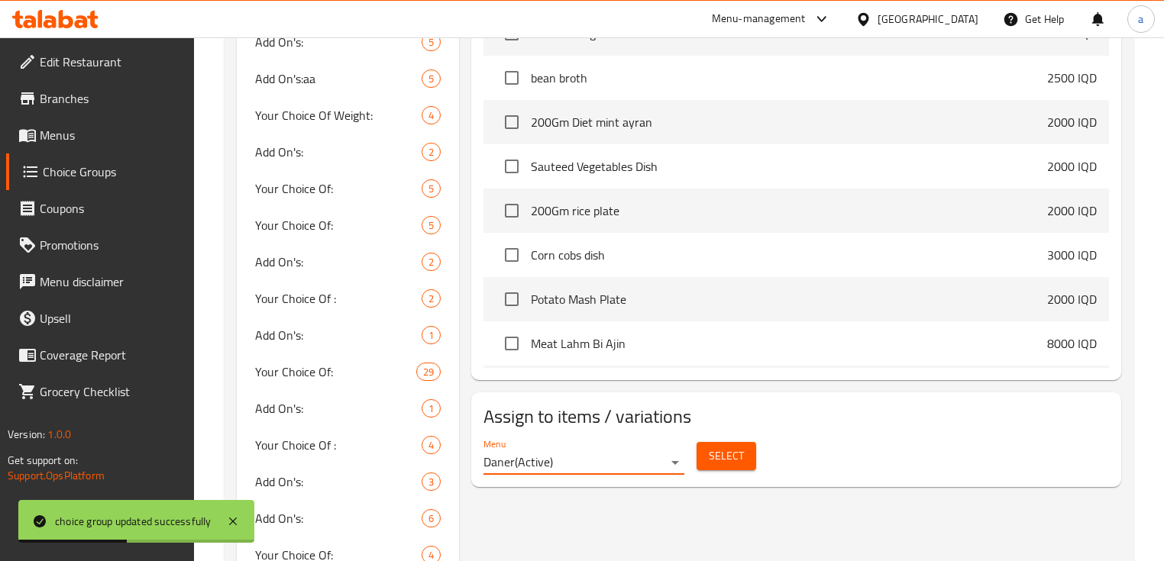
click at [724, 455] on span "Select" at bounding box center [726, 456] width 35 height 19
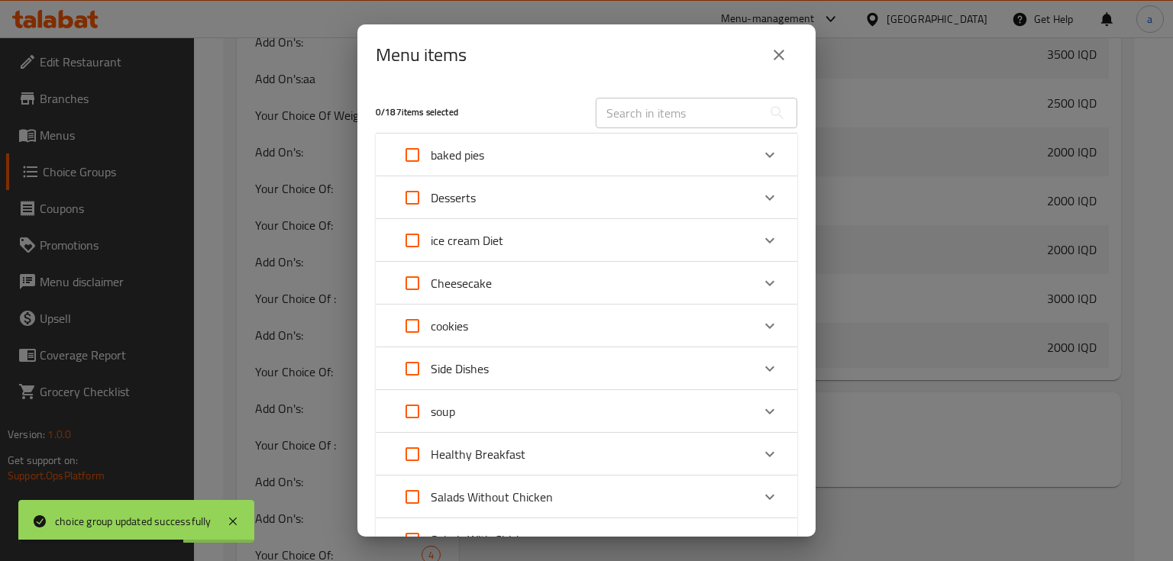
click at [678, 119] on input "text" at bounding box center [679, 113] width 167 height 31
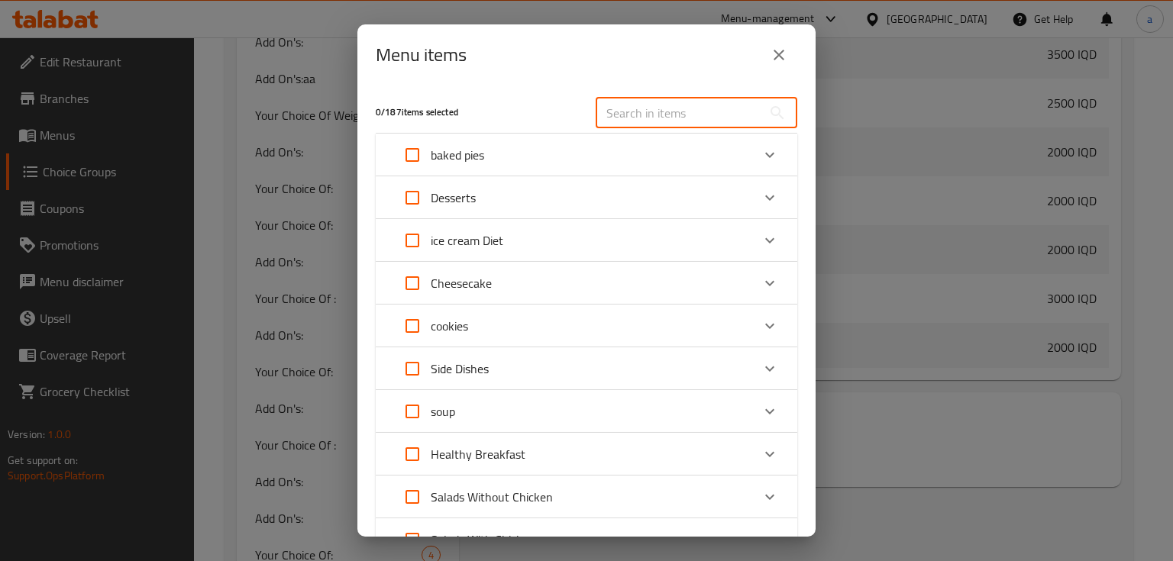
paste input "Sandwish Naqaniq Frankfurtar Wawrshtshin"
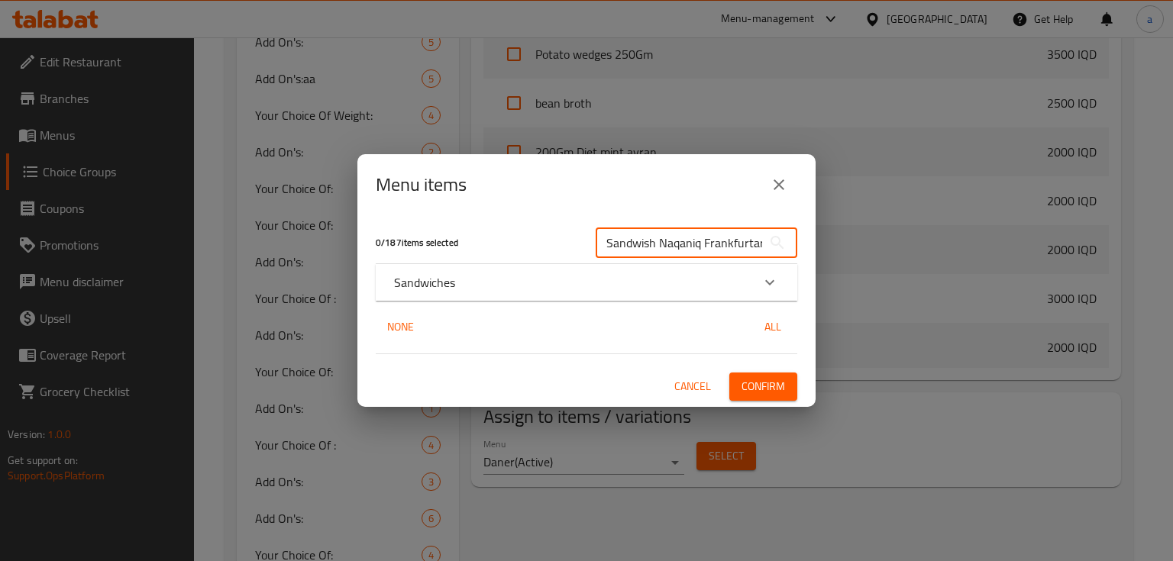
scroll to position [0, 71]
type input "Sandwish Naqaniq Frankfurtar Wawrshtshin"
click at [742, 279] on div "Sandwiches" at bounding box center [572, 282] width 357 height 18
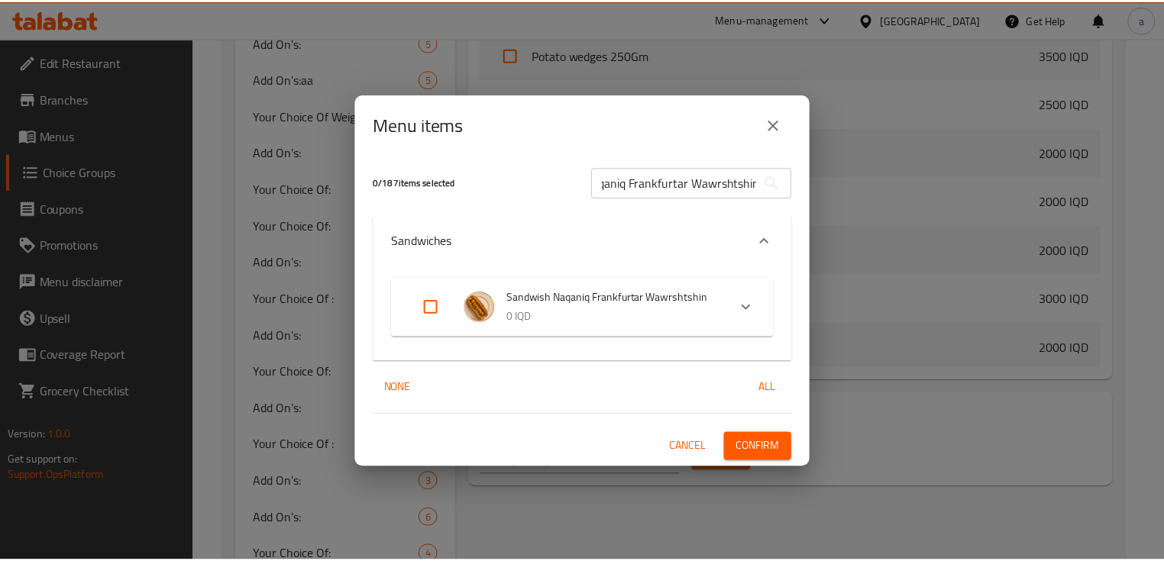
scroll to position [0, 0]
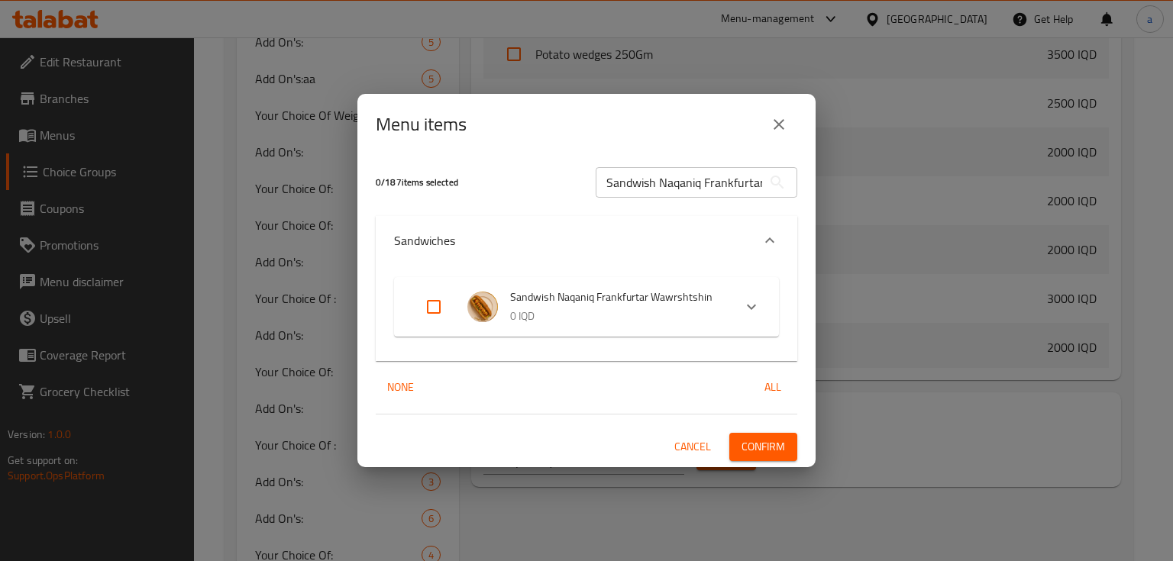
click at [430, 302] on input "Expand" at bounding box center [434, 307] width 37 height 37
checkbox input "true"
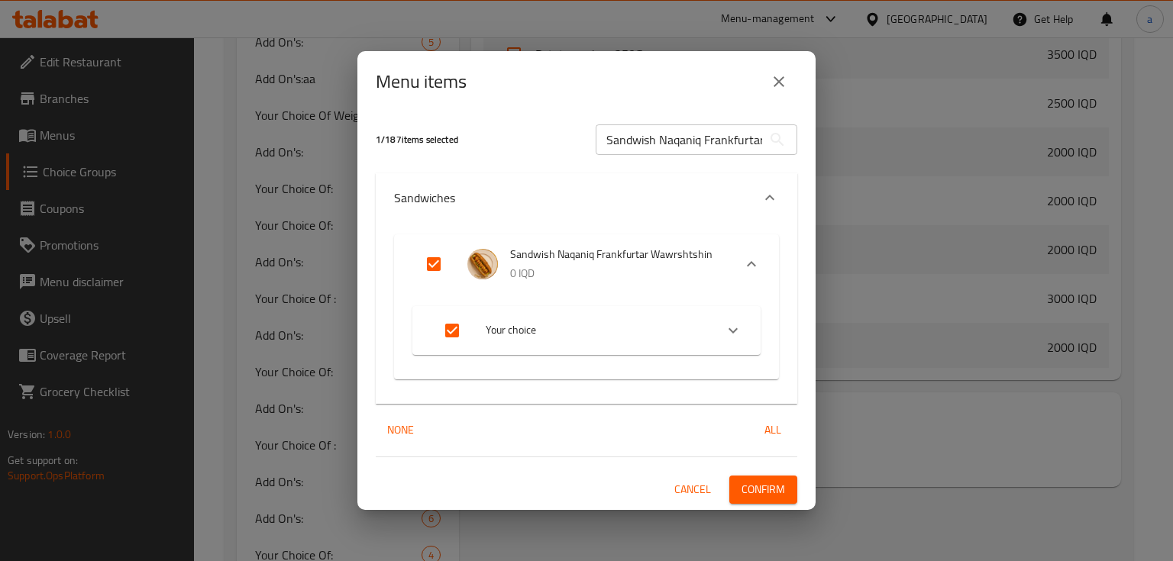
click at [756, 483] on span "Confirm" at bounding box center [764, 489] width 44 height 19
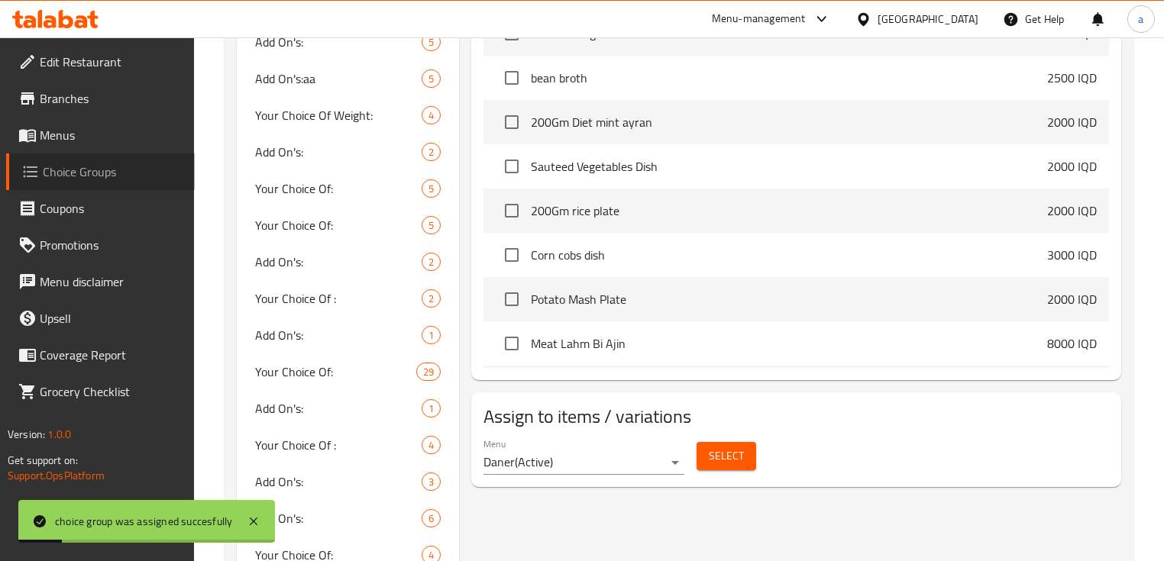
click at [126, 154] on link "Choice Groups" at bounding box center [100, 172] width 189 height 37
click at [134, 134] on span "Menus" at bounding box center [111, 135] width 143 height 18
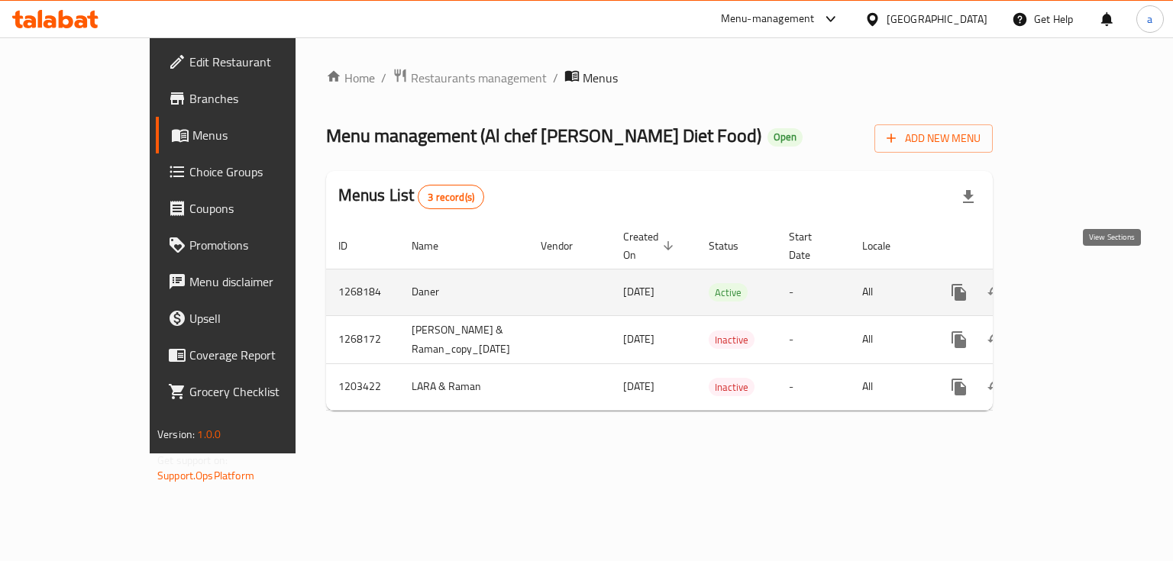
click at [1079, 283] on icon "enhanced table" at bounding box center [1069, 292] width 18 height 18
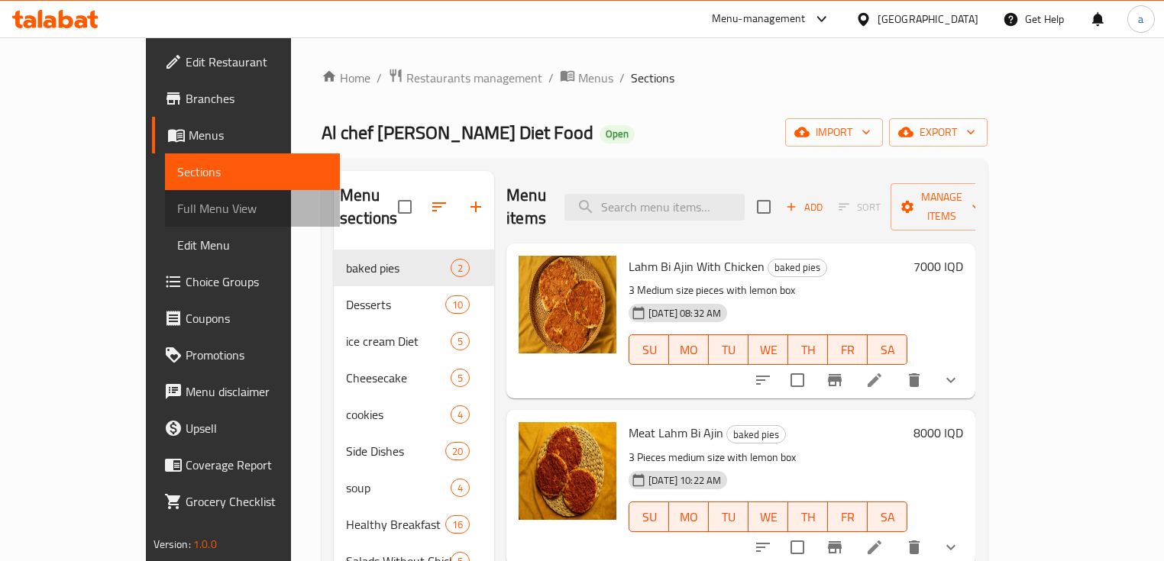
click at [165, 196] on link "Full Menu View" at bounding box center [253, 208] width 176 height 37
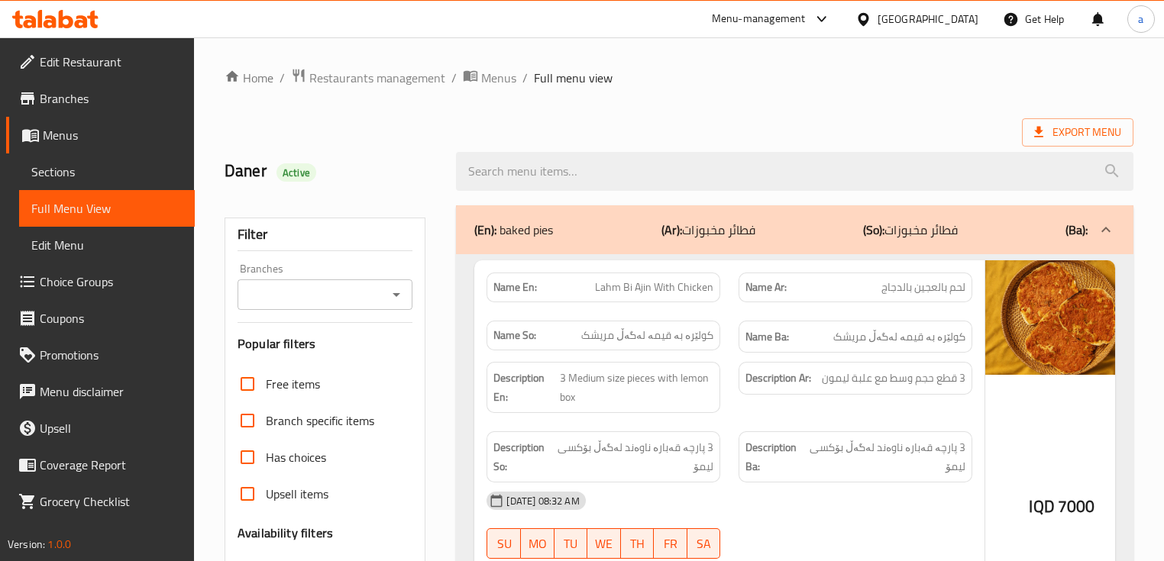
drag, startPoint x: 367, startPoint y: 293, endPoint x: 404, endPoint y: 295, distance: 37.5
click at [383, 295] on input "Branches" at bounding box center [312, 294] width 141 height 21
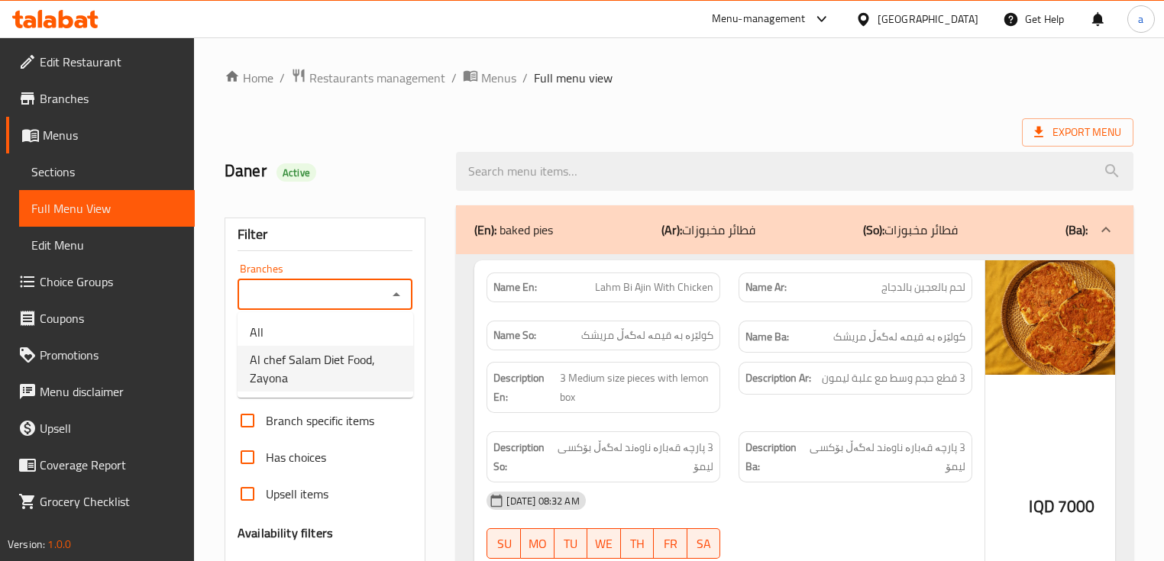
click at [343, 381] on span "Al chef Salam Diet Food, Zayona" at bounding box center [325, 369] width 151 height 37
type input "Al chef Salam Diet Food, Zayona"
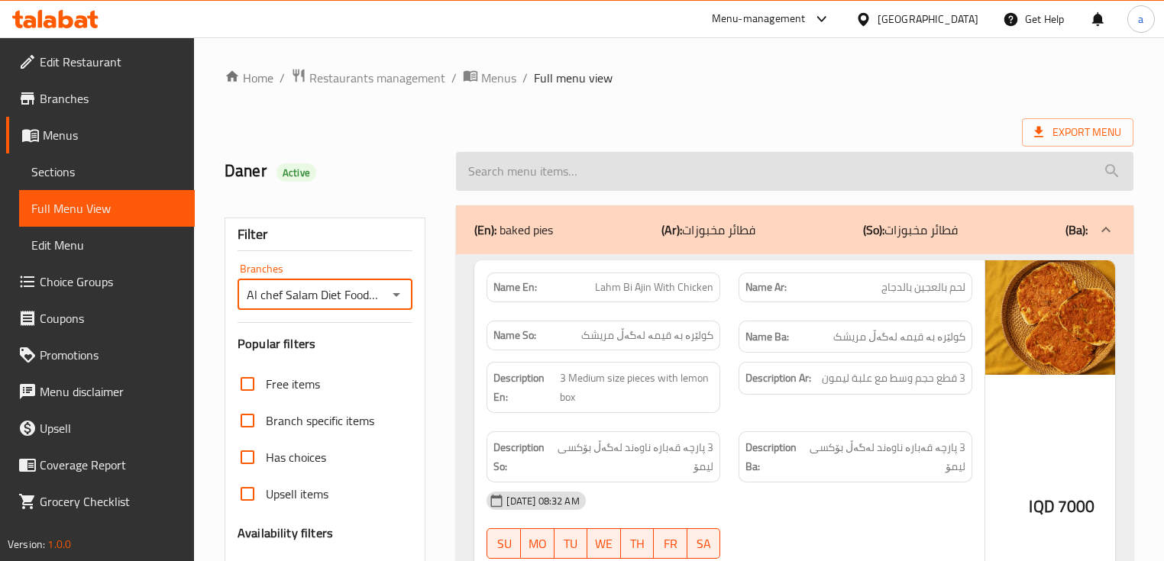
click at [726, 154] on input "search" at bounding box center [794, 171] width 677 height 39
paste input "Sandwish Naqaniq Frankfurtar Wawrshtshin"
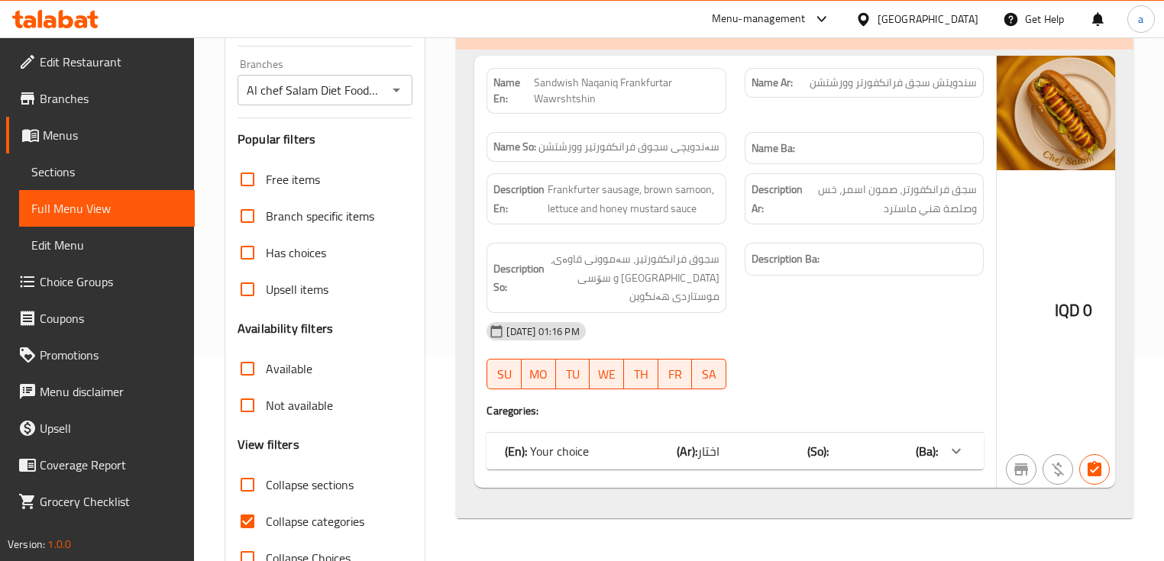
scroll to position [251, 0]
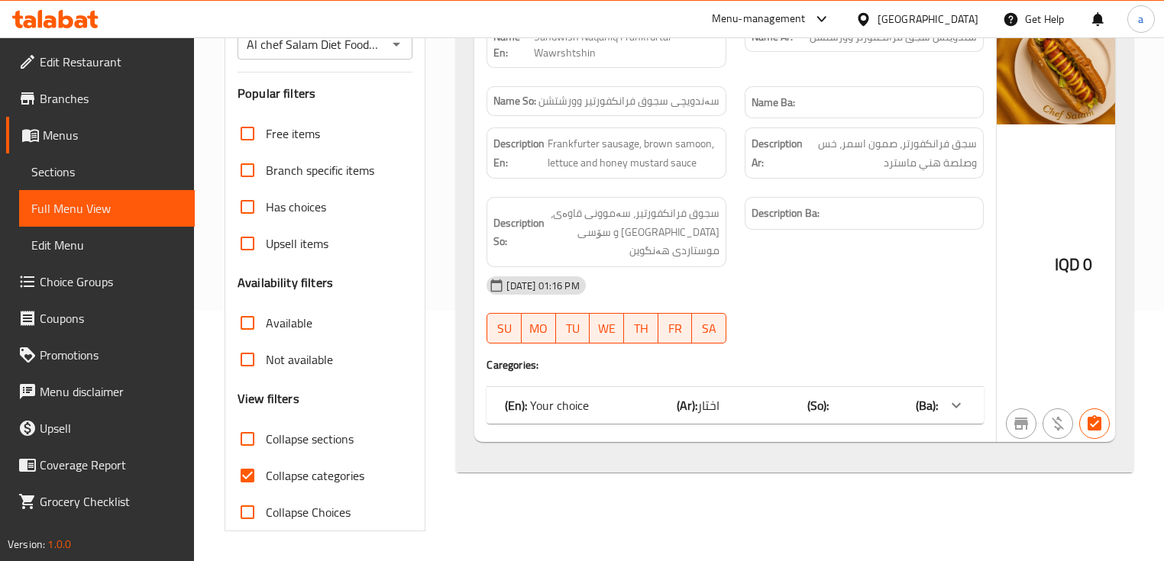
type input "Sandwish Naqaniq Frankfurtar Wawrshtshin"
click at [652, 396] on div "(En): Your choice (Ar): اختار (So): (Ba):" at bounding box center [721, 405] width 433 height 18
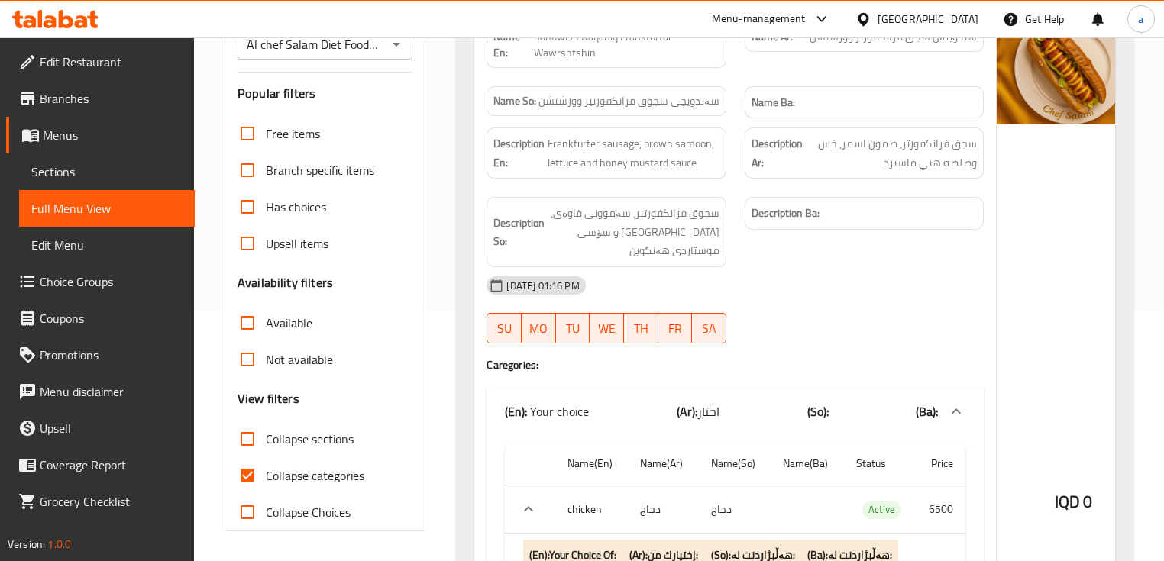
click at [344, 471] on span "Collapse categories" at bounding box center [315, 476] width 99 height 18
click at [266, 471] on input "Collapse categories" at bounding box center [247, 476] width 37 height 37
checkbox input "false"
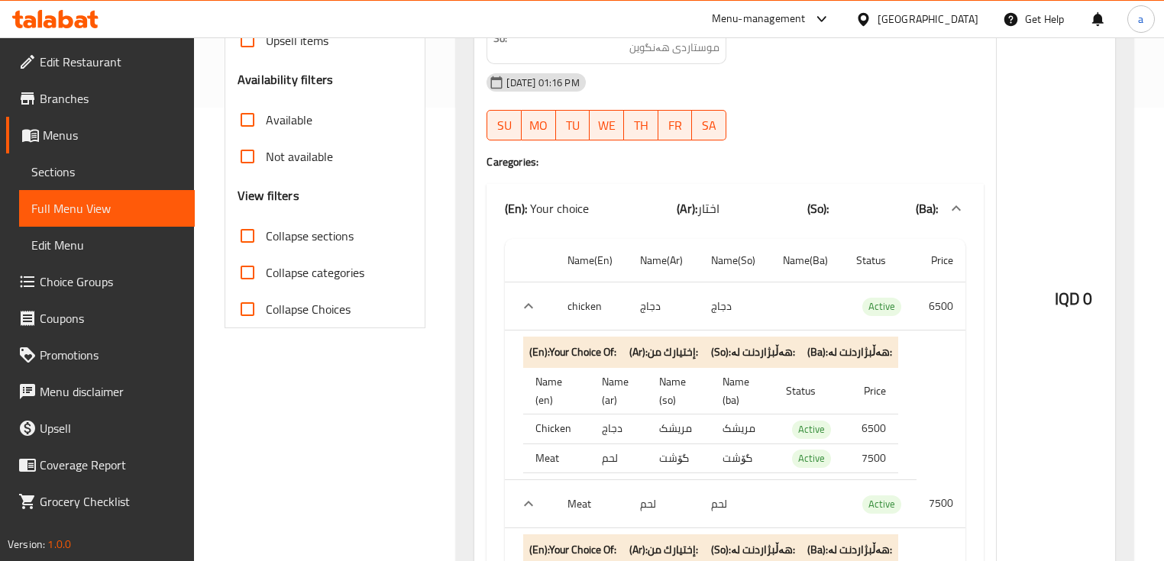
scroll to position [648, 0]
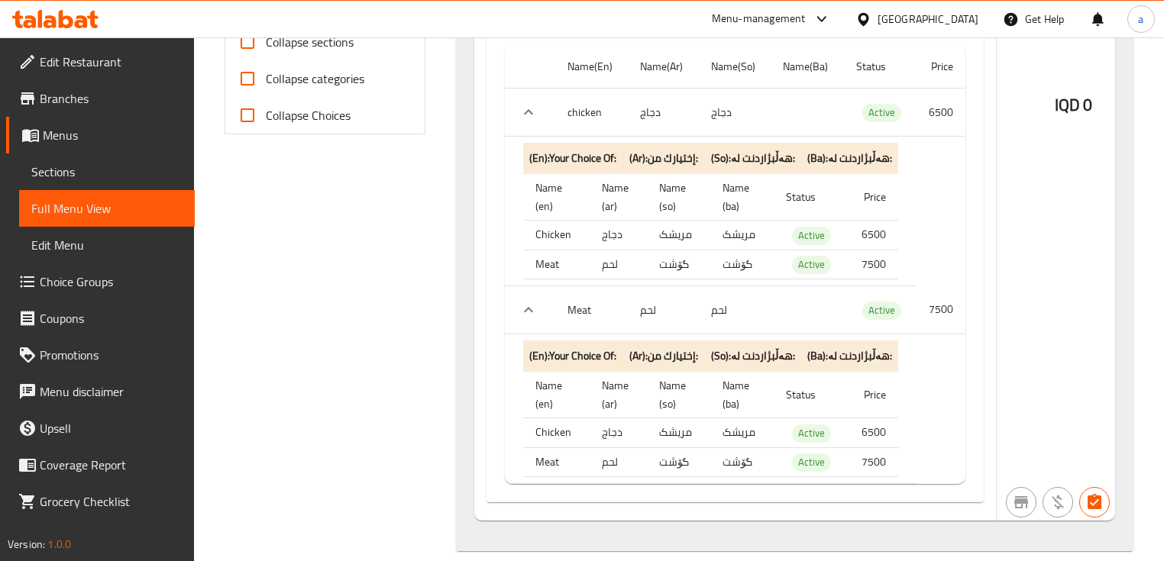
click at [576, 291] on th "Meat" at bounding box center [591, 310] width 73 height 48
click at [533, 301] on icon "expand row" at bounding box center [528, 310] width 18 height 18
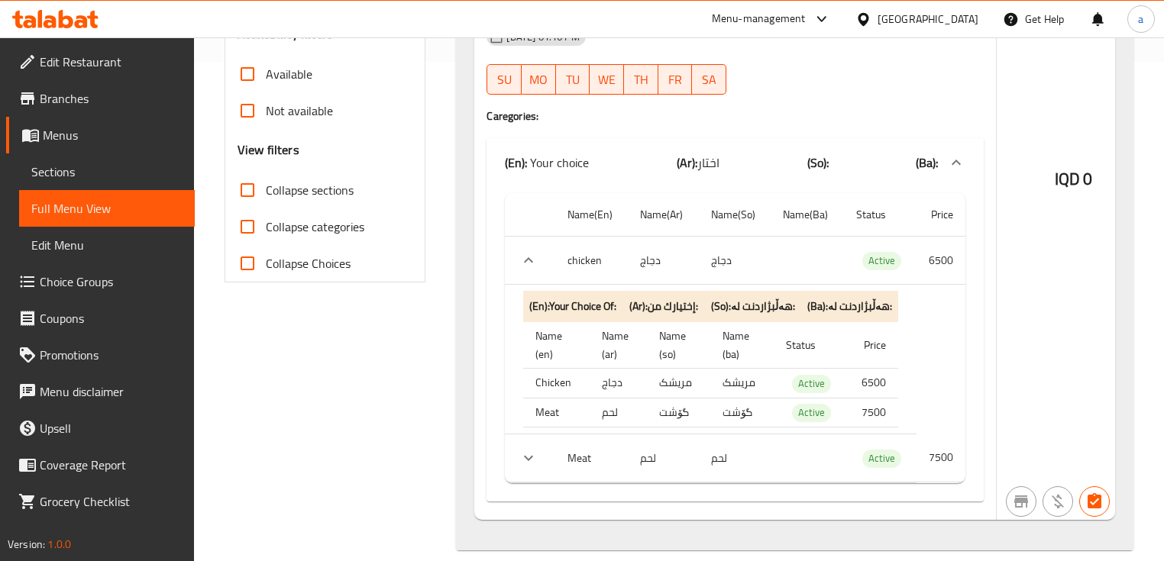
scroll to position [499, 0]
click at [536, 263] on td "choices table" at bounding box center [530, 262] width 50 height 48
click at [535, 257] on td "choices table" at bounding box center [530, 262] width 50 height 48
click at [534, 251] on button "expand row" at bounding box center [528, 261] width 23 height 23
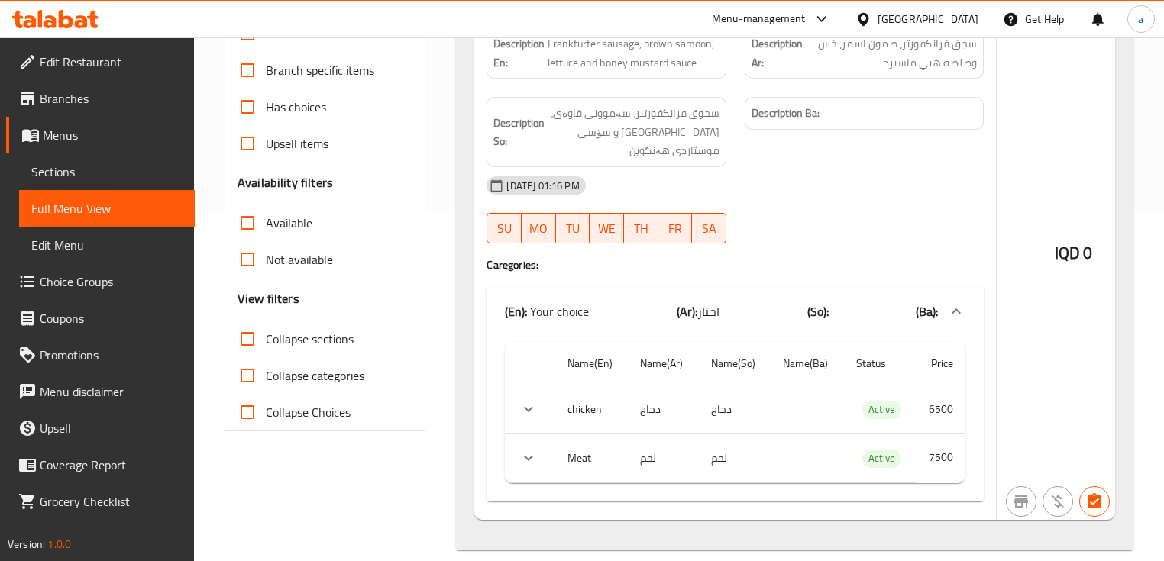
scroll to position [400, 0]
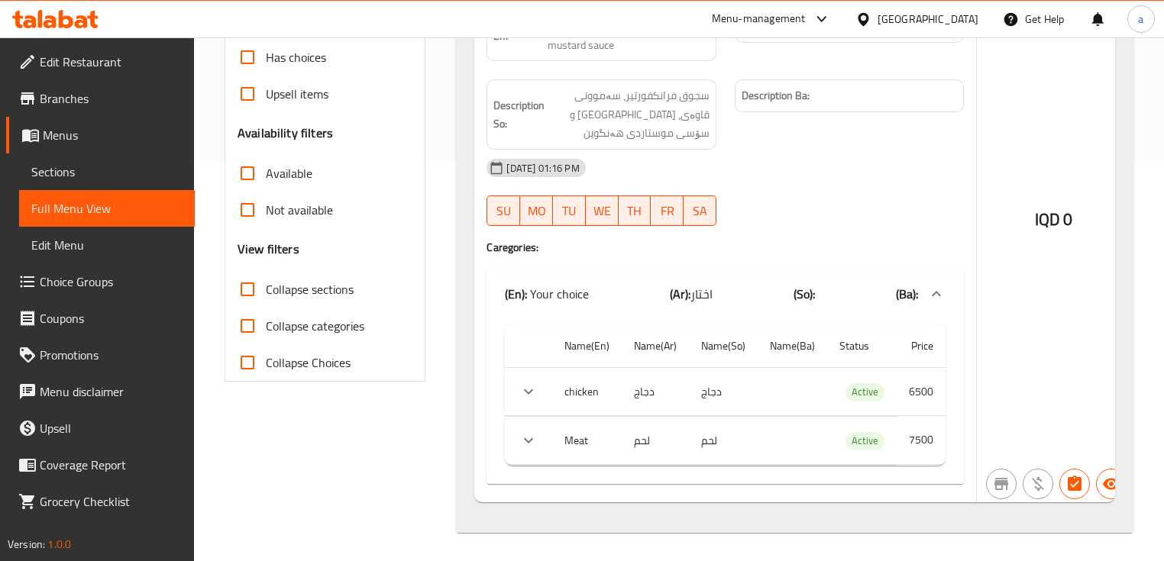
click at [100, 287] on span "Choice Groups" at bounding box center [111, 282] width 143 height 18
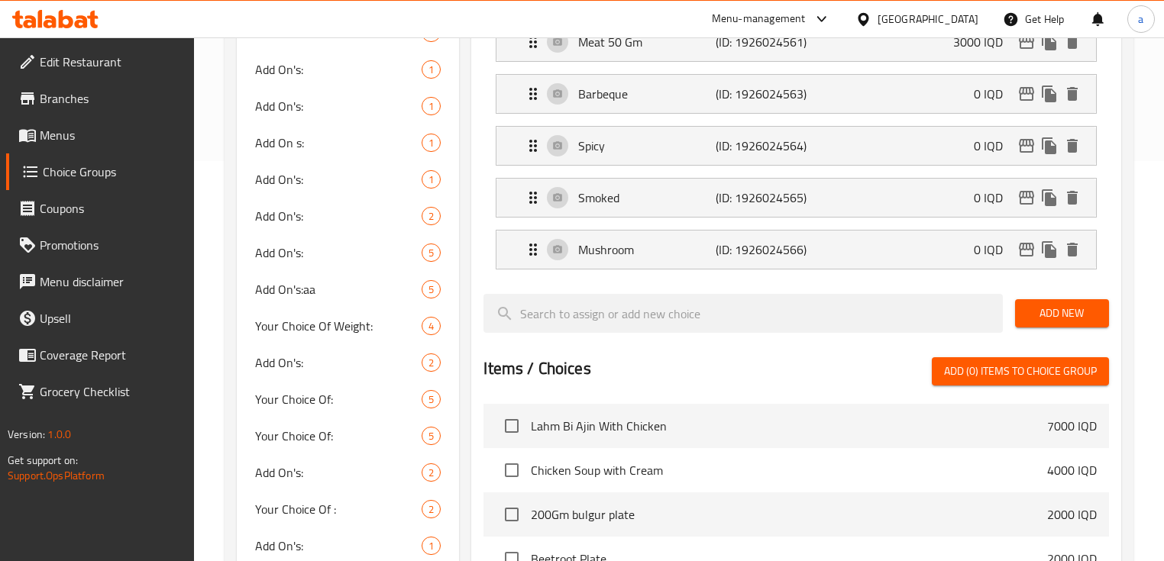
scroll to position [216, 0]
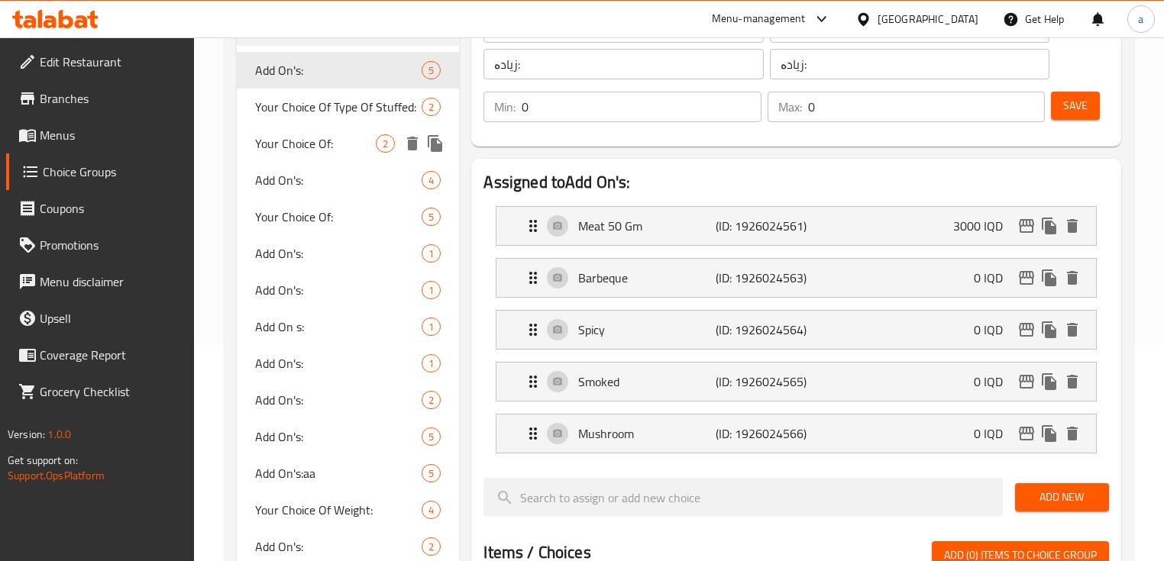
click at [349, 149] on span "Your Choice Of:" at bounding box center [315, 143] width 121 height 18
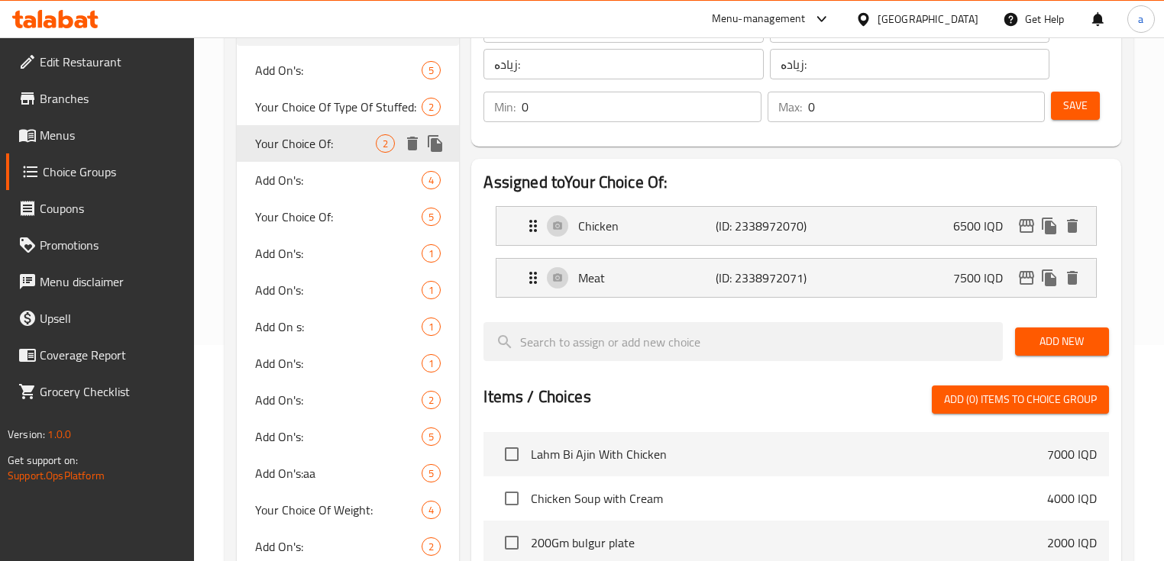
type input "Your Choice Of:"
type input "إختيارك من:"
type input "هەڵبژاردنت لە:"
type input "1"
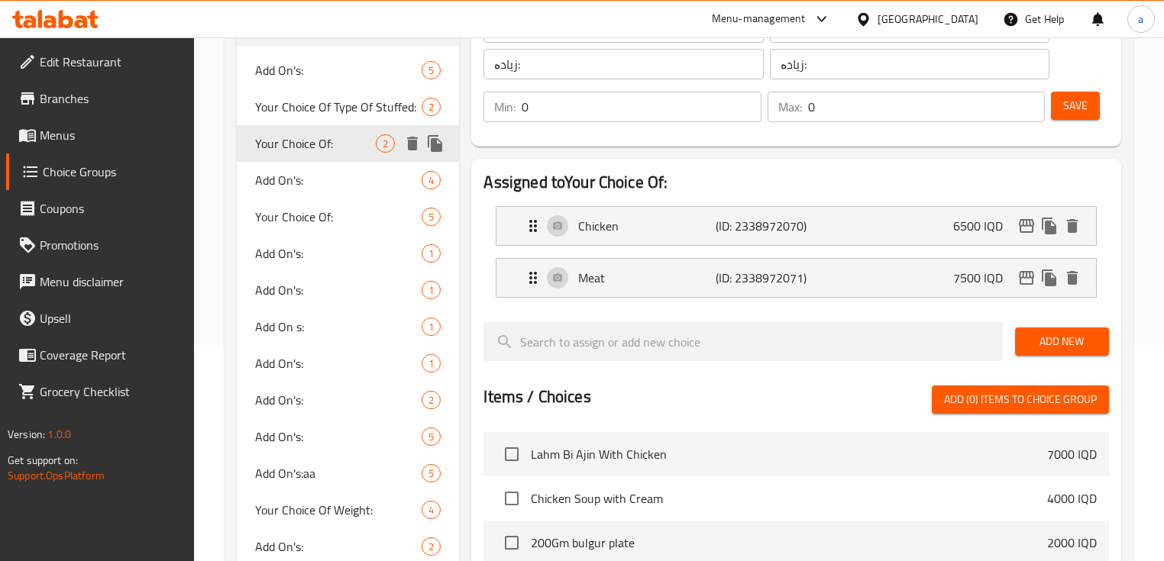
type input "1"
click at [648, 267] on div "Meat (ID: 2338972071) 7500 IQD" at bounding box center [800, 278] width 553 height 38
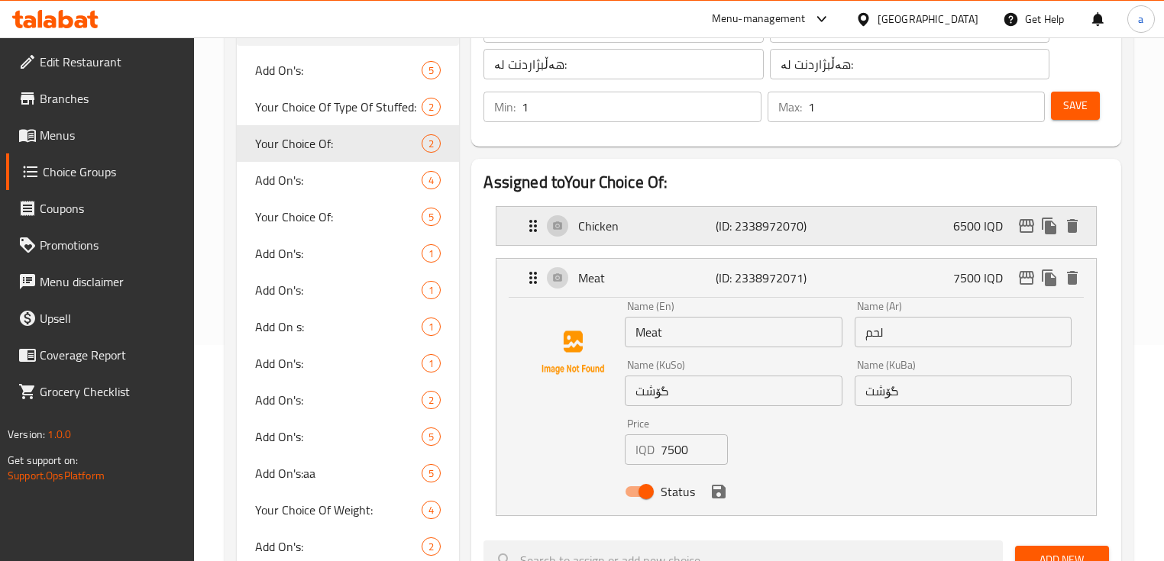
click at [678, 239] on div "Chicken (ID: 2338972070) 6500 IQD" at bounding box center [800, 226] width 553 height 38
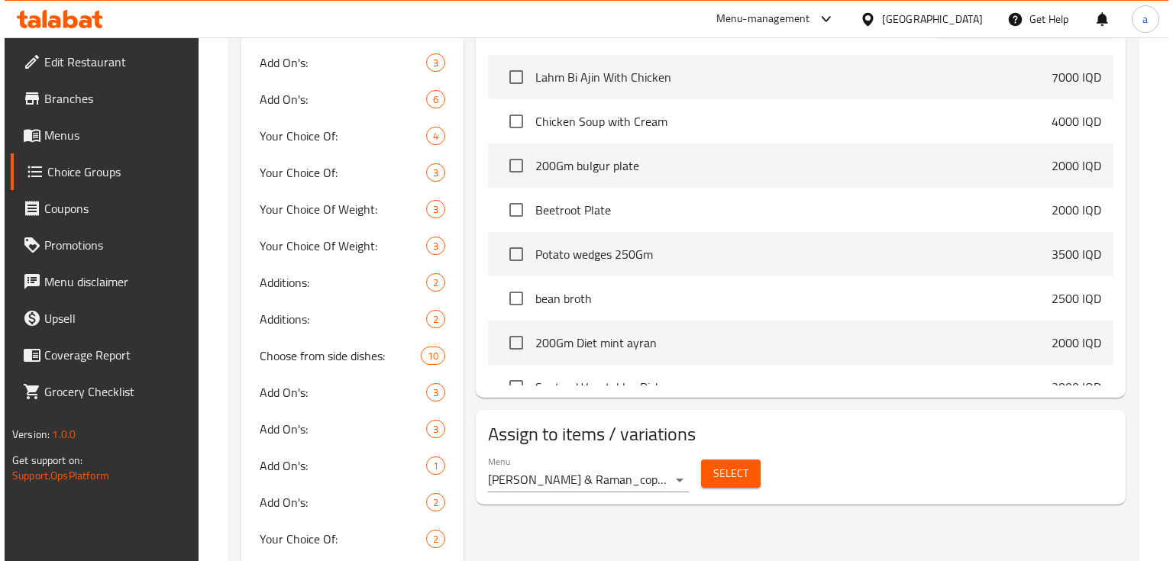
scroll to position [1234, 0]
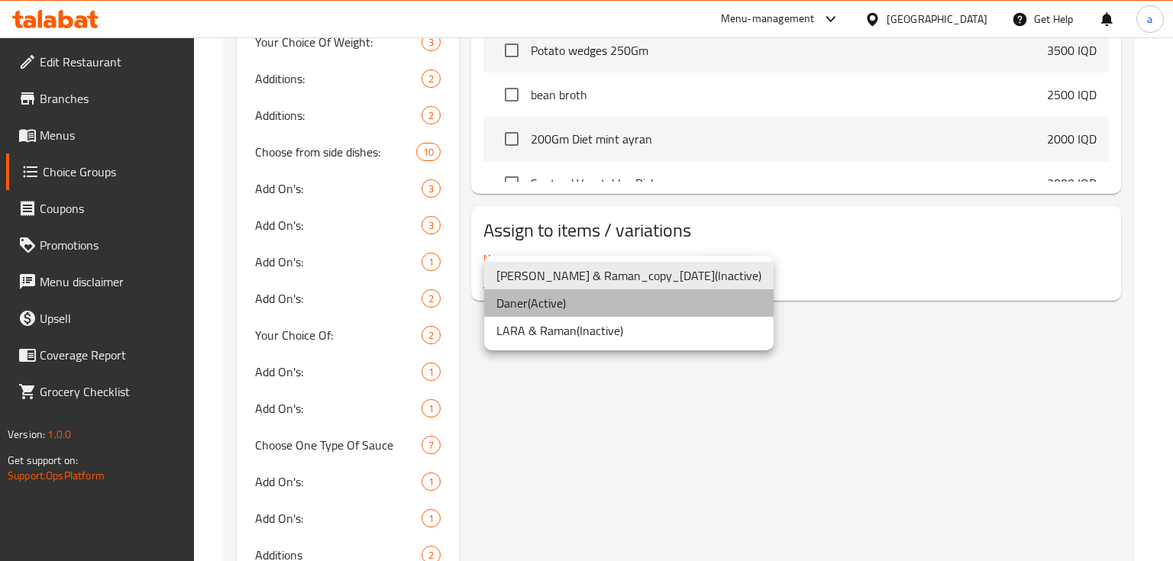
click at [660, 308] on li "[PERSON_NAME] ( Active )" at bounding box center [629, 303] width 290 height 27
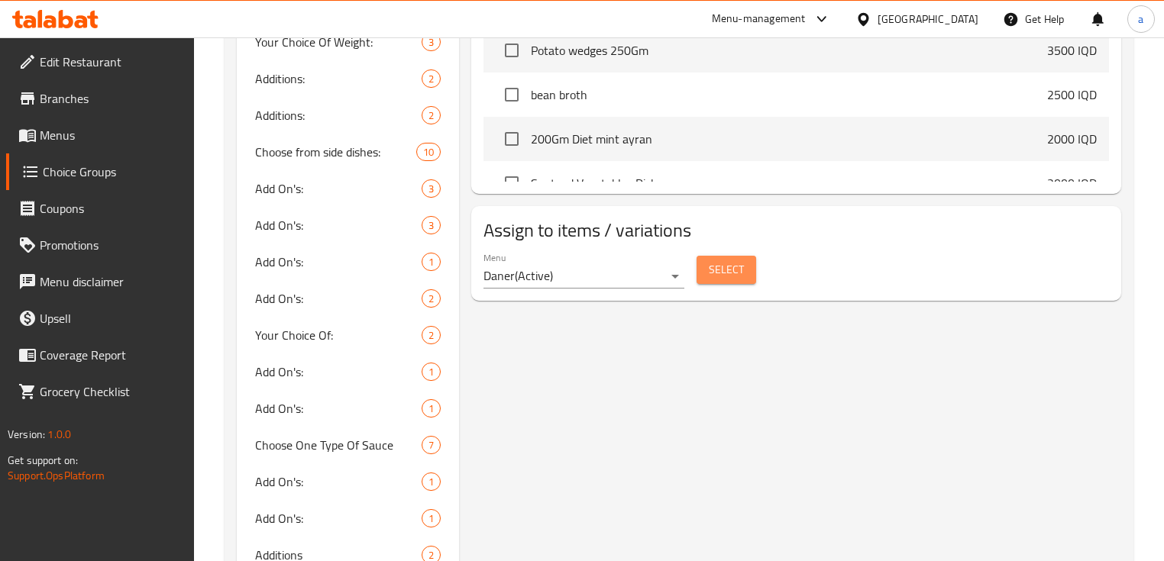
click at [733, 267] on span "Select" at bounding box center [726, 269] width 35 height 19
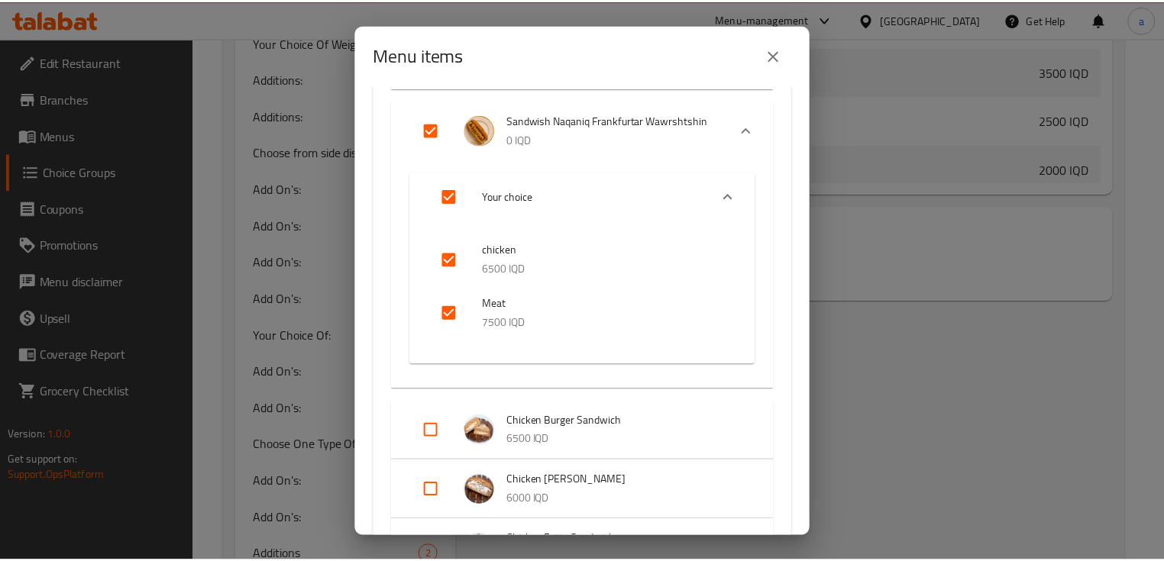
scroll to position [611, 0]
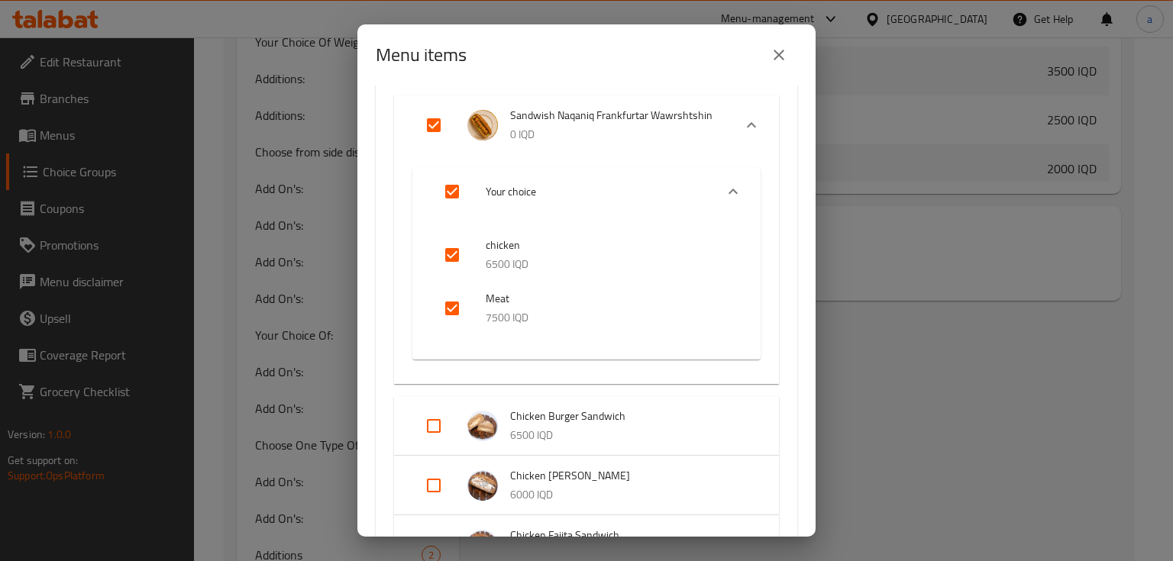
click at [458, 272] on input "checkbox" at bounding box center [452, 255] width 37 height 37
checkbox input "false"
click at [448, 307] on input "checkbox" at bounding box center [452, 308] width 37 height 37
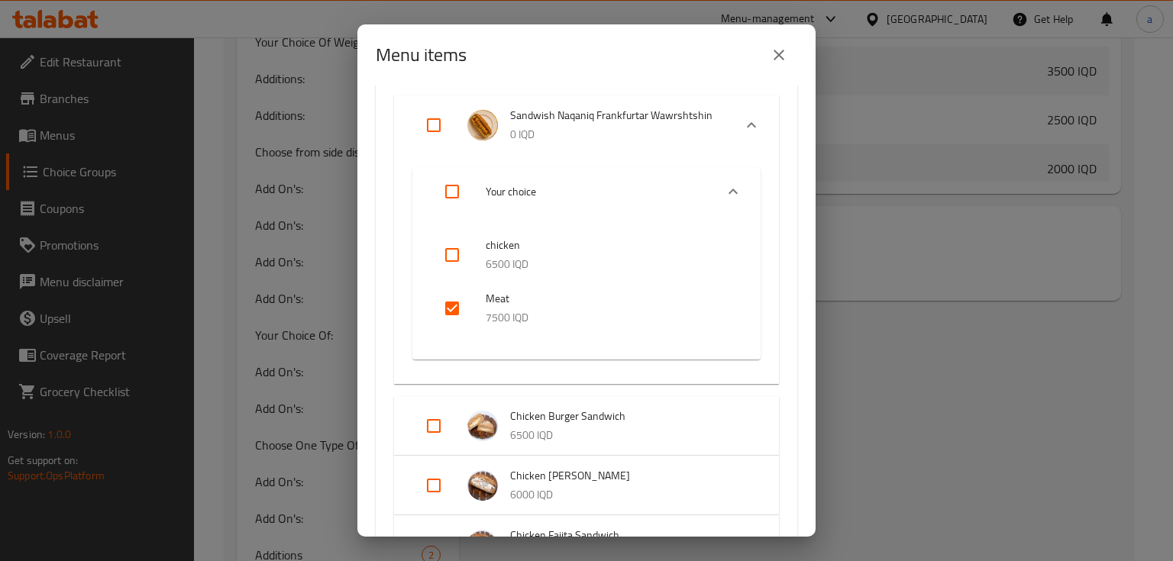
checkbox input "false"
click at [781, 60] on icon "close" at bounding box center [779, 55] width 18 height 18
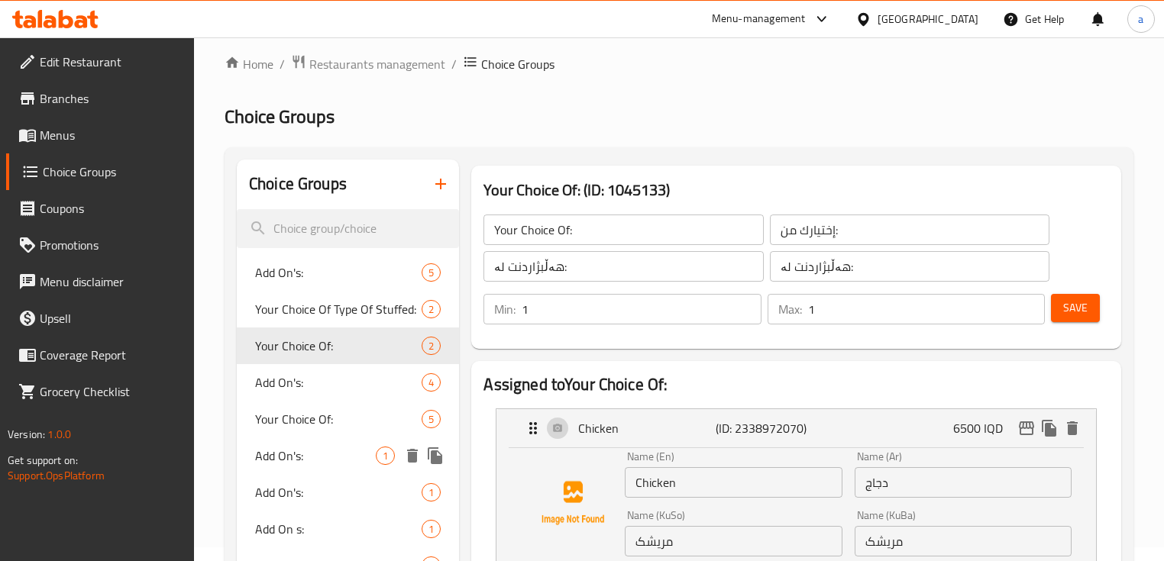
scroll to position [0, 0]
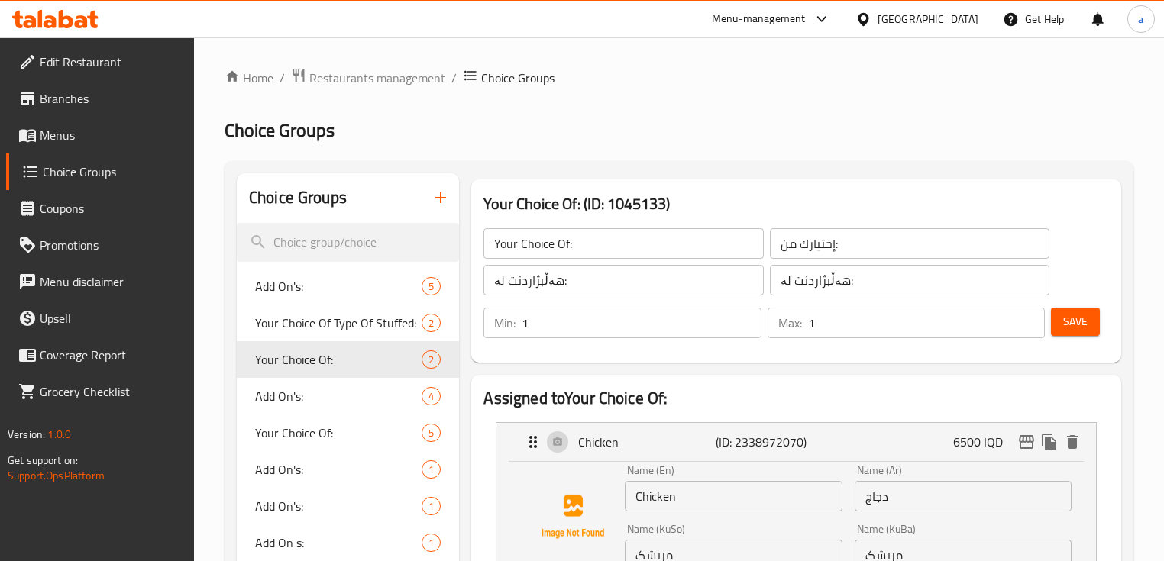
click at [351, 218] on div "Choice Groups" at bounding box center [348, 198] width 222 height 50
click at [354, 228] on input "search" at bounding box center [348, 242] width 222 height 39
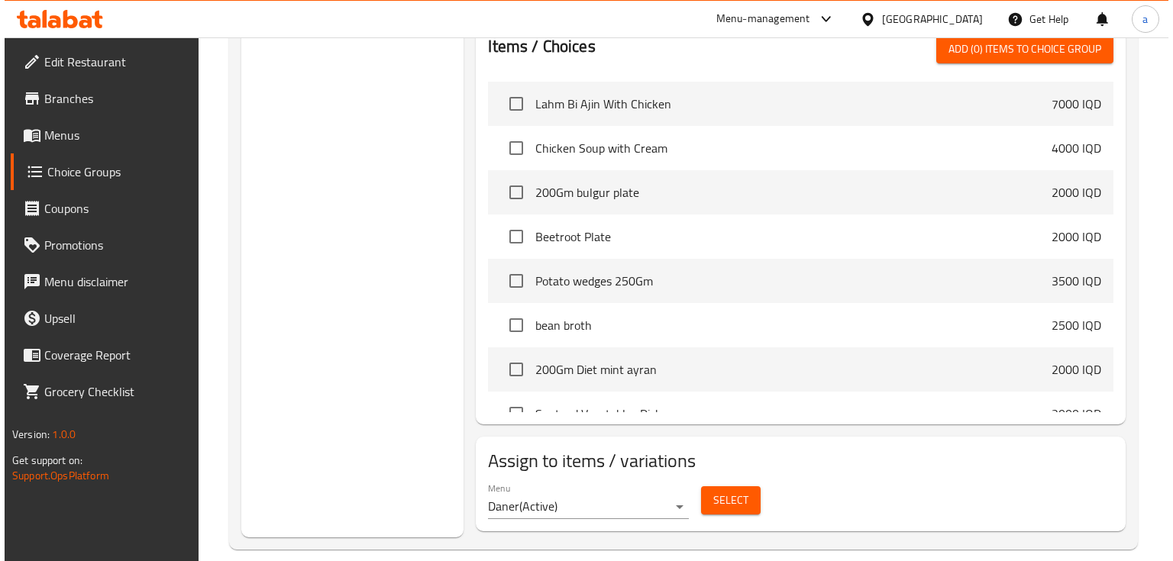
scroll to position [1018, 0]
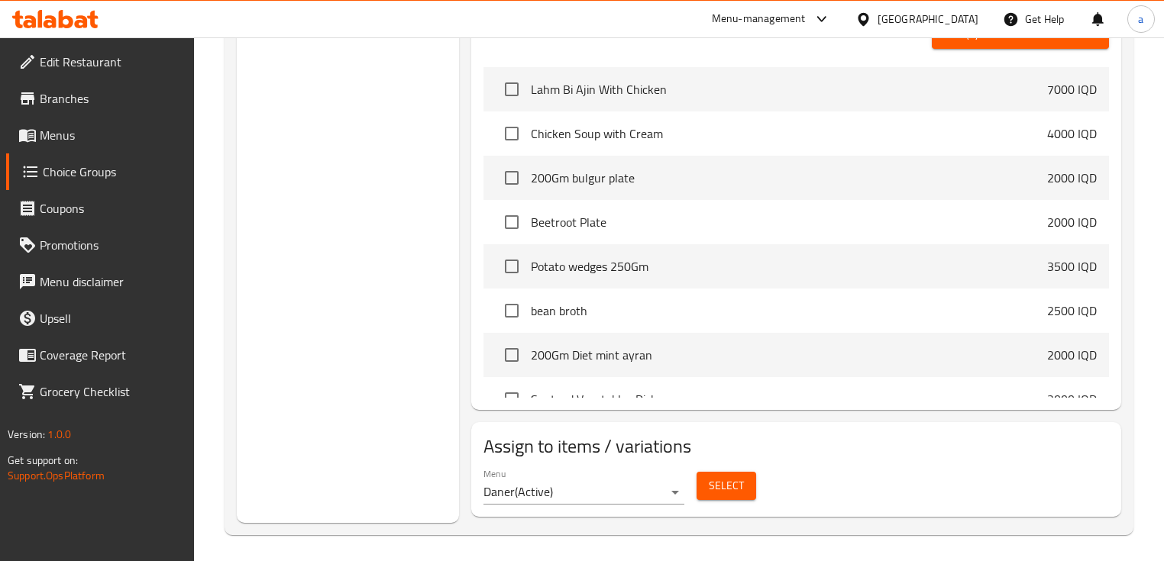
type input "your"
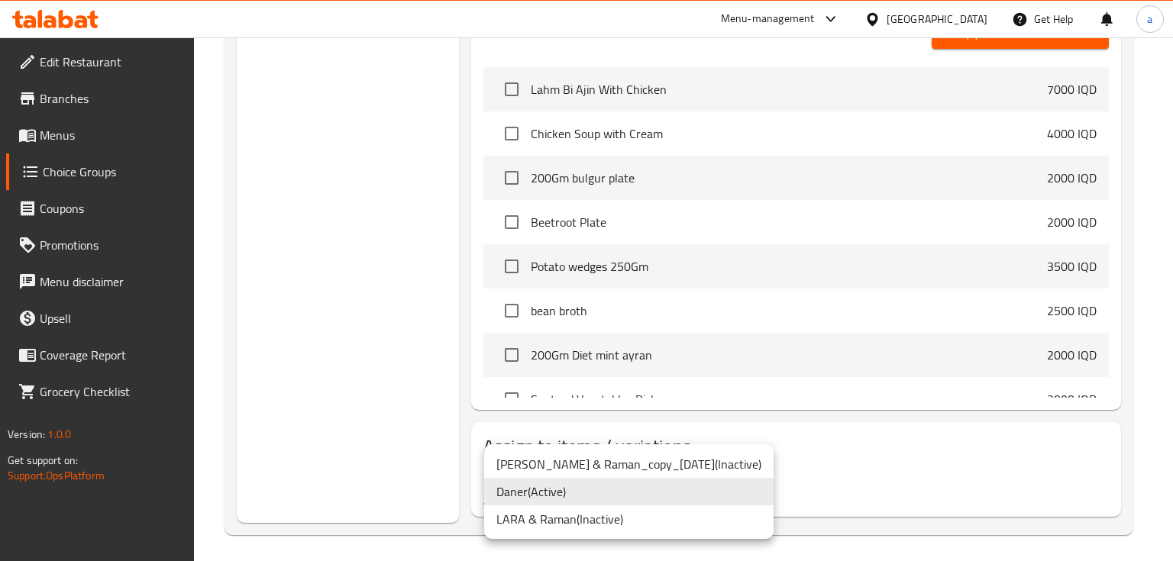
drag, startPoint x: 608, startPoint y: 487, endPoint x: 620, endPoint y: 489, distance: 12.3
click at [609, 489] on li "[PERSON_NAME] ( Active )" at bounding box center [629, 491] width 290 height 27
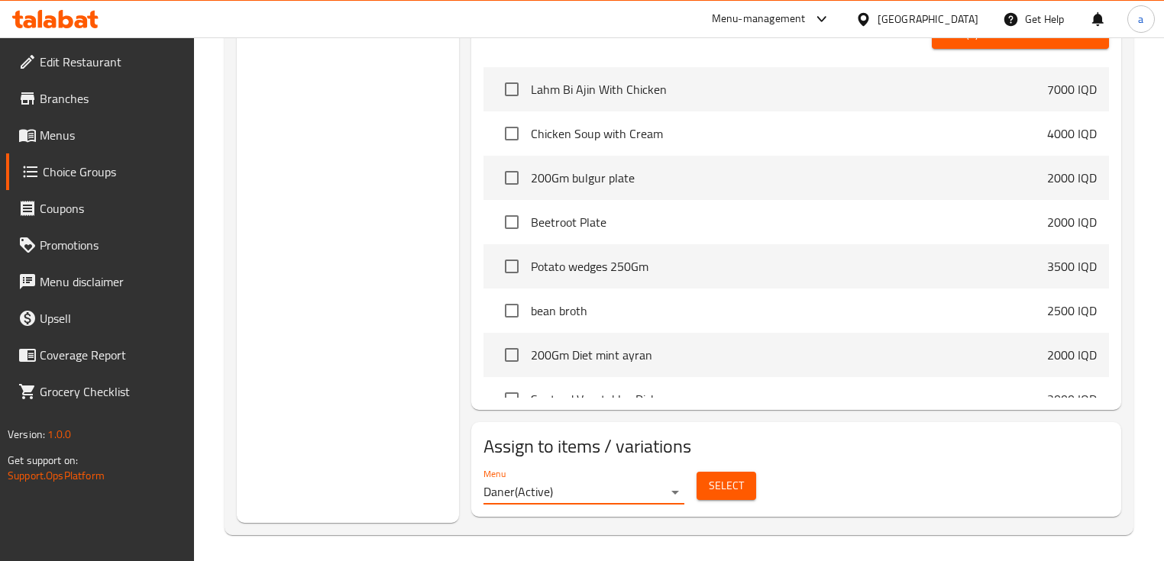
click at [726, 489] on span "Select" at bounding box center [726, 486] width 35 height 19
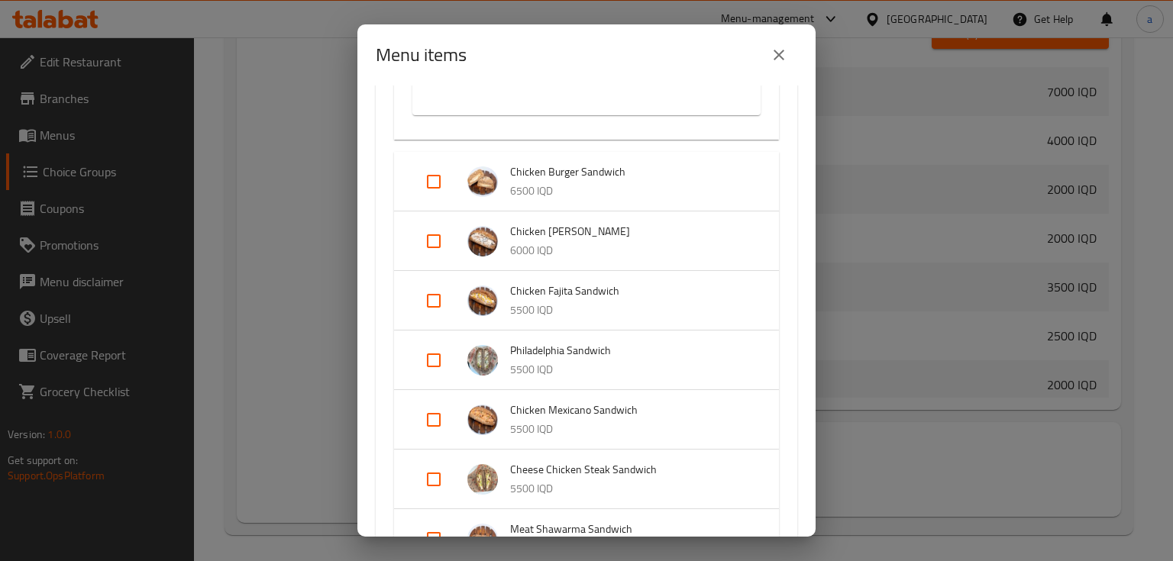
scroll to position [611, 0]
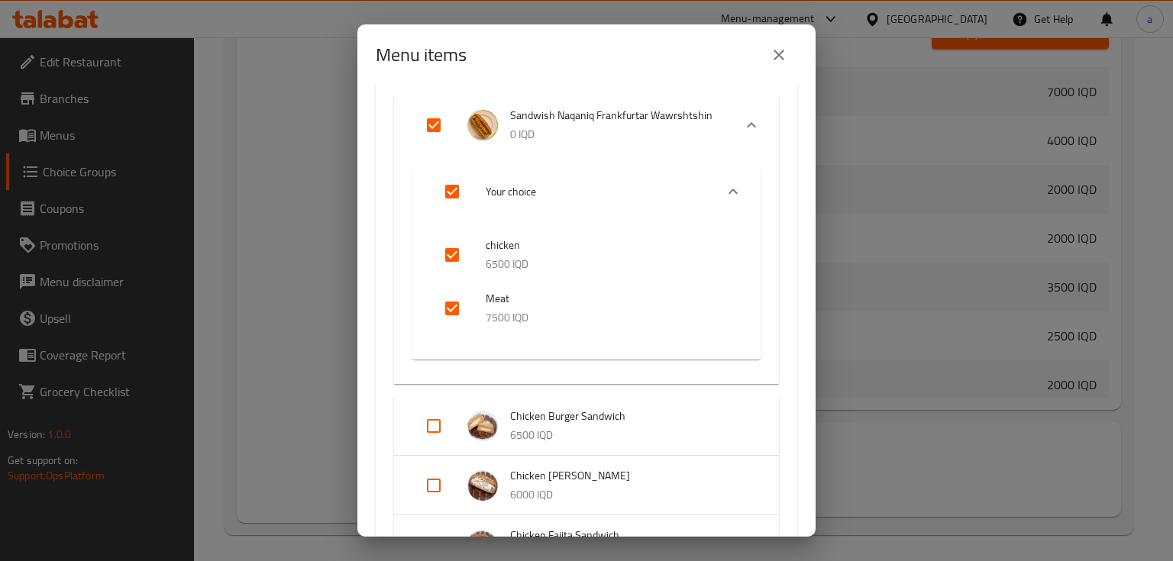
click at [438, 119] on input "Expand" at bounding box center [434, 125] width 37 height 37
checkbox input "false"
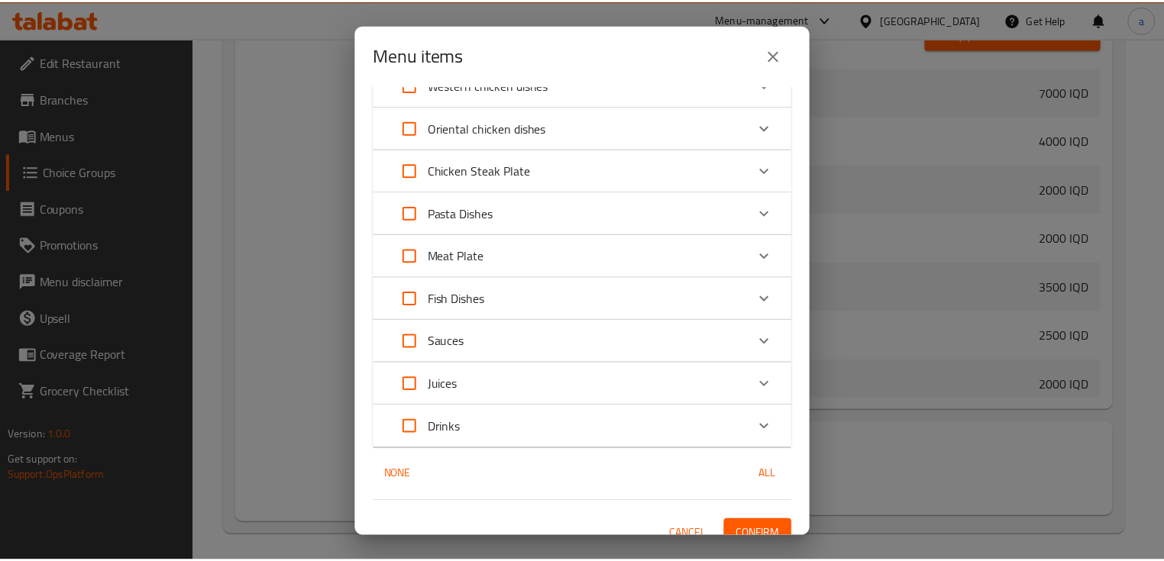
scroll to position [1469, 0]
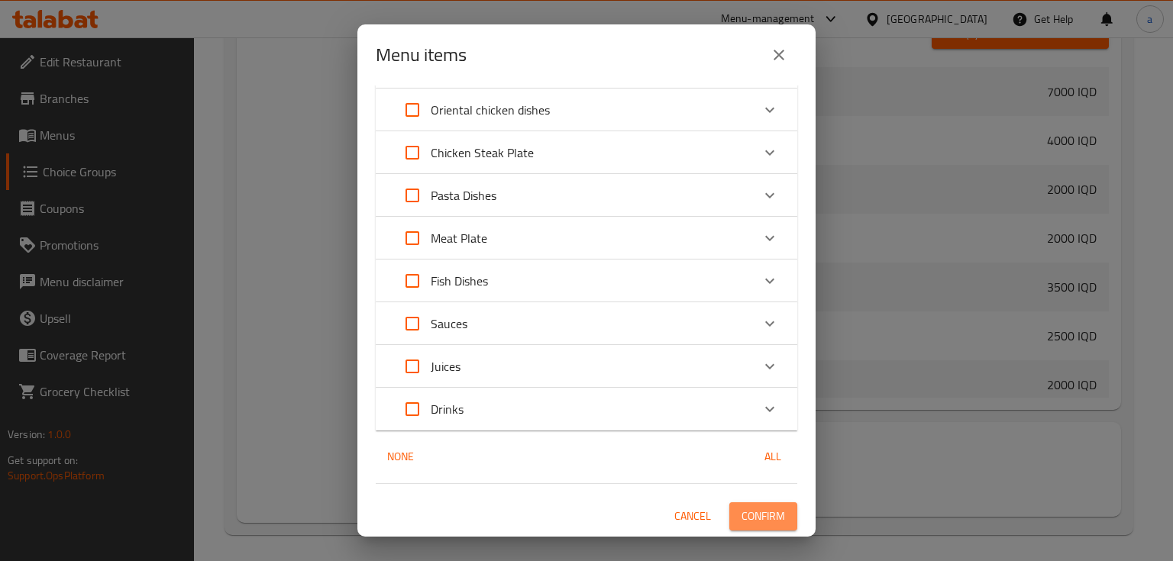
click at [776, 509] on button "Confirm" at bounding box center [763, 517] width 68 height 28
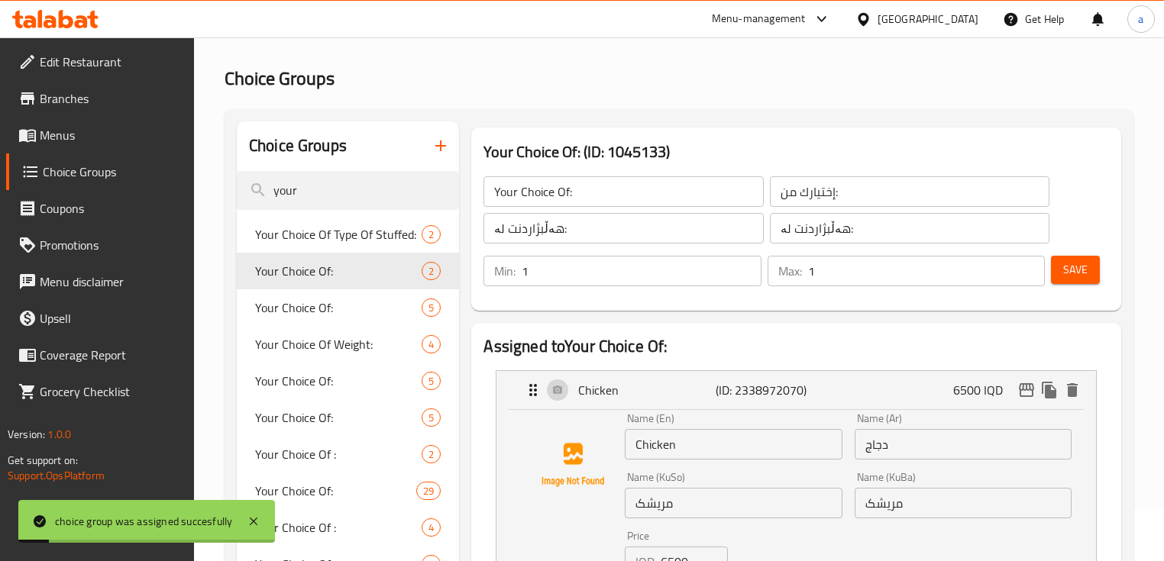
scroll to position [0, 0]
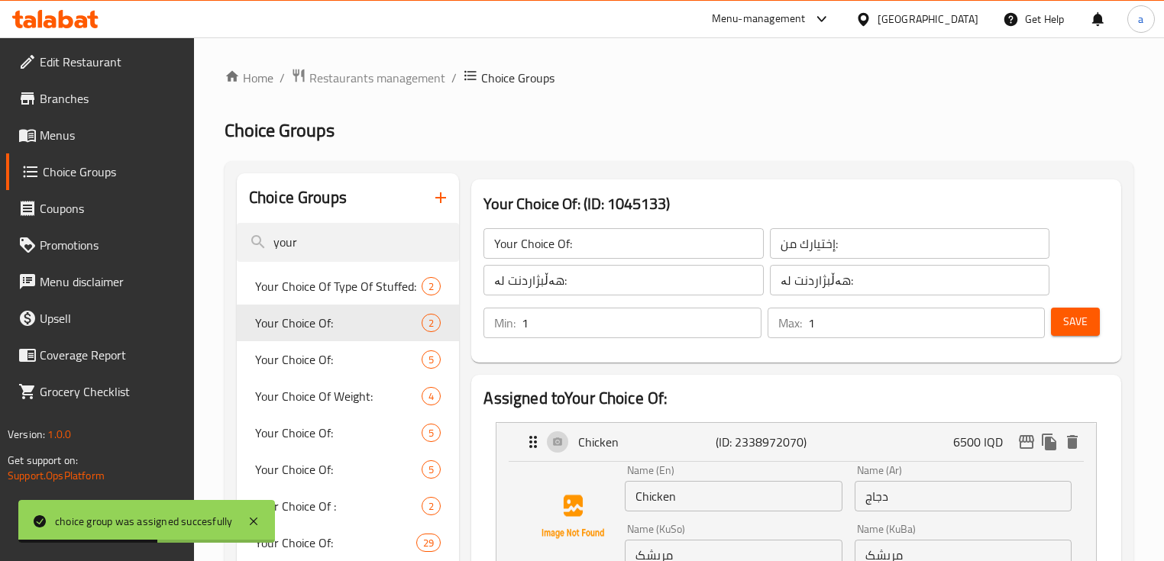
click at [137, 147] on link "Menus" at bounding box center [100, 135] width 189 height 37
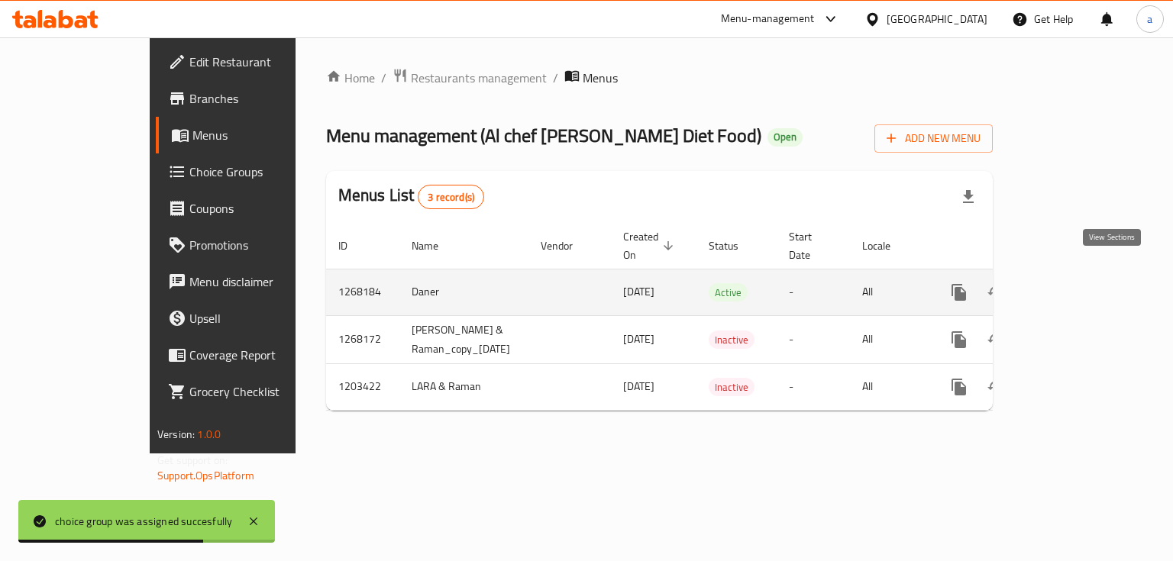
click at [1088, 278] on link "enhanced table" at bounding box center [1069, 292] width 37 height 37
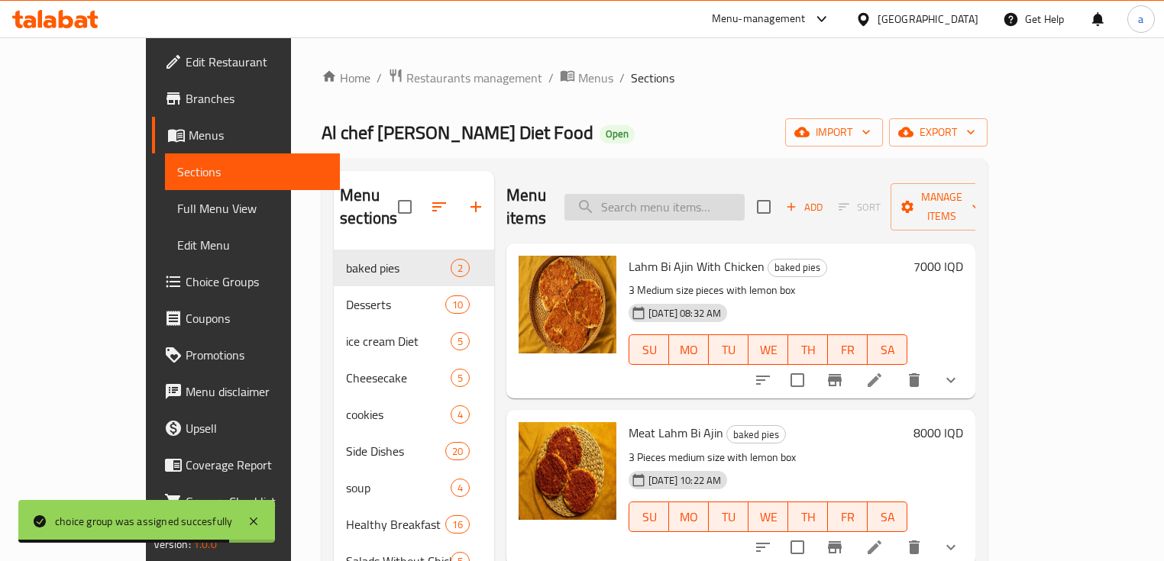
click at [687, 206] on input "search" at bounding box center [654, 207] width 180 height 27
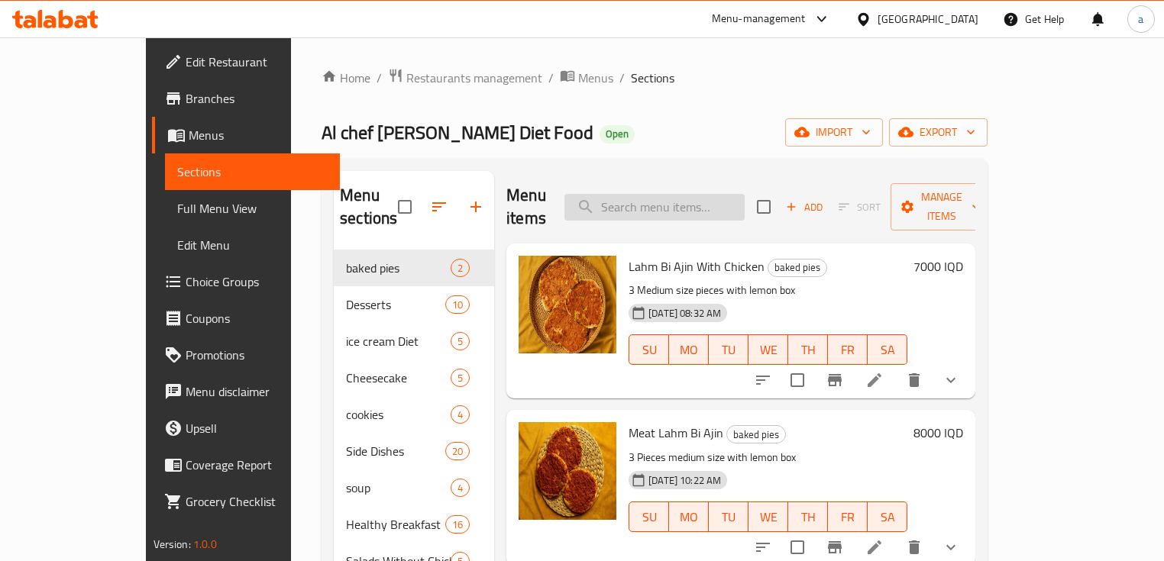
paste input "Sandwish Naqaniq Frankfurtar Wawrshtshin"
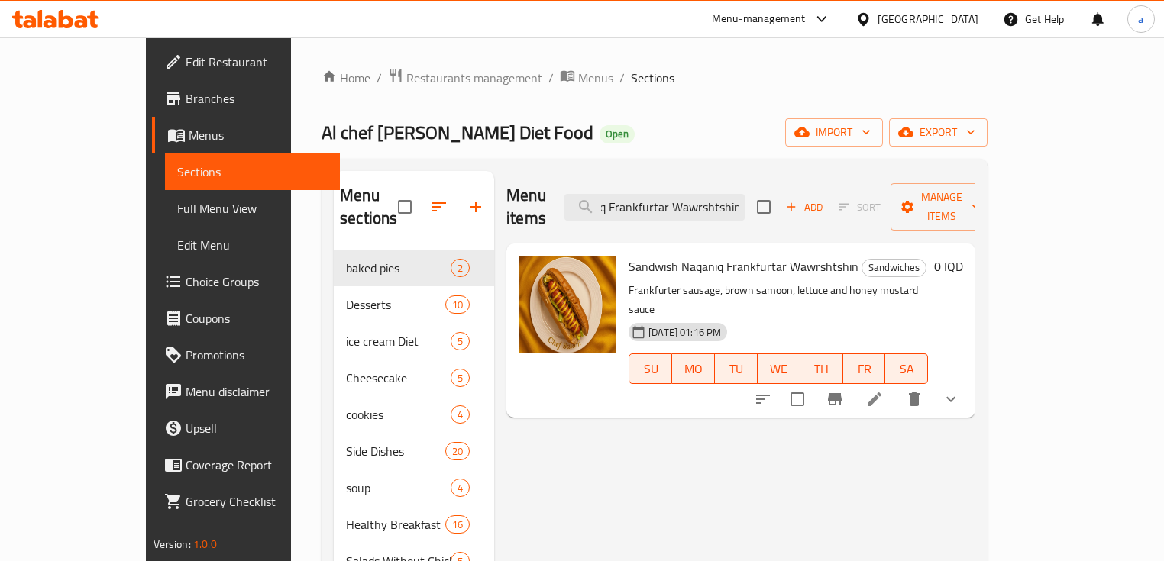
type input "Sandwish Naqaniq Frankfurtar Wawrshtshin"
click at [960, 390] on icon "show more" at bounding box center [951, 399] width 18 height 18
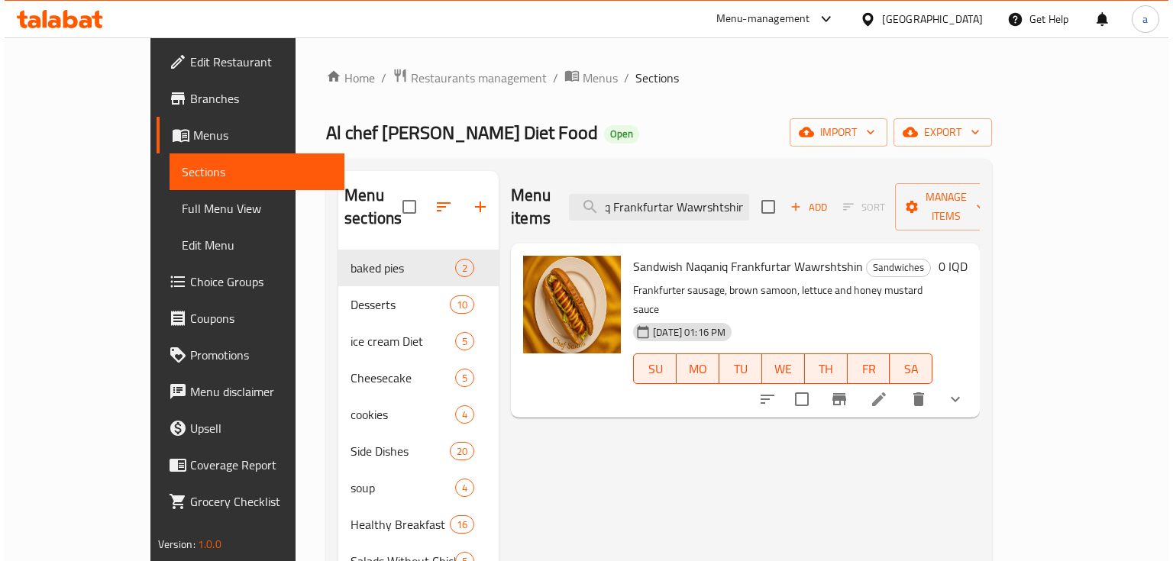
scroll to position [0, 0]
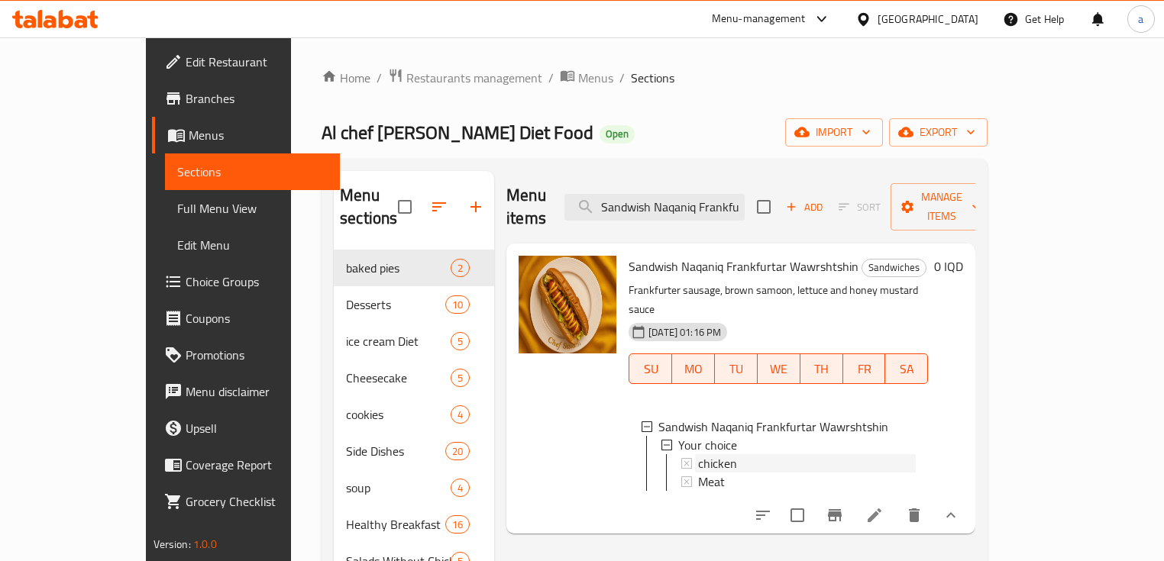
click at [681, 458] on icon at bounding box center [686, 463] width 11 height 11
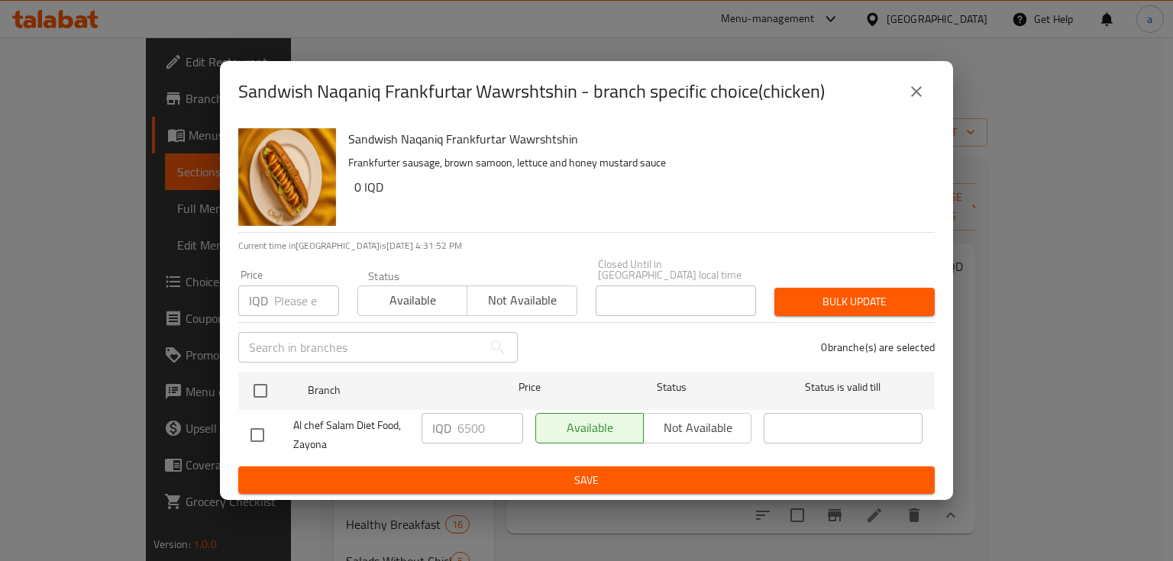
drag, startPoint x: 912, startPoint y: 100, endPoint x: 901, endPoint y: 238, distance: 138.0
click at [914, 97] on icon "close" at bounding box center [916, 91] width 11 height 11
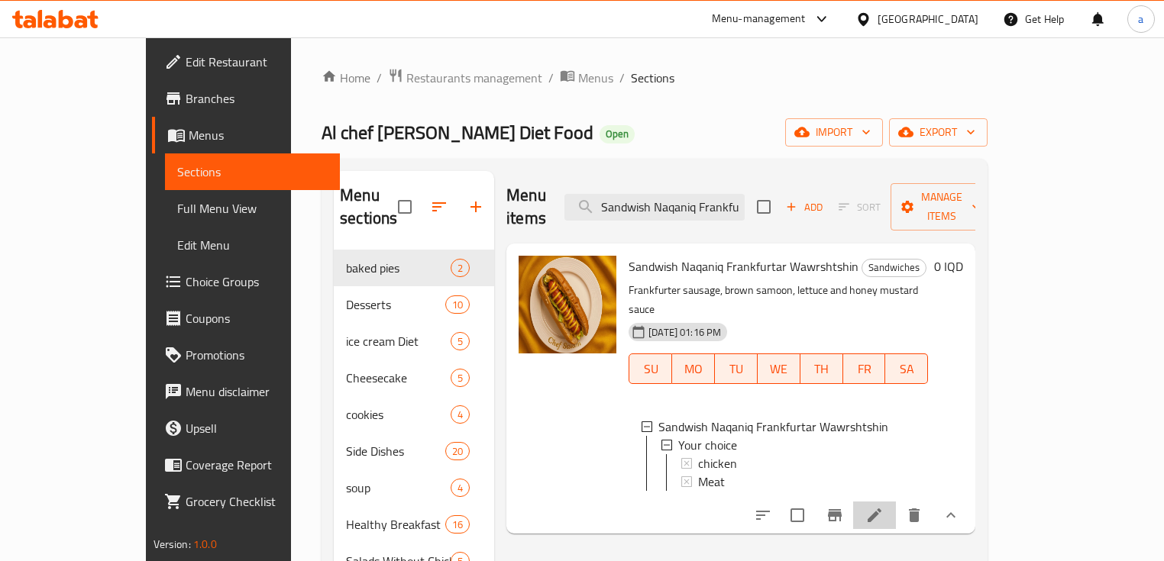
click at [896, 502] on li at bounding box center [874, 515] width 43 height 27
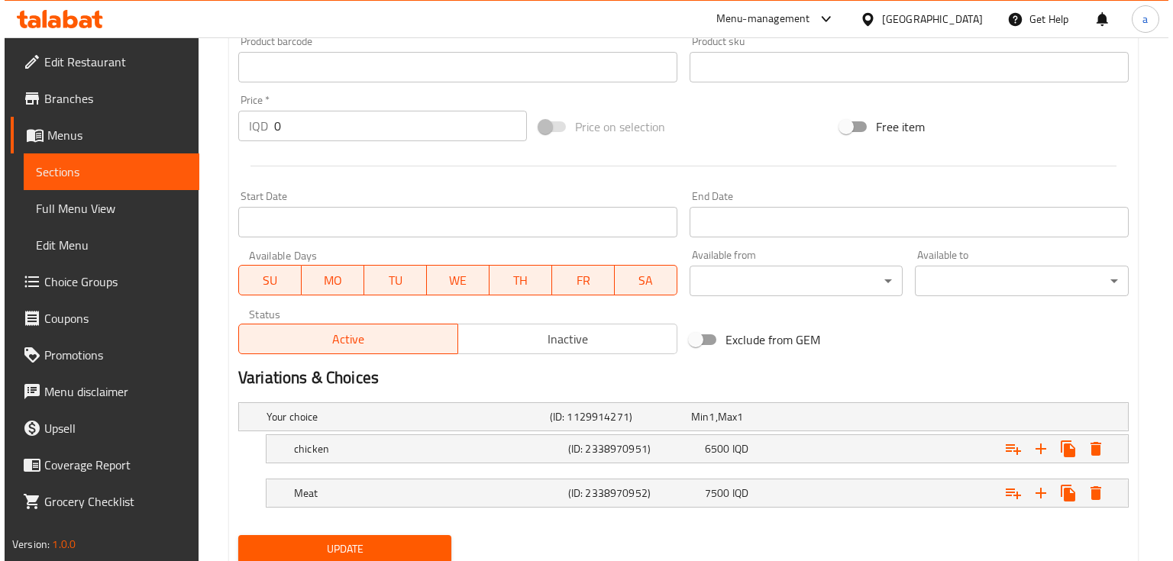
scroll to position [749, 0]
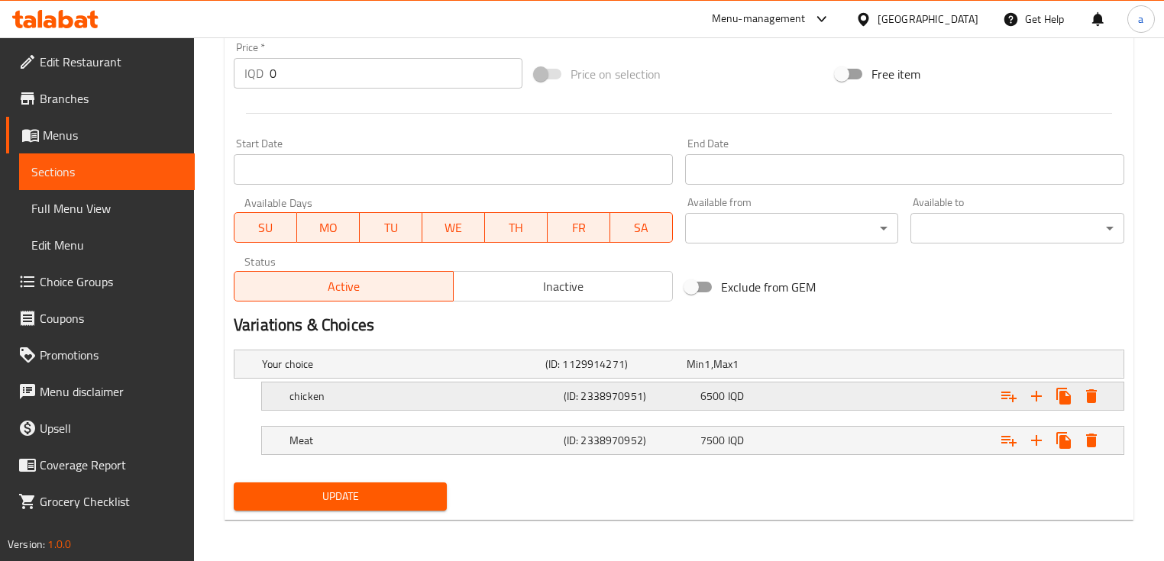
click at [1095, 396] on icon "Expand" at bounding box center [1091, 397] width 11 height 14
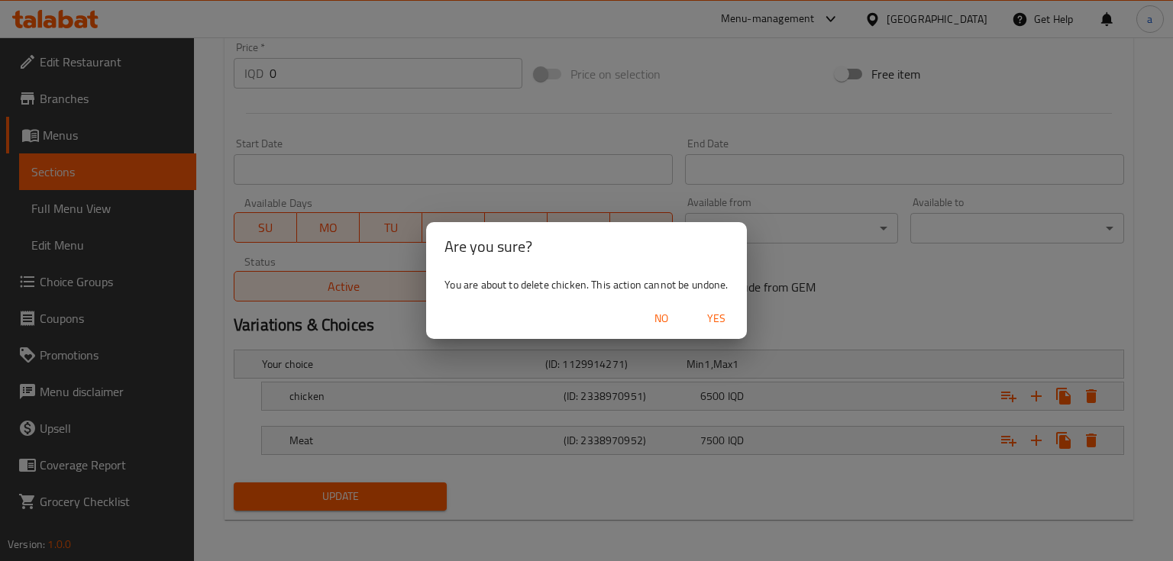
click at [720, 315] on span "Yes" at bounding box center [716, 318] width 37 height 19
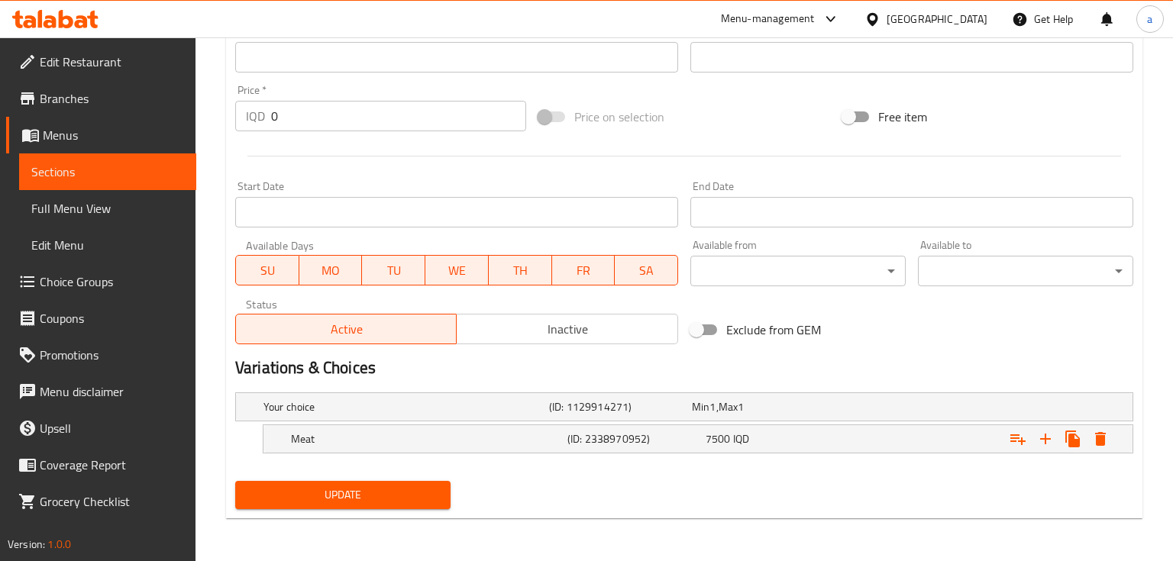
scroll to position [704, 0]
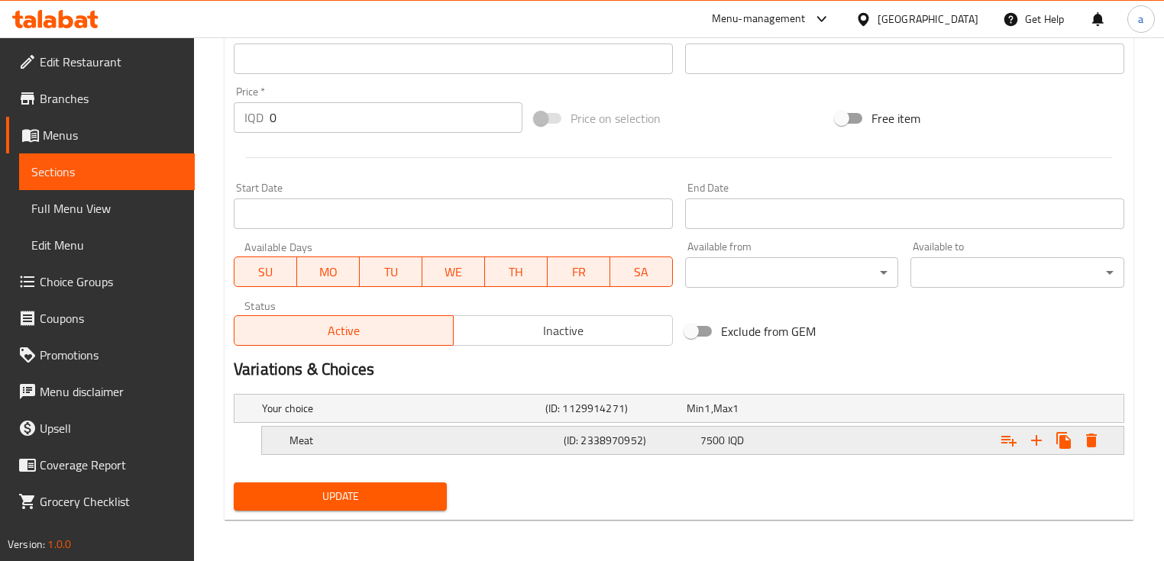
click at [1088, 441] on icon "Expand" at bounding box center [1091, 441] width 11 height 14
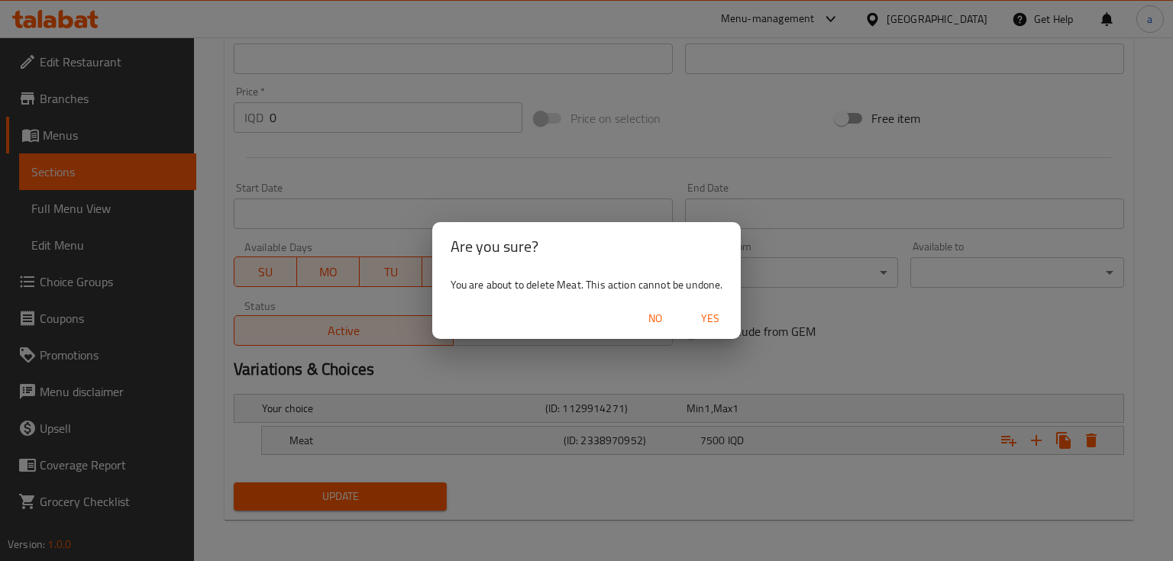
click at [712, 323] on span "Yes" at bounding box center [710, 318] width 37 height 19
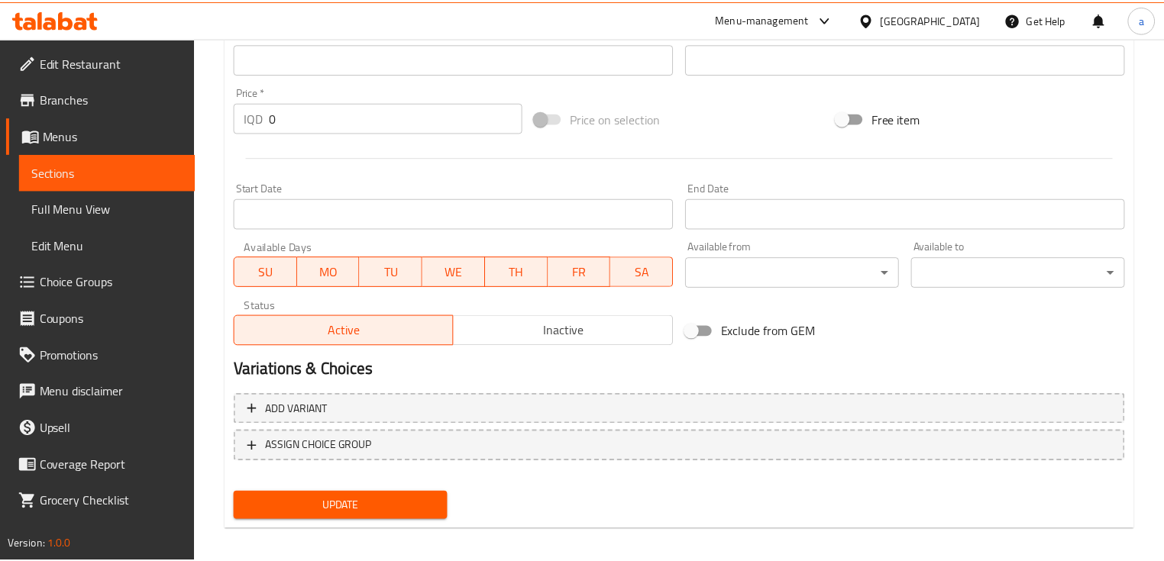
scroll to position [700, 0]
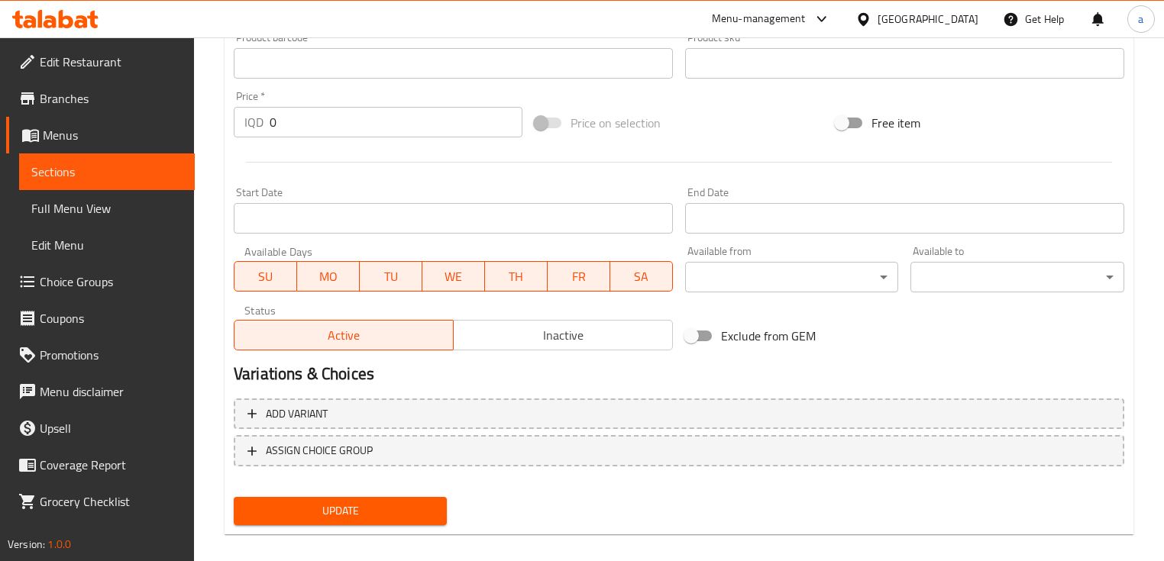
click at [409, 508] on span "Update" at bounding box center [340, 511] width 189 height 19
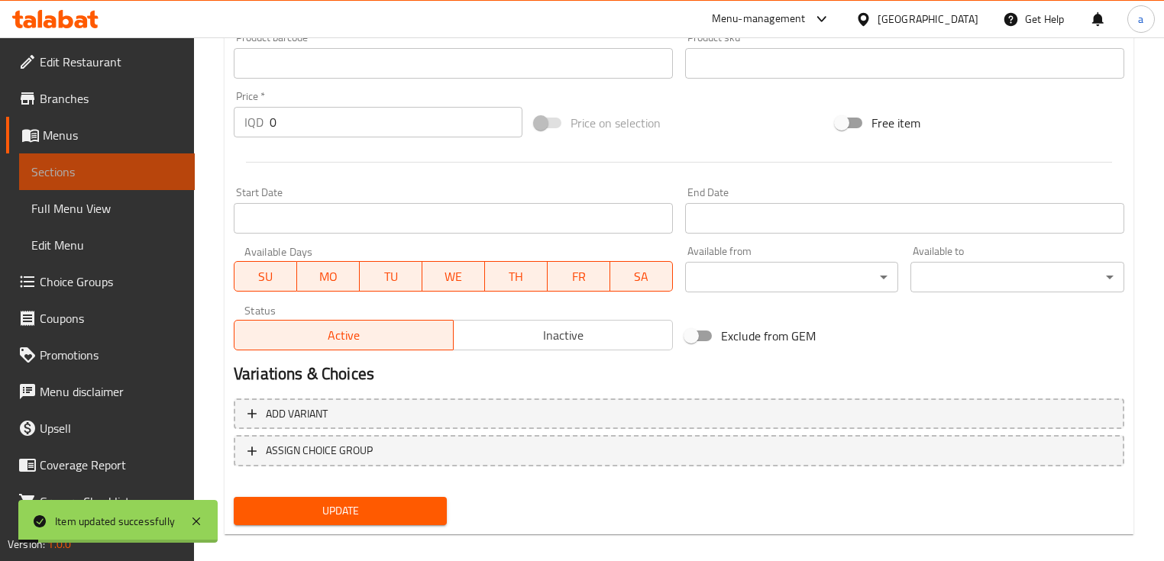
click at [119, 165] on span "Sections" at bounding box center [106, 172] width 151 height 18
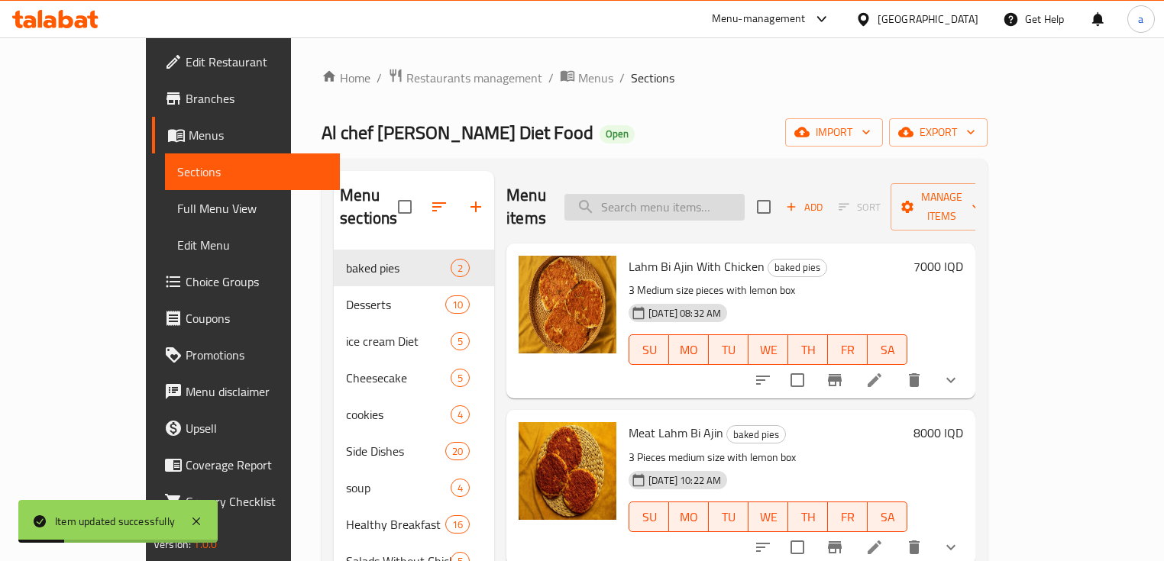
click at [658, 194] on input "search" at bounding box center [654, 207] width 180 height 27
paste input "Sandwish Naqaniq Frankfurtar Wawrshtshin"
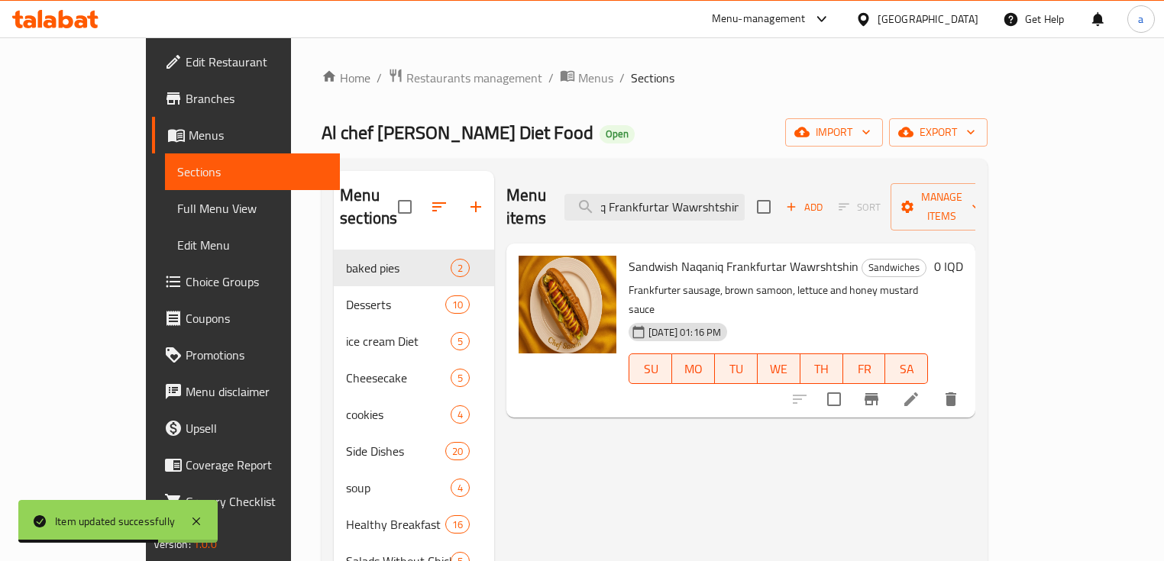
type input "Sandwish Naqaniq Frankfurtar Wawrshtshin"
click at [186, 277] on span "Choice Groups" at bounding box center [257, 282] width 143 height 18
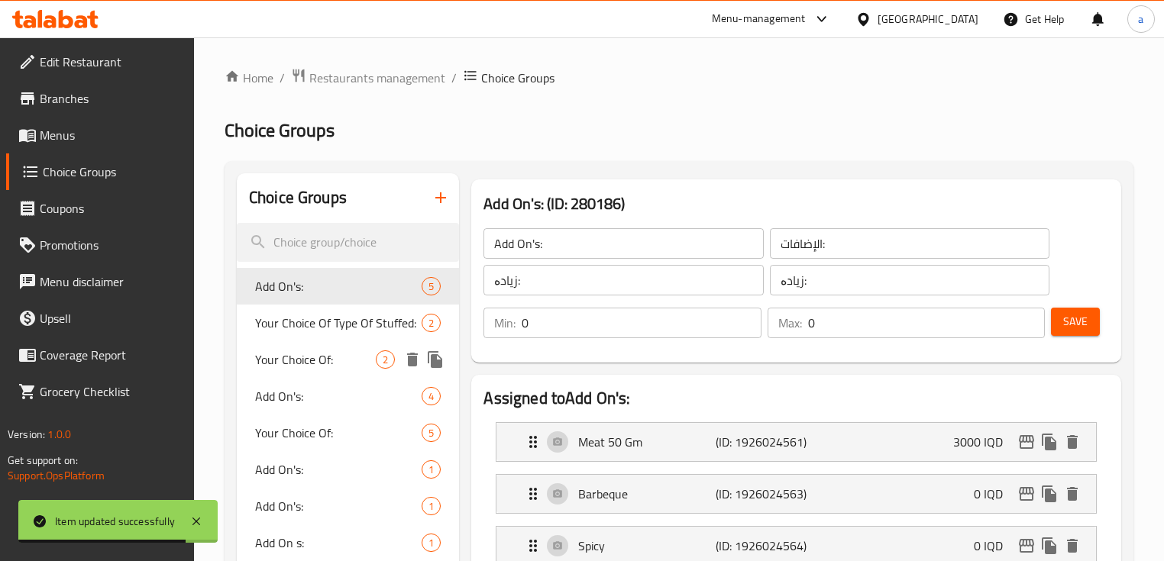
click at [336, 375] on div "Your Choice Of: 2" at bounding box center [348, 359] width 222 height 37
type input "Your Choice Of:"
type input "إختيارك من:"
type input "هەڵبژاردنت لە:"
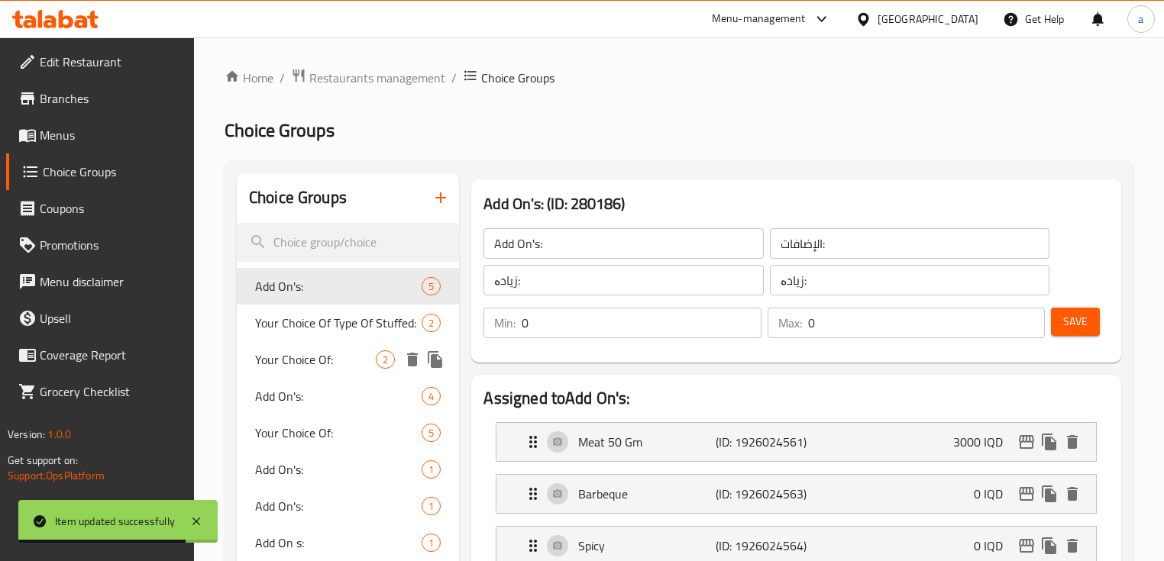
type input "1"
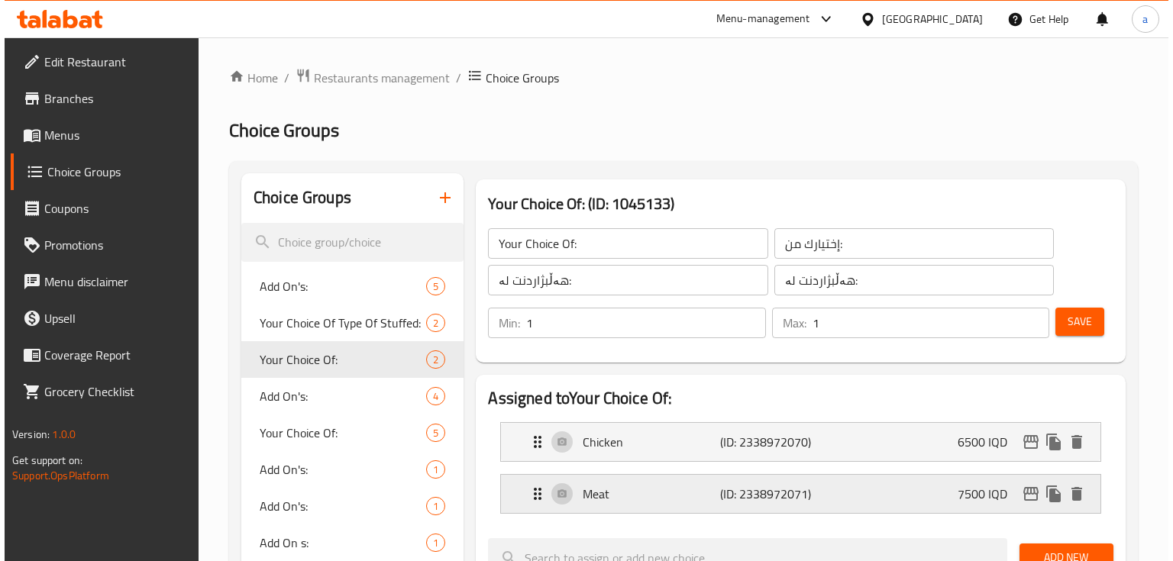
scroll to position [814, 0]
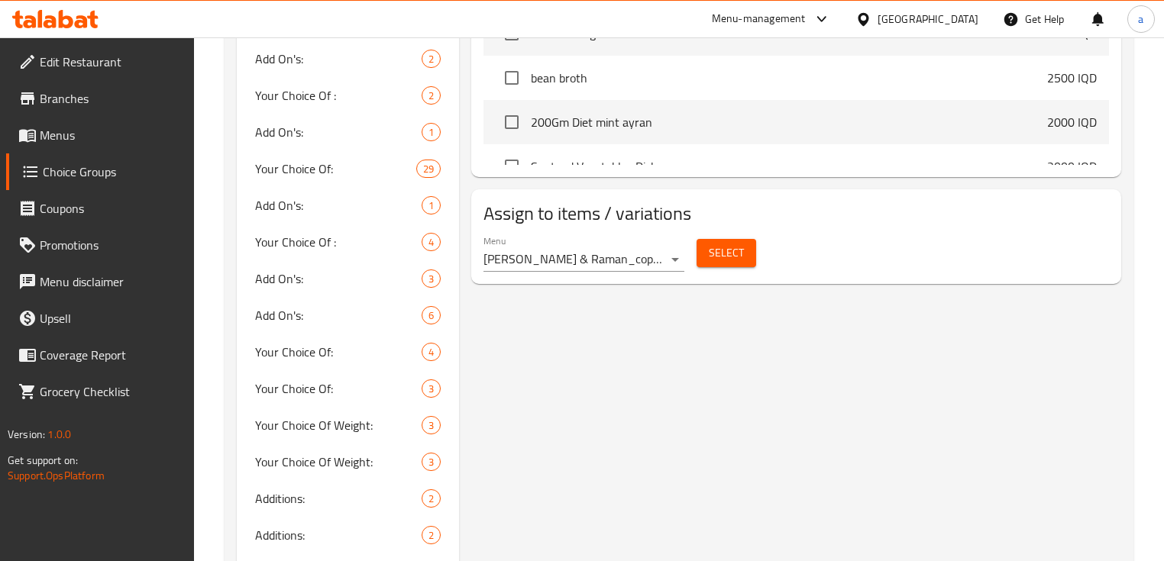
click at [723, 244] on span "Select" at bounding box center [726, 253] width 35 height 19
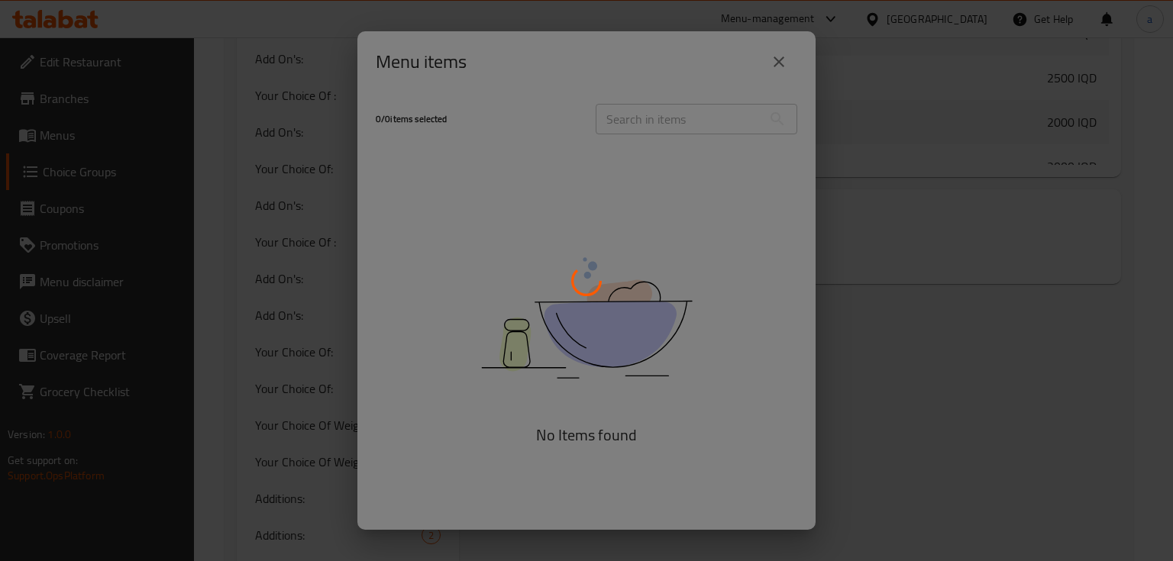
click at [761, 73] on div at bounding box center [586, 280] width 1173 height 561
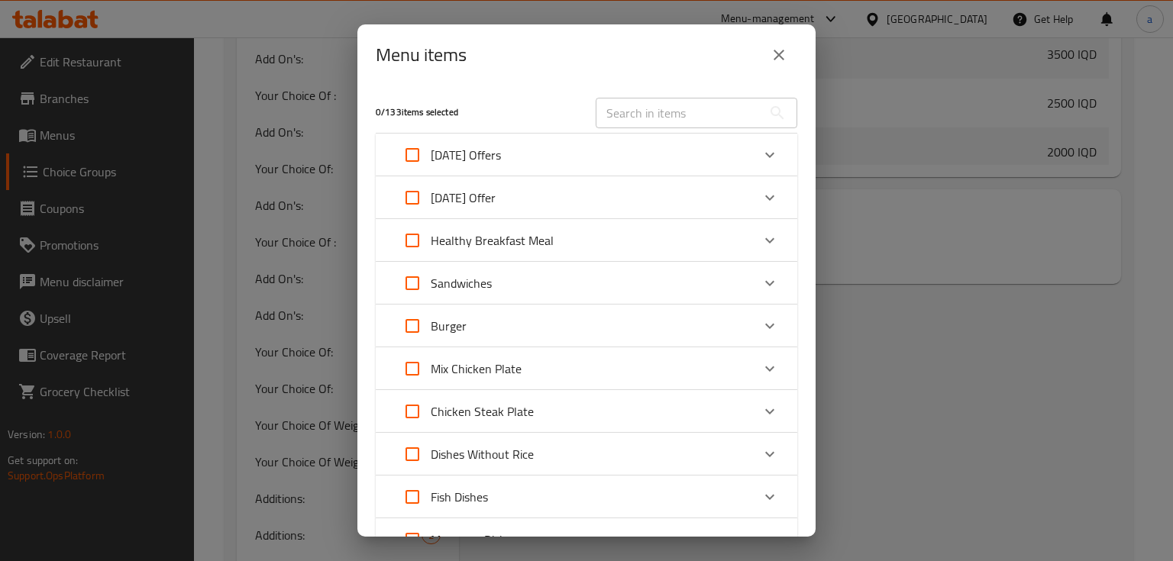
click at [771, 58] on icon "close" at bounding box center [779, 55] width 18 height 18
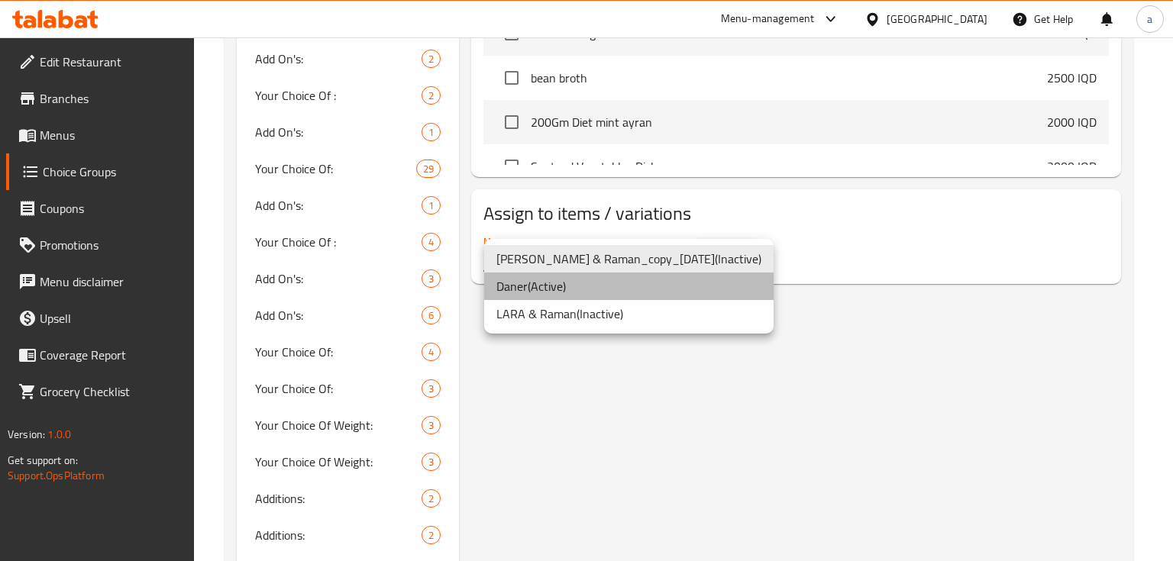
click at [637, 296] on li "[PERSON_NAME] ( Active )" at bounding box center [629, 286] width 290 height 27
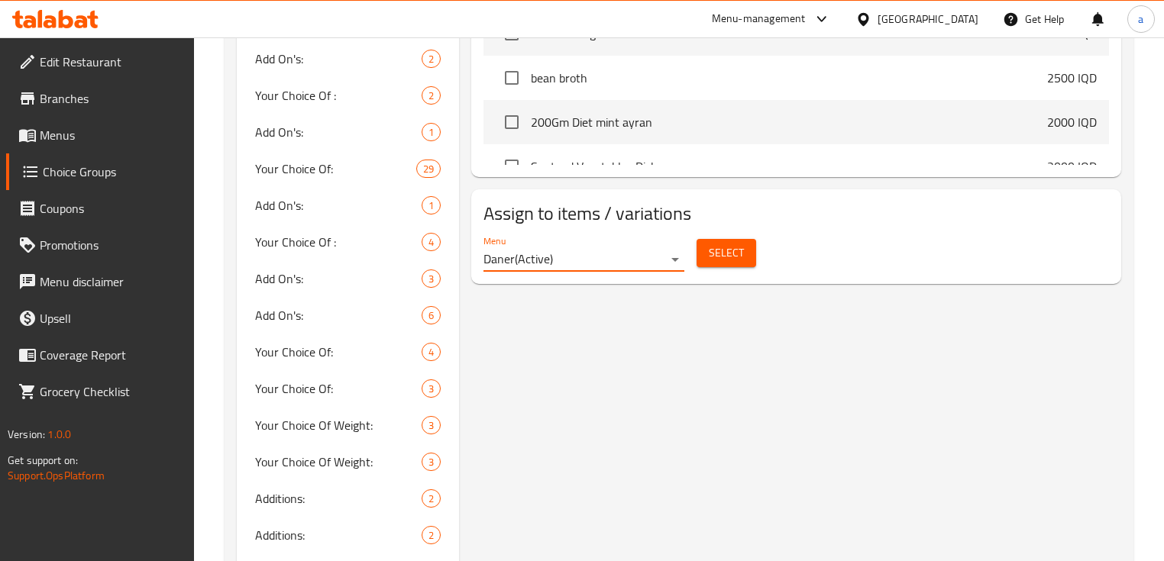
click at [741, 239] on button "Select" at bounding box center [727, 253] width 60 height 28
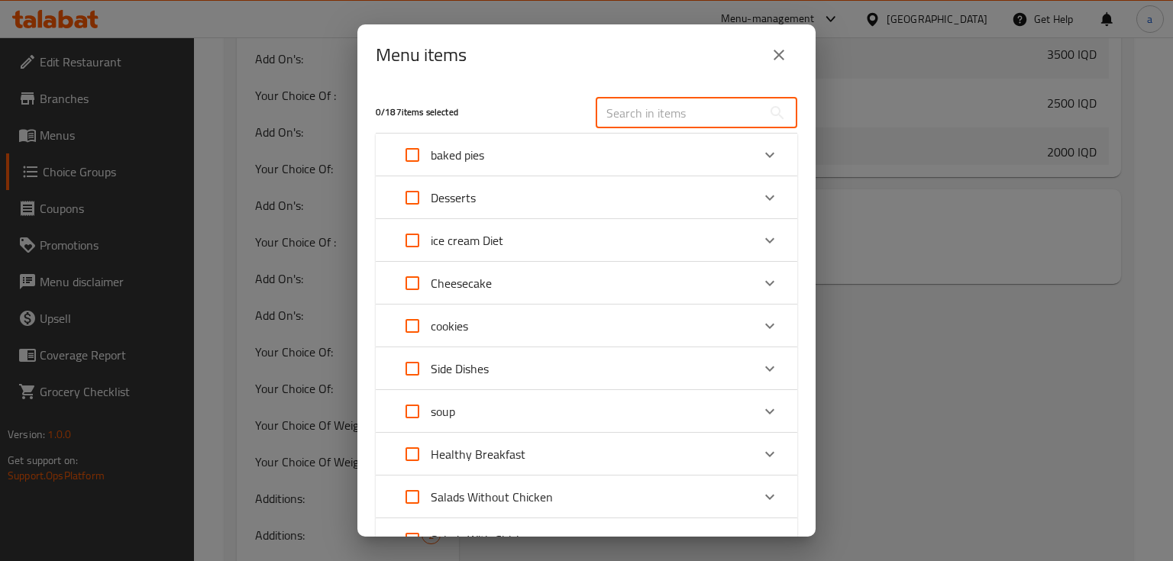
click at [675, 121] on input "text" at bounding box center [679, 113] width 167 height 31
paste input "Sandwish Naqaniq Frankfurtar Wawrshtshin"
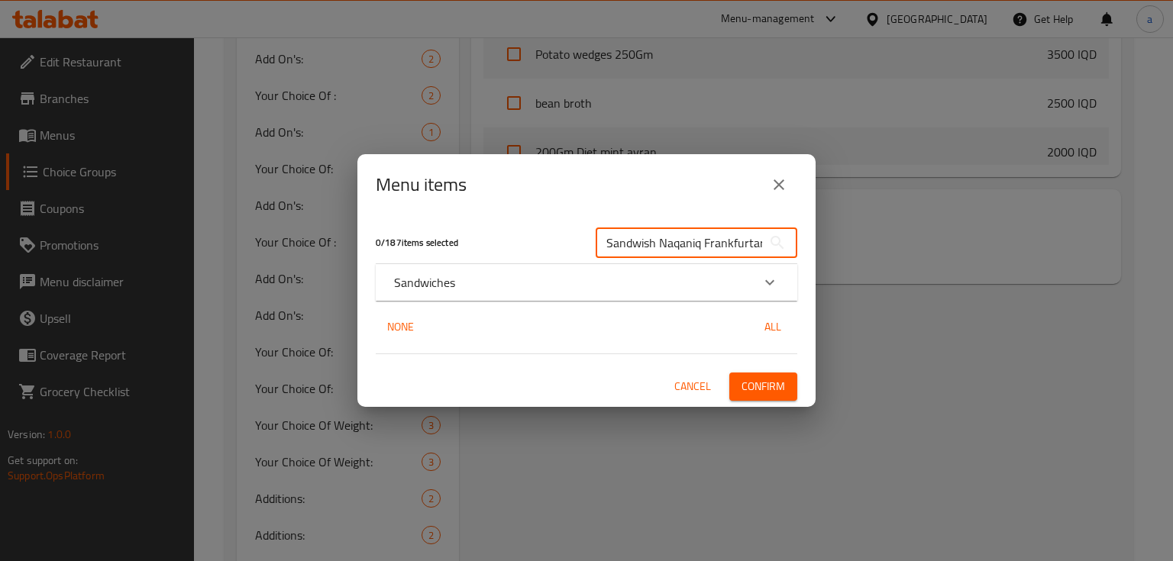
scroll to position [0, 71]
type input "Sandwish Naqaniq Frankfurtar Wawrshtshin"
click at [550, 286] on div "Sandwiches" at bounding box center [572, 282] width 357 height 18
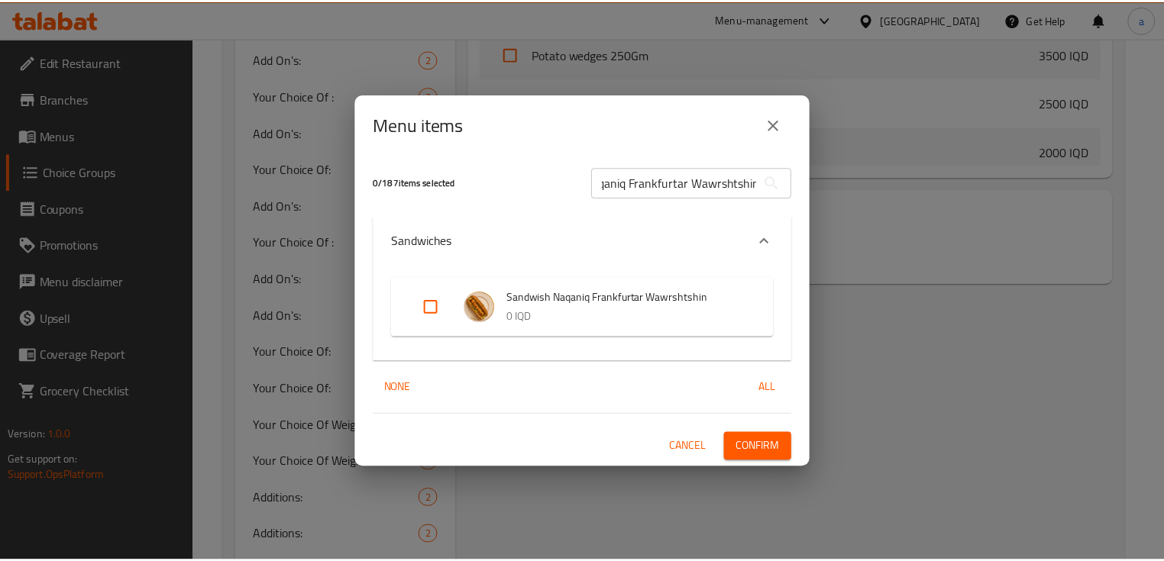
scroll to position [0, 0]
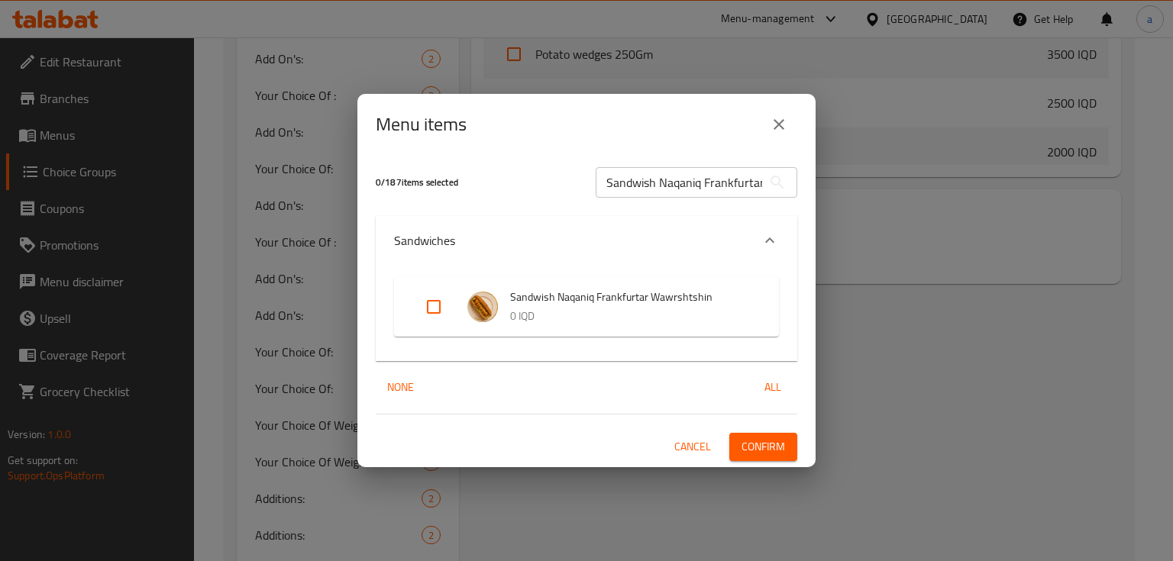
click at [439, 309] on input "Expand" at bounding box center [434, 307] width 37 height 37
checkbox input "true"
click at [780, 454] on span "Confirm" at bounding box center [764, 447] width 44 height 19
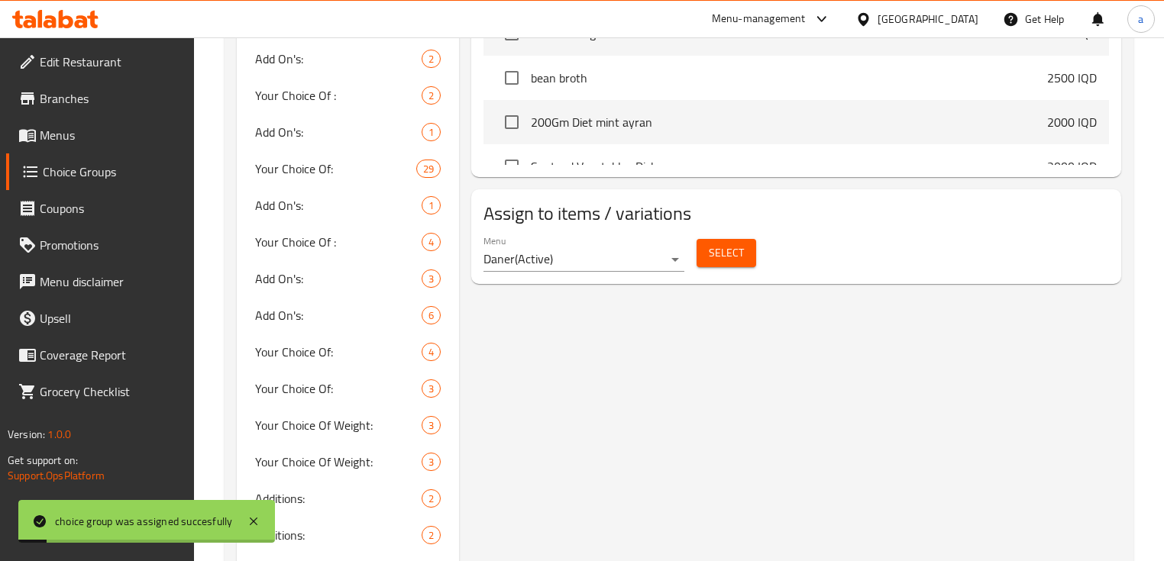
click at [95, 140] on span "Menus" at bounding box center [111, 135] width 143 height 18
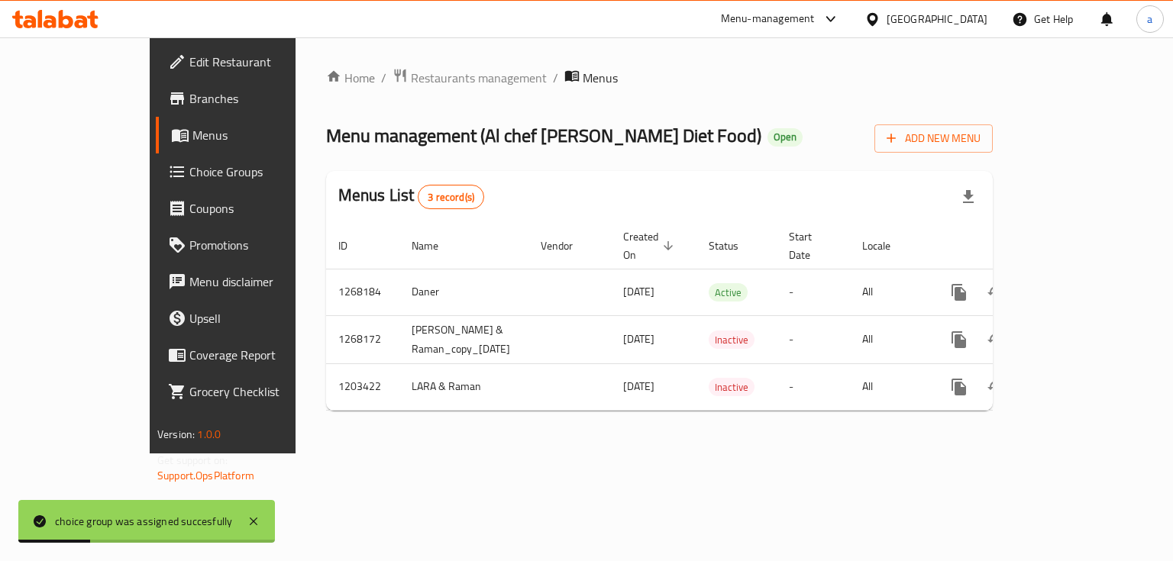
click at [189, 166] on span "Choice Groups" at bounding box center [261, 172] width 144 height 18
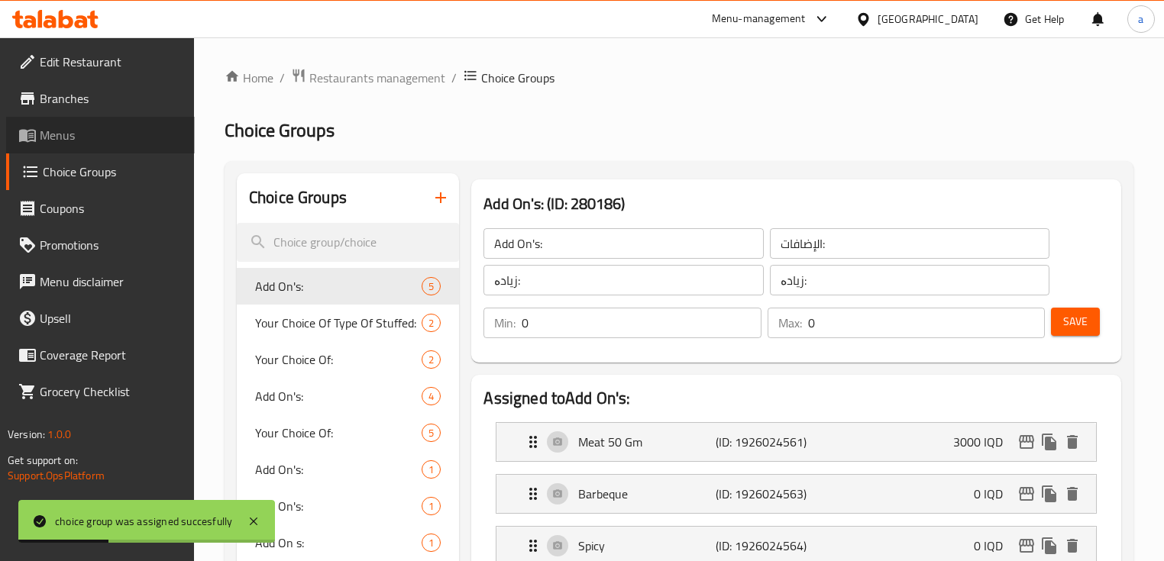
click at [82, 138] on span "Menus" at bounding box center [111, 135] width 143 height 18
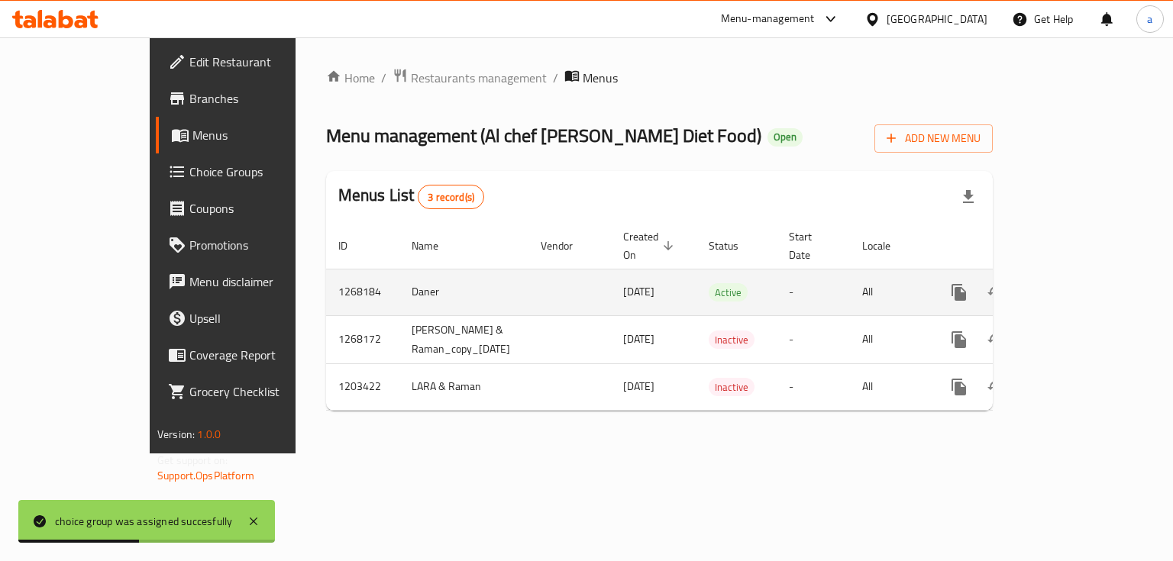
click at [1076, 286] on icon "enhanced table" at bounding box center [1070, 293] width 14 height 14
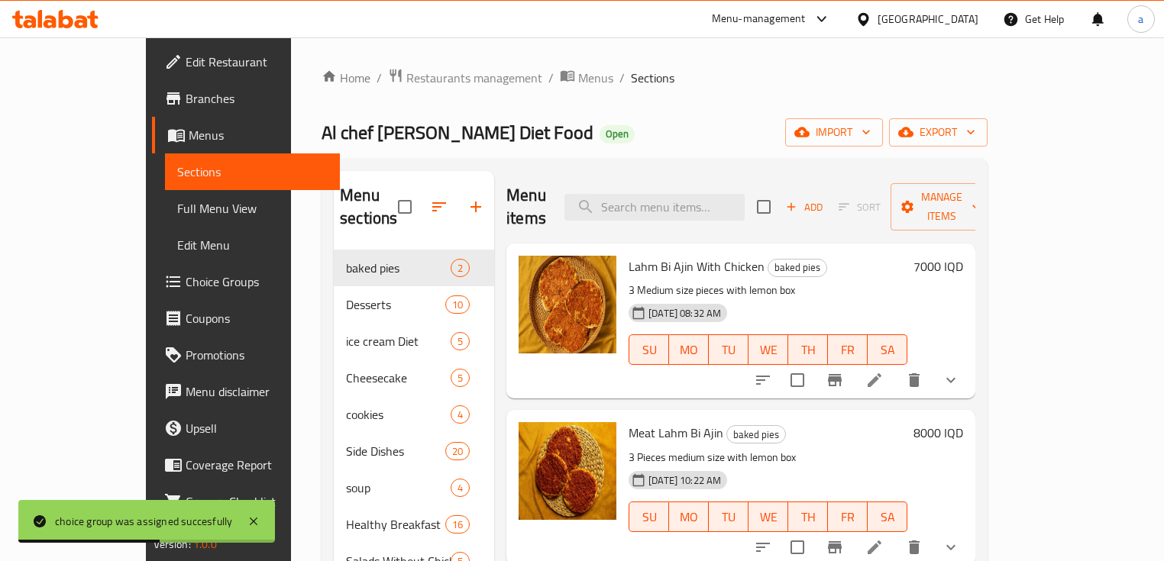
click at [177, 199] on span "Full Menu View" at bounding box center [252, 208] width 151 height 18
click at [177, 208] on span "Full Menu View" at bounding box center [252, 208] width 151 height 18
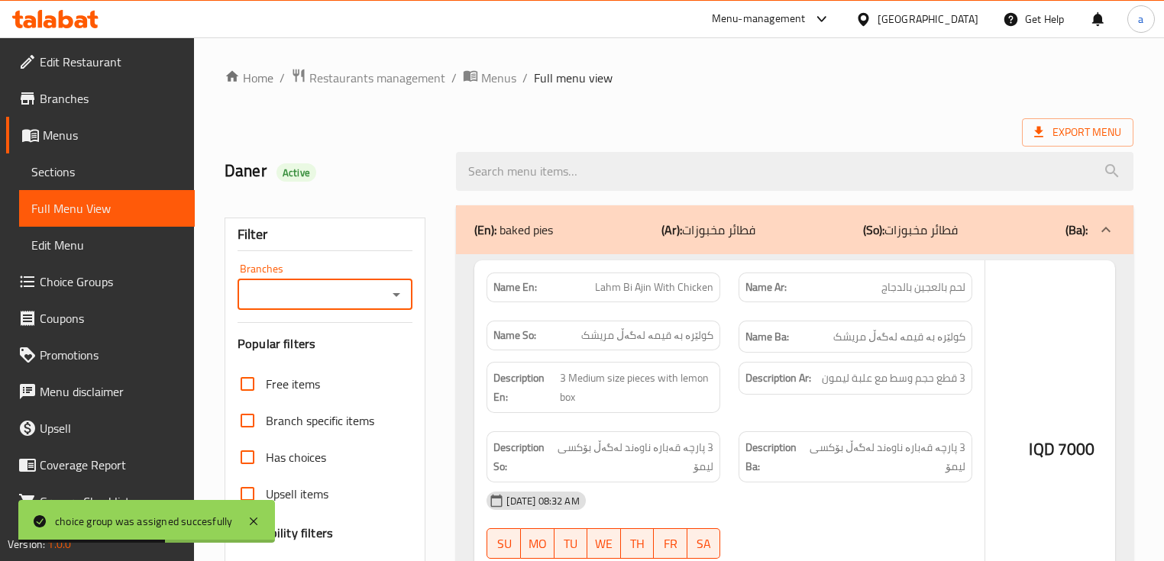
click at [402, 287] on icon "Open" at bounding box center [396, 295] width 18 height 18
click at [391, 284] on div at bounding box center [396, 294] width 20 height 21
click at [394, 281] on div "Branches" at bounding box center [325, 295] width 175 height 31
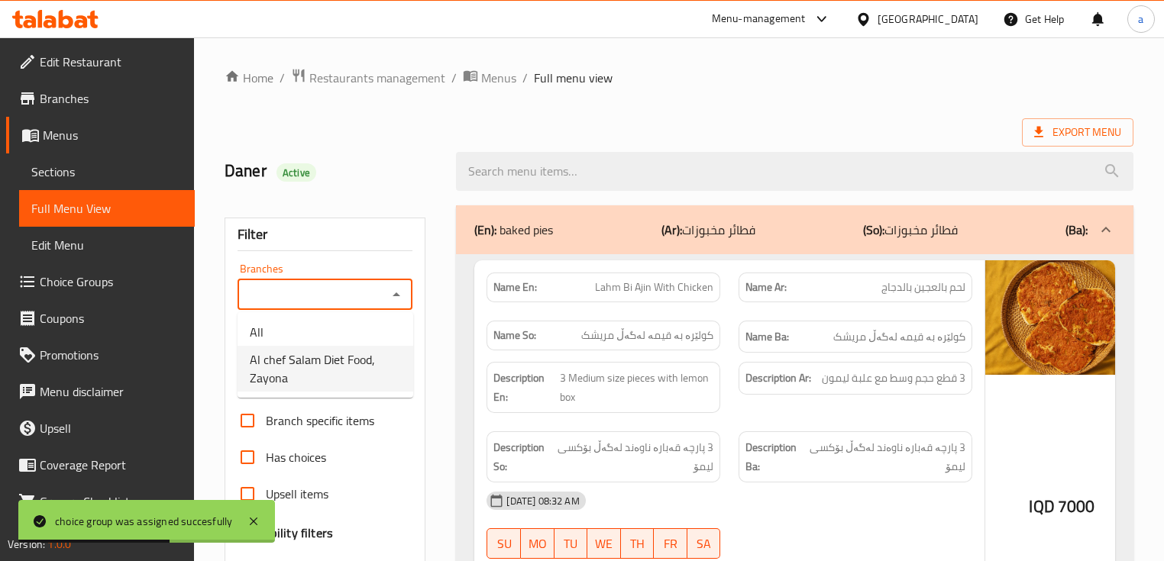
click at [354, 367] on span "Al chef Salam Diet Food, Zayona" at bounding box center [325, 369] width 151 height 37
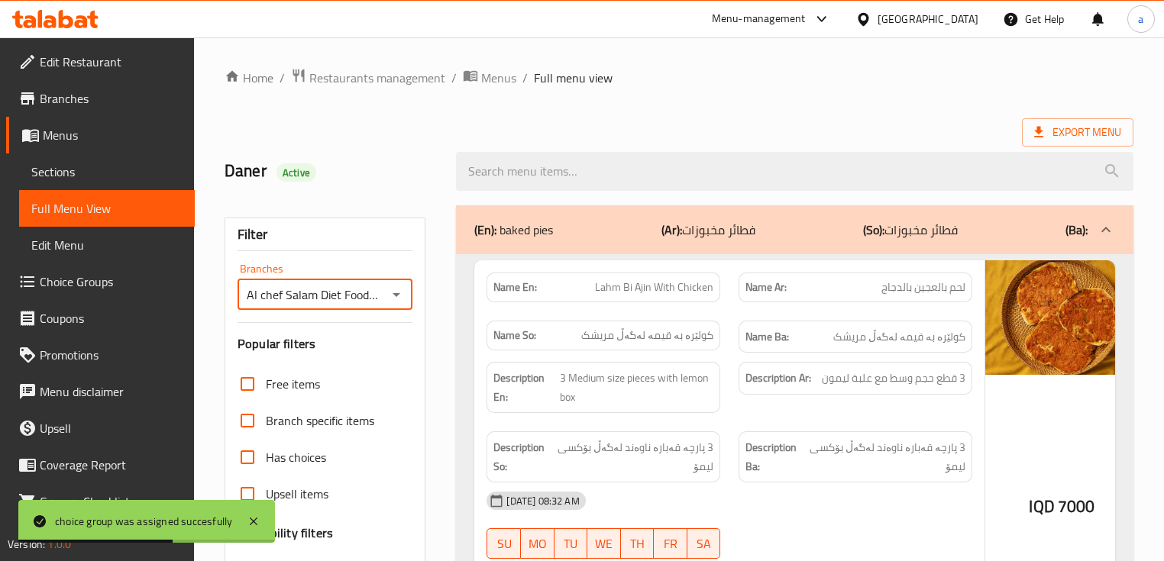
type input "Al chef Salam Diet Food, Zayona"
click at [354, 367] on div "Free items" at bounding box center [325, 384] width 175 height 37
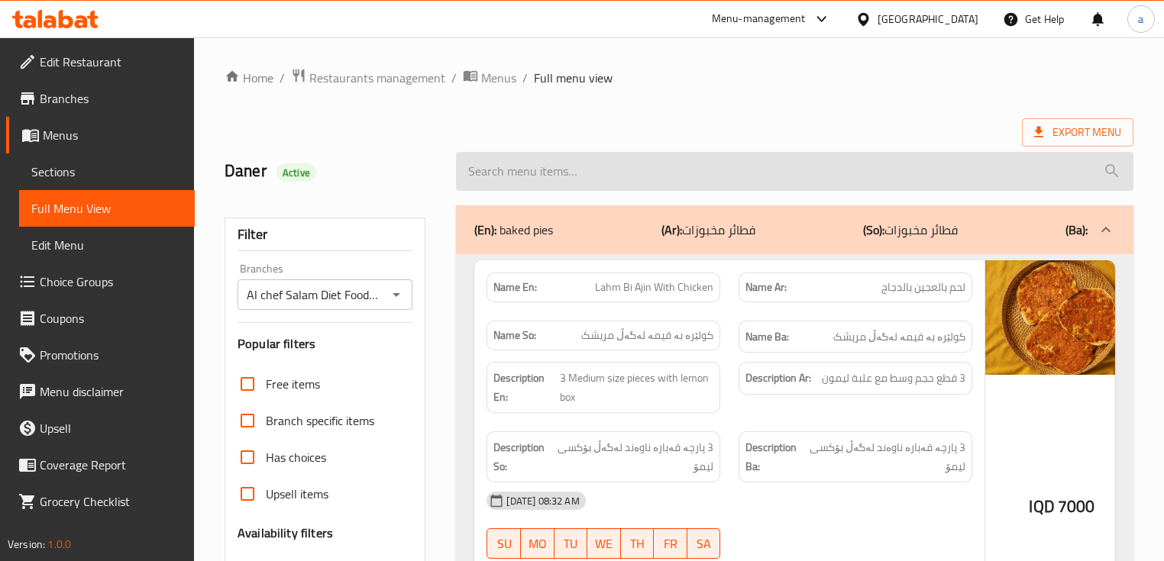
click at [656, 160] on input "search" at bounding box center [794, 171] width 677 height 39
paste input "Sandwish Naqaniq Frankfurtar Wawrshtshin"
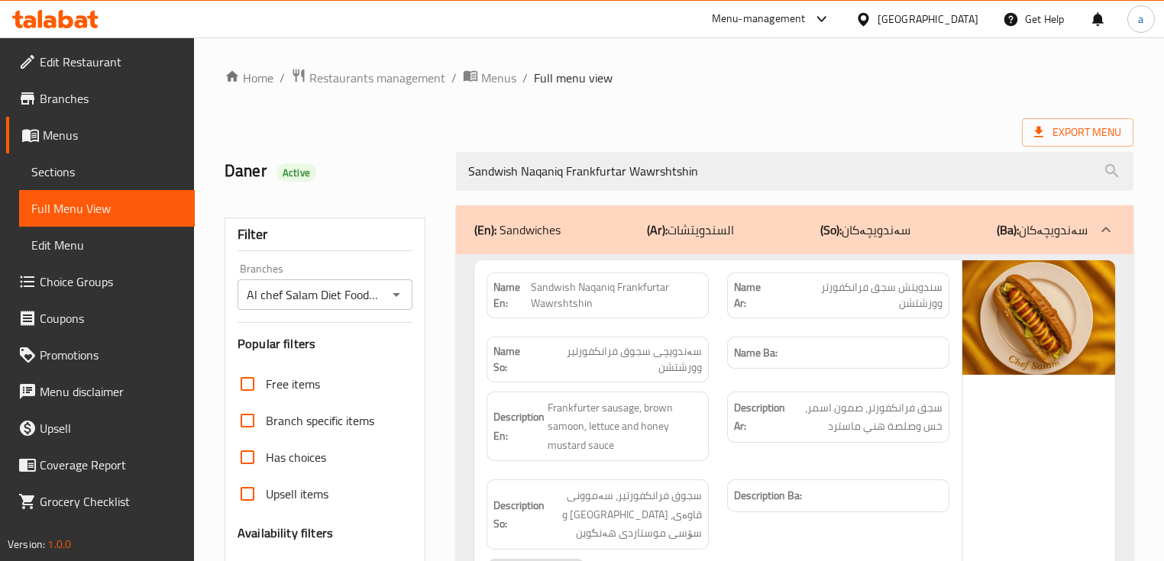
type input "Sandwish Naqaniq Frankfurtar Wawrshtshin"
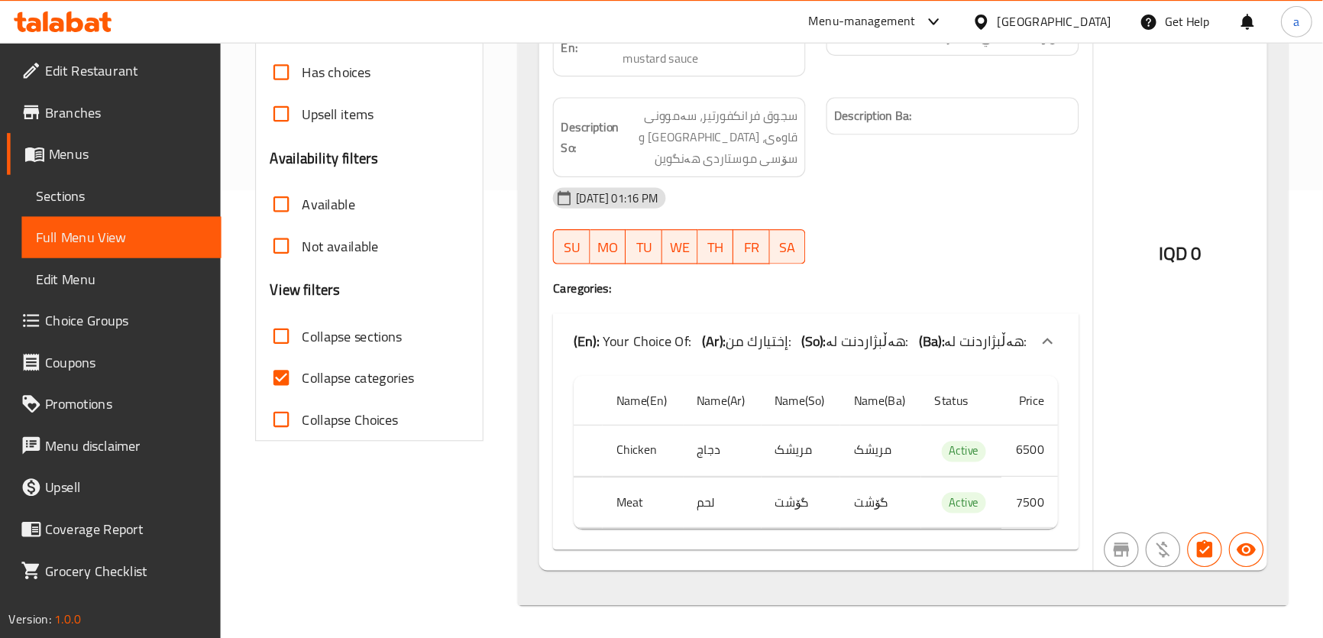
scroll to position [252, 0]
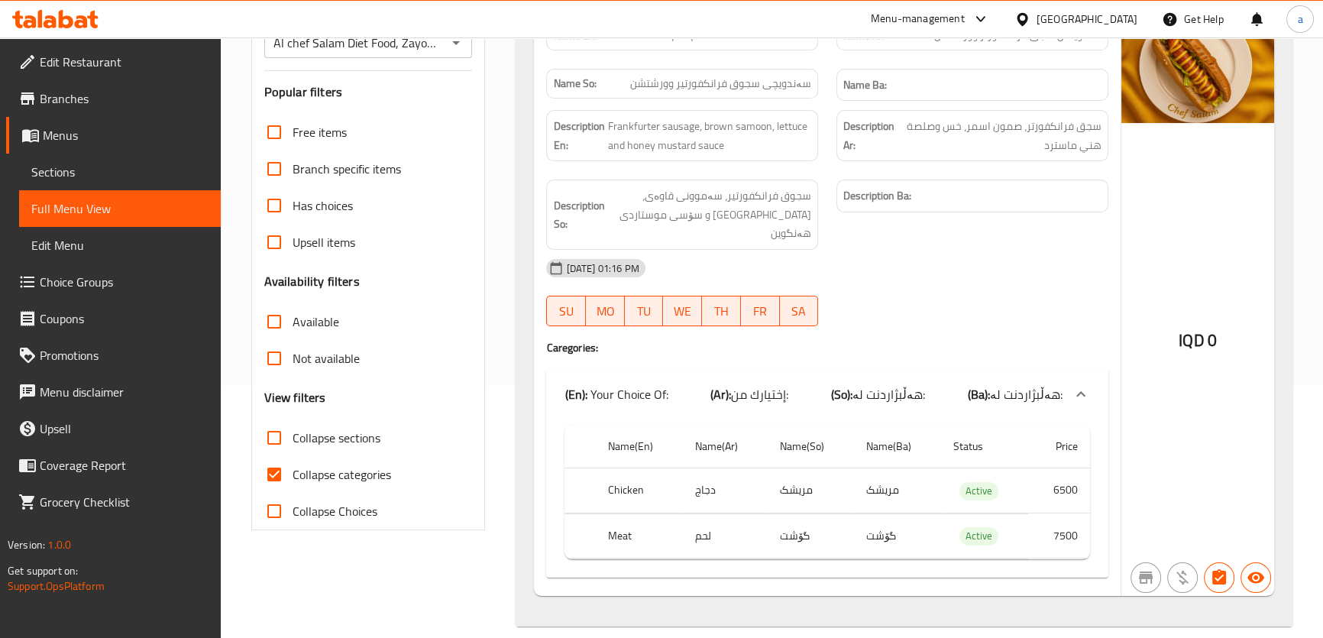
click at [54, 20] on icon at bounding box center [50, 21] width 13 height 13
